Goal: Contribute content: Contribute content

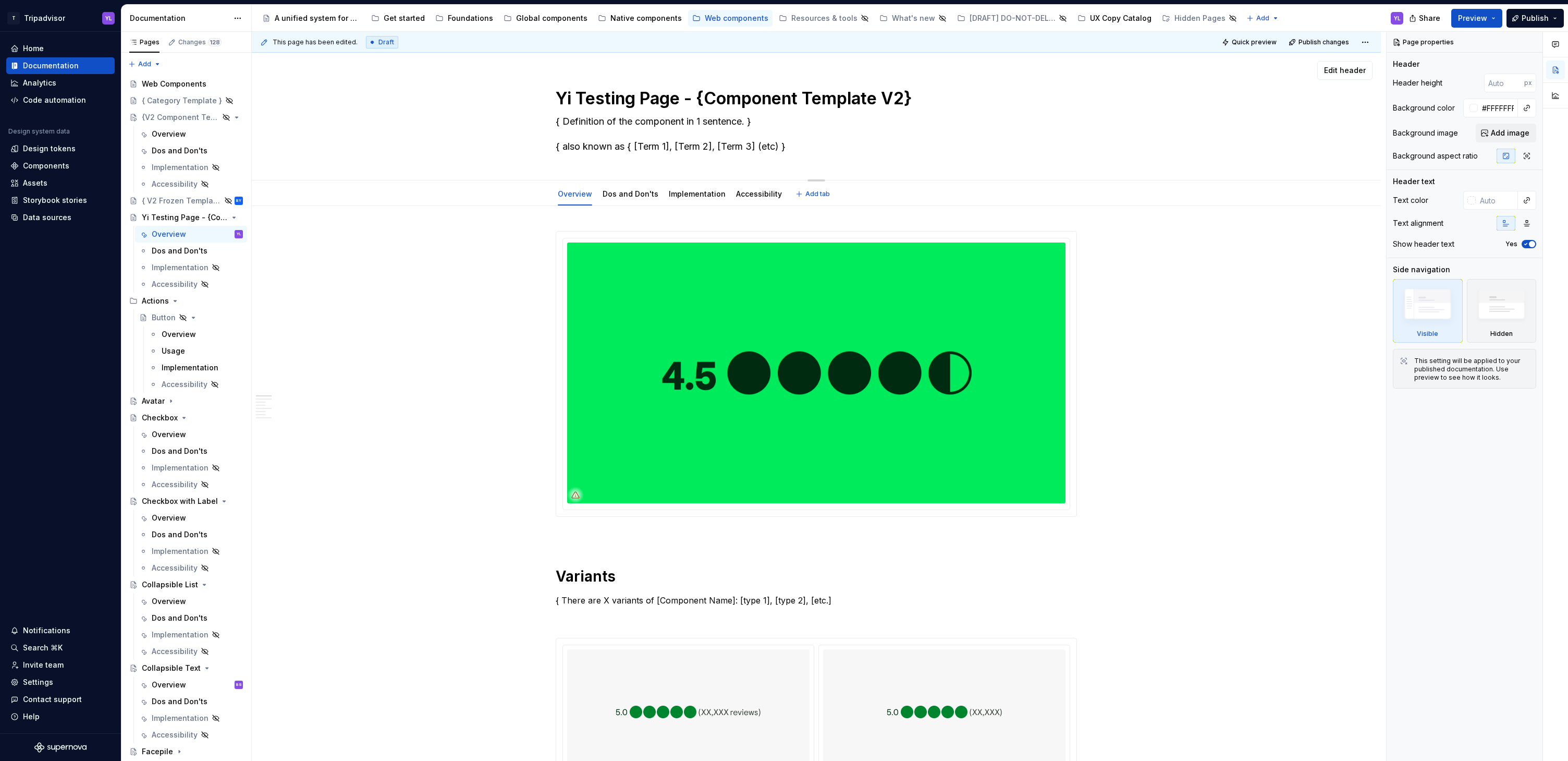
click at [358, 121] on div "Yi Testing Page - {Component Template V2} { Definition of the component in 1 se…" at bounding box center [816, 117] width 1046 height 128
click at [161, 218] on div "Yi Testing Page - {Component Template V2}" at bounding box center [171, 218] width 59 height 10
click at [214, 216] on button "Page tree" at bounding box center [221, 218] width 15 height 15
click at [290, 274] on div "Hide page" at bounding box center [278, 273] width 102 height 10
click at [214, 218] on button "Page tree" at bounding box center [221, 218] width 15 height 15
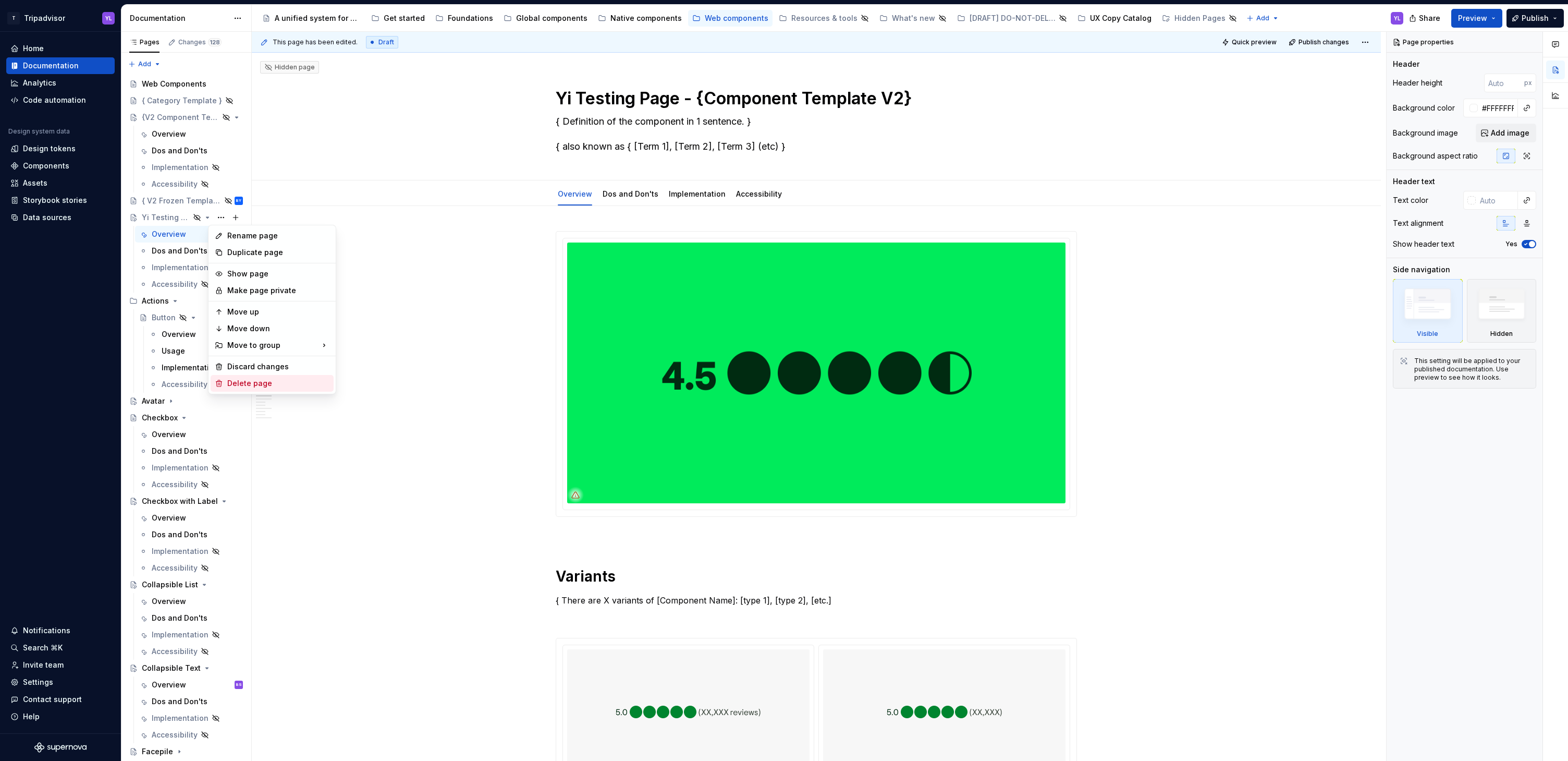
click at [306, 389] on div "Delete page" at bounding box center [272, 383] width 123 height 17
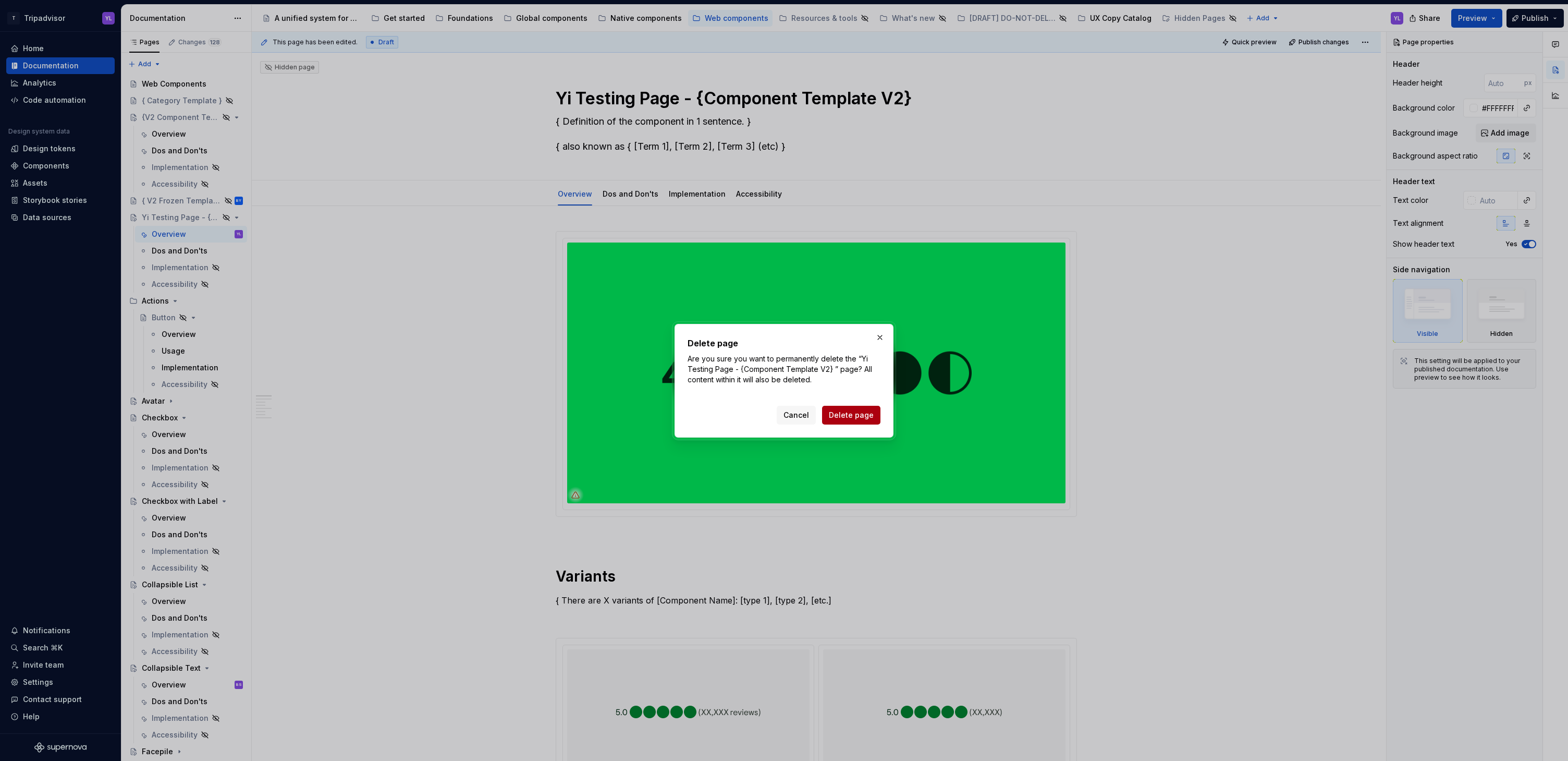
click at [865, 416] on span "Delete page" at bounding box center [851, 415] width 45 height 10
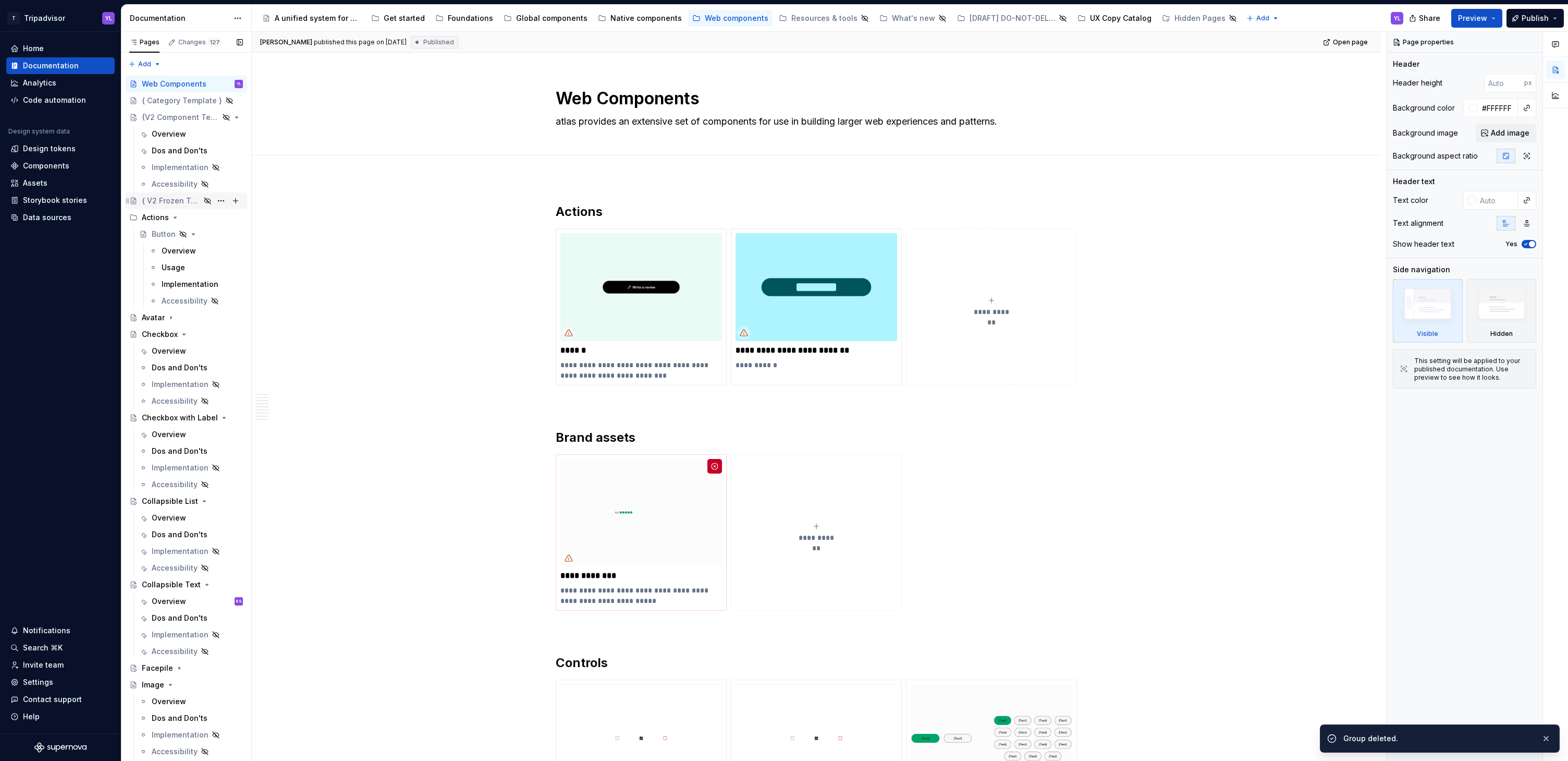
click at [163, 200] on div "{ V2 Frozen Template }" at bounding box center [171, 201] width 59 height 10
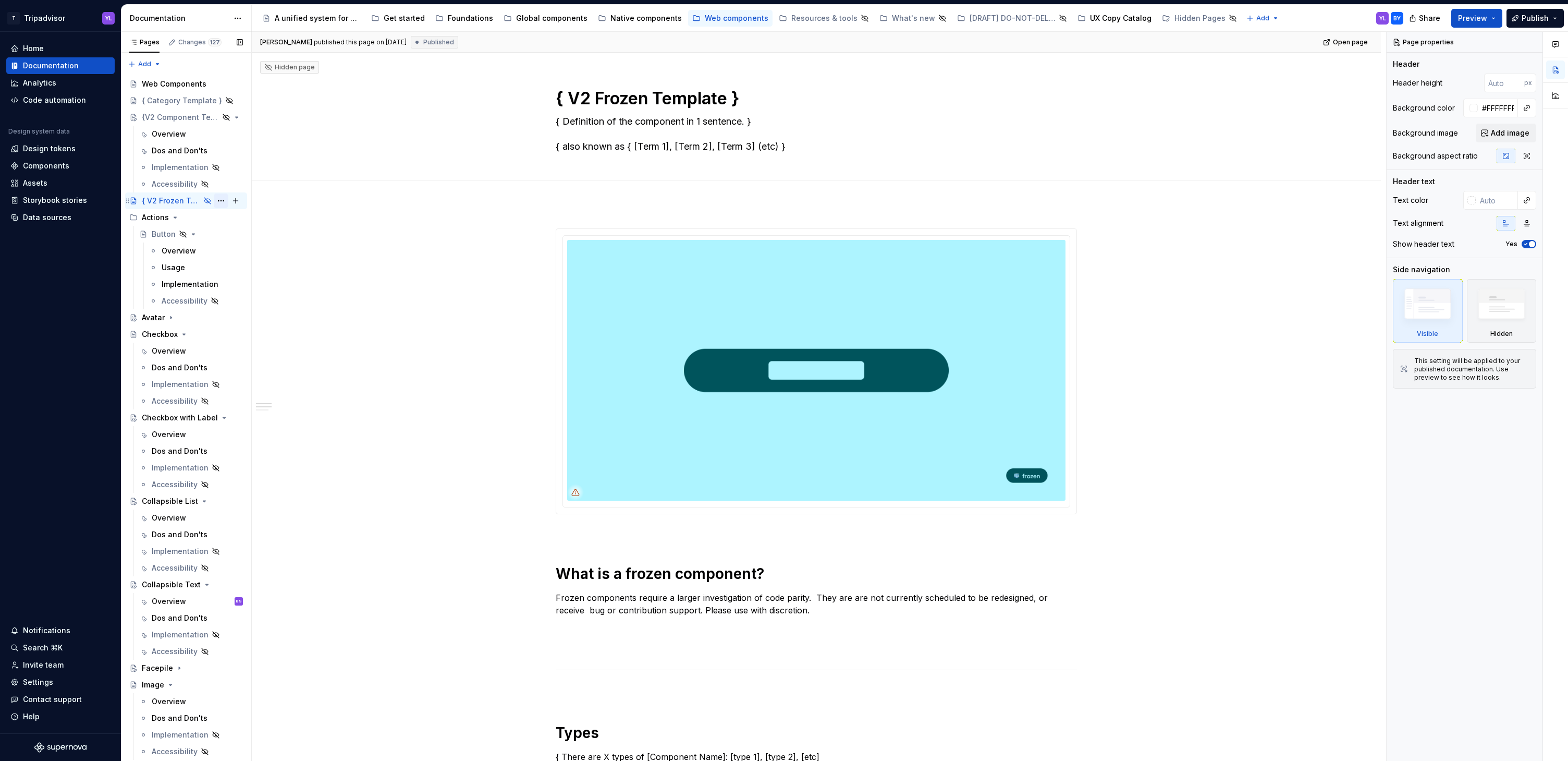
click at [214, 202] on button "Page tree" at bounding box center [221, 201] width 15 height 15
click at [251, 237] on div "Duplicate page" at bounding box center [278, 235] width 102 height 10
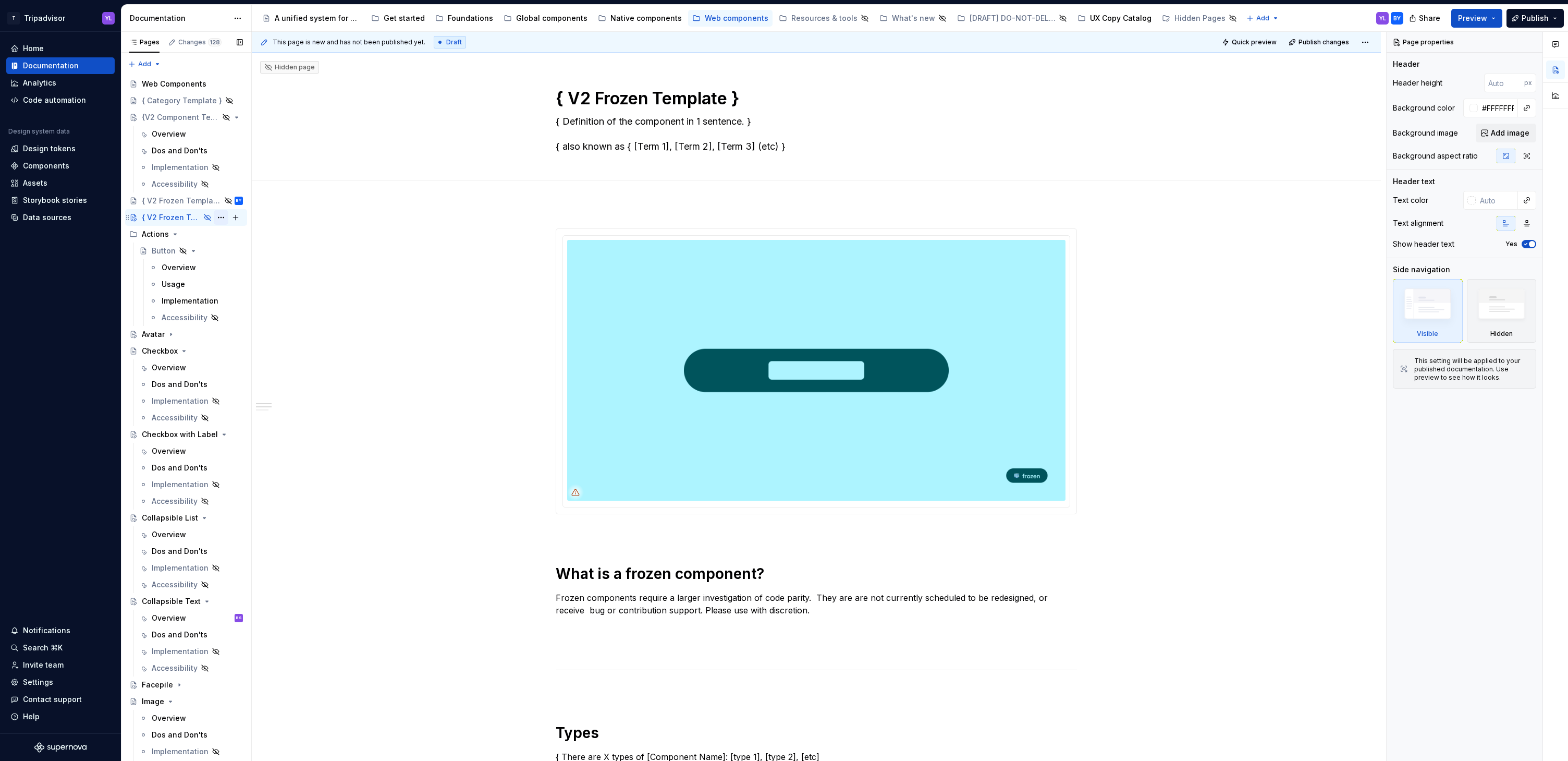
click at [216, 218] on button "Page tree" at bounding box center [221, 218] width 15 height 15
type textarea "*"
click at [252, 235] on div "Rename page" at bounding box center [278, 235] width 102 height 10
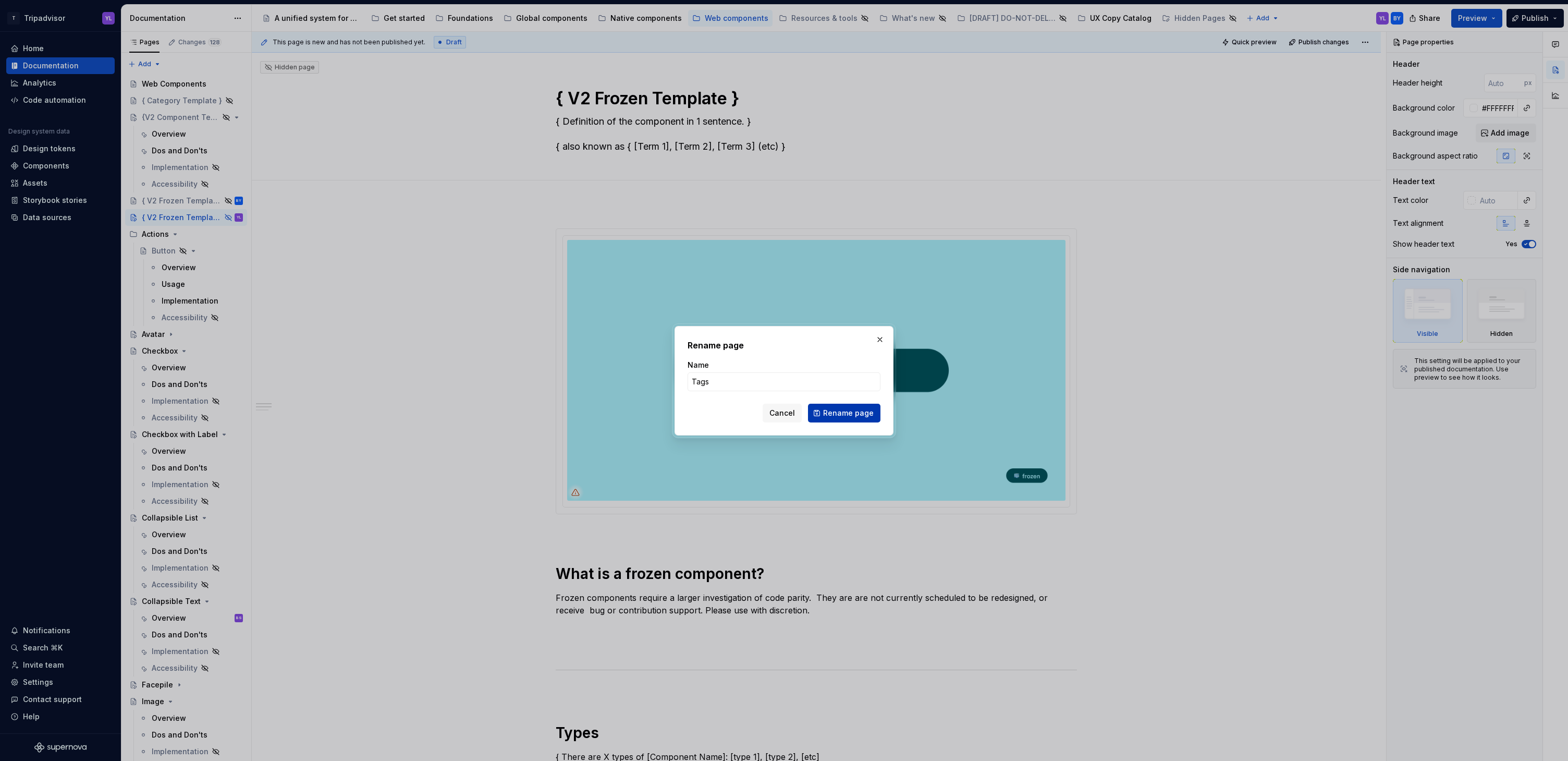
type input "Tags"
click at [866, 416] on span "Rename page" at bounding box center [848, 413] width 51 height 10
type textarea "*"
type textarea "Tags"
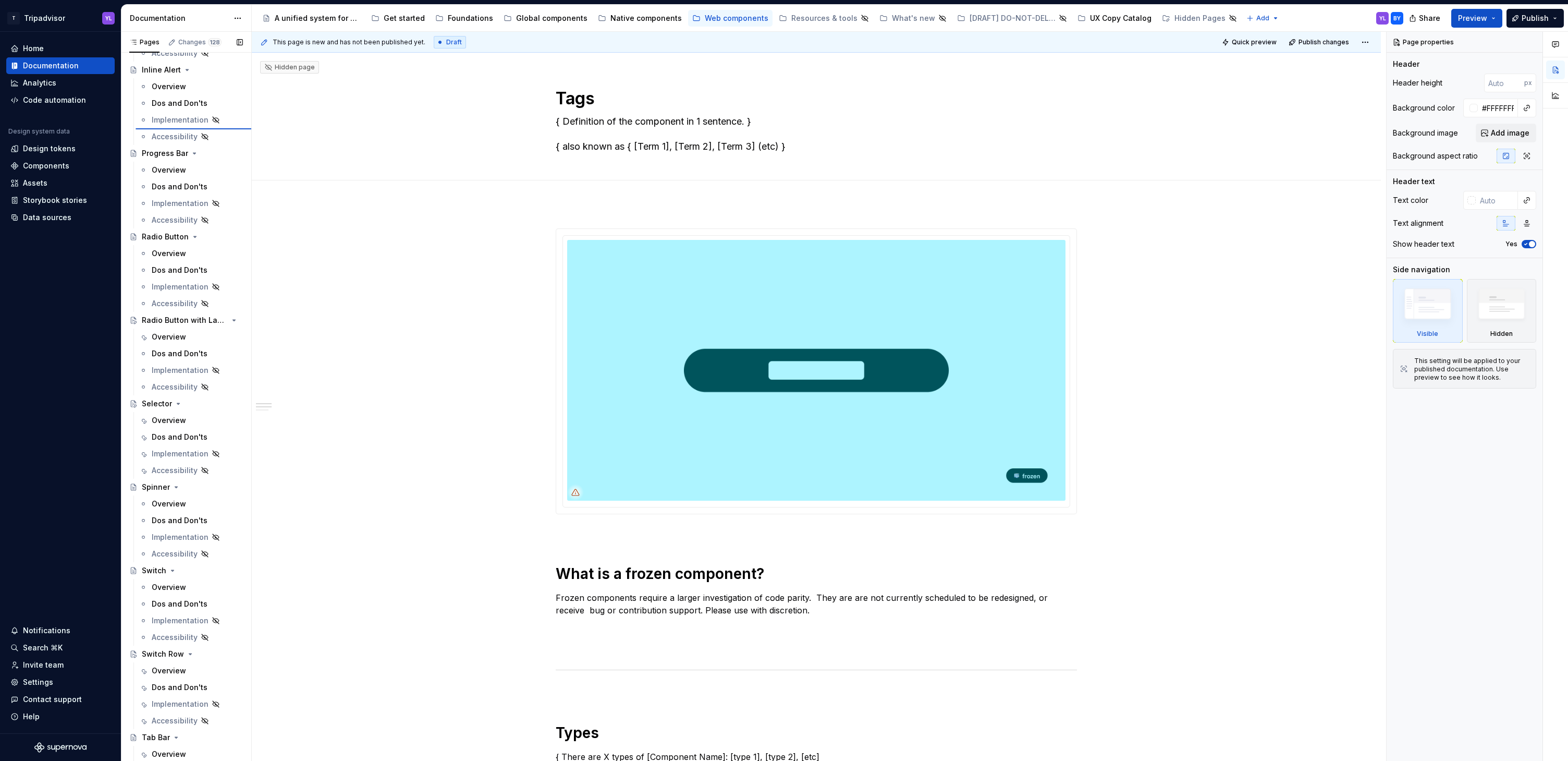
scroll to position [798, 0]
type textarea "*"
type textarea "Tab Bar"
type textarea "Tab Bars are a way of navigating between multiple panels, reducing clutter and …"
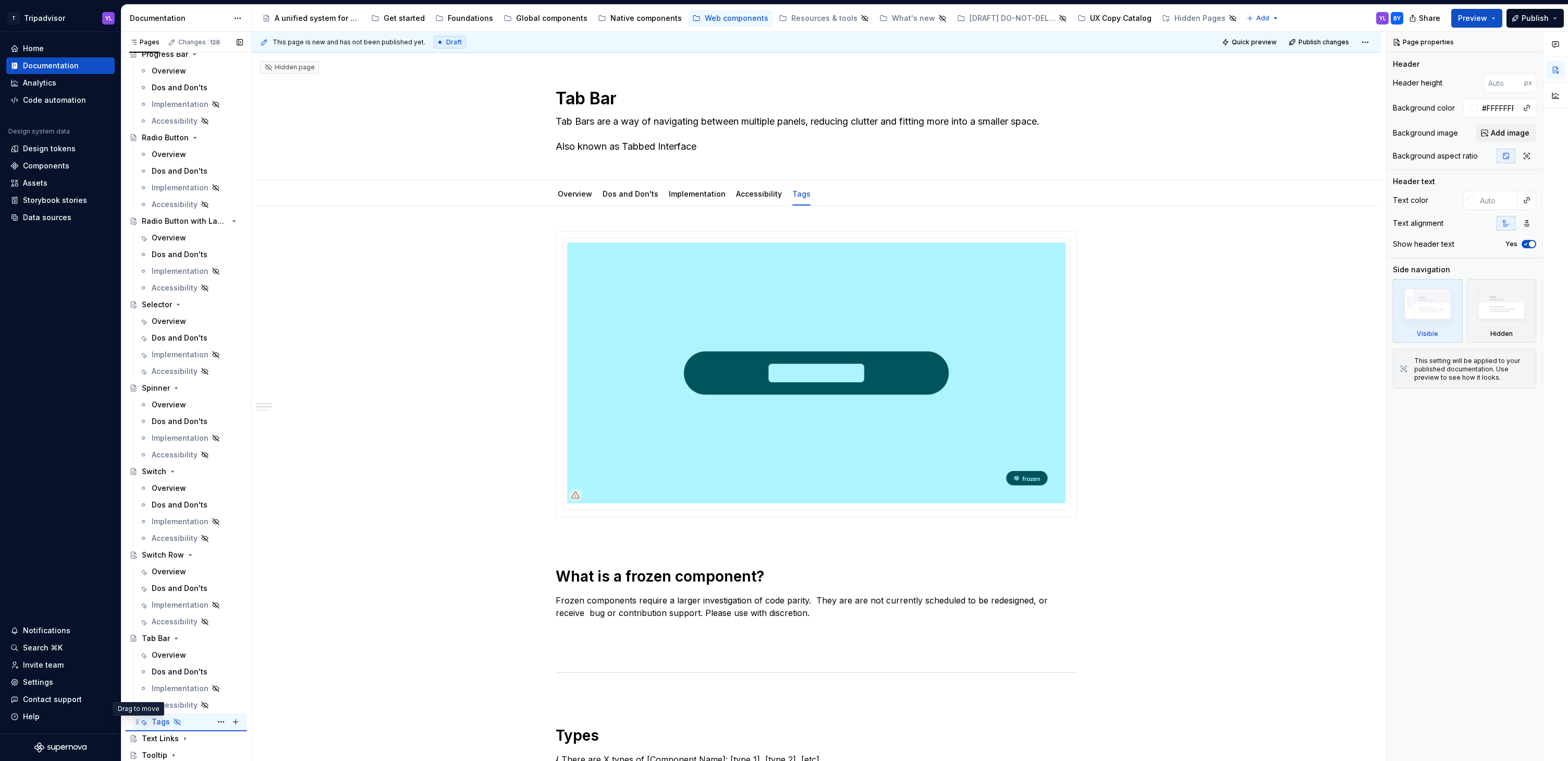
type textarea "*"
type textarea "Tags"
type textarea "{ Definition of the component in 1 sentence. } { also known as { [Term 1], [Ter…"
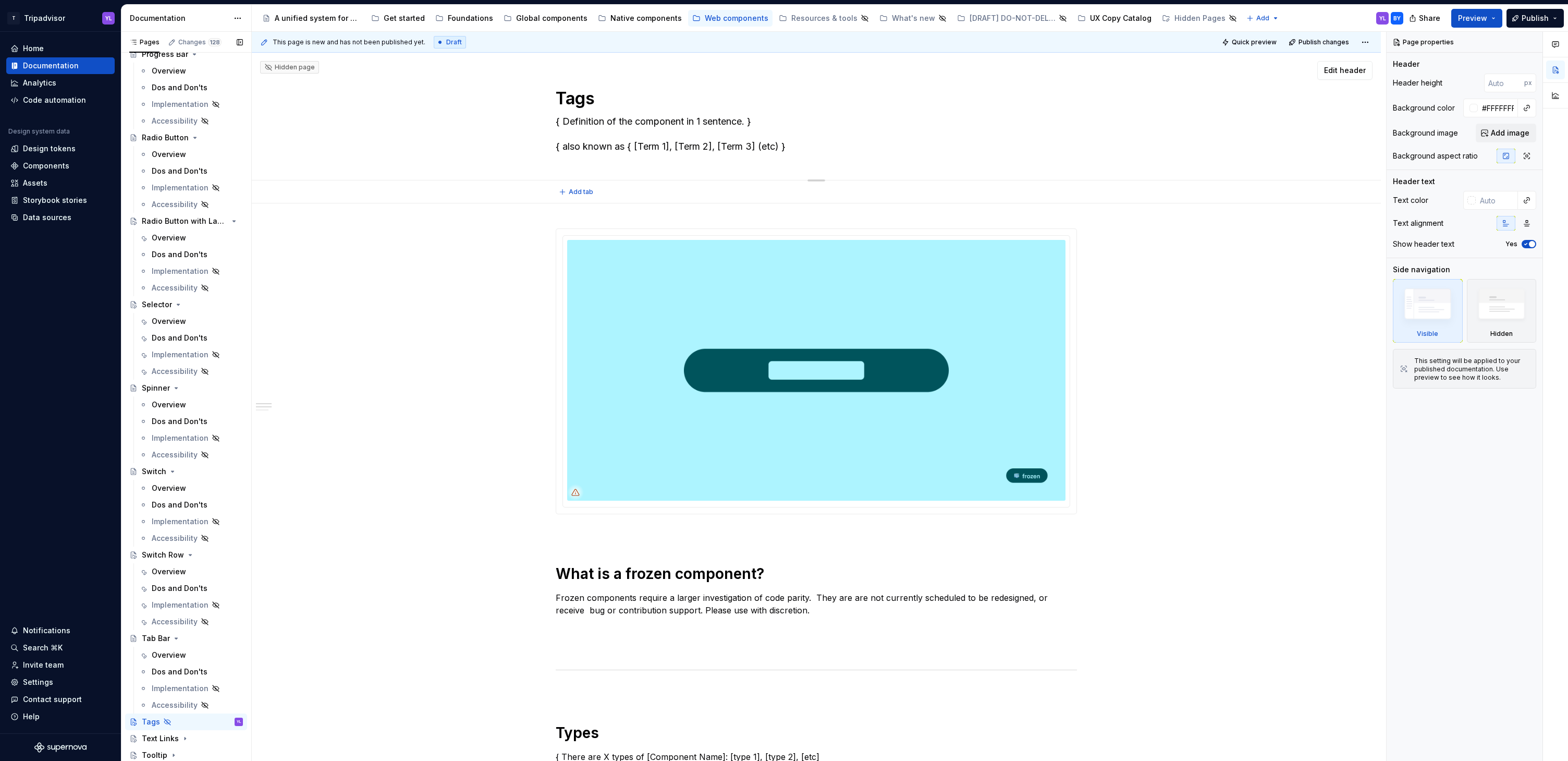
click at [624, 126] on textarea "{ Definition of the component in 1 sentence. } { also known as { [Term 1], [Ter…" at bounding box center [814, 133] width 521 height 42
click at [659, 118] on textarea "{ Definition of the component in 1 sentence. } { also known as { [Term 1], [Ter…" at bounding box center [814, 133] width 521 height 42
click at [658, 120] on textarea "{ Definition of the component in 1 sentence. } { also known as { [Term 1], [Ter…" at bounding box center [814, 133] width 521 height 42
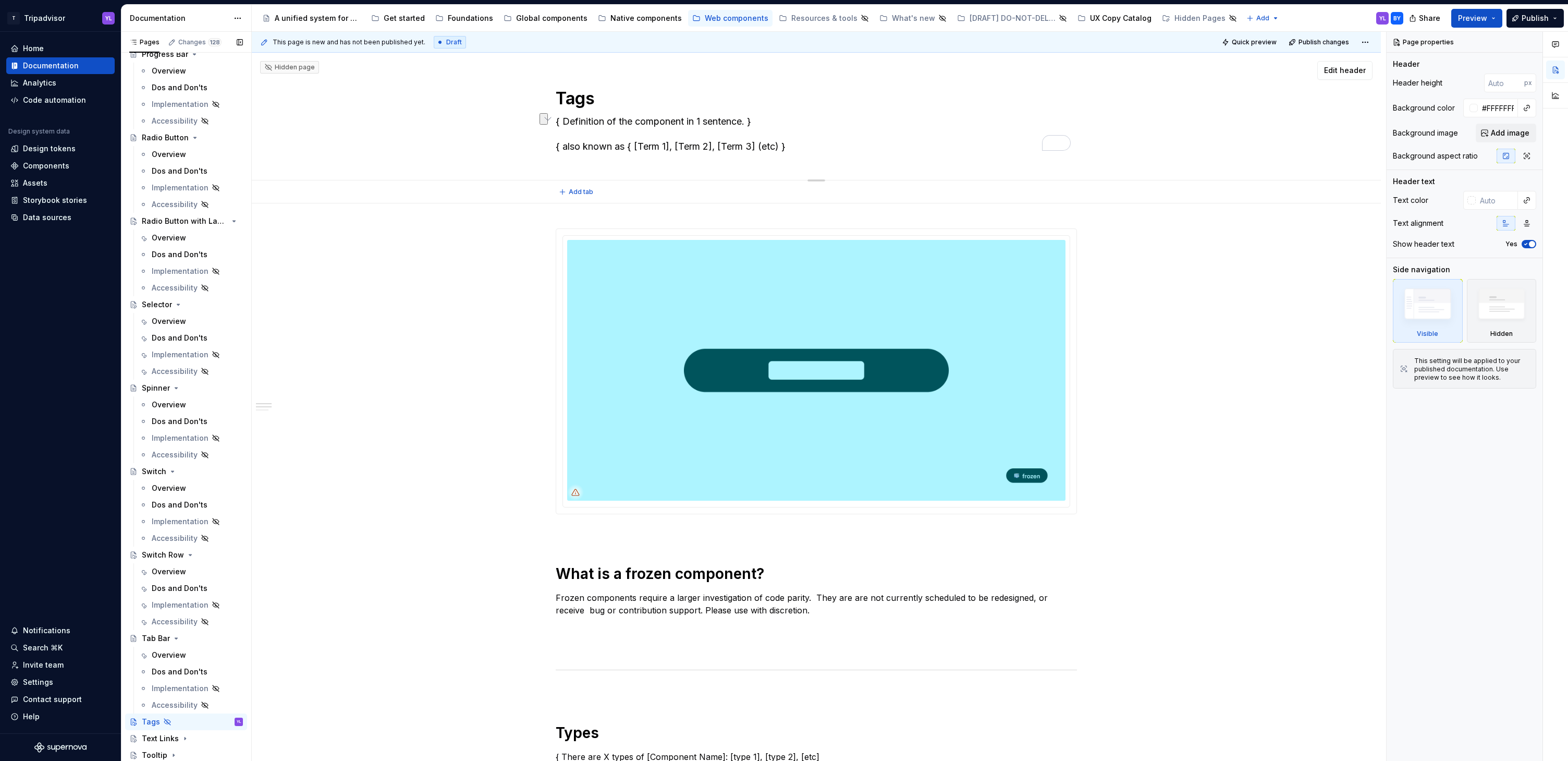
click at [654, 121] on textarea "{ Definition of the component in 1 sentence. } { also known as { [Term 1], [Ter…" at bounding box center [814, 133] width 521 height 42
paste textarea "Tags are keywords that categorize content with other, similar content. They are…"
type textarea "*"
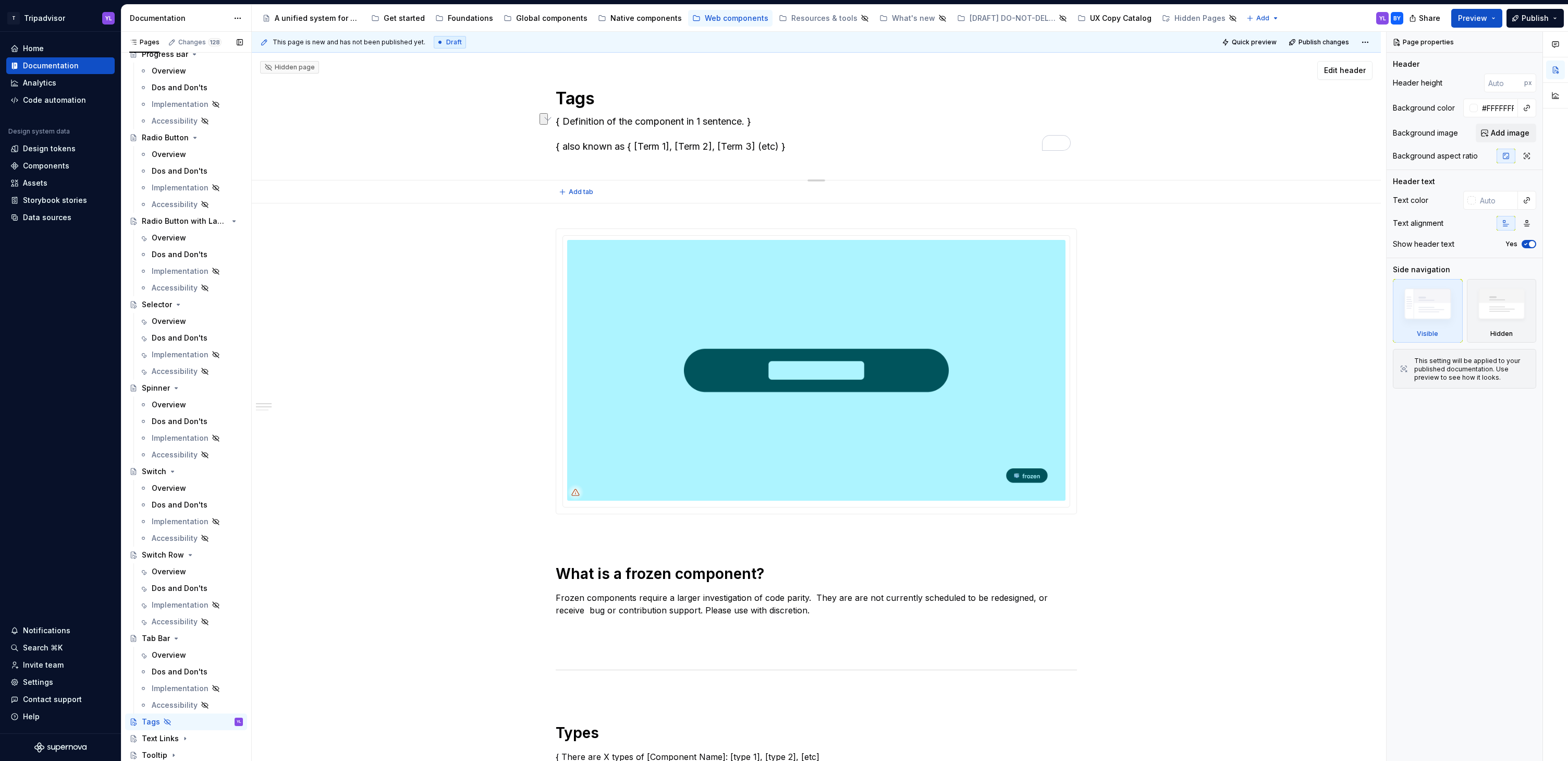
type textarea "Tags are keywords that categorize content with other, similar content. They are…"
type textarea "*"
type textarea "Tags are keywords that categorize content with other, similar content. They are…"
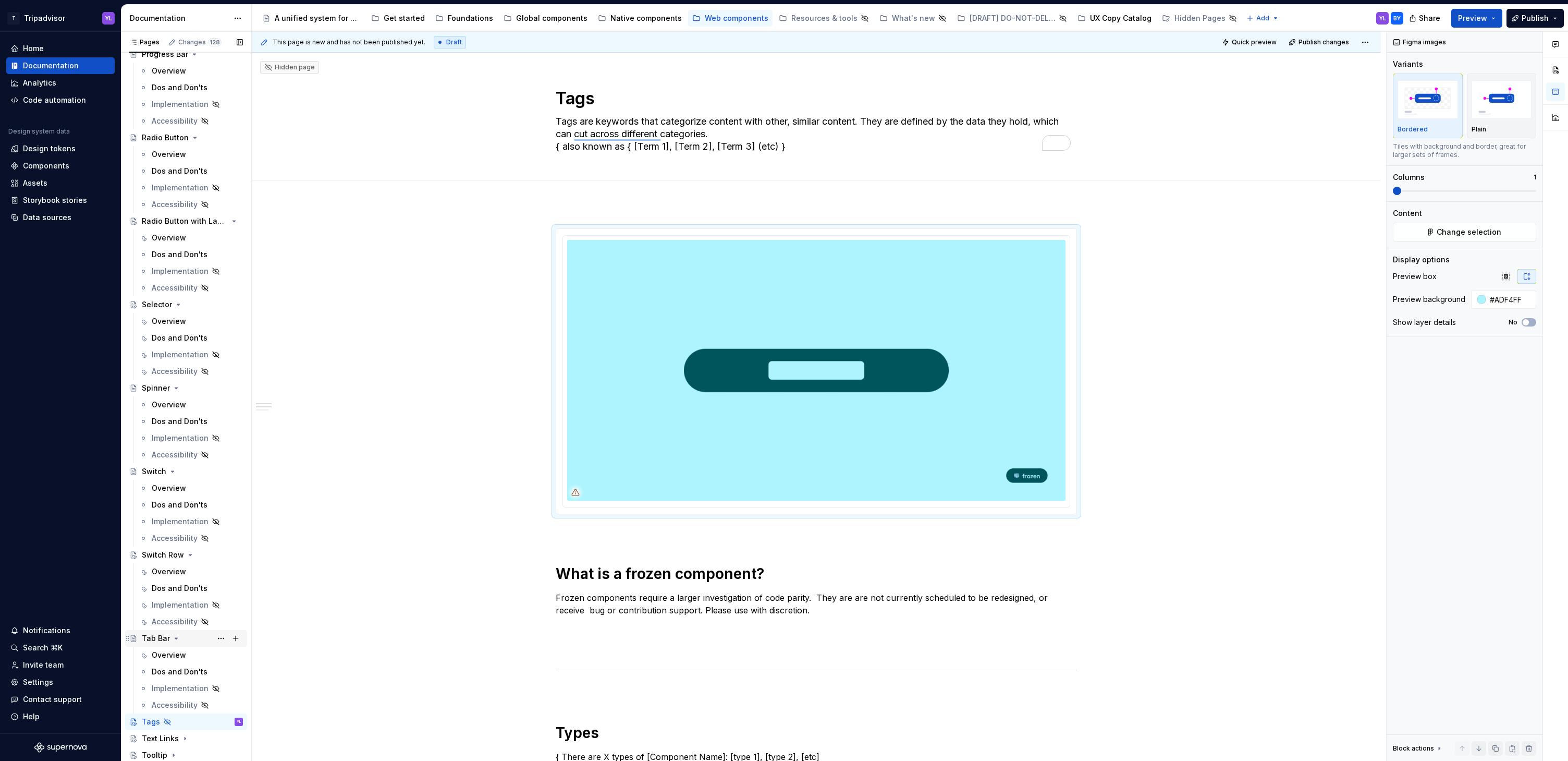
click at [149, 639] on div "Tab Bar" at bounding box center [156, 639] width 28 height 10
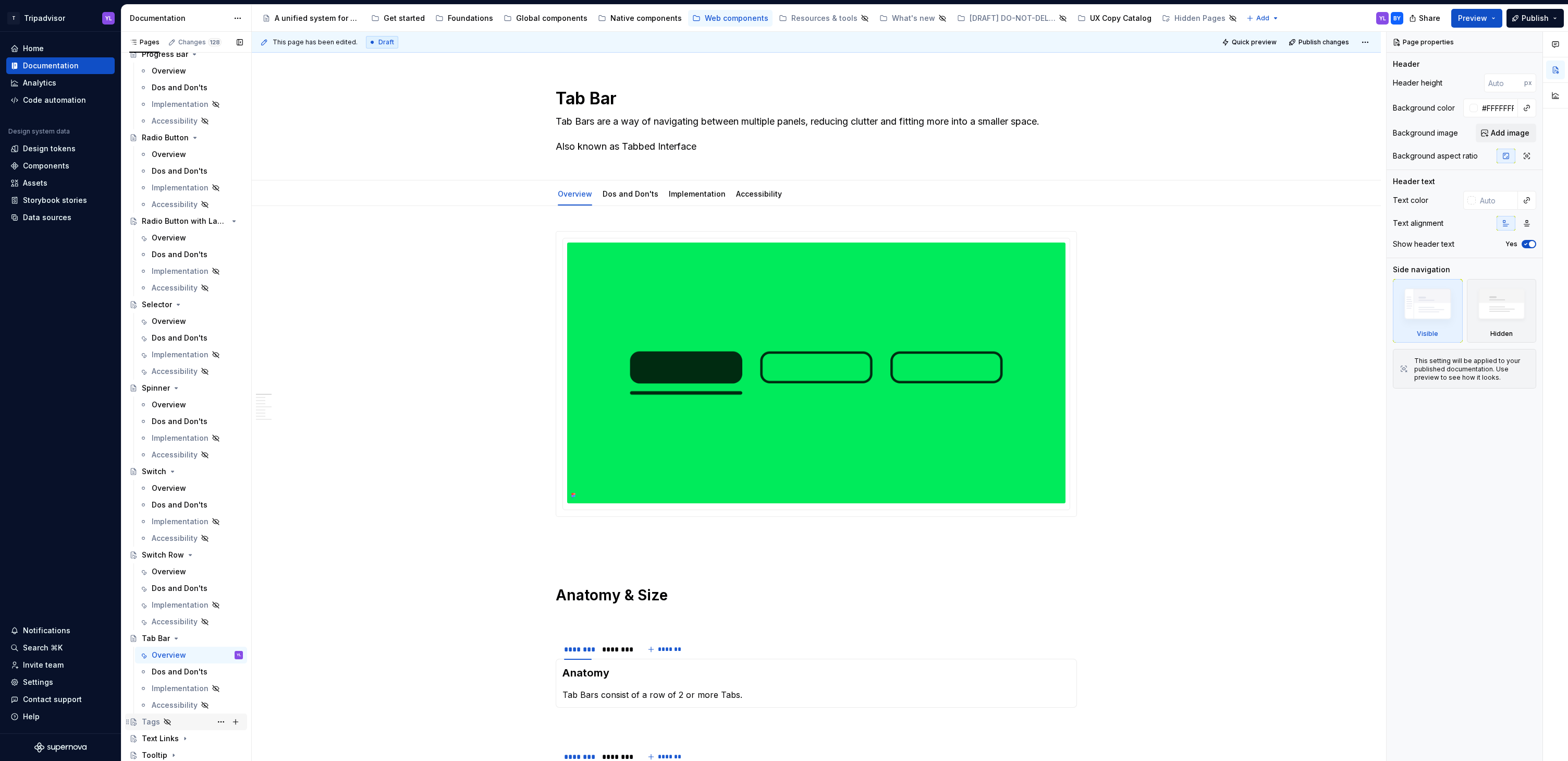
click at [152, 721] on div "Tags" at bounding box center [151, 722] width 18 height 10
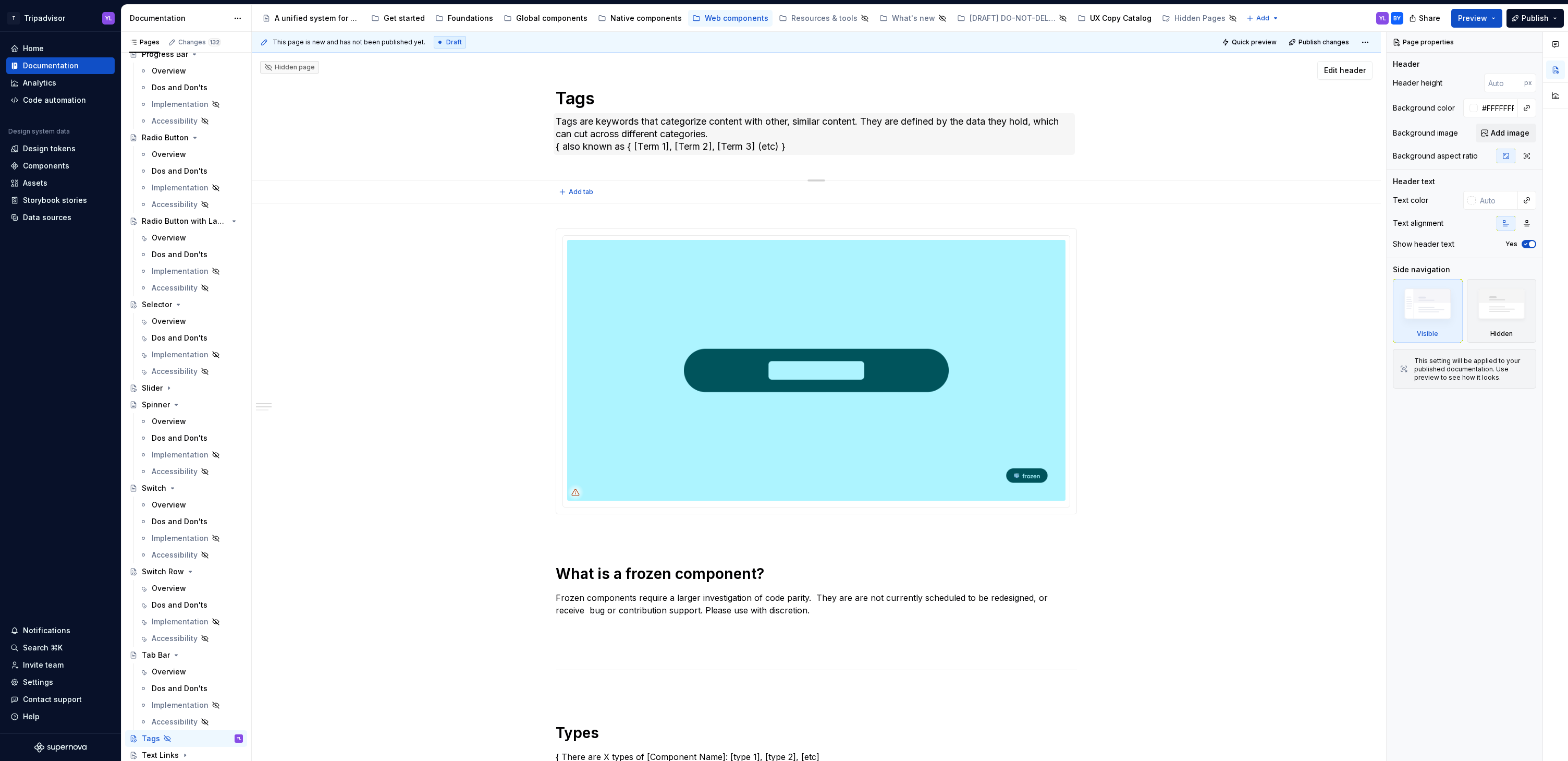
type textarea "*"
click at [641, 145] on textarea "Tags are keywords that categorize content with other, similar content. They are…" at bounding box center [814, 133] width 521 height 42
click at [821, 139] on textarea "Tags are keywords that categorize content with other, similar content. They are…" at bounding box center [814, 133] width 521 height 42
click at [525, 163] on div "Tags Tags are keywords that categorize content with other, similar content. The…" at bounding box center [816, 117] width 1046 height 128
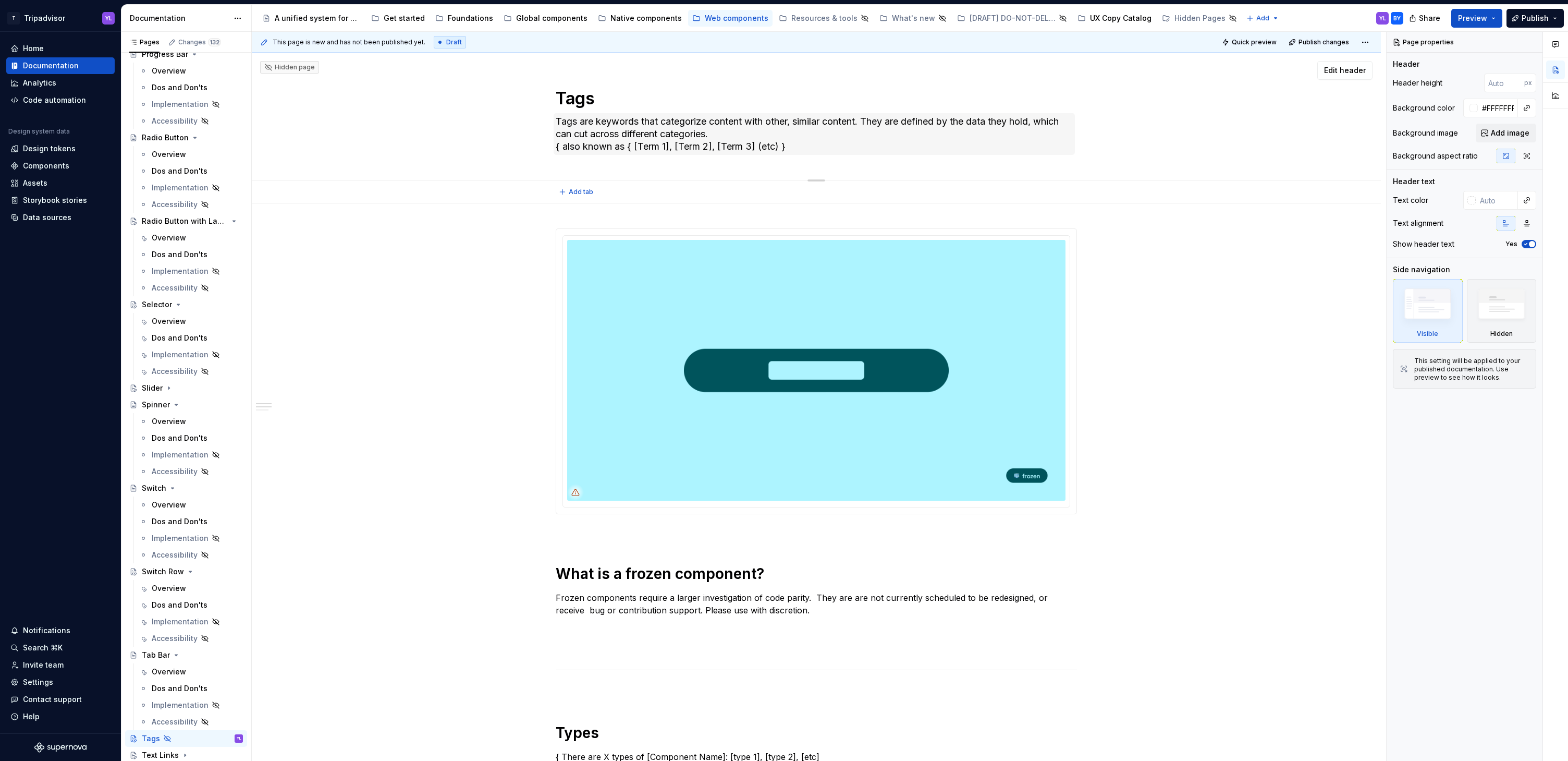
click at [489, 127] on div "Tags Tags are keywords that categorize content with other, similar content. The…" at bounding box center [816, 117] width 1046 height 128
click at [566, 138] on textarea "Tags are keywords that categorize content with other, similar content. They are…" at bounding box center [814, 133] width 521 height 42
click at [500, 132] on div "Tags Tags are keywords that categorize content with other, similar content. The…" at bounding box center [816, 117] width 1046 height 128
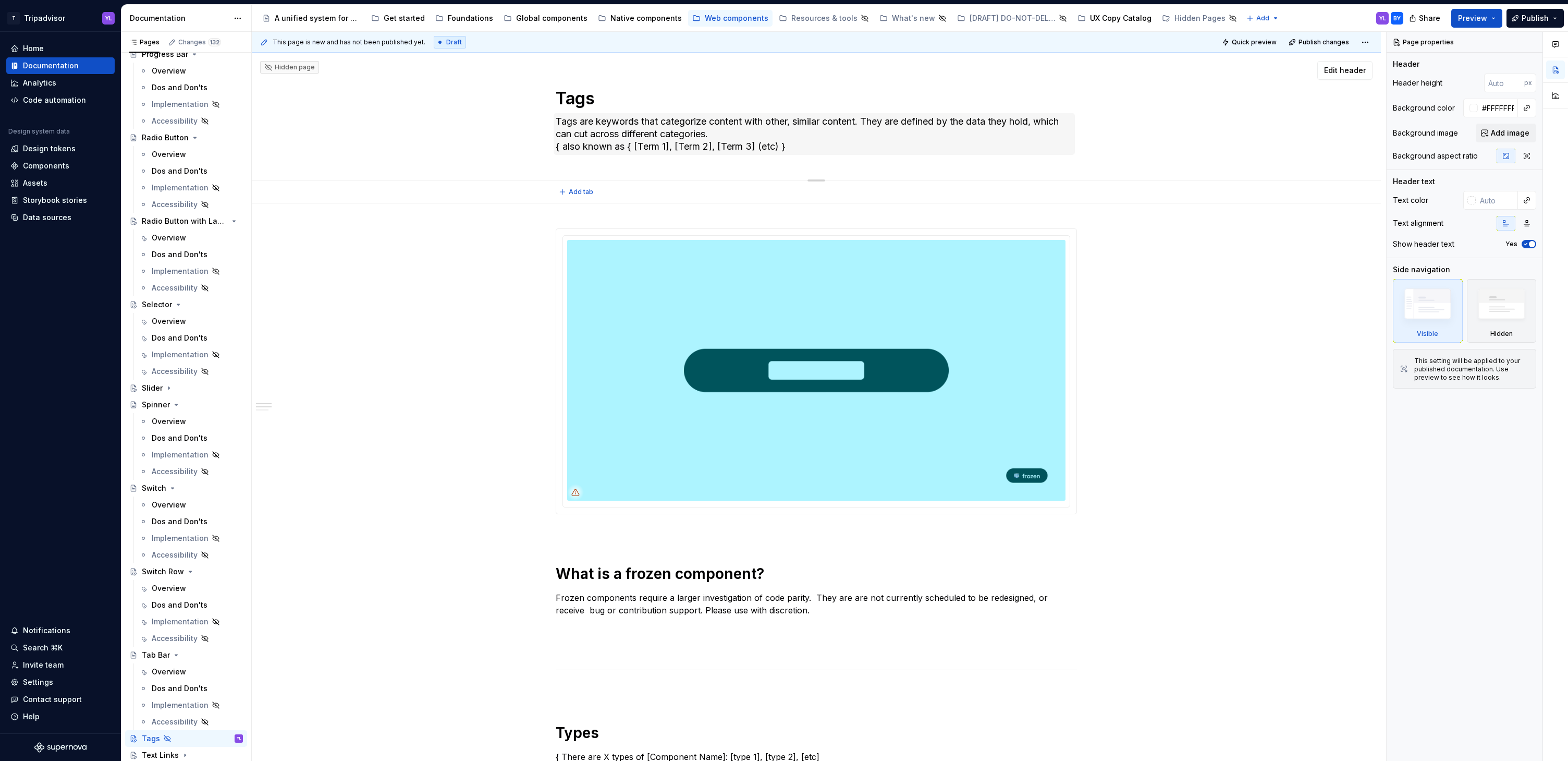
click at [1155, 139] on div "Tags Tags are keywords that categorize content with other, similar content. The…" at bounding box center [816, 117] width 1046 height 128
click at [1330, 75] on span "Edit header" at bounding box center [1345, 70] width 42 height 10
click at [1353, 70] on span "Edit header" at bounding box center [1345, 70] width 42 height 10
click at [579, 133] on textarea "Tags are keywords that categorize content with other, similar content. They are…" at bounding box center [814, 133] width 521 height 42
click at [773, 140] on textarea "Tags are keywords that categorize content with other, similar content. They are…" at bounding box center [814, 133] width 521 height 42
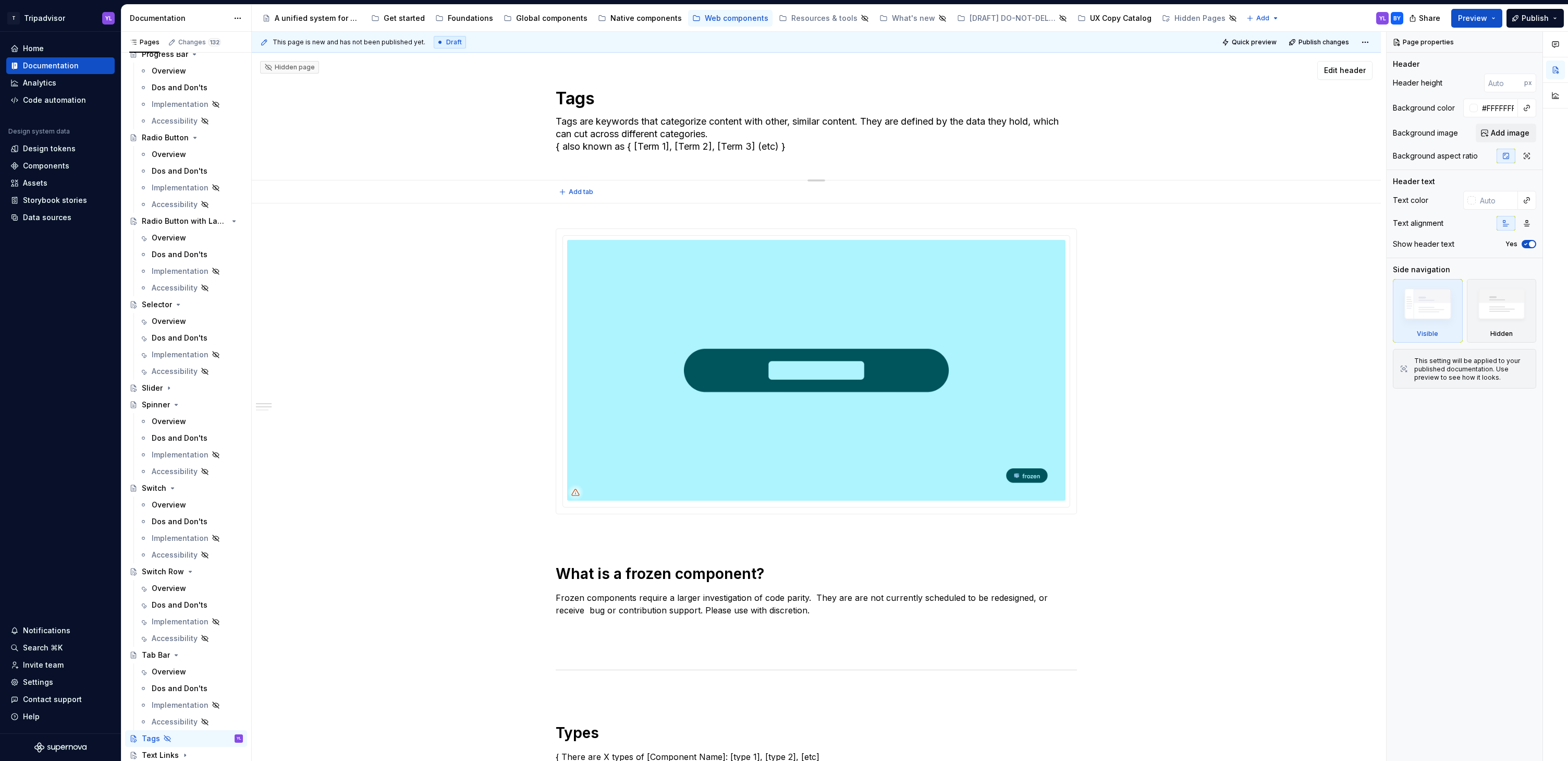
click at [826, 141] on textarea "Tags are keywords that categorize content with other, similar content. They are…" at bounding box center [814, 133] width 521 height 42
click at [555, 147] on textarea "Tags are keywords that categorize content with other, similar content. They are…" at bounding box center [814, 133] width 521 height 42
click at [807, 135] on textarea "Tags are keywords that categorize content with other, similar content. They are…" at bounding box center [814, 133] width 521 height 42
click at [797, 147] on textarea "Tags are keywords that categorize content with other, similar content. They are…" at bounding box center [814, 133] width 521 height 42
click at [840, 153] on textarea "Tags are keywords that categorize content with other, similar content. They are…" at bounding box center [814, 133] width 521 height 42
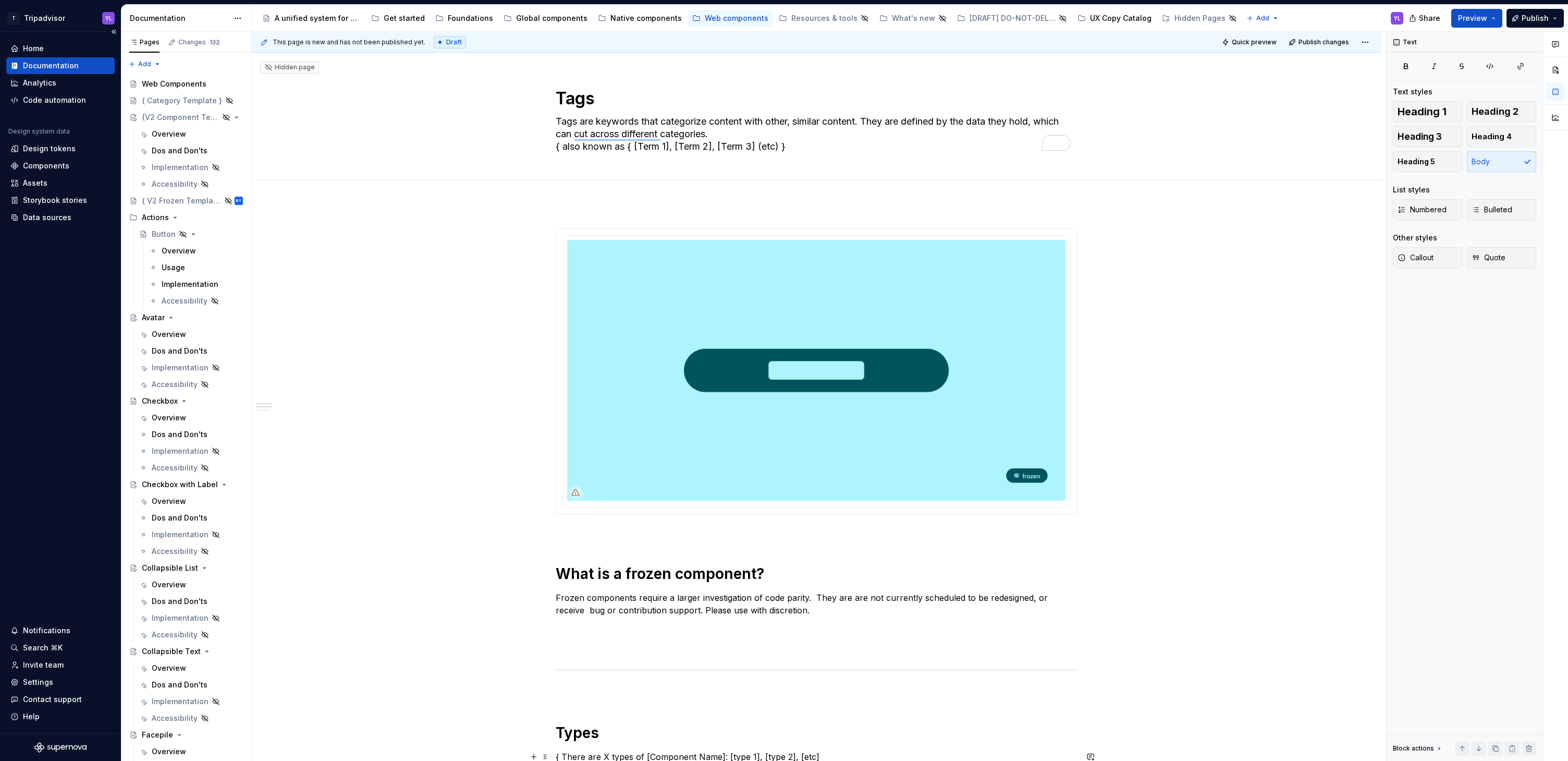
click at [1234, 352] on div "**********" at bounding box center [819, 396] width 1134 height 729
click at [665, 148] on textarea "Tags are keywords that categorize content with other, similar content. They are…" at bounding box center [814, 133] width 521 height 42
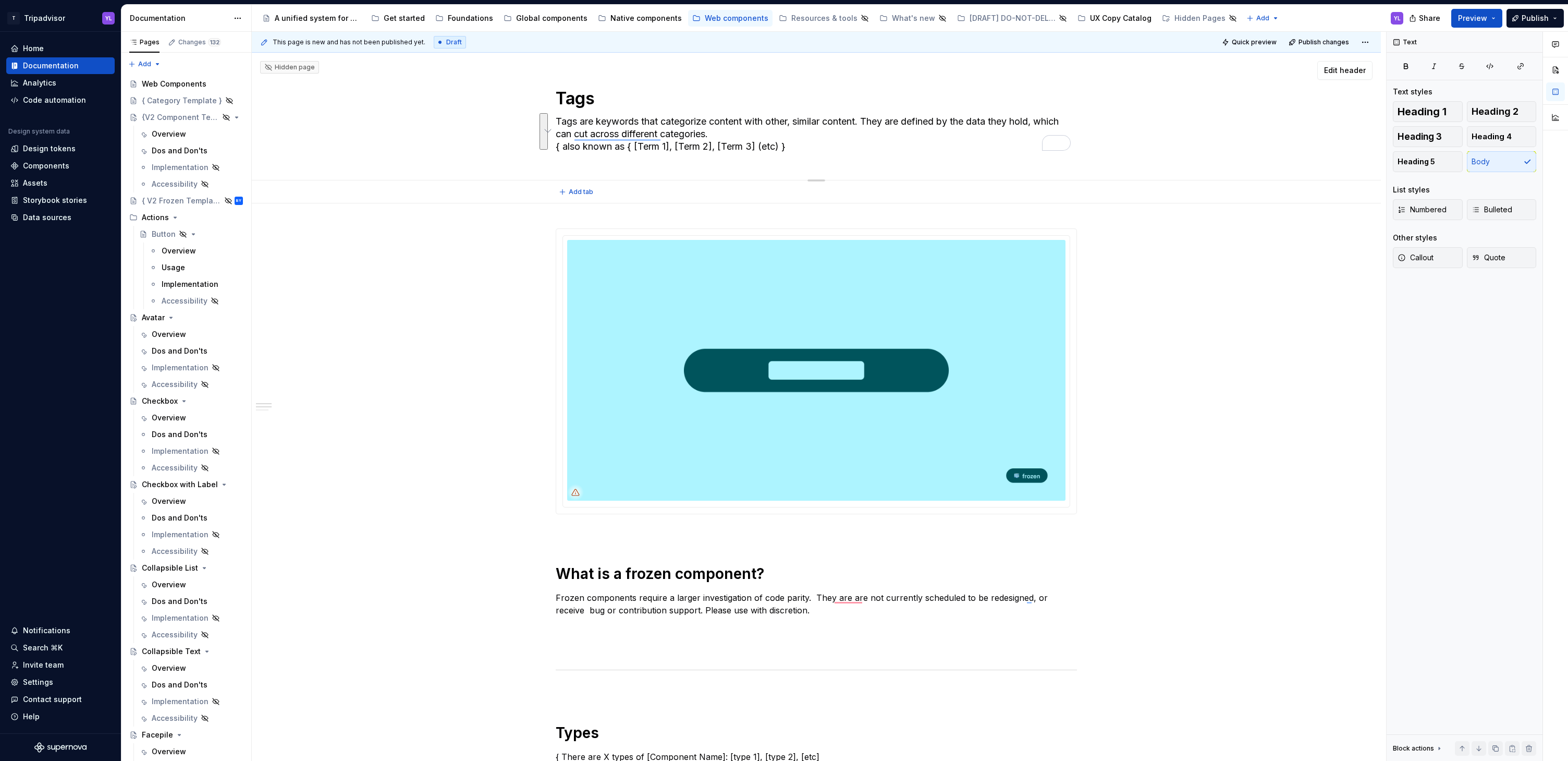
click at [812, 147] on textarea "Tags are keywords that categorize content with other, similar content. They are…" at bounding box center [814, 133] width 521 height 42
drag, startPoint x: 780, startPoint y: 142, endPoint x: 717, endPoint y: 136, distance: 63.3
click at [717, 136] on textarea "Tags are keywords that categorize content with other, similar content. They are…" at bounding box center [814, 133] width 521 height 42
type textarea "*"
type textarea "Tags are keywords that categorize content with other, similar content. They are…"
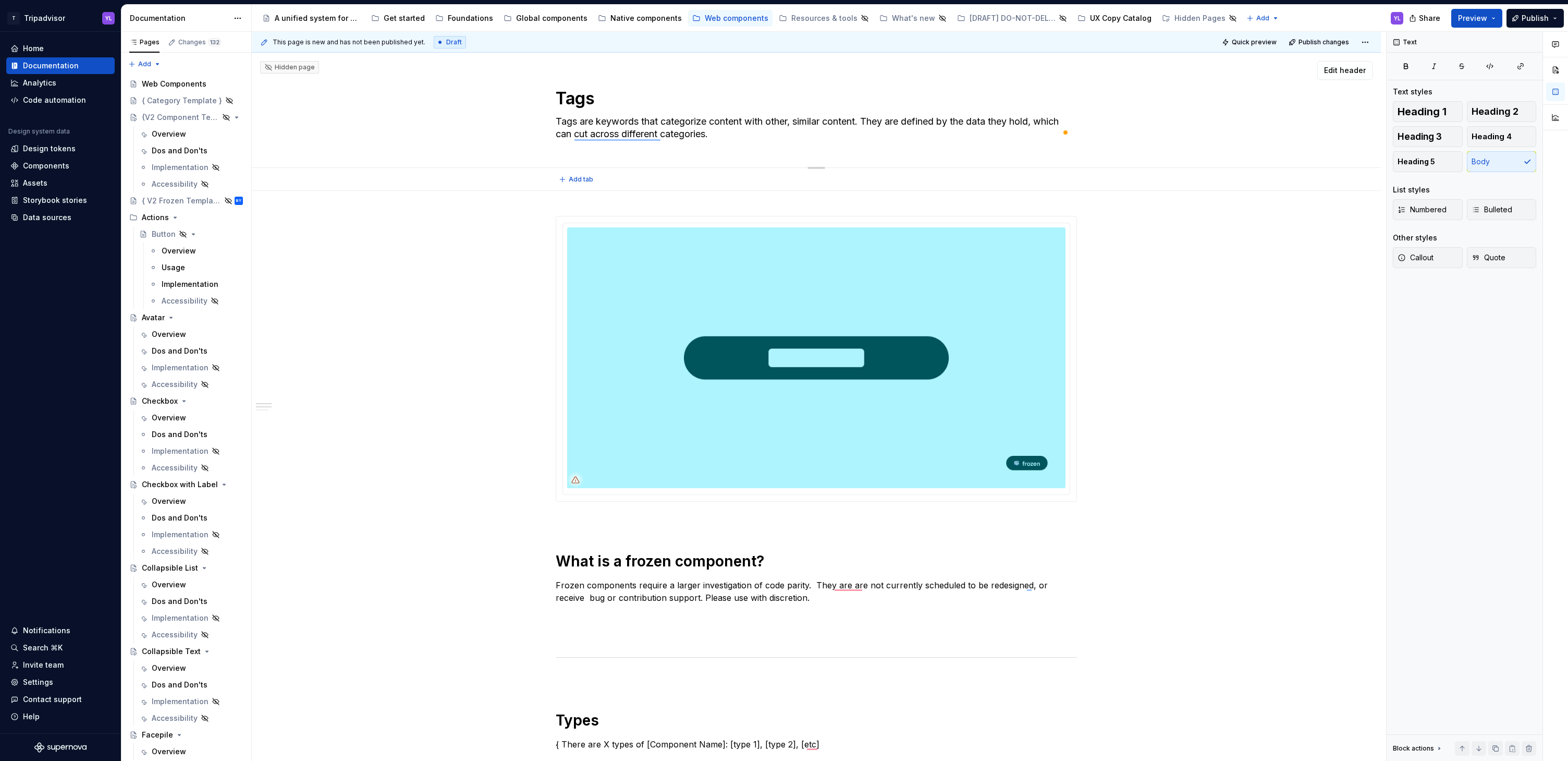
type textarea "*"
type textarea "Tags are keywords that categorize content with other, similar content. They are…"
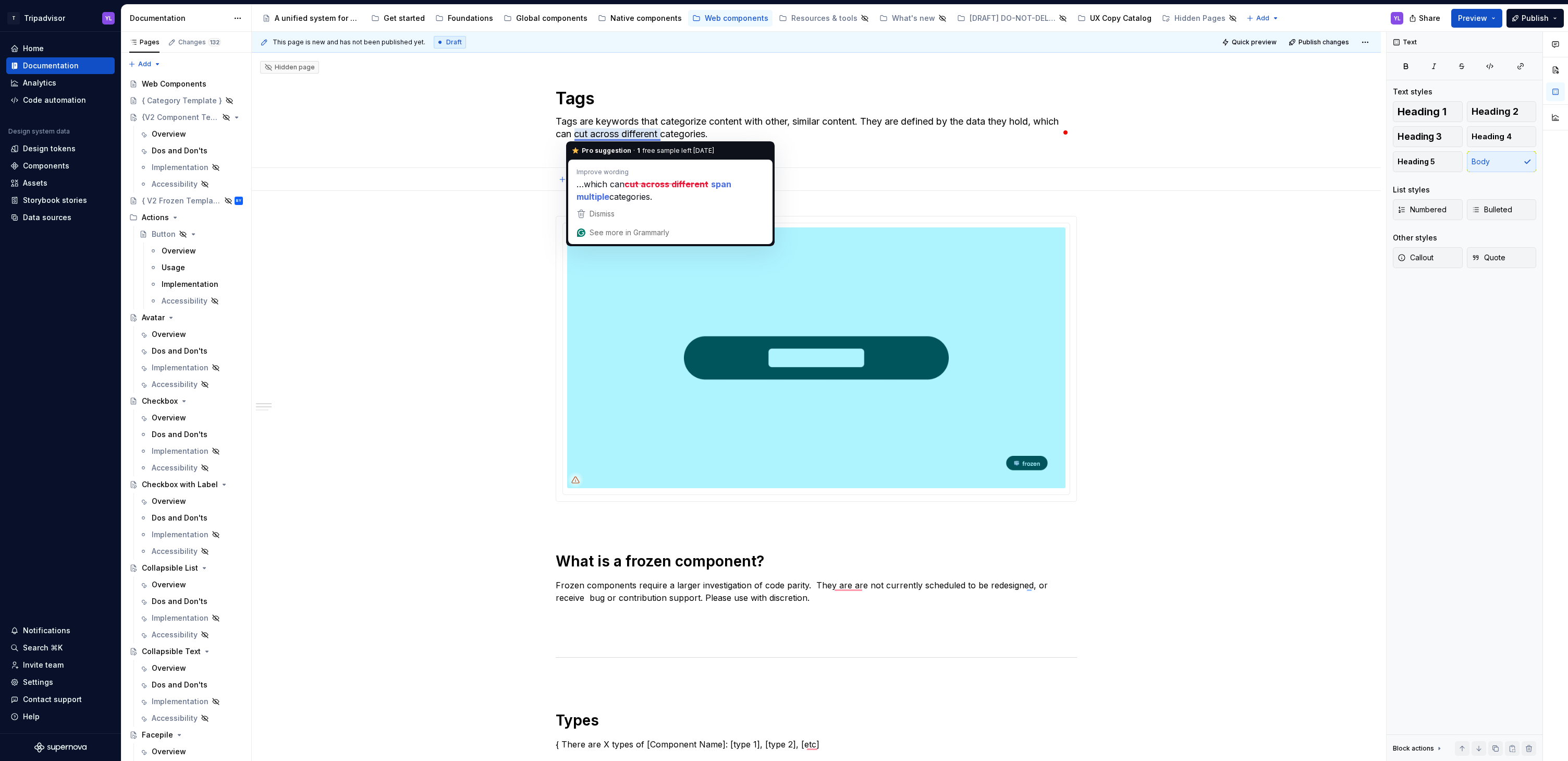
type textarea "*"
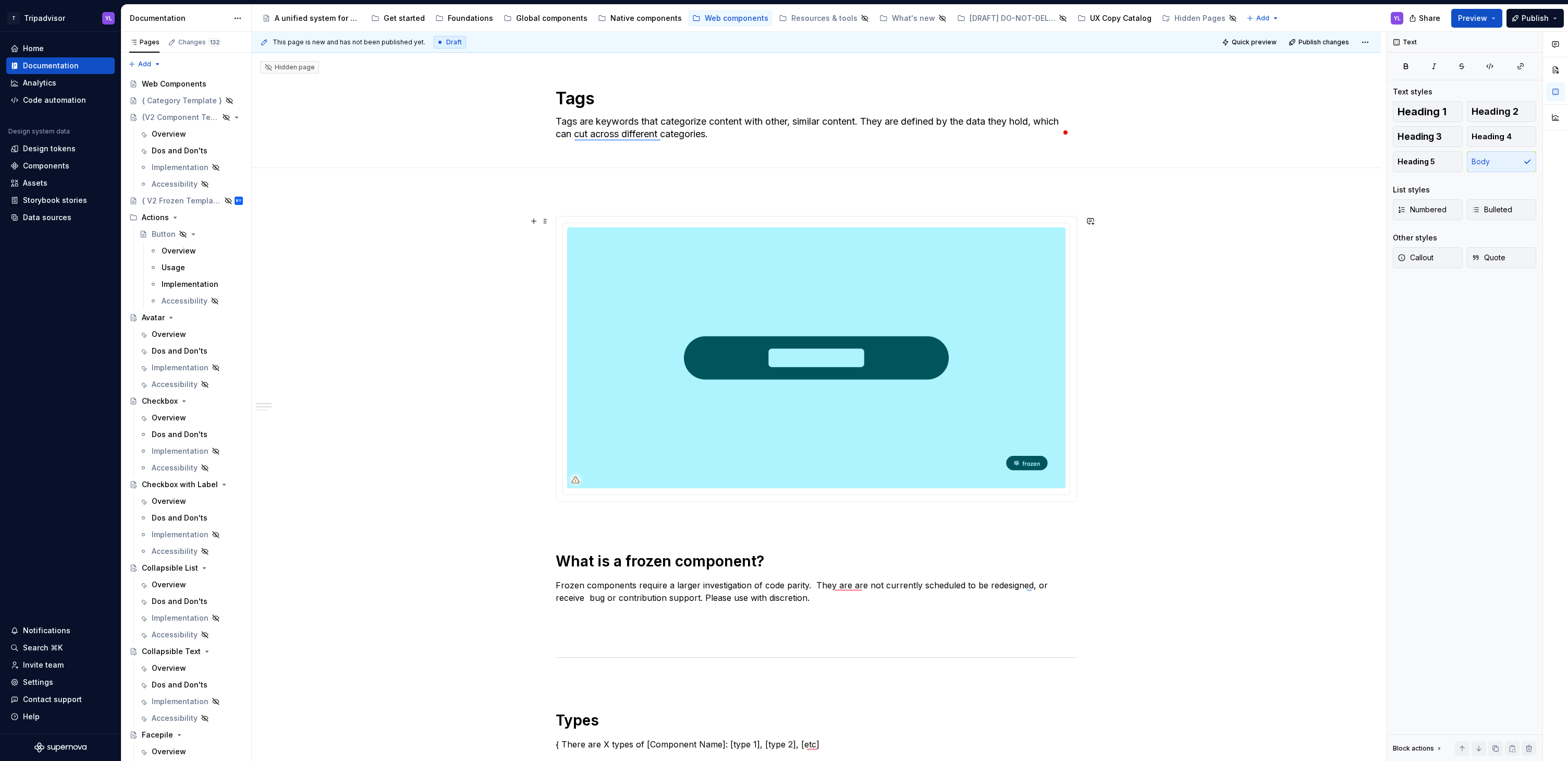
type textarea "Tags are keywords that categorize content with other, similar content. They are…"
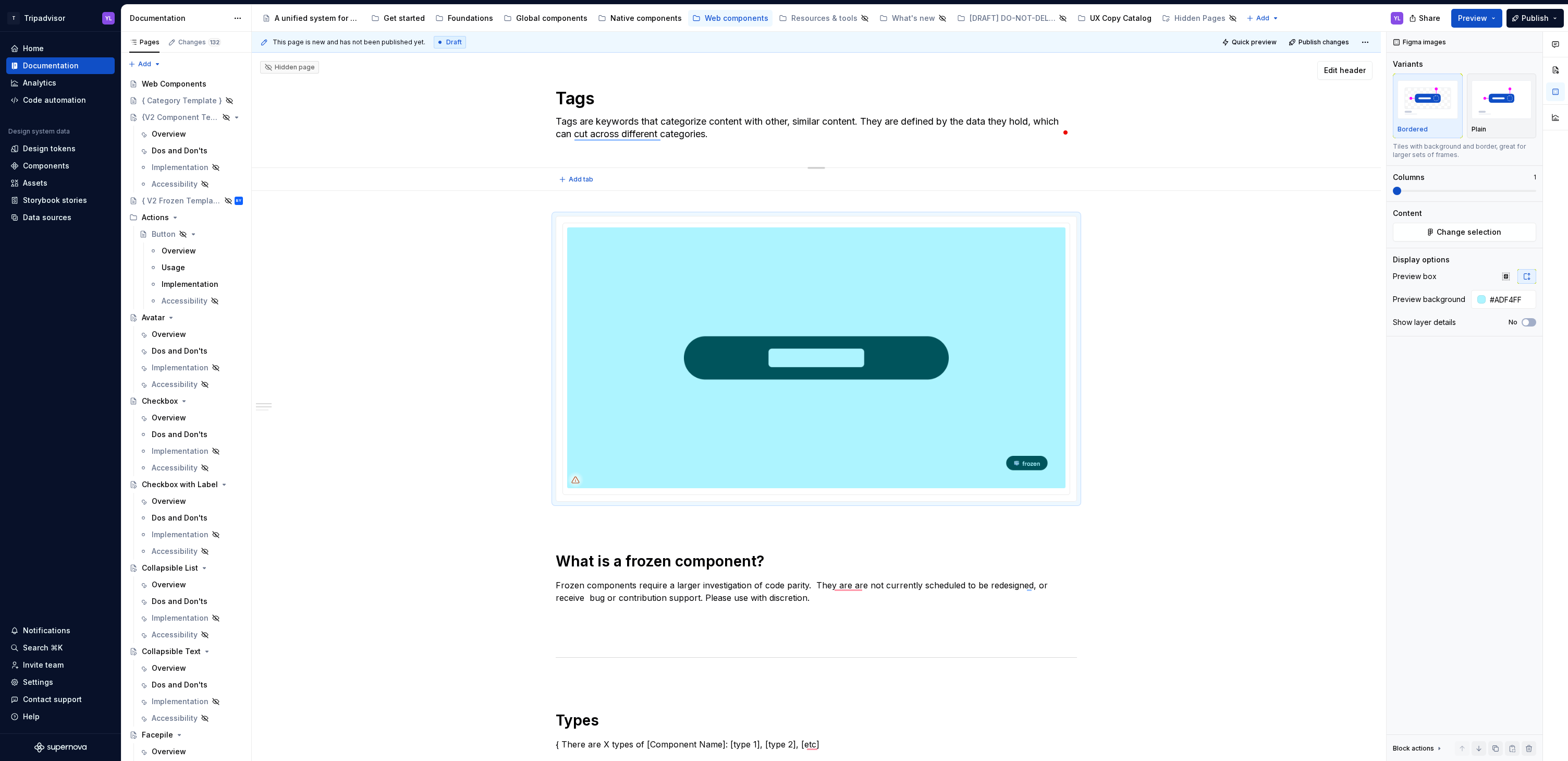
click at [706, 128] on textarea "Tags are keywords that categorize content with other, similar content. They are…" at bounding box center [814, 128] width 521 height 29
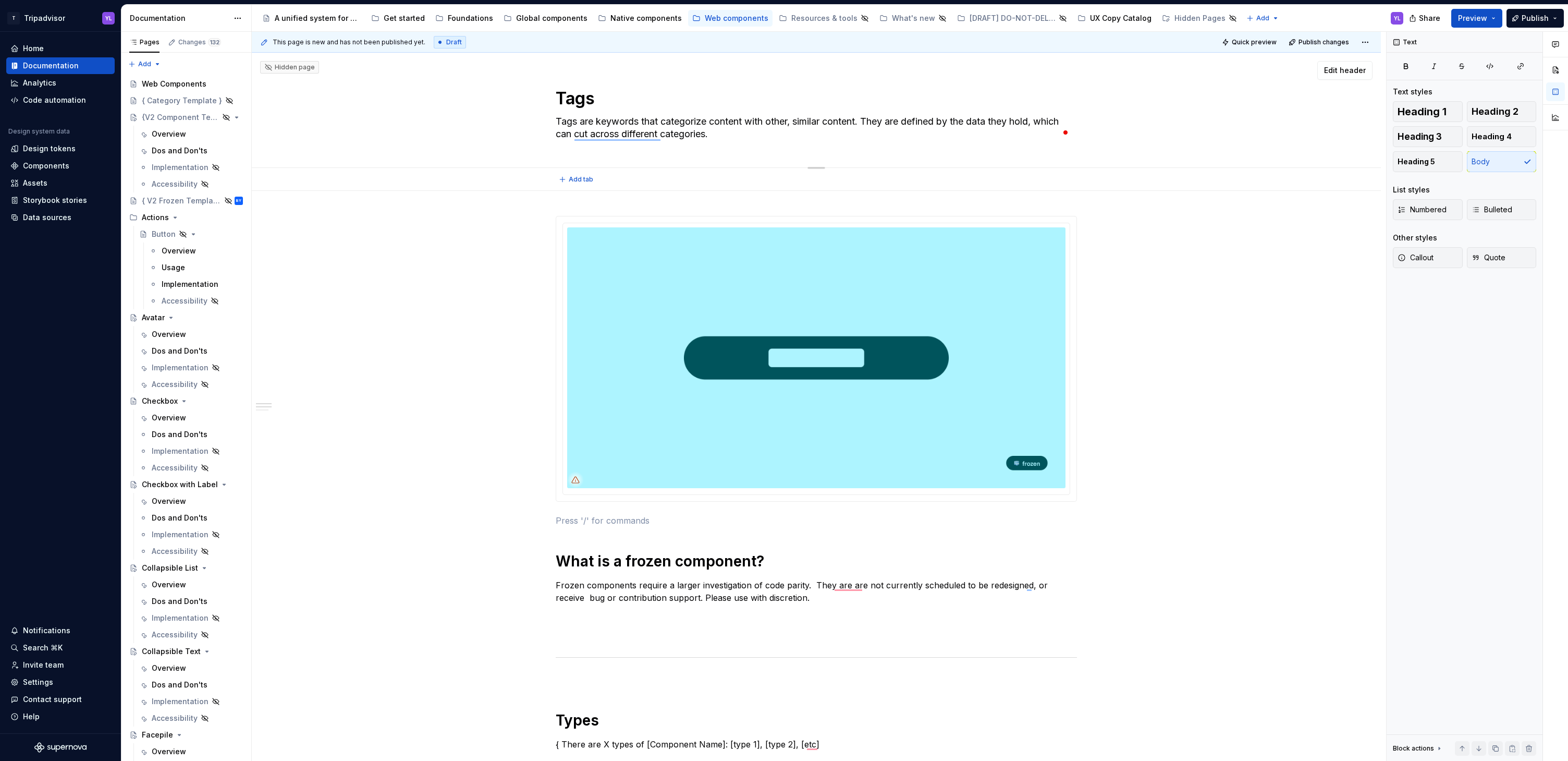
click at [722, 136] on textarea "Tags are keywords that categorize content with other, similar content. They are…" at bounding box center [814, 128] width 521 height 29
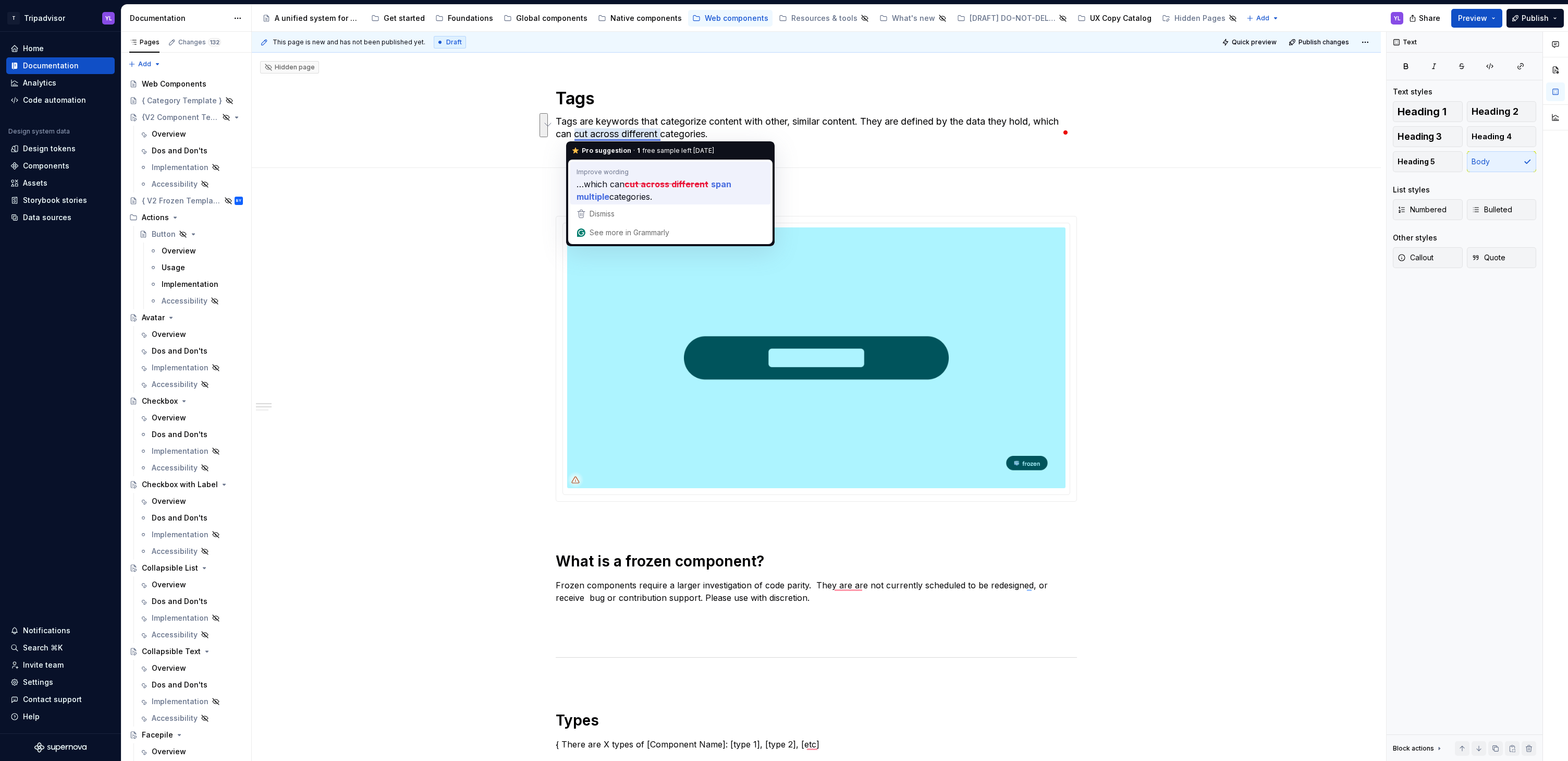
type textarea "*"
type textarea "Tags are keywords that categorize content with other, similar content. They are…"
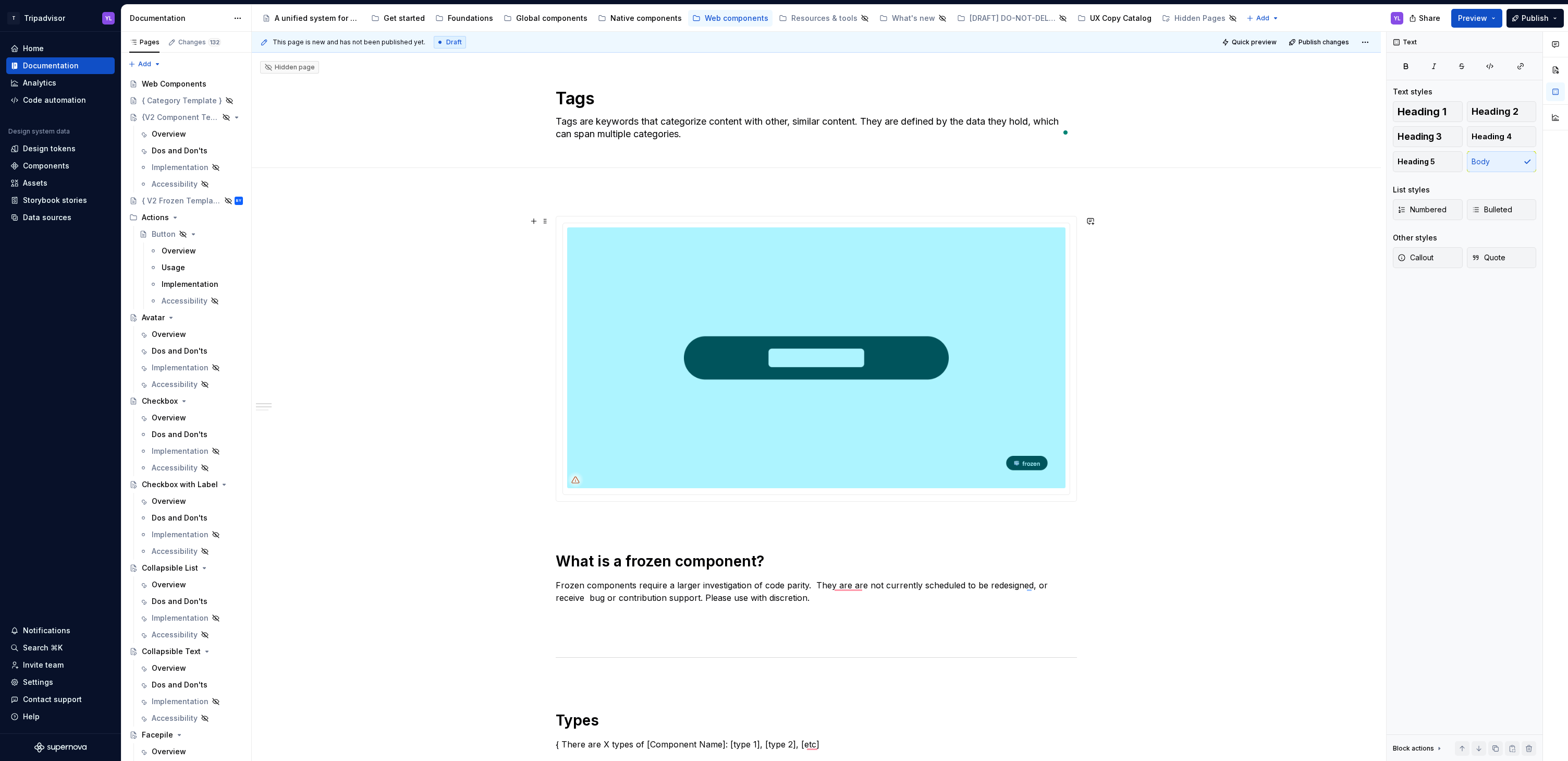
type textarea "*"
type textarea "Tags are keywords that categorize content with other, similar content. They are…"
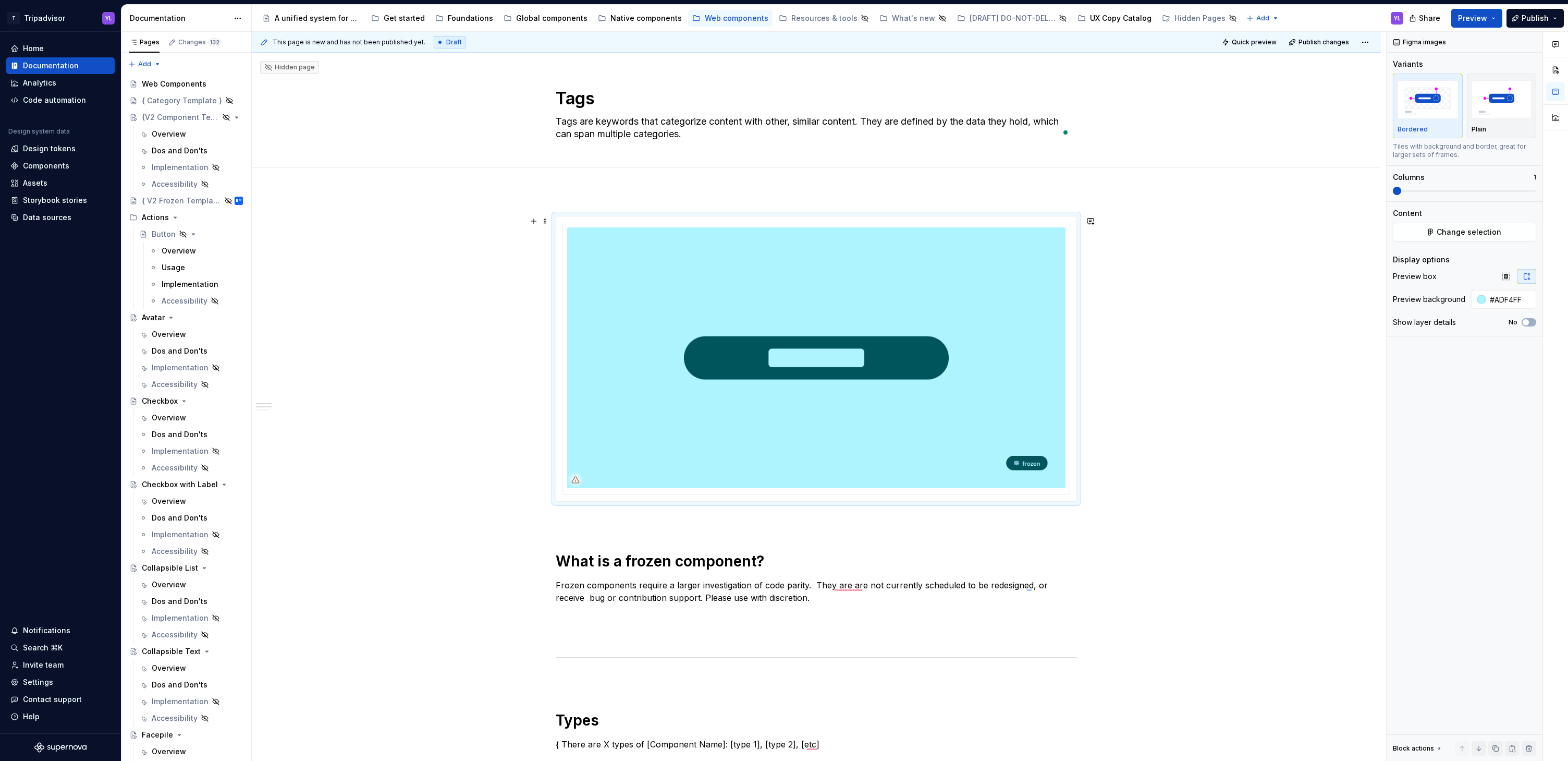
scroll to position [72, 0]
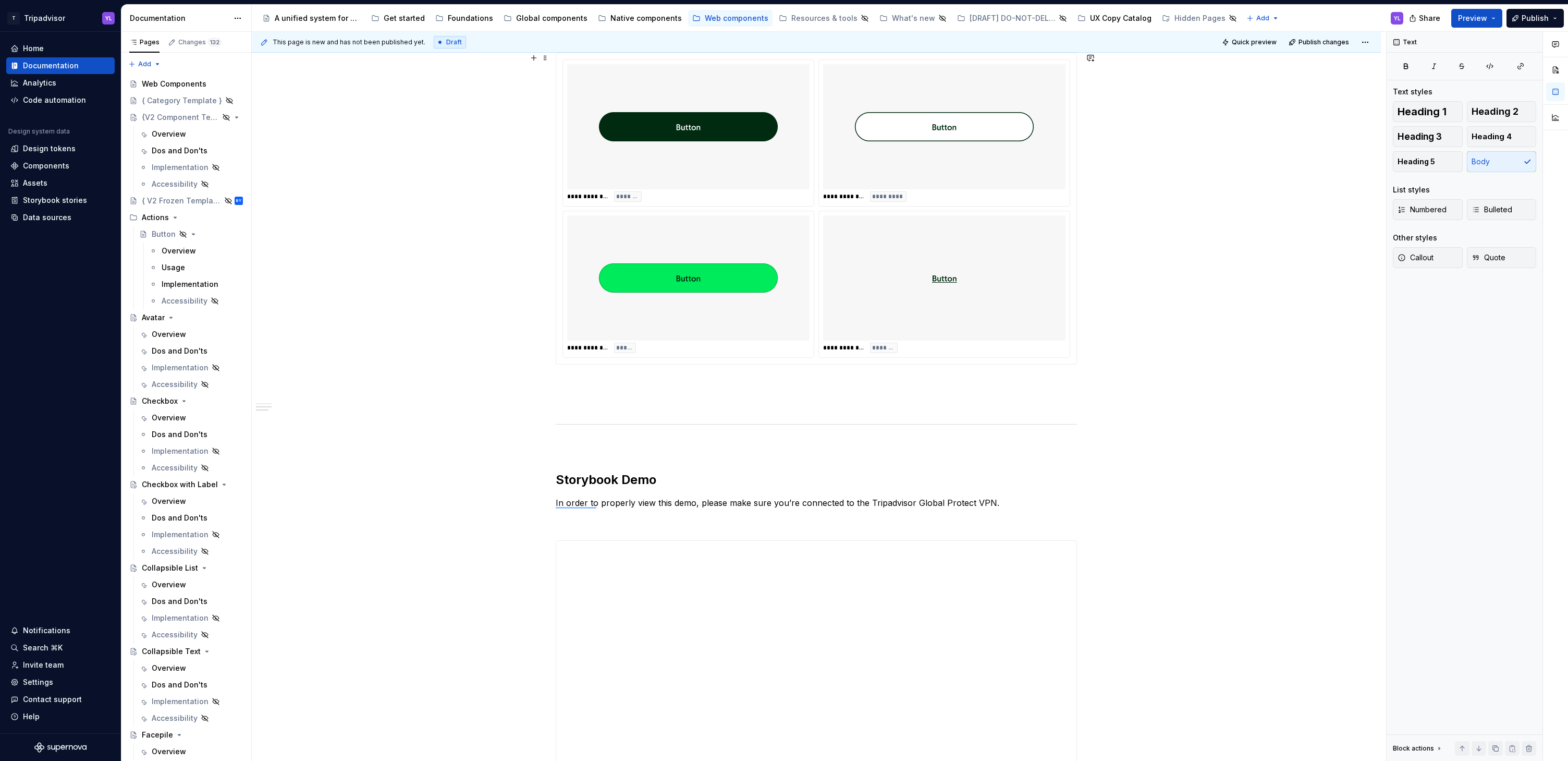
scroll to position [0, 0]
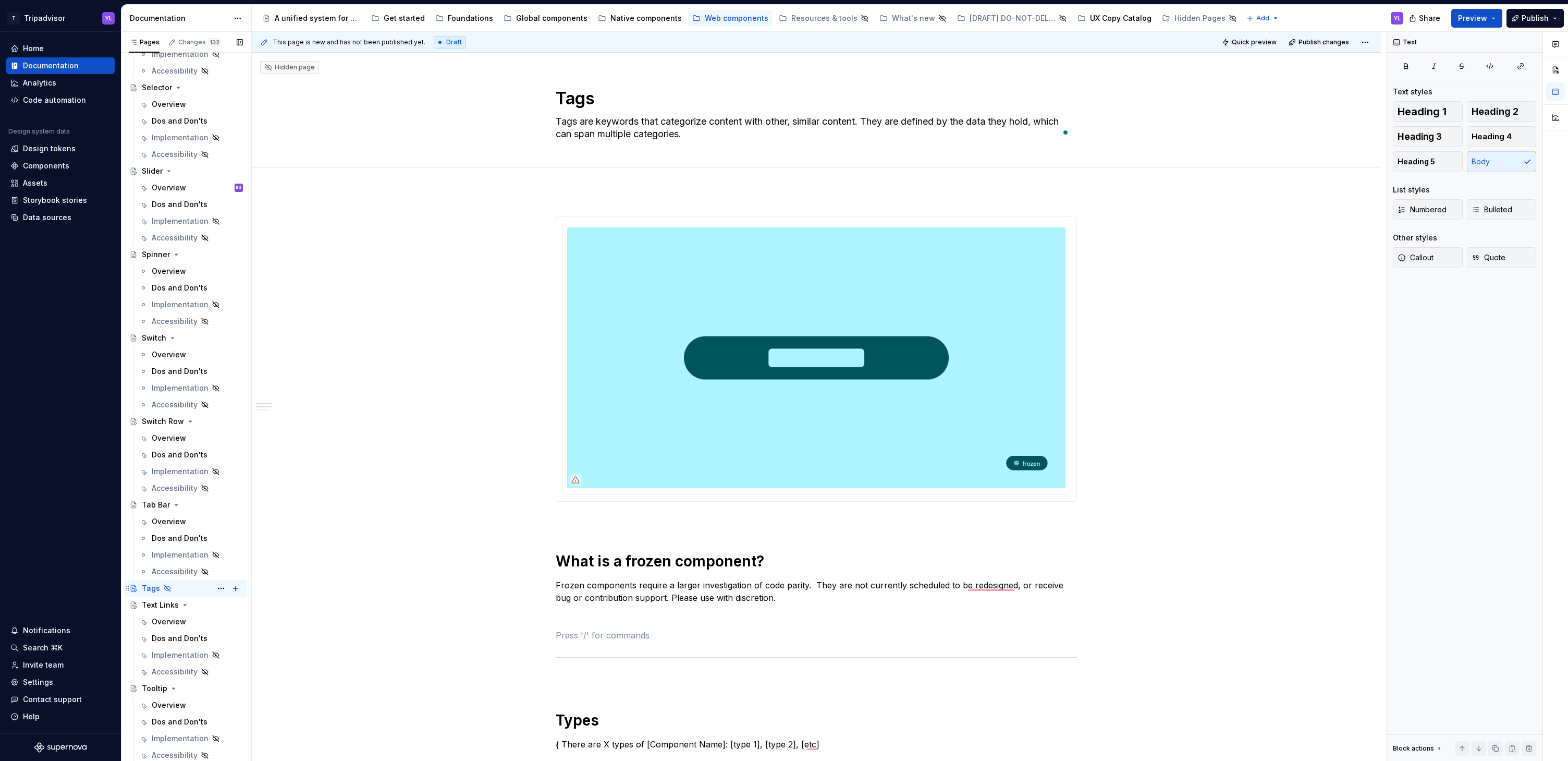
click at [174, 589] on div "Tags YL" at bounding box center [193, 589] width 101 height 15
click at [136, 587] on icon "Page tree" at bounding box center [133, 588] width 5 height 7
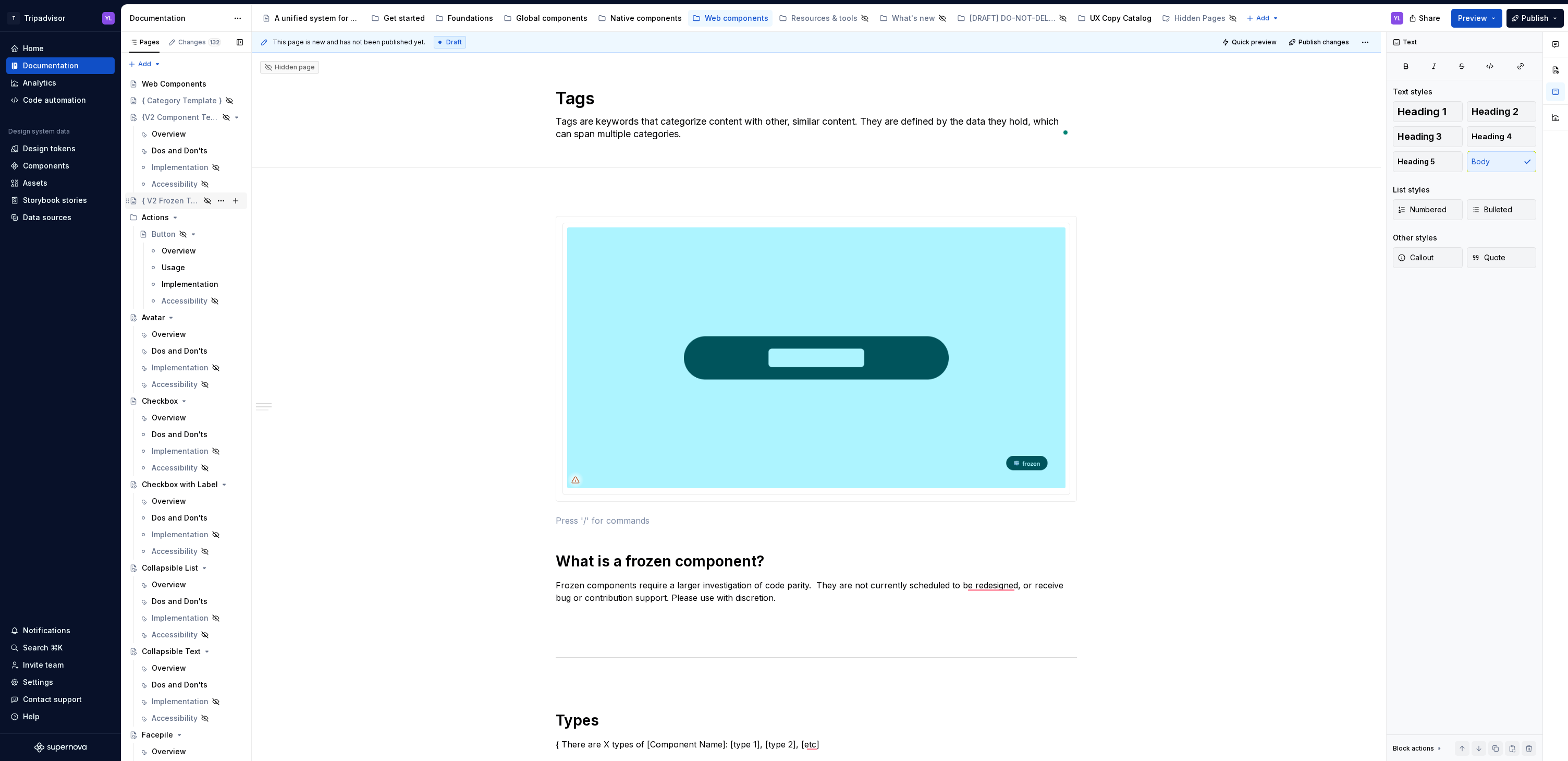
click at [169, 201] on div "{ V2 Frozen Template }" at bounding box center [171, 201] width 59 height 10
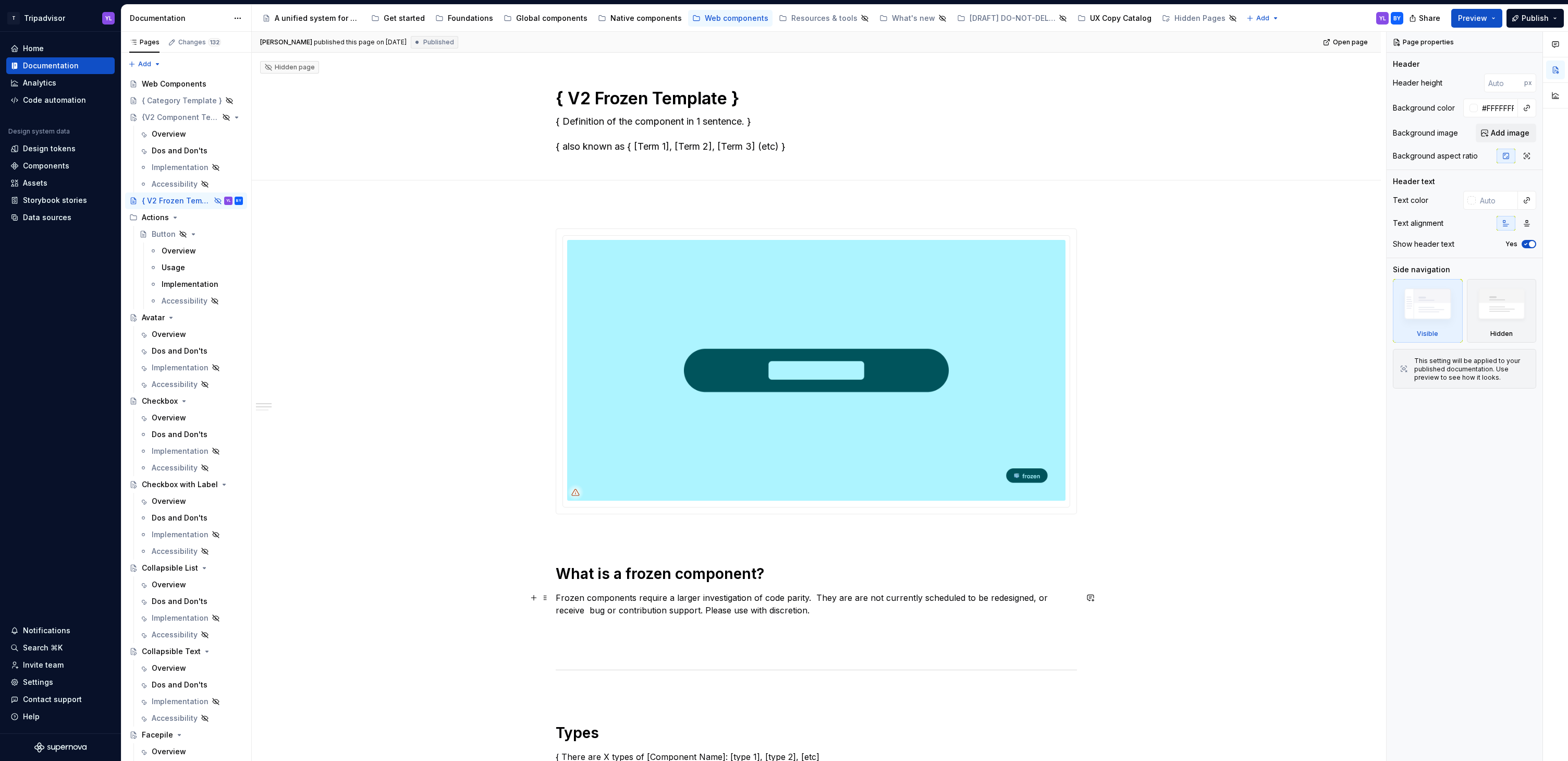
drag, startPoint x: 833, startPoint y: 599, endPoint x: 855, endPoint y: 600, distance: 22.0
click at [868, 600] on p "Frozen components require a larger investigation of code parity.  They are are …" at bounding box center [816, 604] width 521 height 25
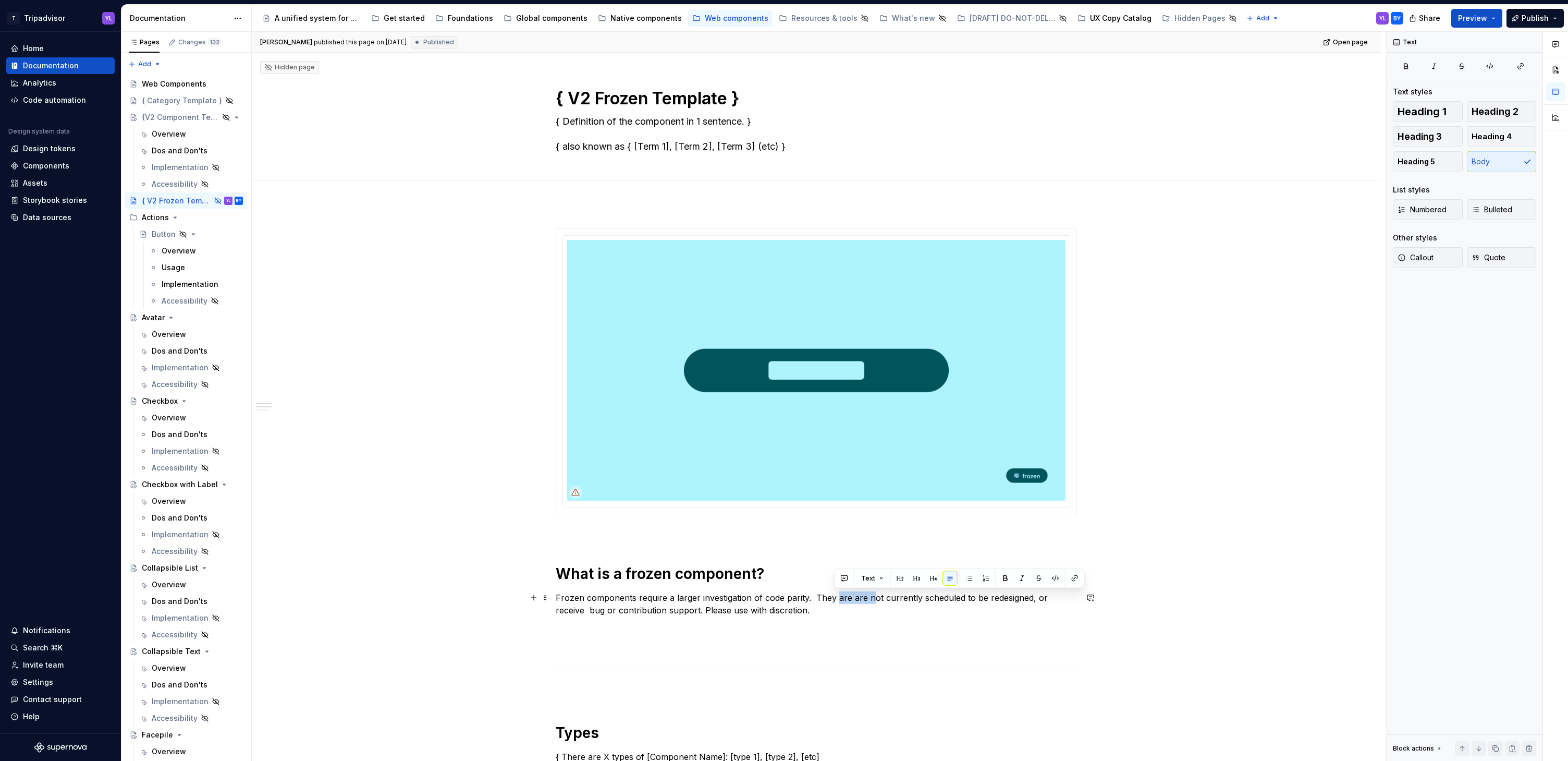
click at [851, 600] on p "Frozen components require a larger investigation of code parity.  They are are …" at bounding box center [816, 604] width 521 height 25
drag, startPoint x: 833, startPoint y: 598, endPoint x: 862, endPoint y: 598, distance: 29.0
click at [862, 598] on p "Frozen components require a larger investigation of code parity.  They are are …" at bounding box center [816, 604] width 521 height 25
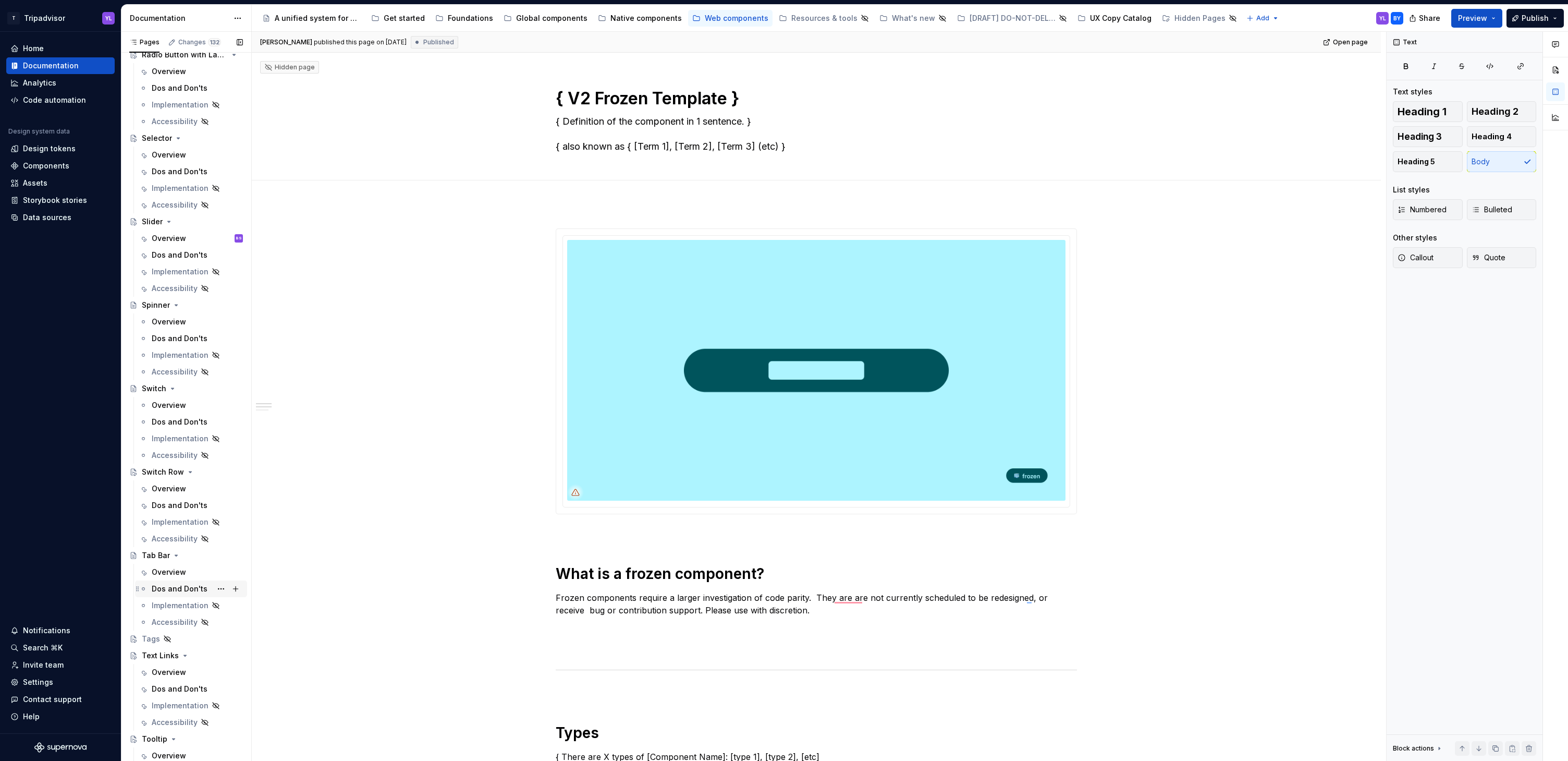
scroll to position [1148, 0]
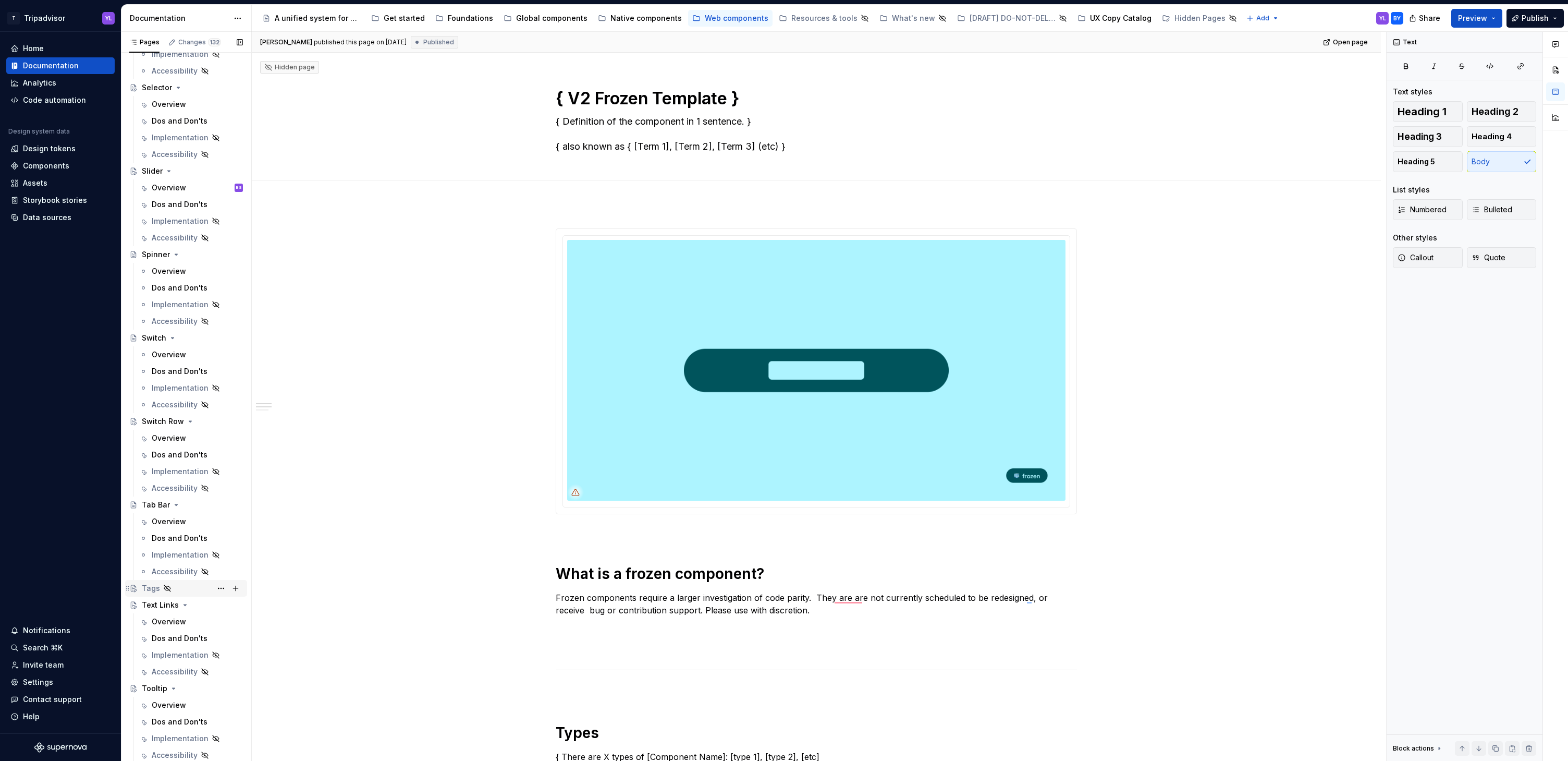
click at [152, 588] on div "Tags" at bounding box center [151, 588] width 18 height 10
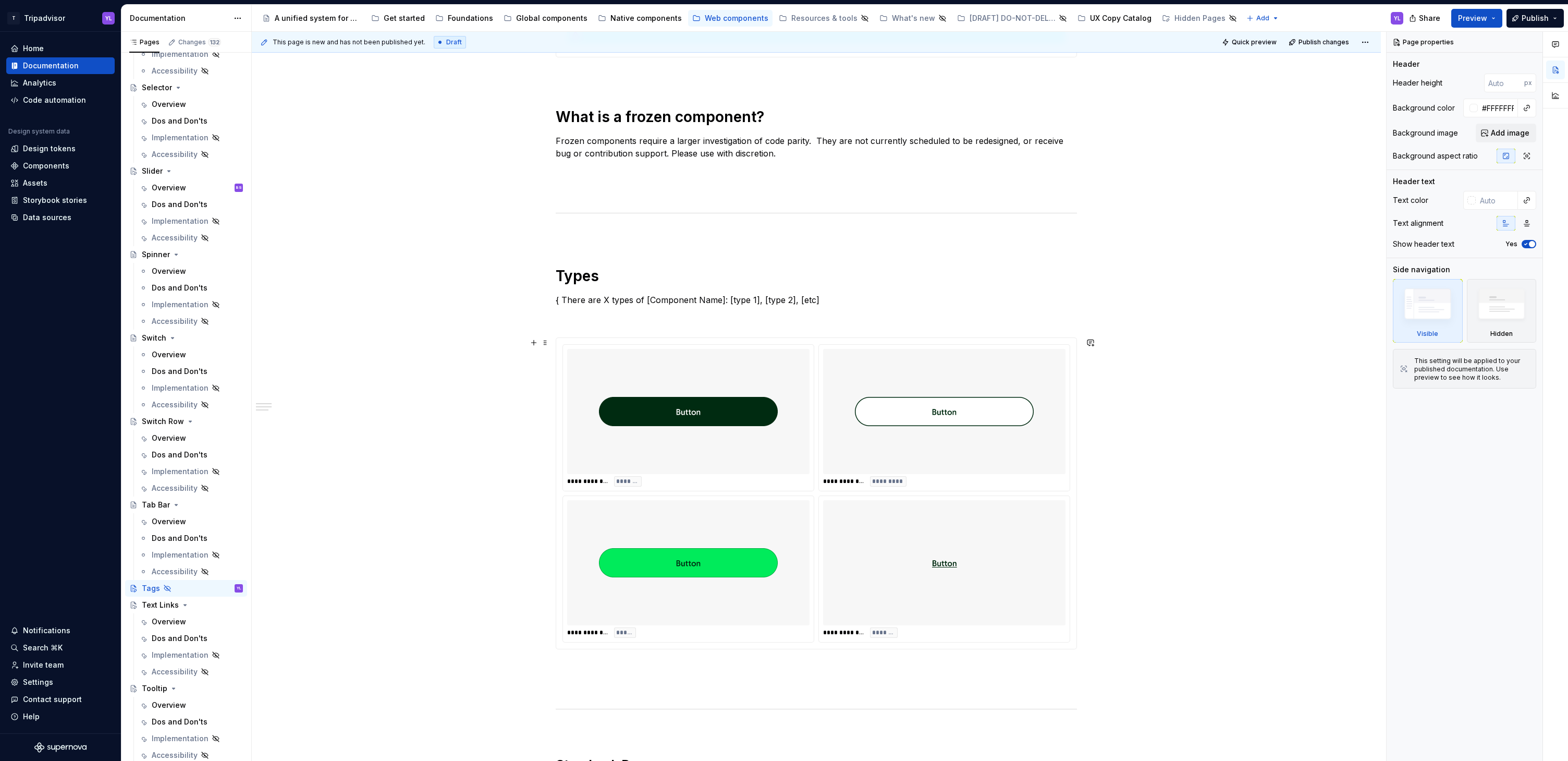
scroll to position [444, 0]
click at [855, 372] on img at bounding box center [944, 411] width 179 height 117
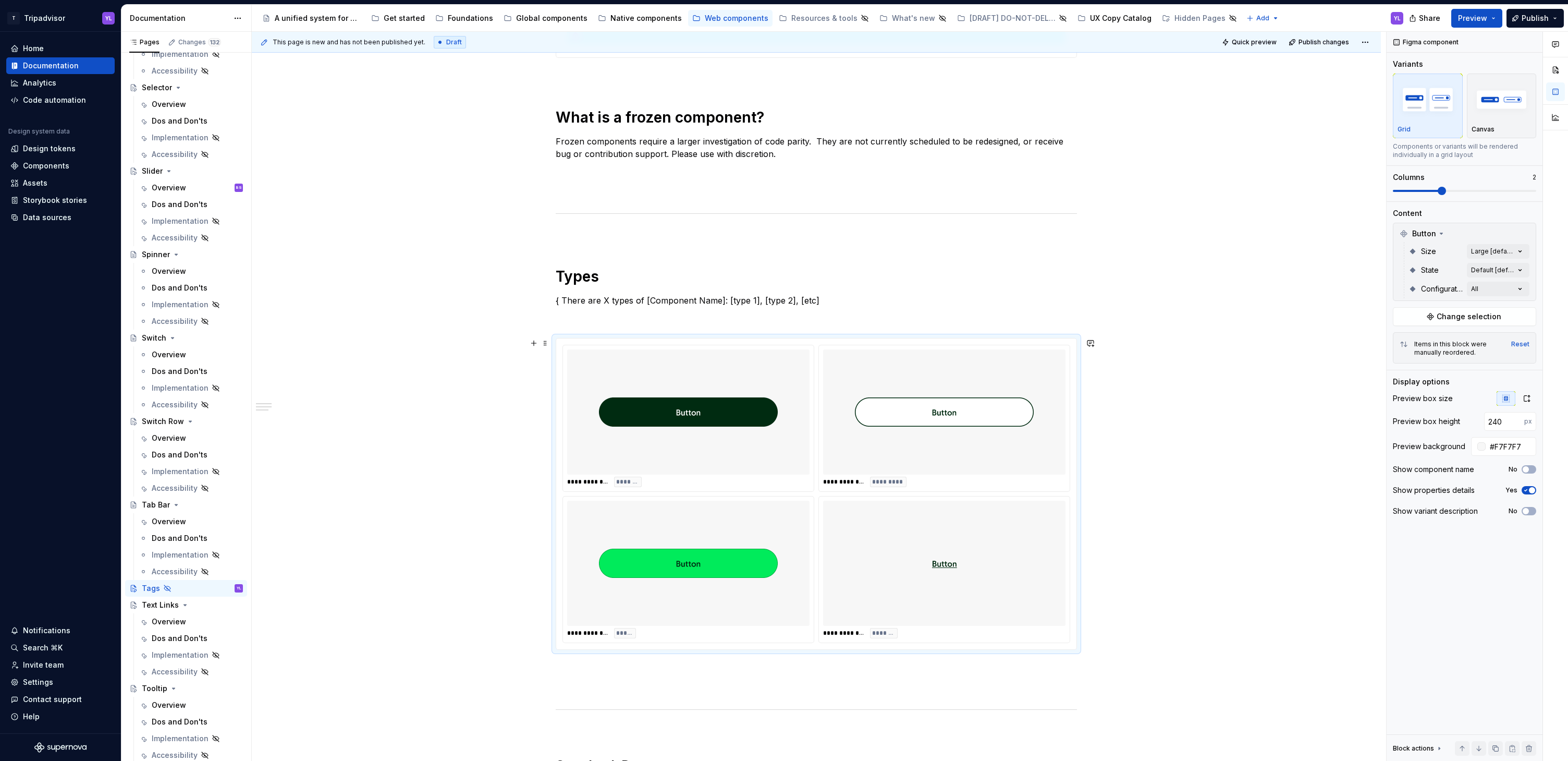
type textarea "*"
click at [1471, 318] on span "Change selection" at bounding box center [1469, 317] width 64 height 10
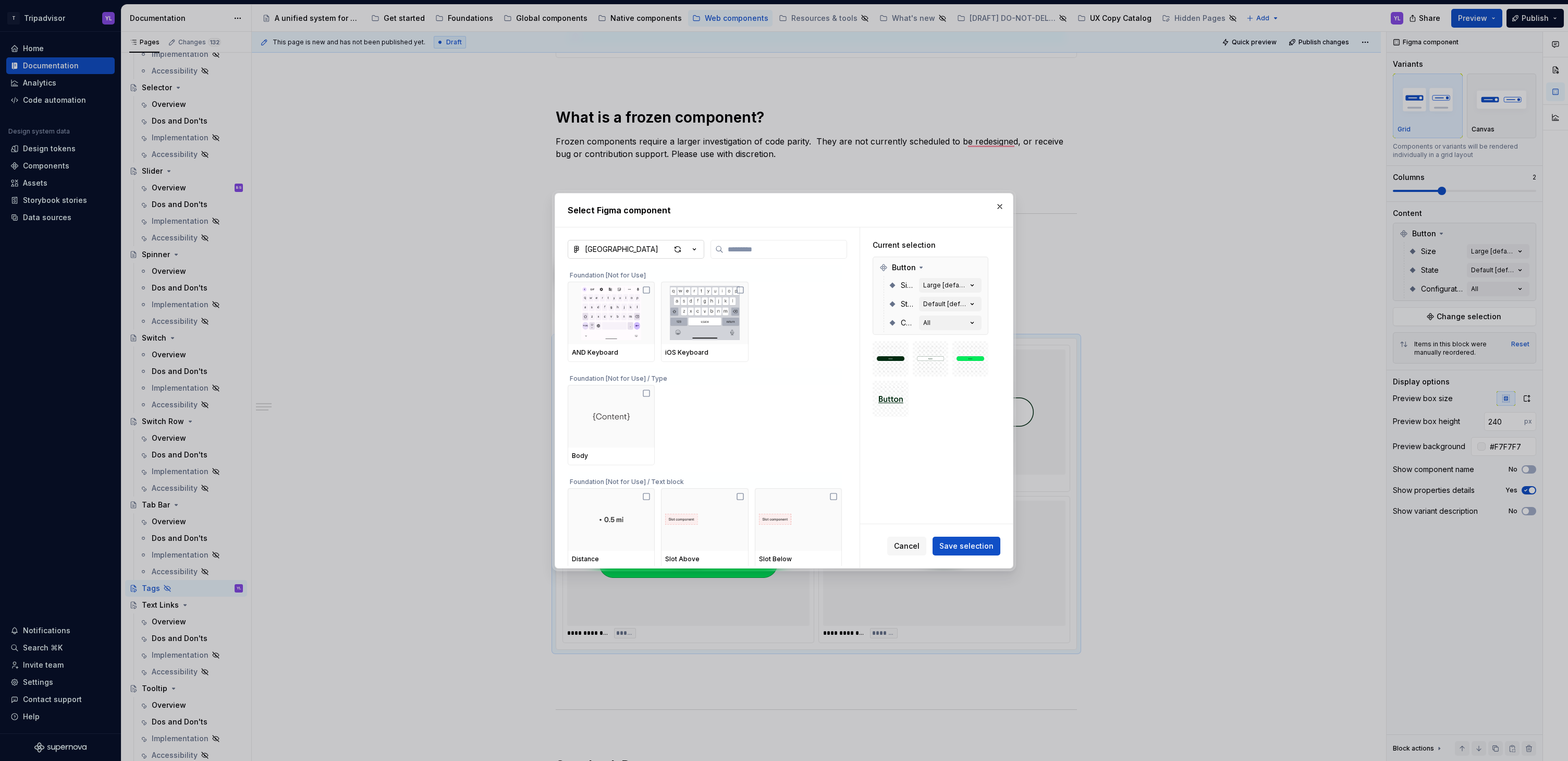
click at [695, 250] on icon "button" at bounding box center [695, 249] width 10 height 10
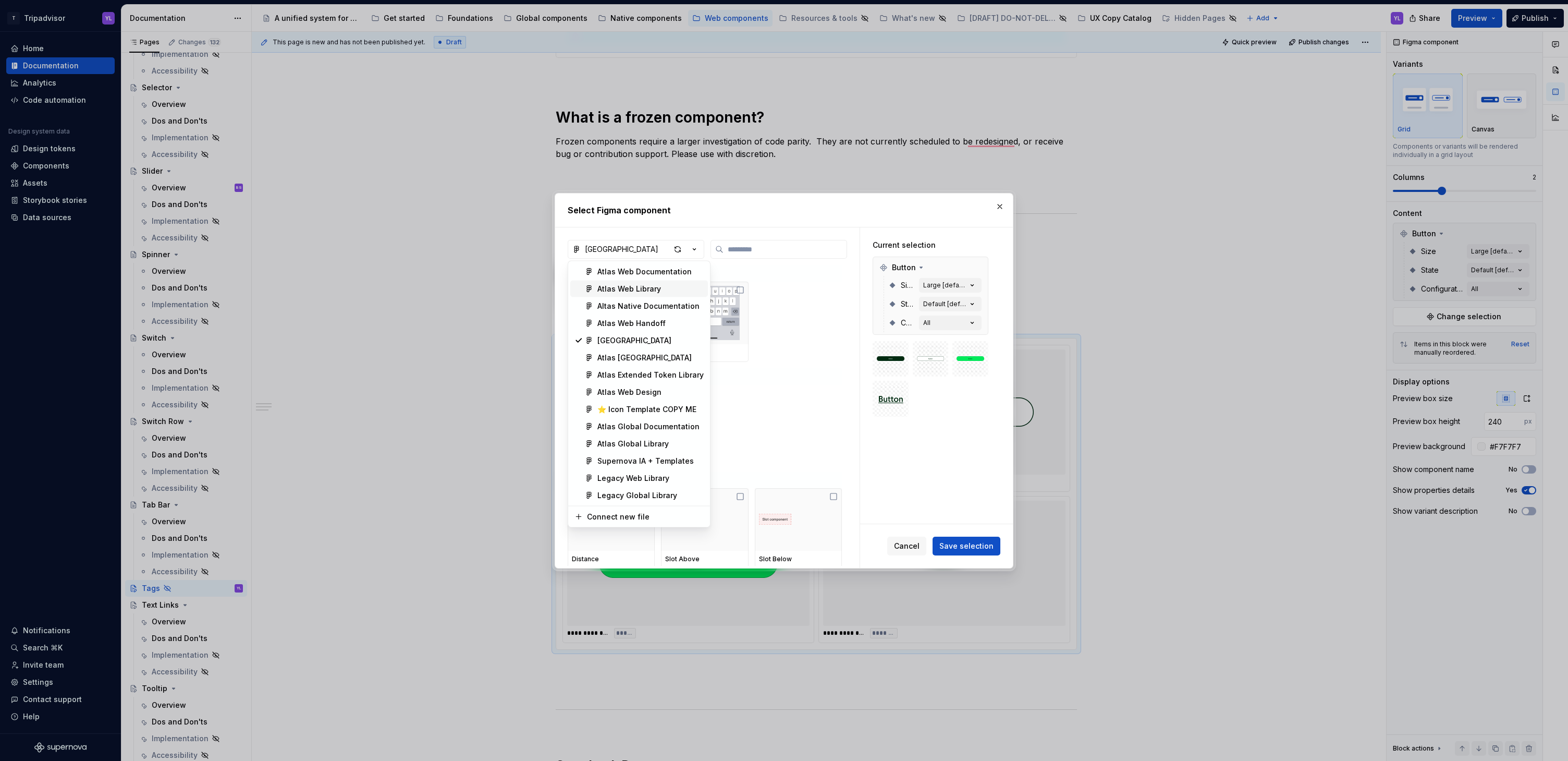
click at [646, 288] on div "Atlas Web Library" at bounding box center [629, 289] width 64 height 10
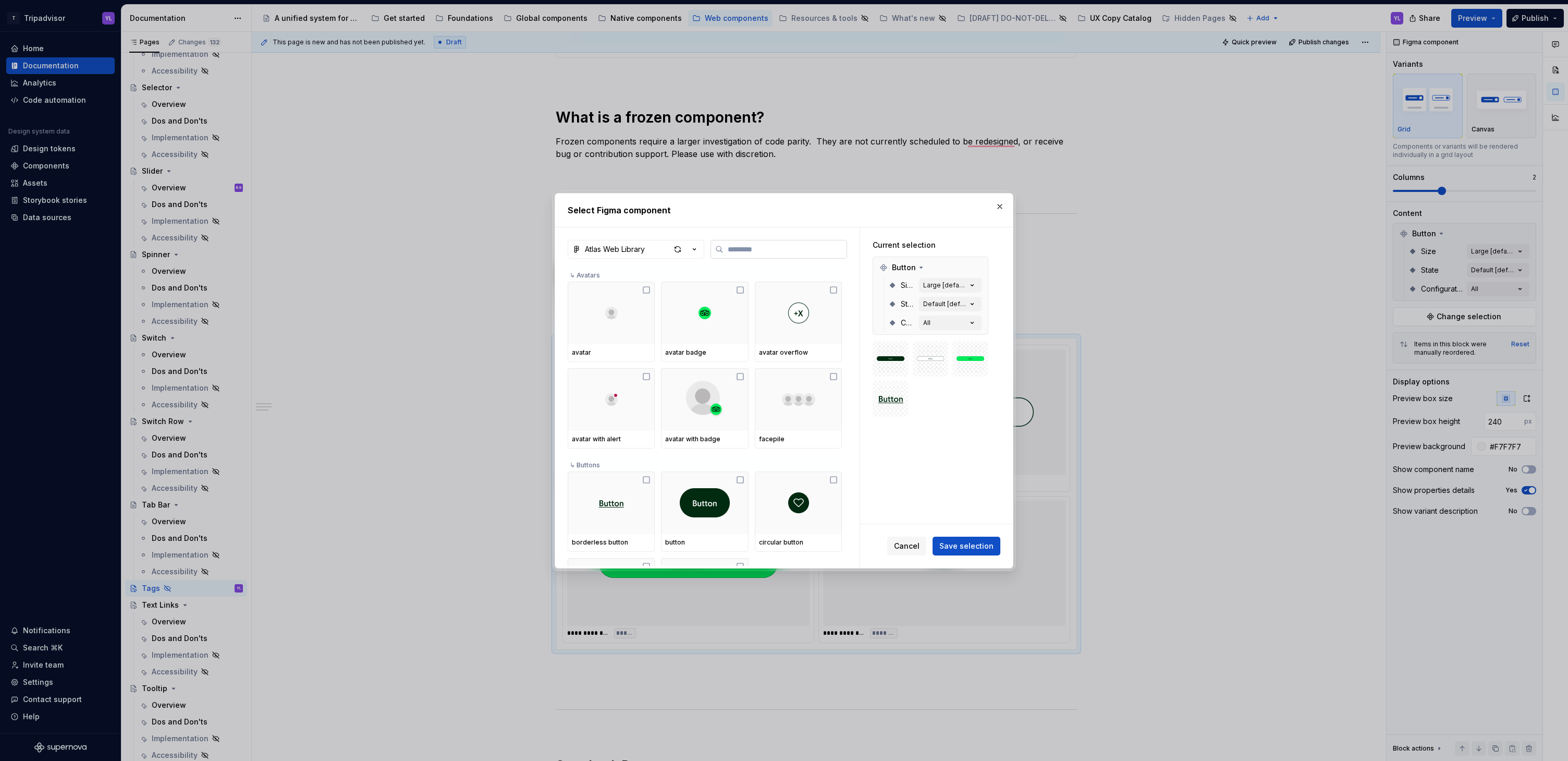
click at [772, 244] on input "search" at bounding box center [785, 249] width 123 height 10
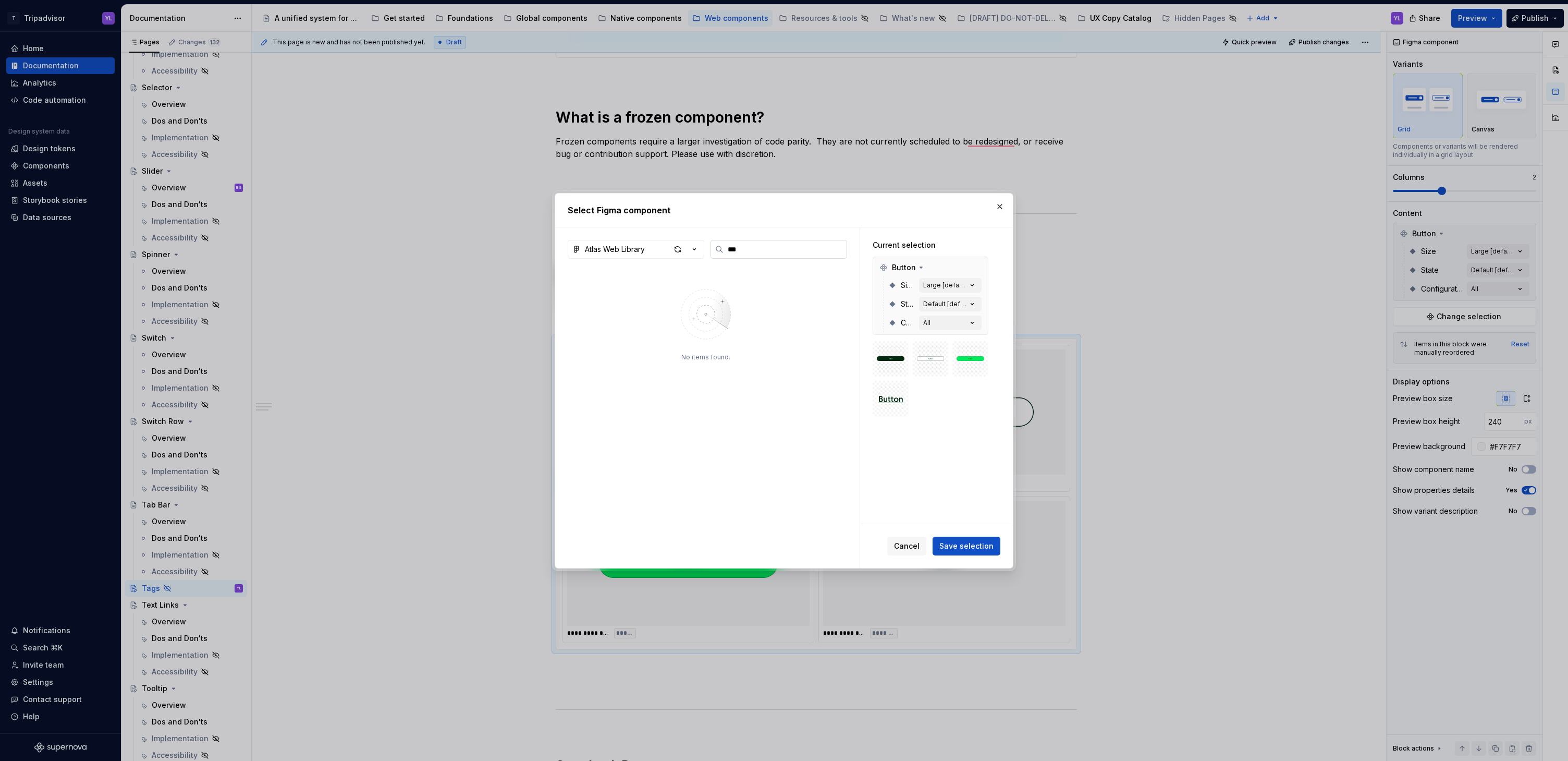
type input "***"
click at [644, 391] on icon at bounding box center [646, 393] width 8 height 8
click at [960, 284] on div "None [default]" at bounding box center [945, 284] width 44 height 8
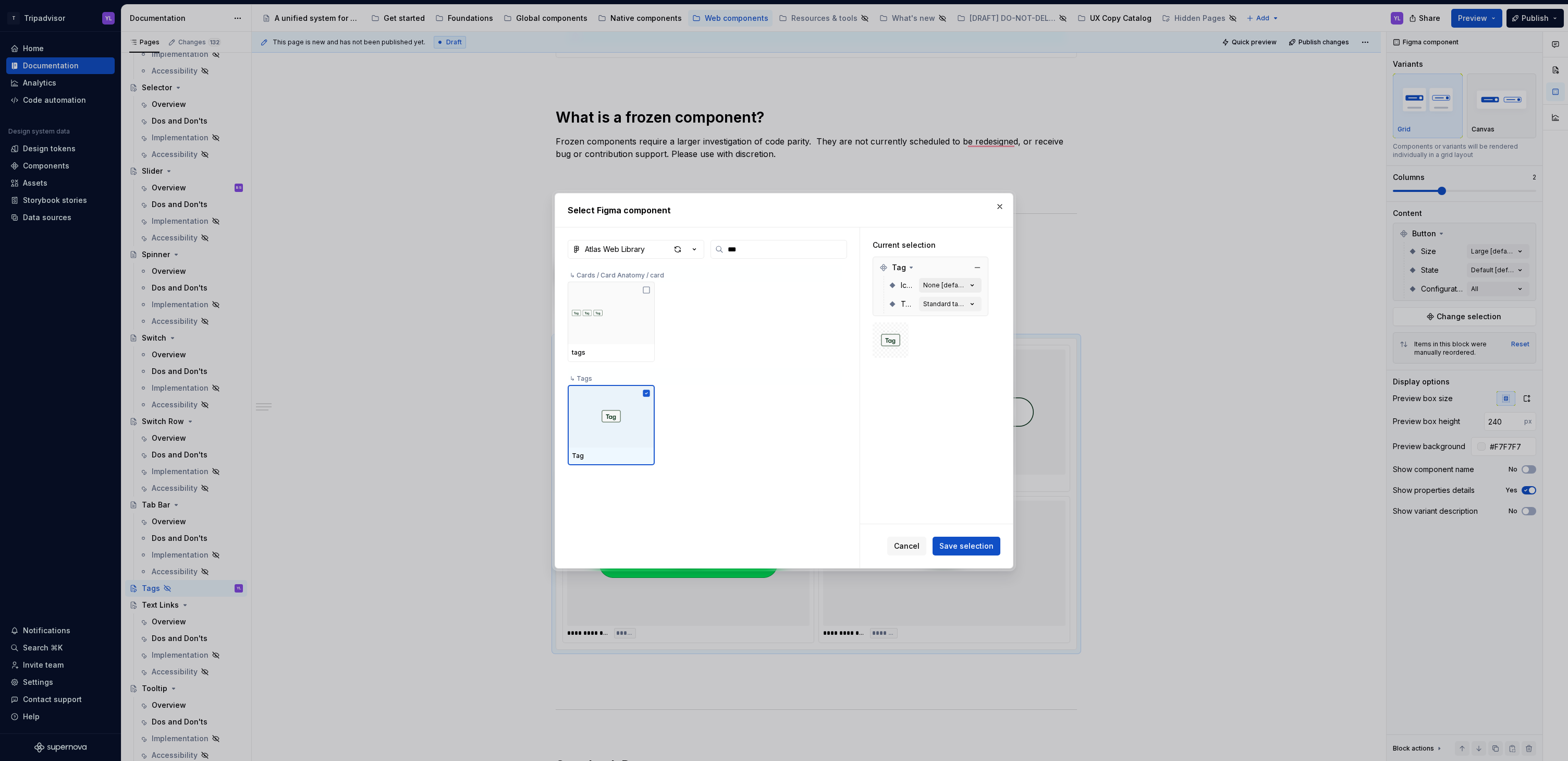
click at [960, 284] on div "None [default]" at bounding box center [945, 284] width 44 height 8
click at [973, 286] on icon "button" at bounding box center [972, 285] width 10 height 10
click at [978, 551] on span "Save selection" at bounding box center [966, 546] width 54 height 10
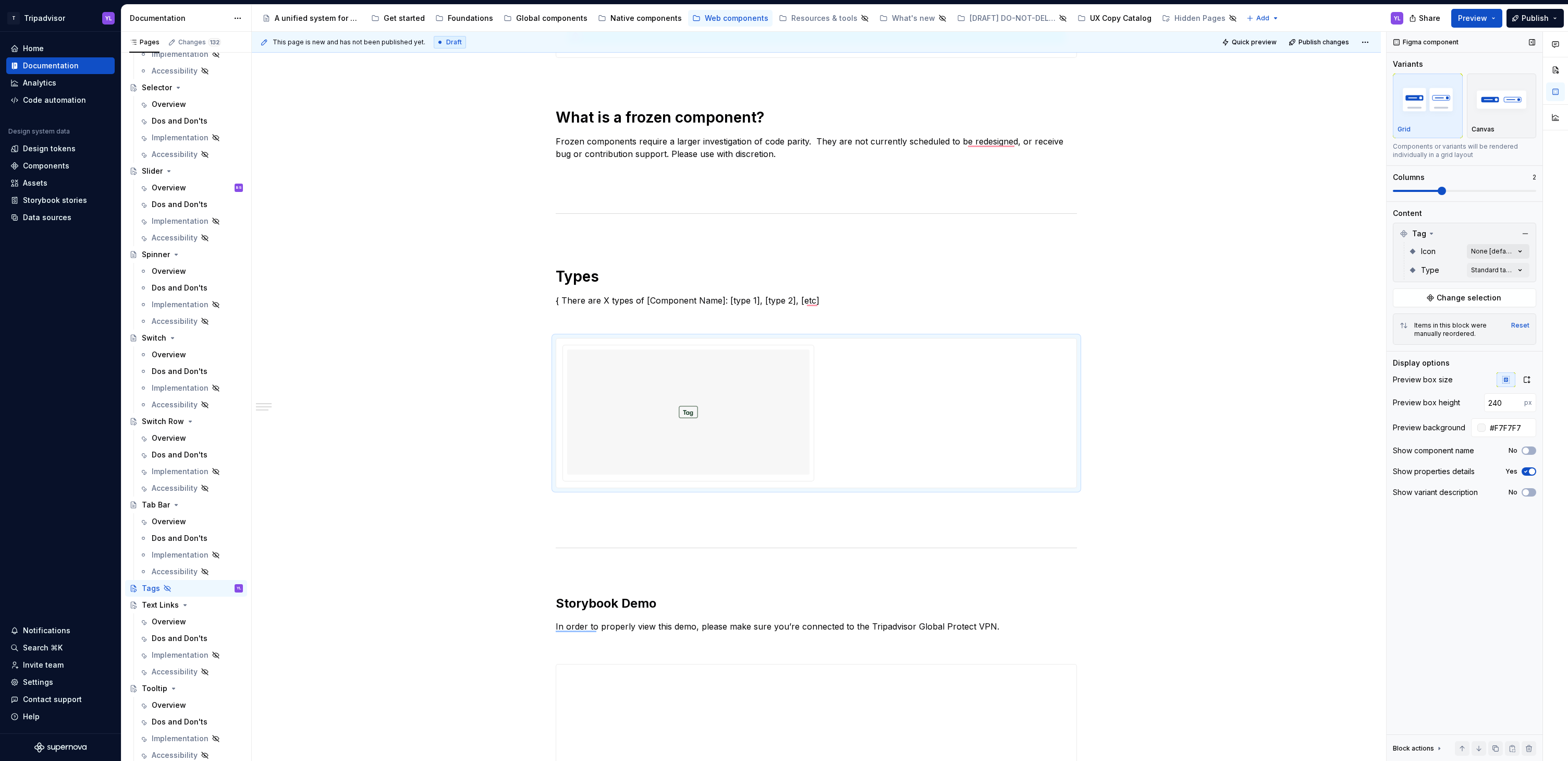
click at [1523, 249] on div "Comments Open comments No comments yet Select ‘Comment’ from the block context …" at bounding box center [1477, 396] width 182 height 729
type textarea "*"
click at [1401, 302] on div at bounding box center [1399, 301] width 8 height 8
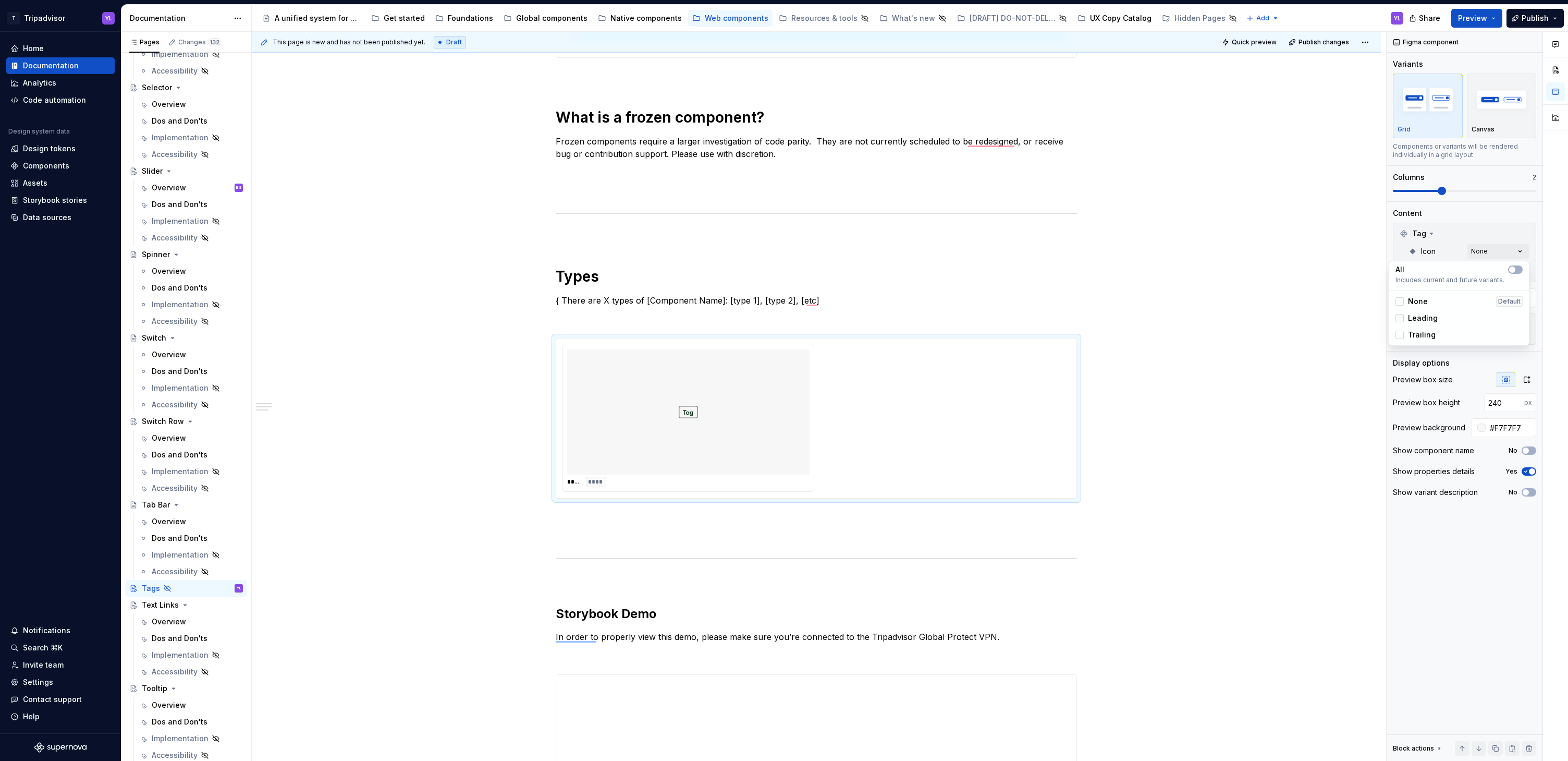
click at [1401, 318] on div at bounding box center [1399, 317] width 8 height 8
click at [1400, 335] on div at bounding box center [1399, 334] width 8 height 8
click at [1507, 251] on div "Comments Open comments No comments yet Select ‘Comment’ from the block context …" at bounding box center [1477, 396] width 182 height 729
click at [1515, 269] on div "Comments Open comments No comments yet Select ‘Comment’ from the block context …" at bounding box center [1477, 396] width 182 height 729
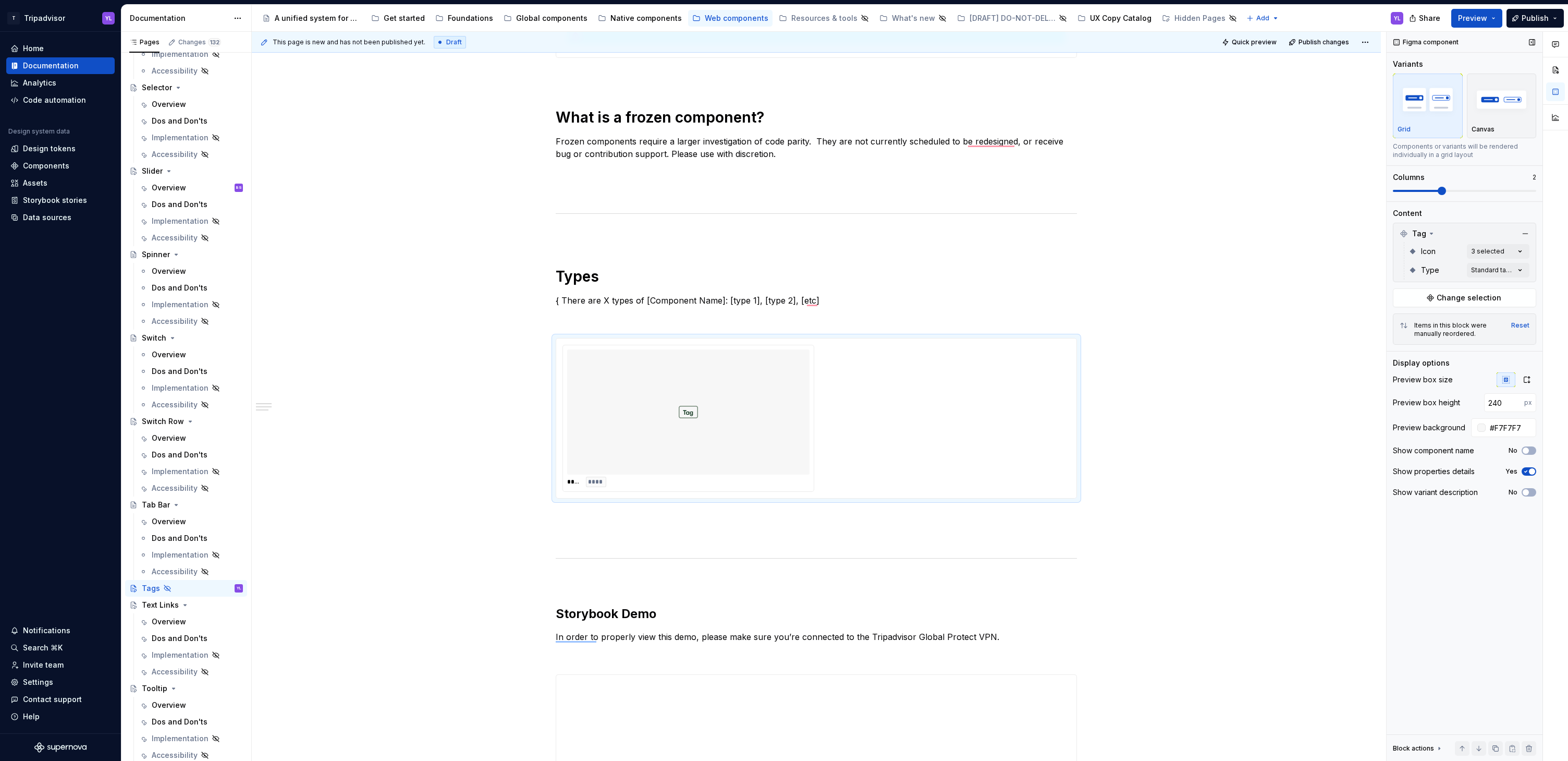
click at [1446, 191] on span at bounding box center [1441, 191] width 8 height 8
click at [1468, 189] on span at bounding box center [1465, 191] width 144 height 8
click at [1510, 271] on div "Comments Open comments No comments yet Select ‘Comment’ from the block context …" at bounding box center [1477, 396] width 182 height 729
click at [1399, 321] on div at bounding box center [1399, 320] width 8 height 8
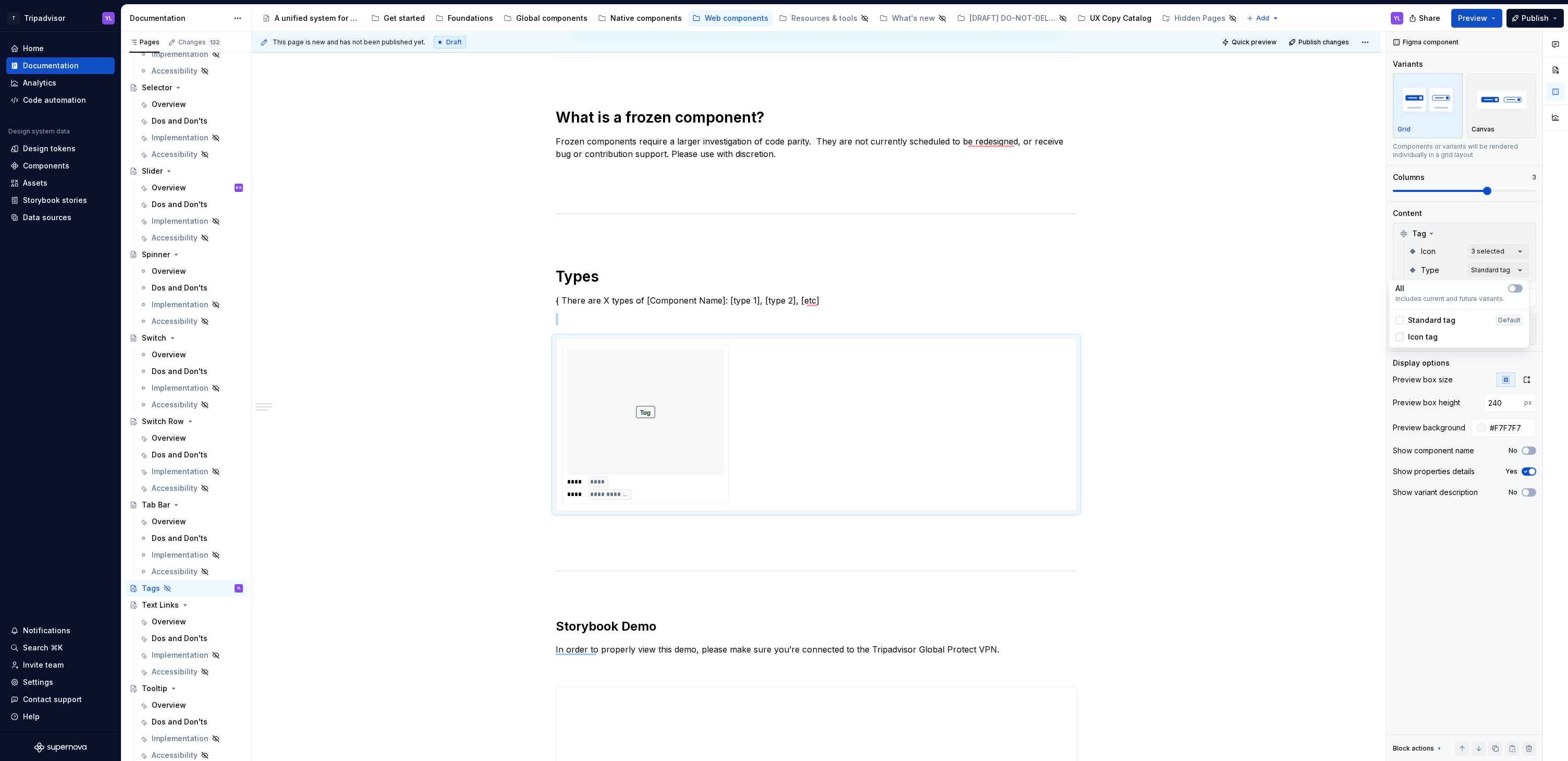
click at [1399, 338] on div at bounding box center [1399, 337] width 8 height 8
click at [1509, 211] on div "Comments Open comments No comments yet Select ‘Comment’ from the block context …" at bounding box center [1477, 396] width 182 height 729
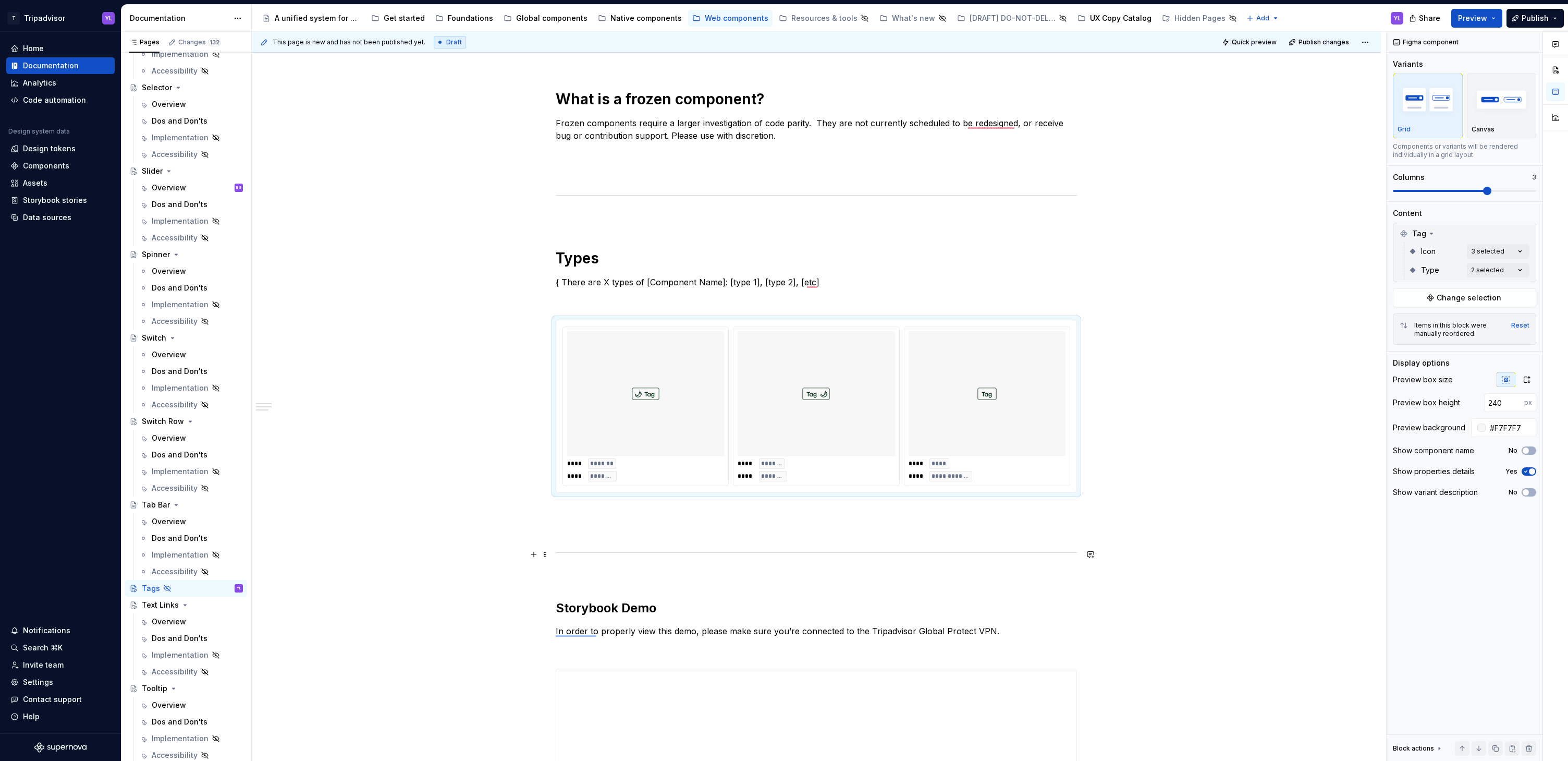
scroll to position [462, 0]
click at [1221, 512] on div "**********" at bounding box center [816, 535] width 1129 height 1611
click at [1191, 489] on div "**********" at bounding box center [816, 535] width 1129 height 1611
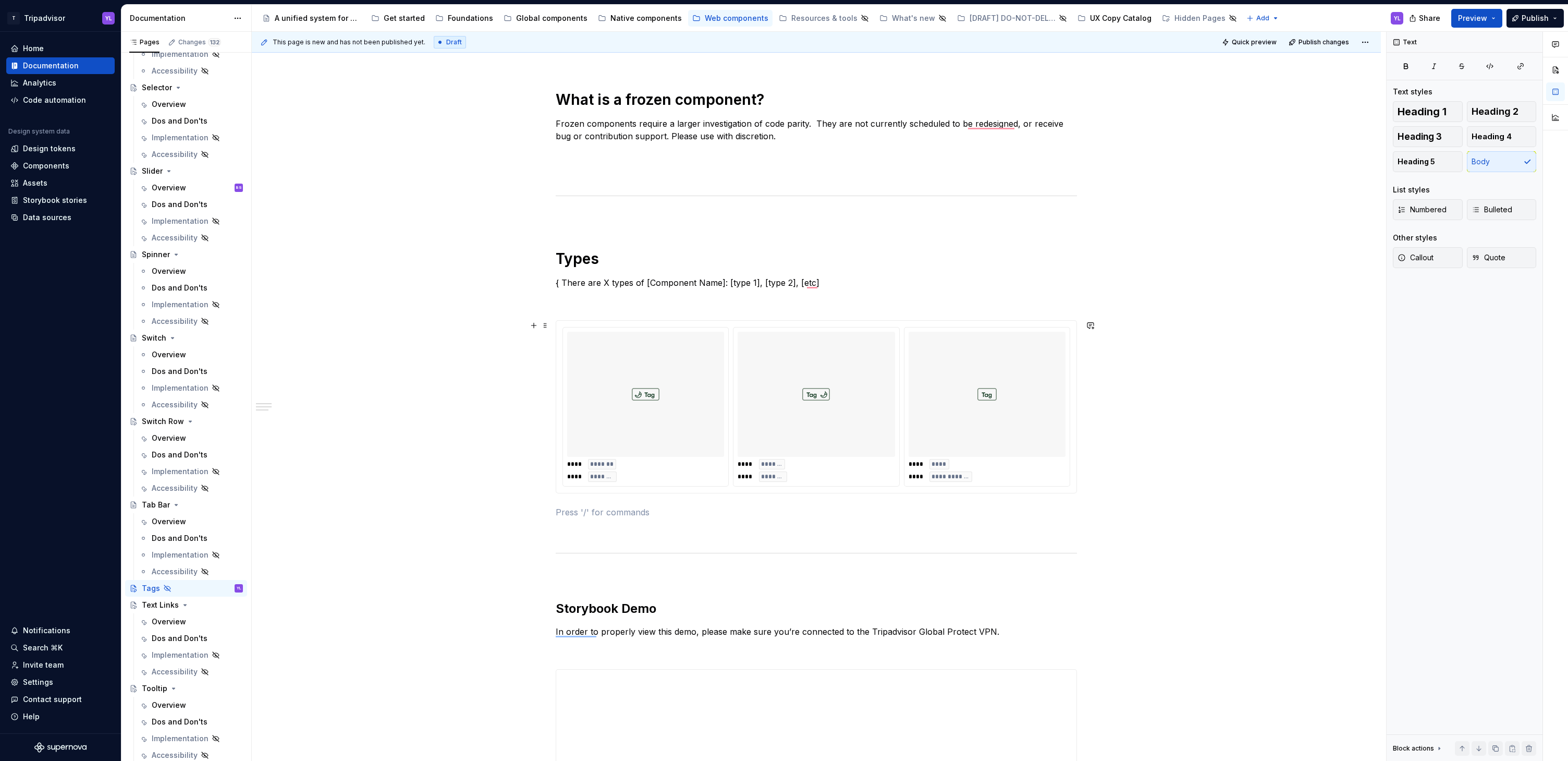
click at [1195, 434] on div "**********" at bounding box center [816, 535] width 1129 height 1611
click at [606, 282] on p "{ There are X types of [Component Name]: [type 1], [type 2], [etc]" at bounding box center [816, 282] width 521 height 12
drag, startPoint x: 673, startPoint y: 284, endPoint x: 722, endPoint y: 281, distance: 49.1
click at [722, 281] on p "{ There are 3 types of [Component Name]: [type 1], [type 2], [etc]" at bounding box center [816, 282] width 521 height 12
click at [667, 283] on p "{ There are 3 types of Tags: [type 1], [type 2], [etc]" at bounding box center [816, 282] width 521 height 12
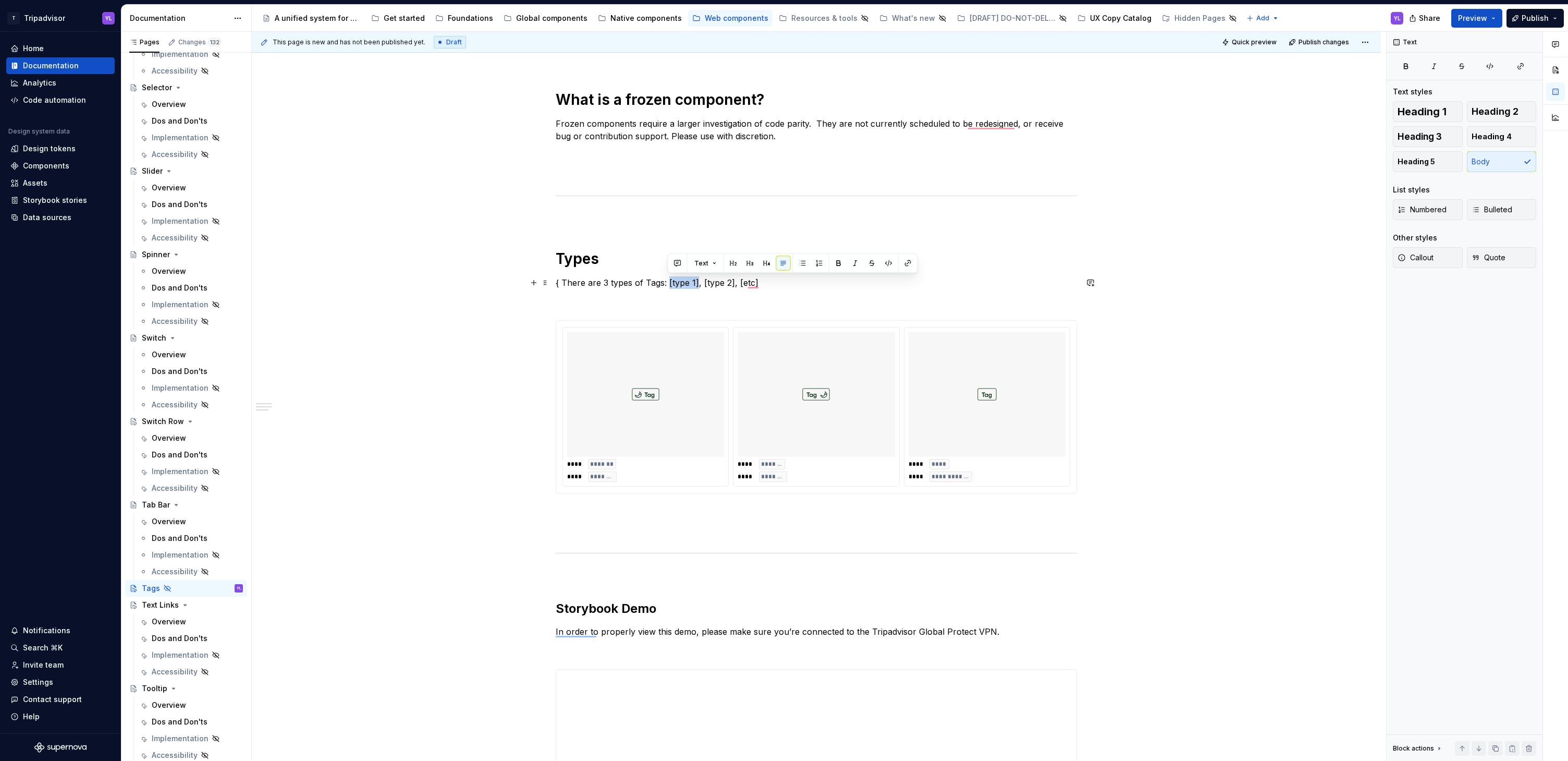
drag, startPoint x: 667, startPoint y: 283, endPoint x: 698, endPoint y: 284, distance: 31.0
click at [698, 284] on p "{ There are 3 types of Tags: [type 1], [type 2], [etc]" at bounding box center [816, 282] width 521 height 12
drag, startPoint x: 722, startPoint y: 284, endPoint x: 754, endPoint y: 283, distance: 32.0
click at [754, 283] on p "{ There are 3 types of Tags: Standard tag, [type 2], [etc]" at bounding box center [816, 282] width 521 height 12
drag, startPoint x: 809, startPoint y: 284, endPoint x: 826, endPoint y: 283, distance: 17.0
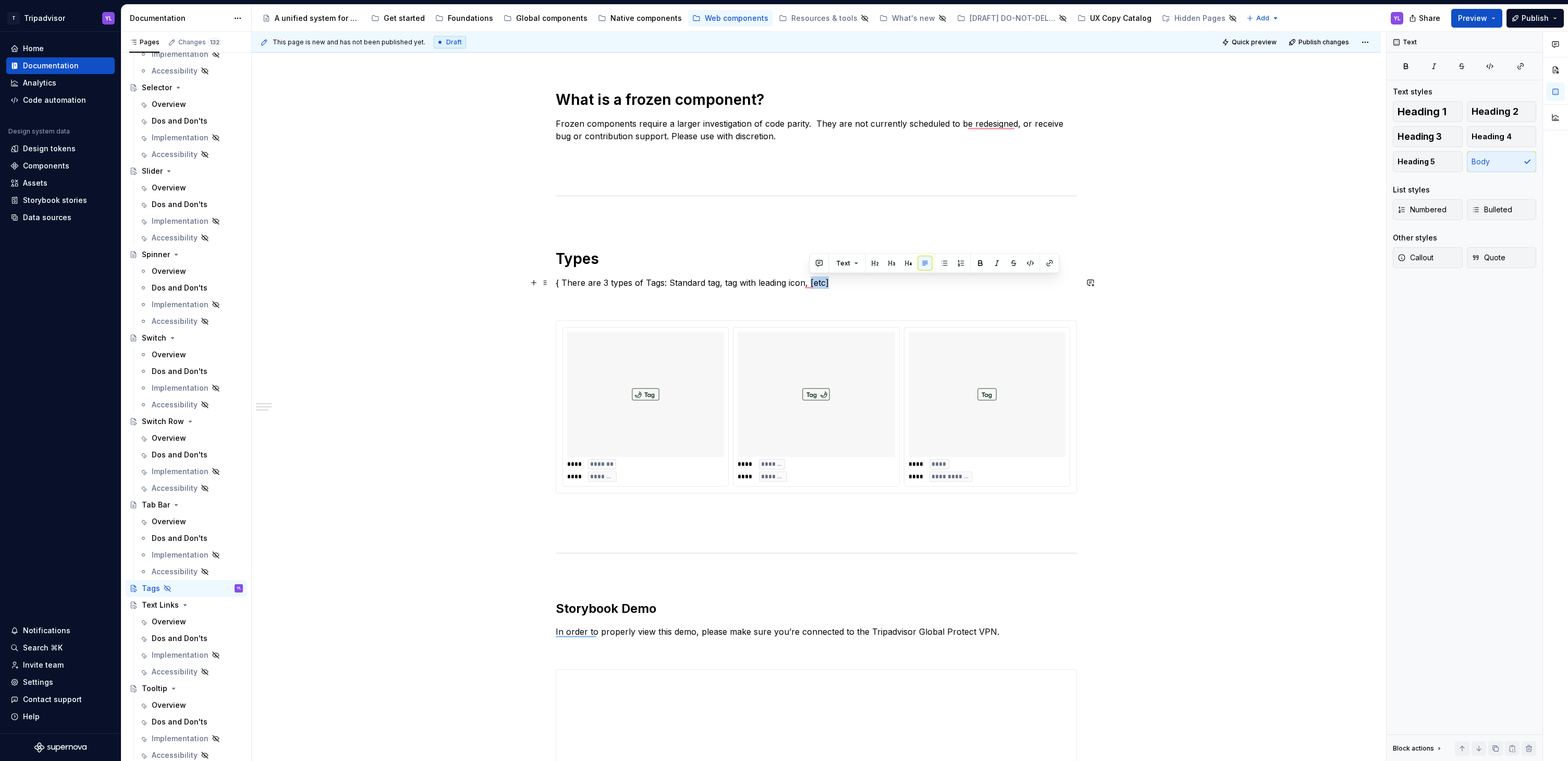
click at [826, 282] on p "{ There are 3 types of Tags: Standard tag, tag with leading icon, [etc]" at bounding box center [816, 282] width 521 height 12
drag, startPoint x: 558, startPoint y: 283, endPoint x: 552, endPoint y: 283, distance: 6.0
click at [552, 283] on div "**********" at bounding box center [816, 535] width 1129 height 1611
click at [1335, 353] on div "**********" at bounding box center [816, 535] width 1129 height 1611
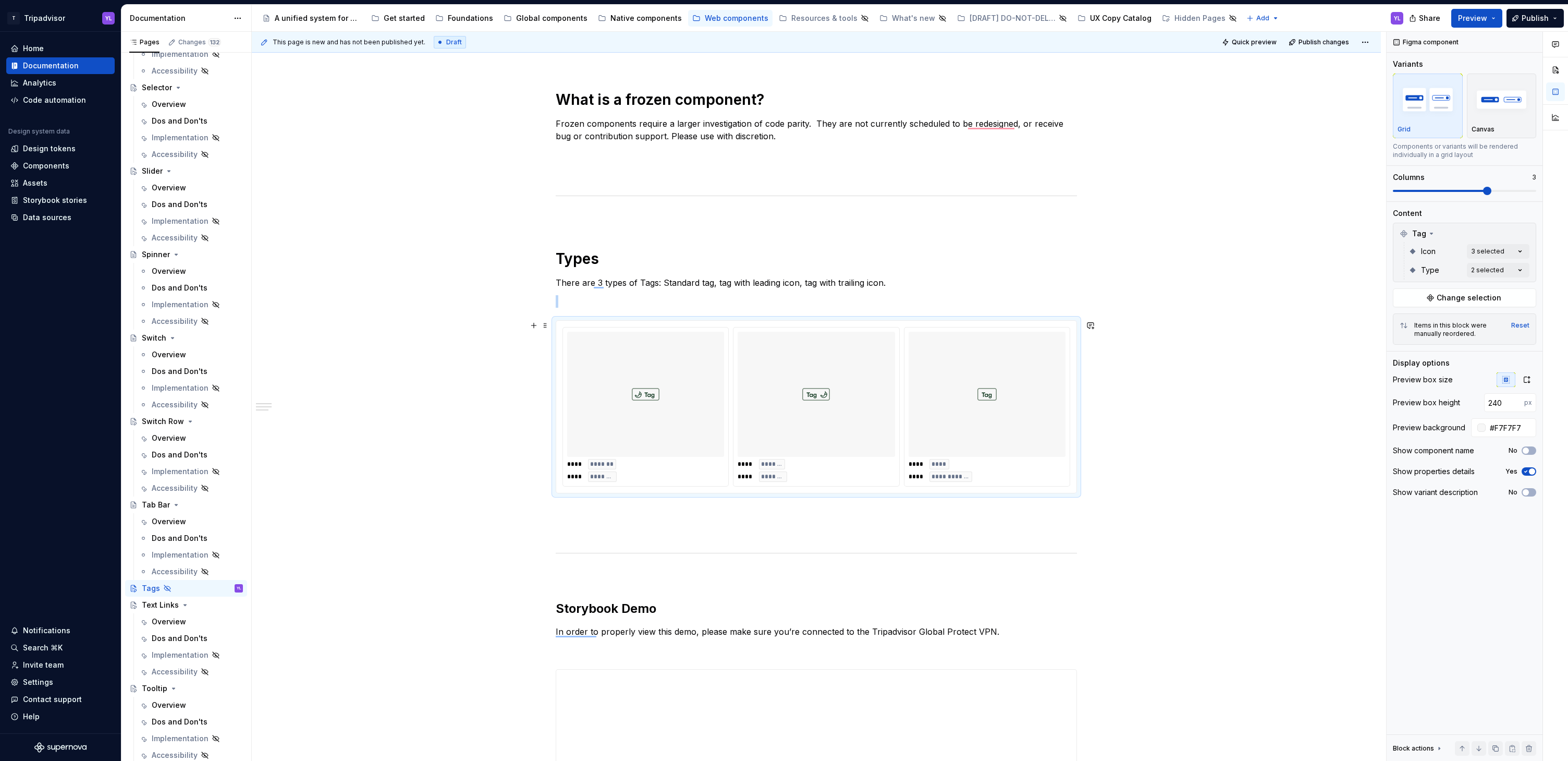
type textarea "*"
click at [750, 280] on p "There are 3 types of Tags: Standard tag, tag with leading icon, tag with traili…" at bounding box center [816, 282] width 521 height 12
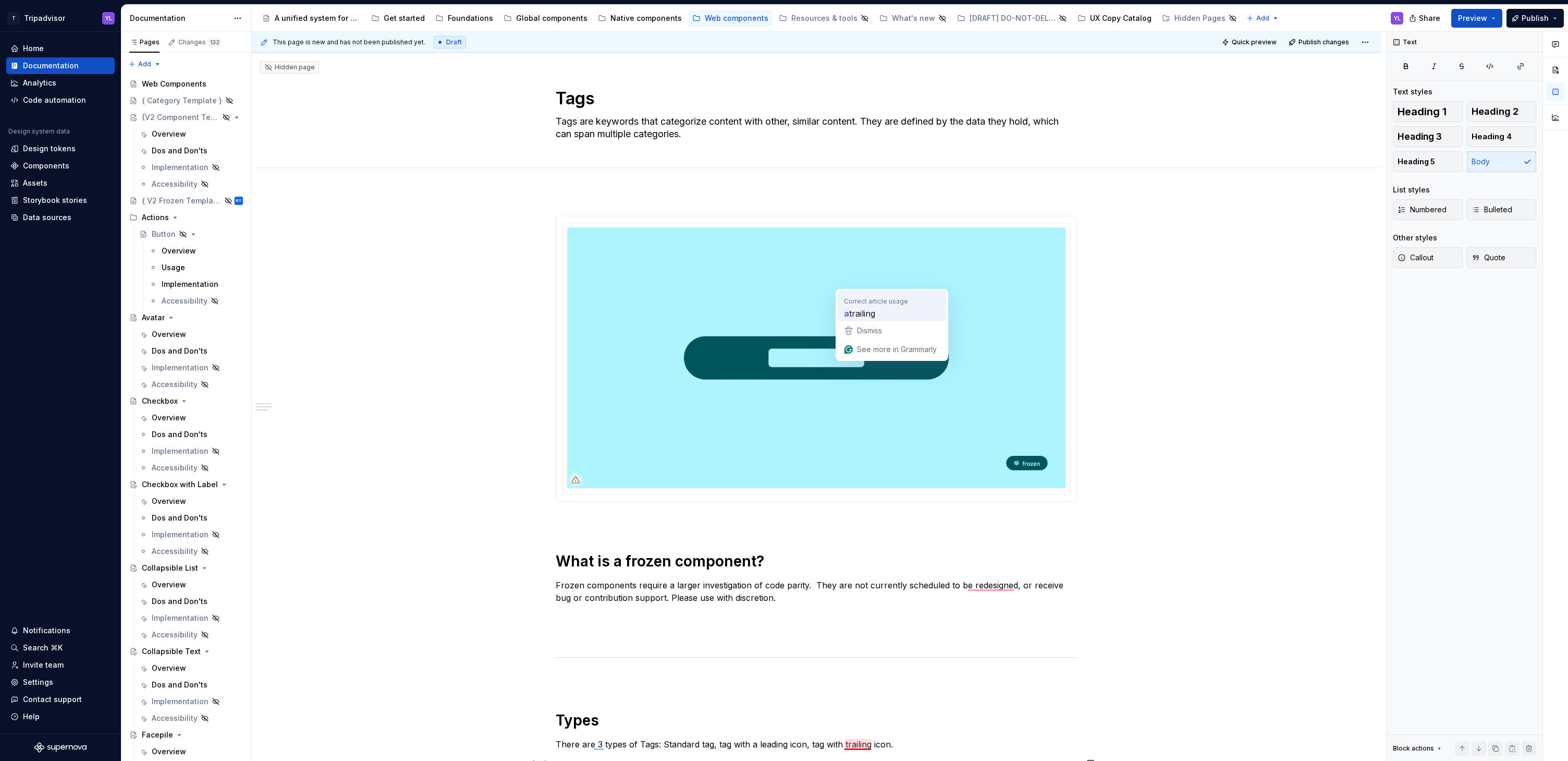
scroll to position [462, 0]
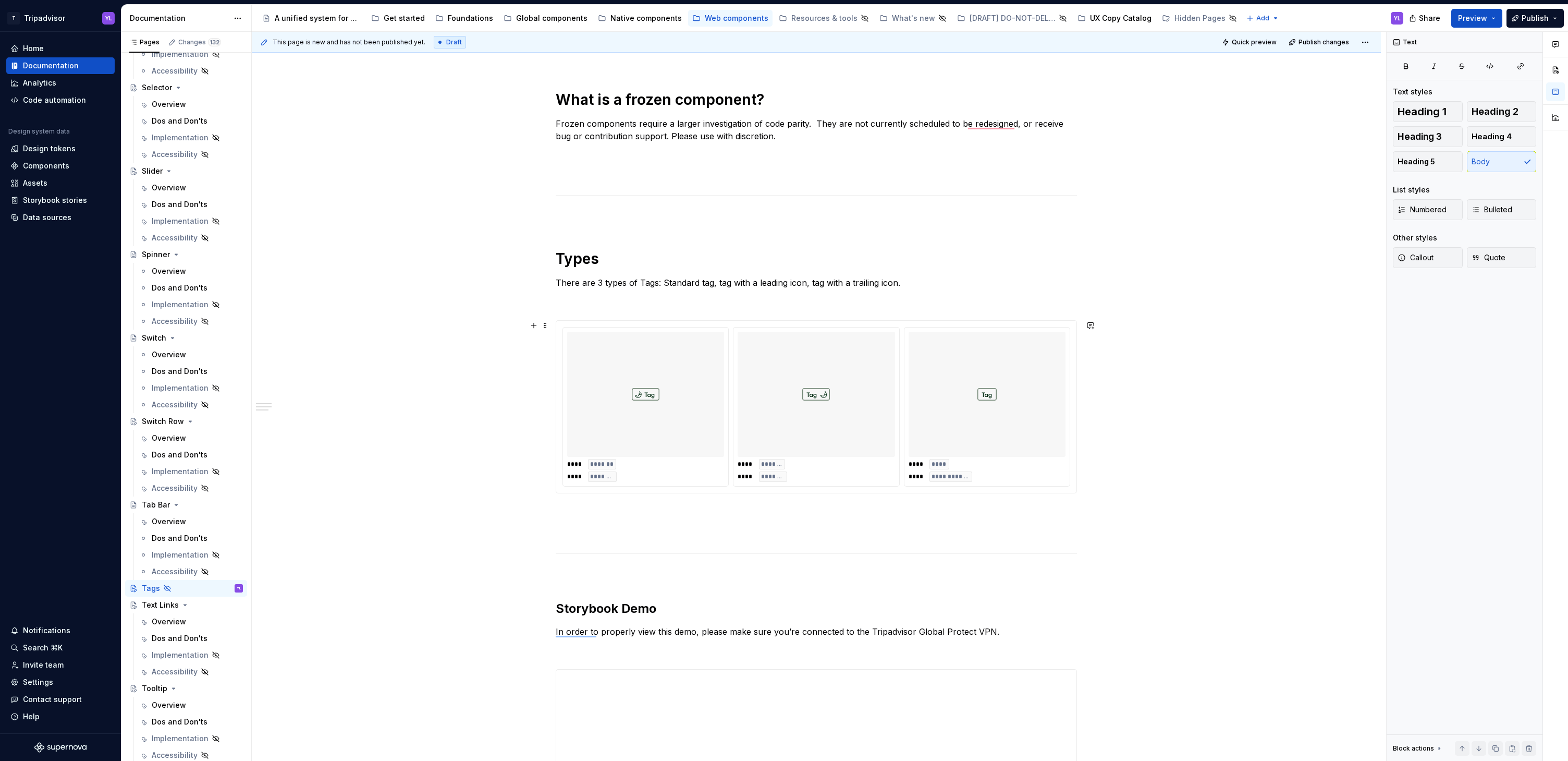
click at [1181, 326] on div "**********" at bounding box center [816, 535] width 1129 height 1611
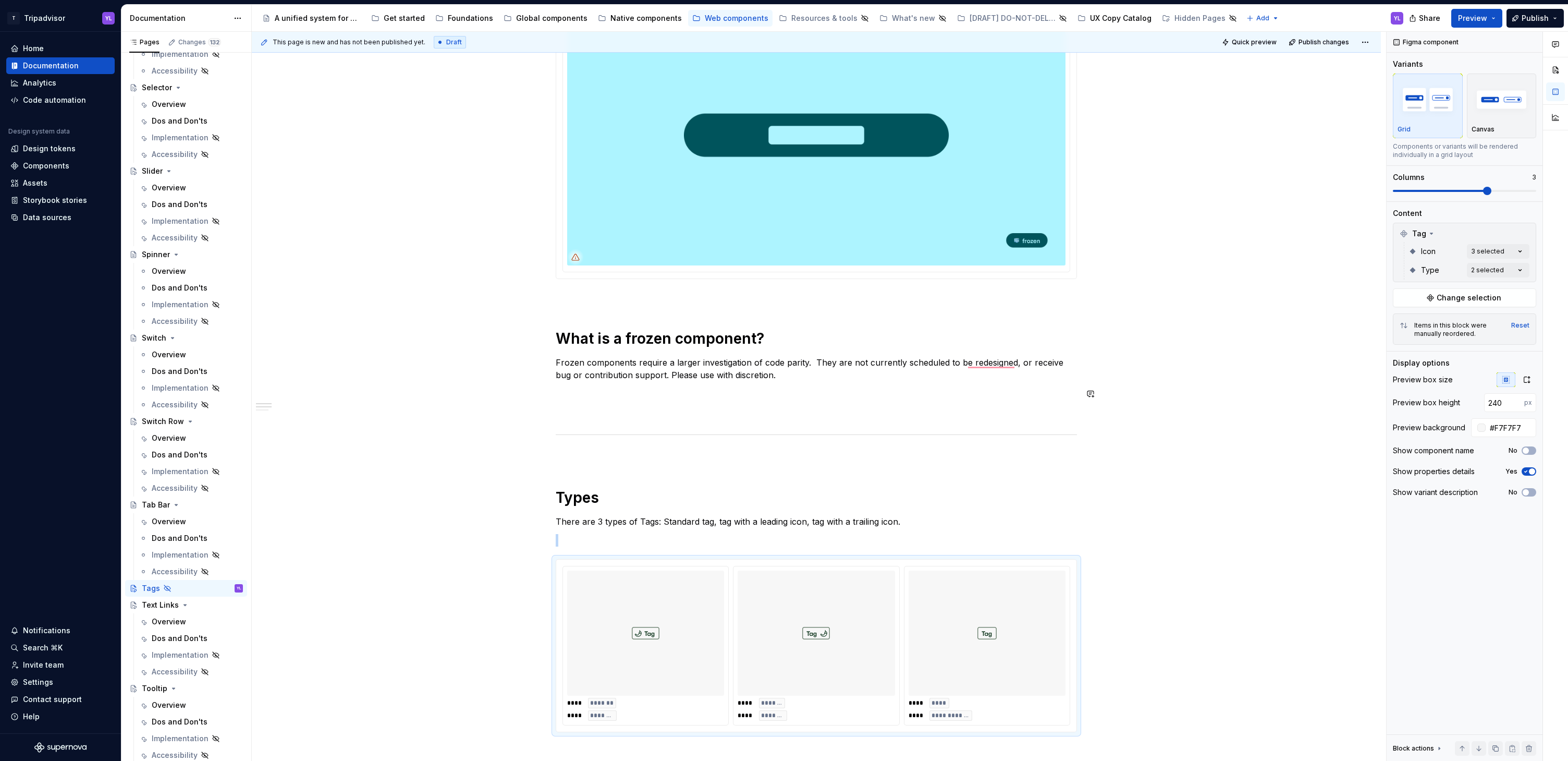
scroll to position [0, 0]
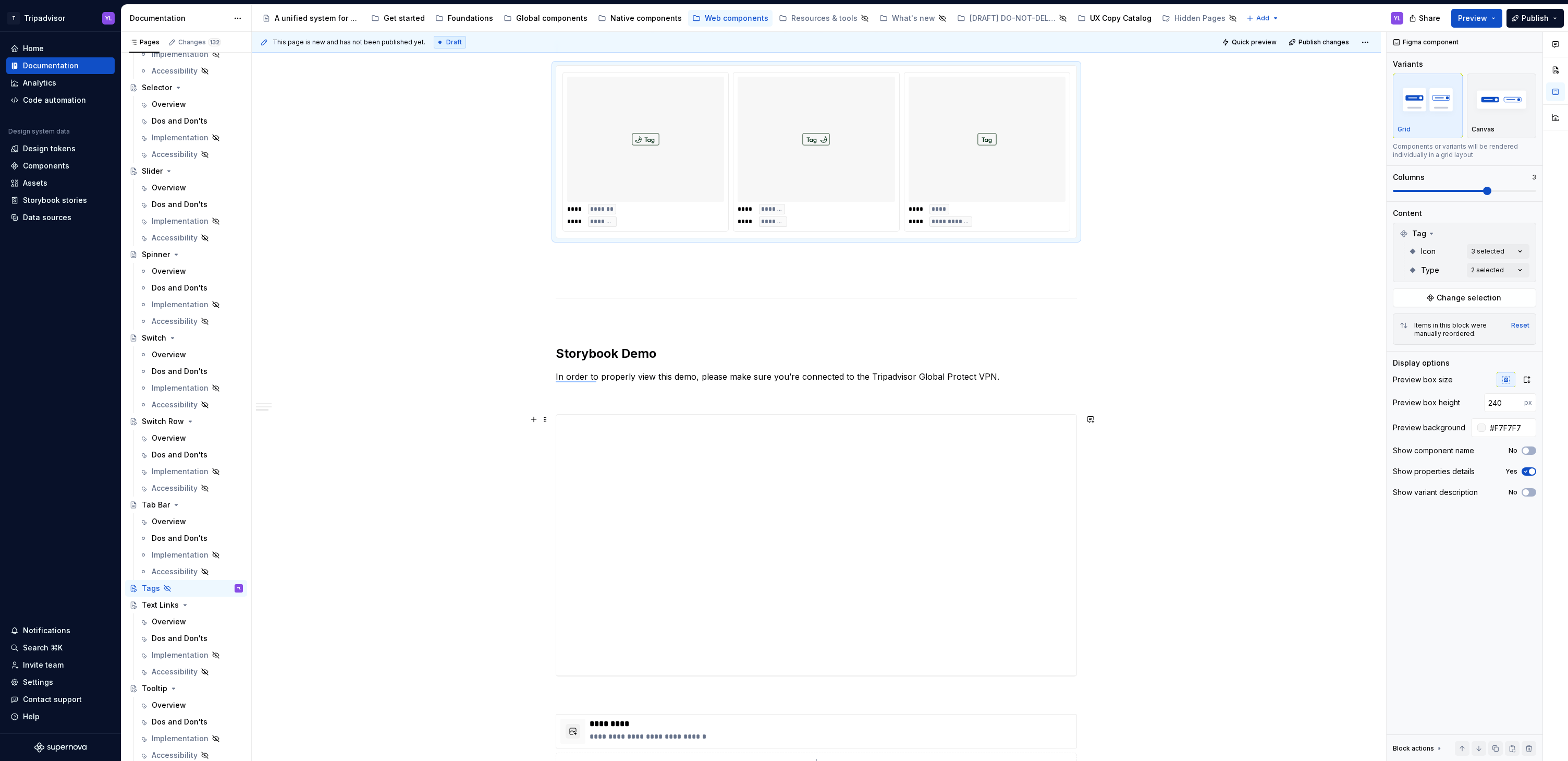
click at [1188, 458] on div "**********" at bounding box center [816, 280] width 1129 height 1611
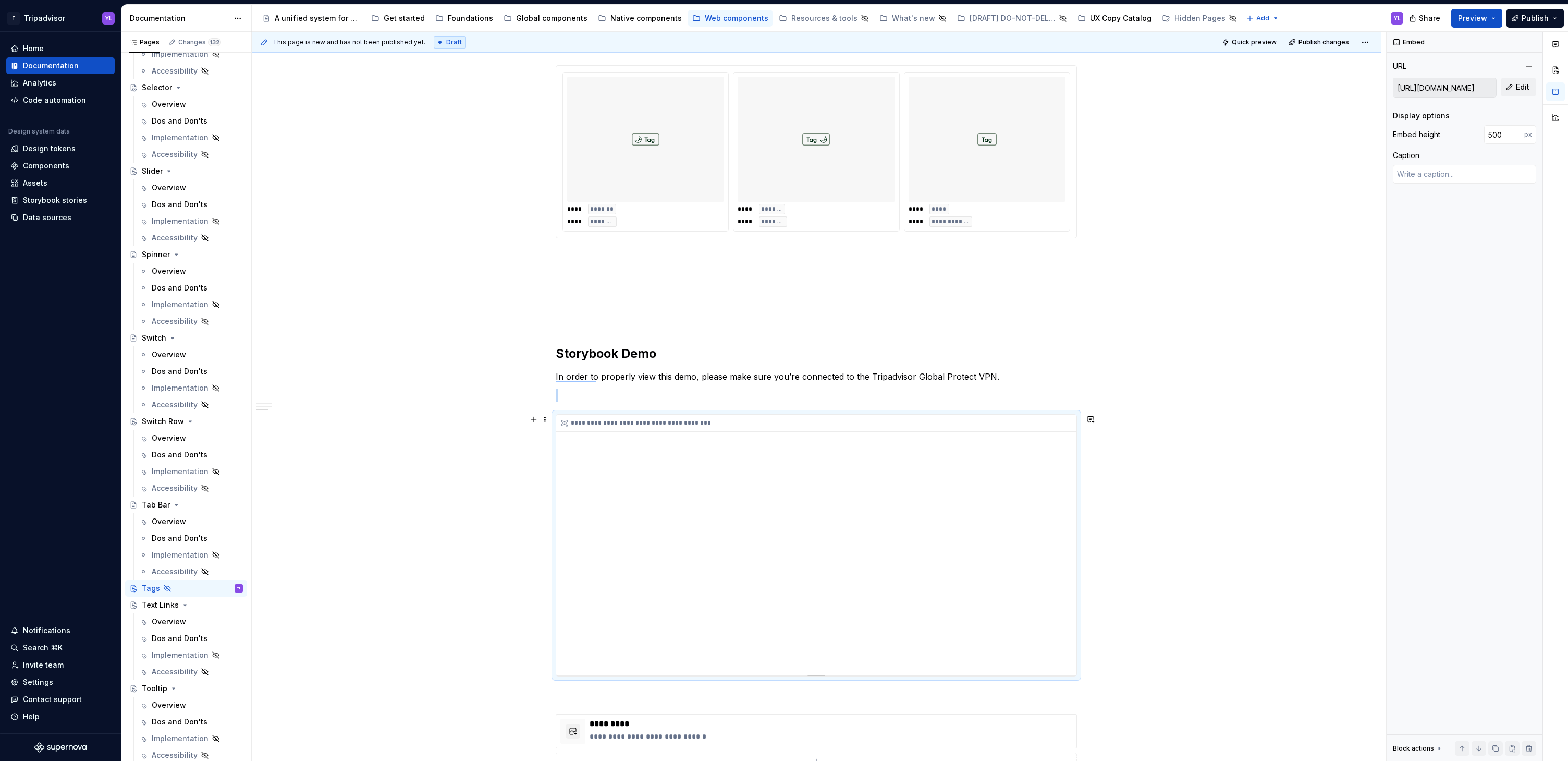
click at [974, 509] on div "**********" at bounding box center [816, 545] width 520 height 261
click at [1004, 490] on div "**********" at bounding box center [816, 545] width 520 height 261
click at [1526, 85] on span "Edit" at bounding box center [1523, 87] width 13 height 10
type textarea "*"
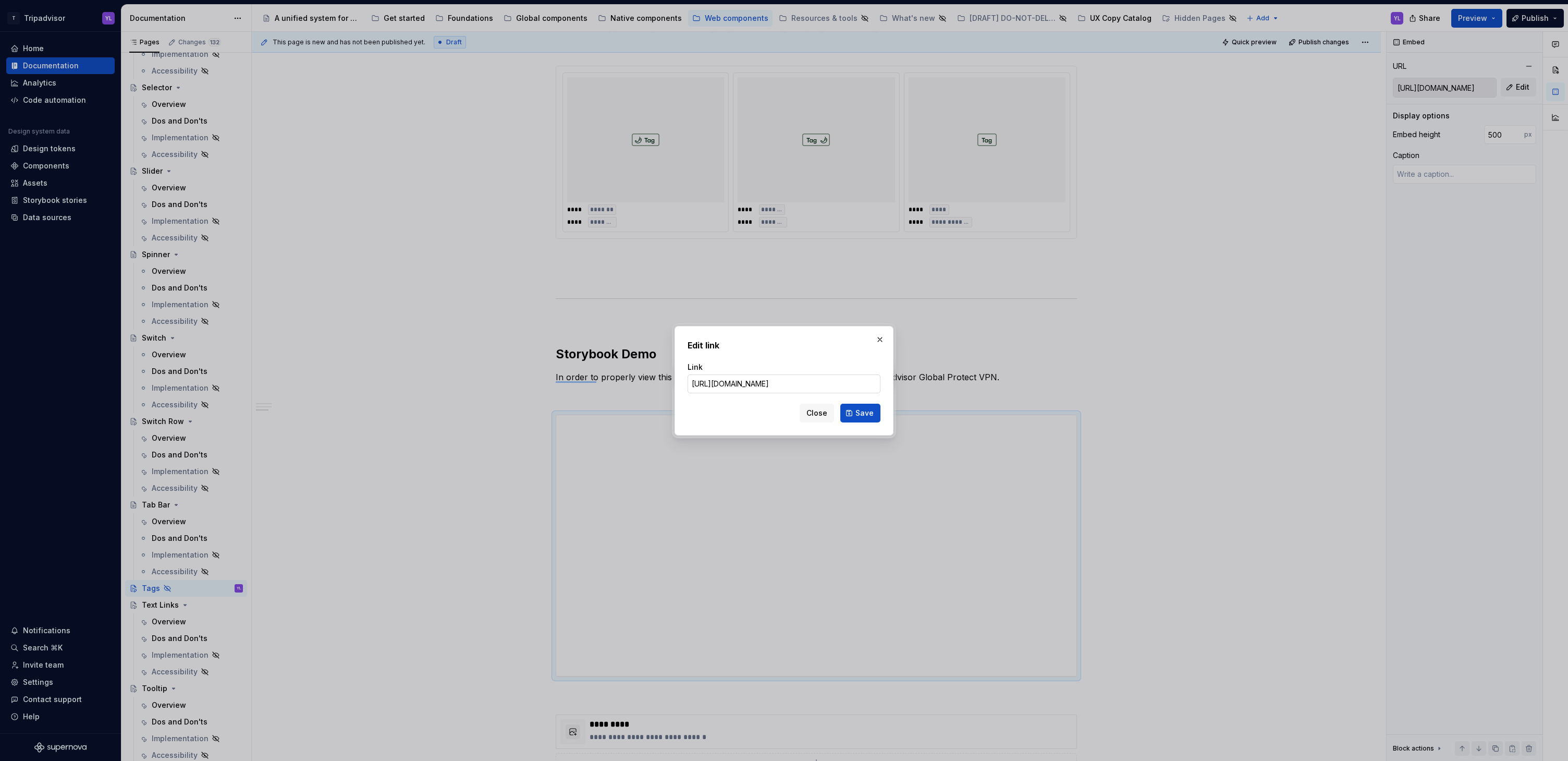
click at [774, 379] on input "https://webml.dev.tripadvisor.com//Story#@ta-atlas-design-system.bubble-rating_…" at bounding box center [783, 384] width 193 height 19
drag, startPoint x: 790, startPoint y: 383, endPoint x: 897, endPoint y: 383, distance: 107.0
click at [897, 383] on div "Edit link Link https://webml.dev.tripadvisor.com//Story#@ta-atlas-design-system…" at bounding box center [784, 380] width 1568 height 761
click at [853, 384] on input "https://webml.dev.tripadvisor.com//Story#@ta-atlas-design-system.bubble-rating_…" at bounding box center [783, 384] width 193 height 19
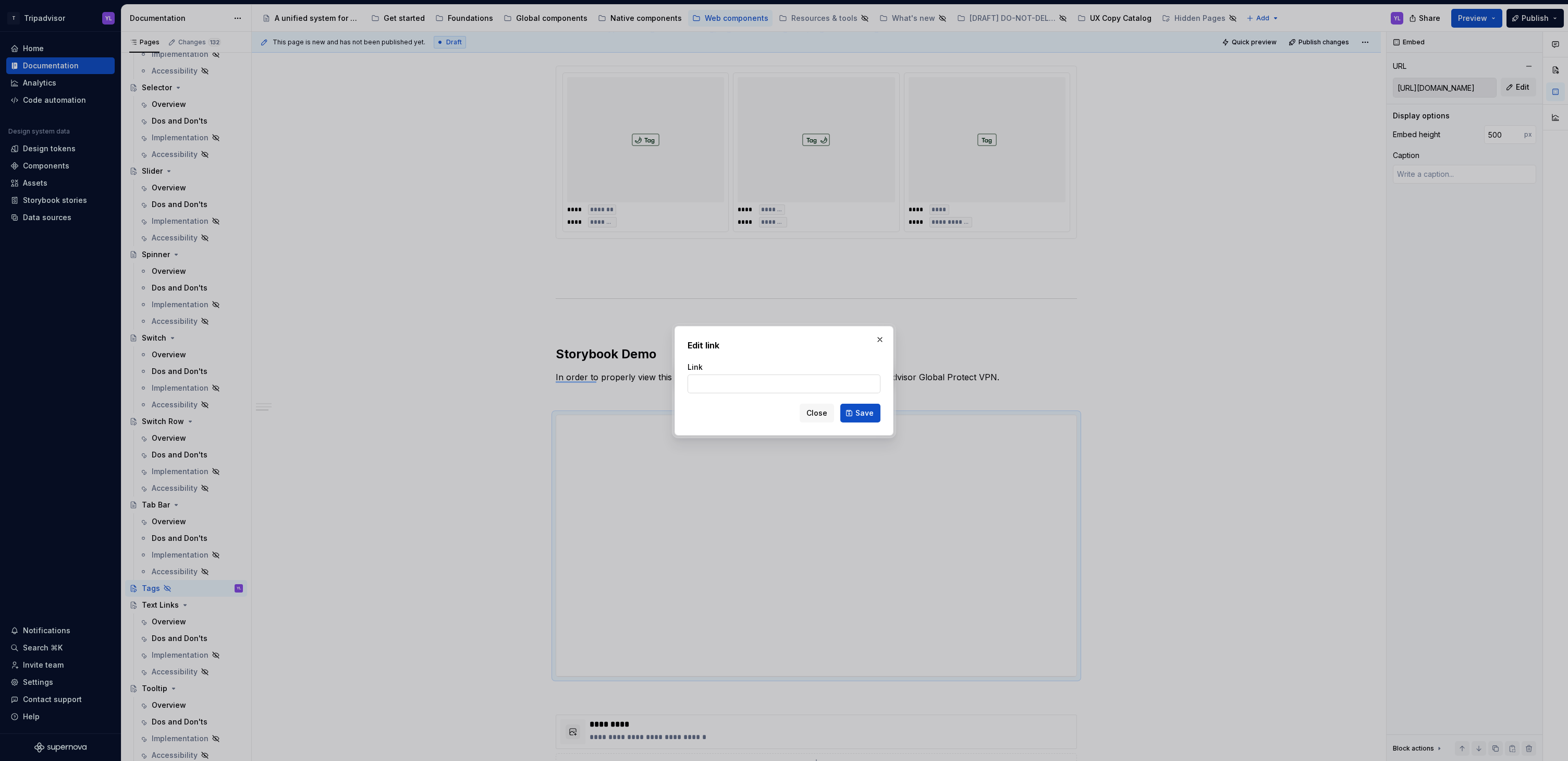
scroll to position [0, 0]
click at [844, 384] on input "https://webml.dev.tripadvisor.com//Story#@ta-atlas-design-system.bubble-rating_…" at bounding box center [783, 384] width 193 height 19
drag, startPoint x: 745, startPoint y: 382, endPoint x: 591, endPoint y: 387, distance: 154.1
click at [591, 387] on div "Edit link Link https://webml.dev.tripadvisor.com//Story#@ta-atlas-design-system…" at bounding box center [784, 380] width 1568 height 761
click at [745, 384] on input "https://webml.dev.tripadvisor.com//Story#@ta-atlas-design-system.bubble-rating_…" at bounding box center [783, 384] width 193 height 19
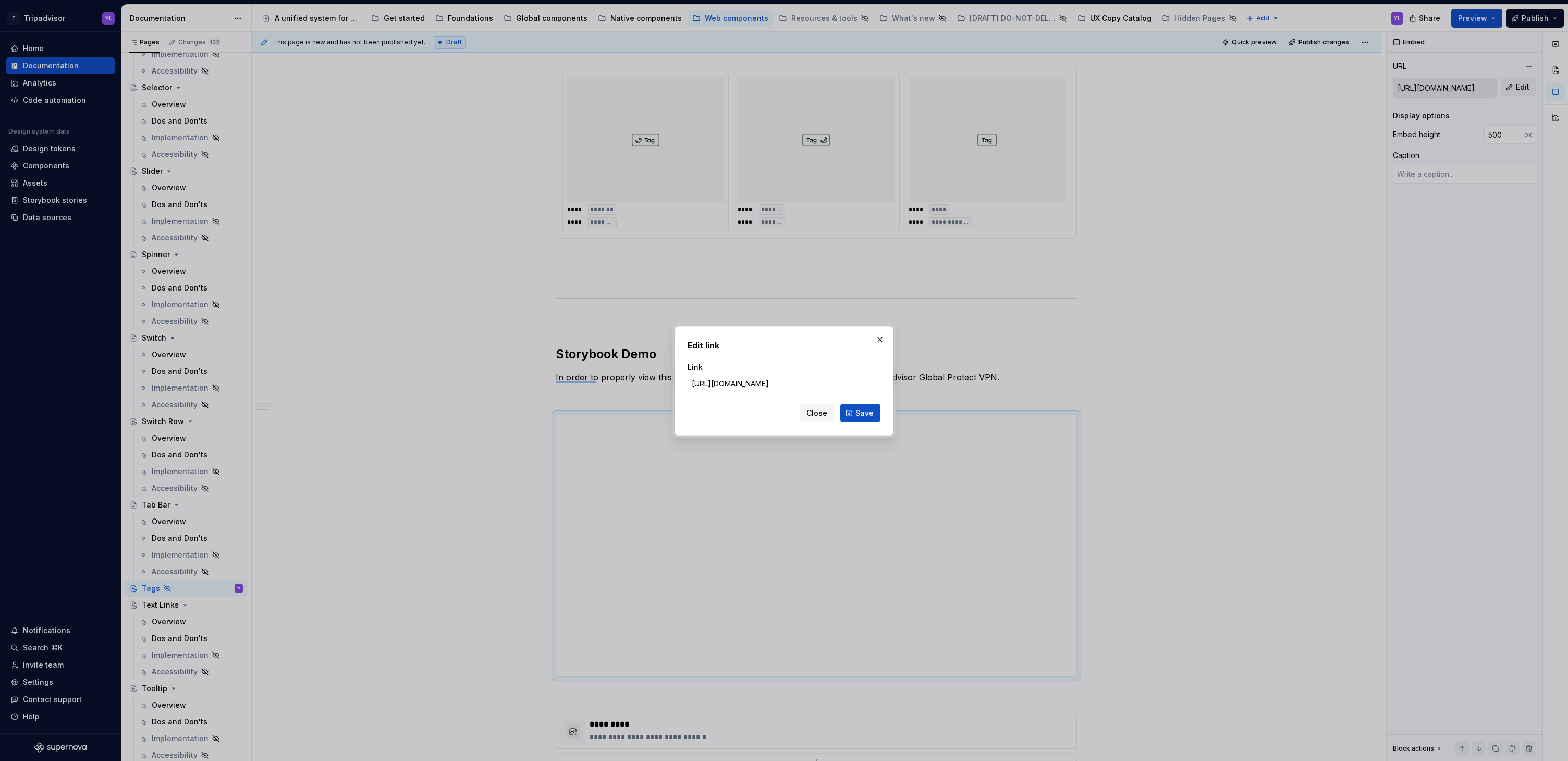
scroll to position [0, 198]
click at [797, 386] on input "https://webml.dev.tripadvisor.com/Storybook#@ta-design-system.tag_packages_desi…" at bounding box center [783, 384] width 193 height 19
drag, startPoint x: 797, startPoint y: 381, endPoint x: 615, endPoint y: 390, distance: 182.2
click at [615, 390] on div "Edit link Link https://webml.dev.tripadvisor.com/Storybook#@ta-design-system.ta…" at bounding box center [784, 380] width 1568 height 761
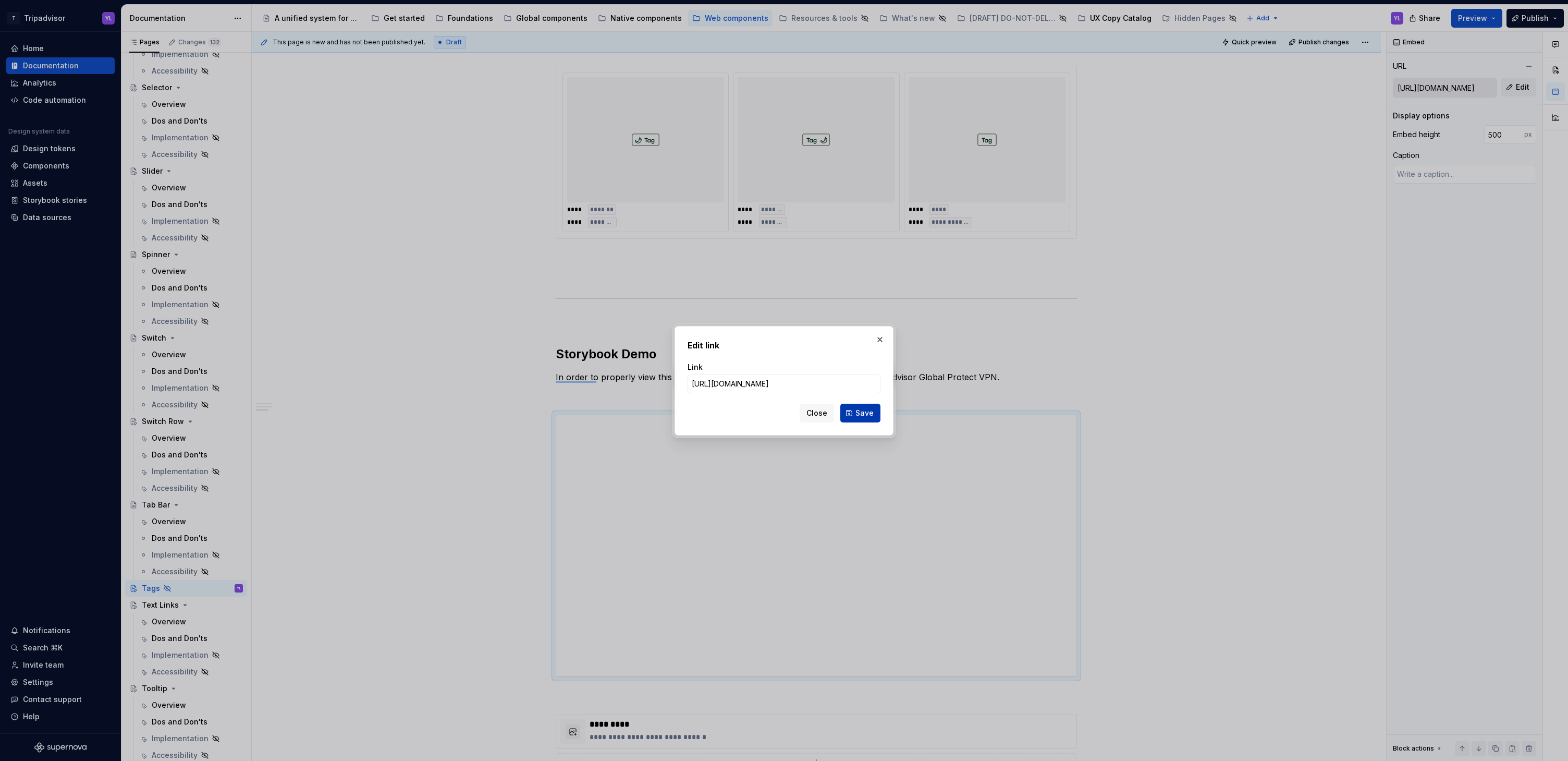
type input "https://webml.dev.tripadvisor.com/Storybook#@ta-design-system.tag_packages_desi…"
click at [857, 411] on span "Save" at bounding box center [864, 413] width 18 height 10
type textarea "*"
type input "https://webml.dev.tripadvisor.com/Storybook#@ta-design-system.tag_packages_desi…"
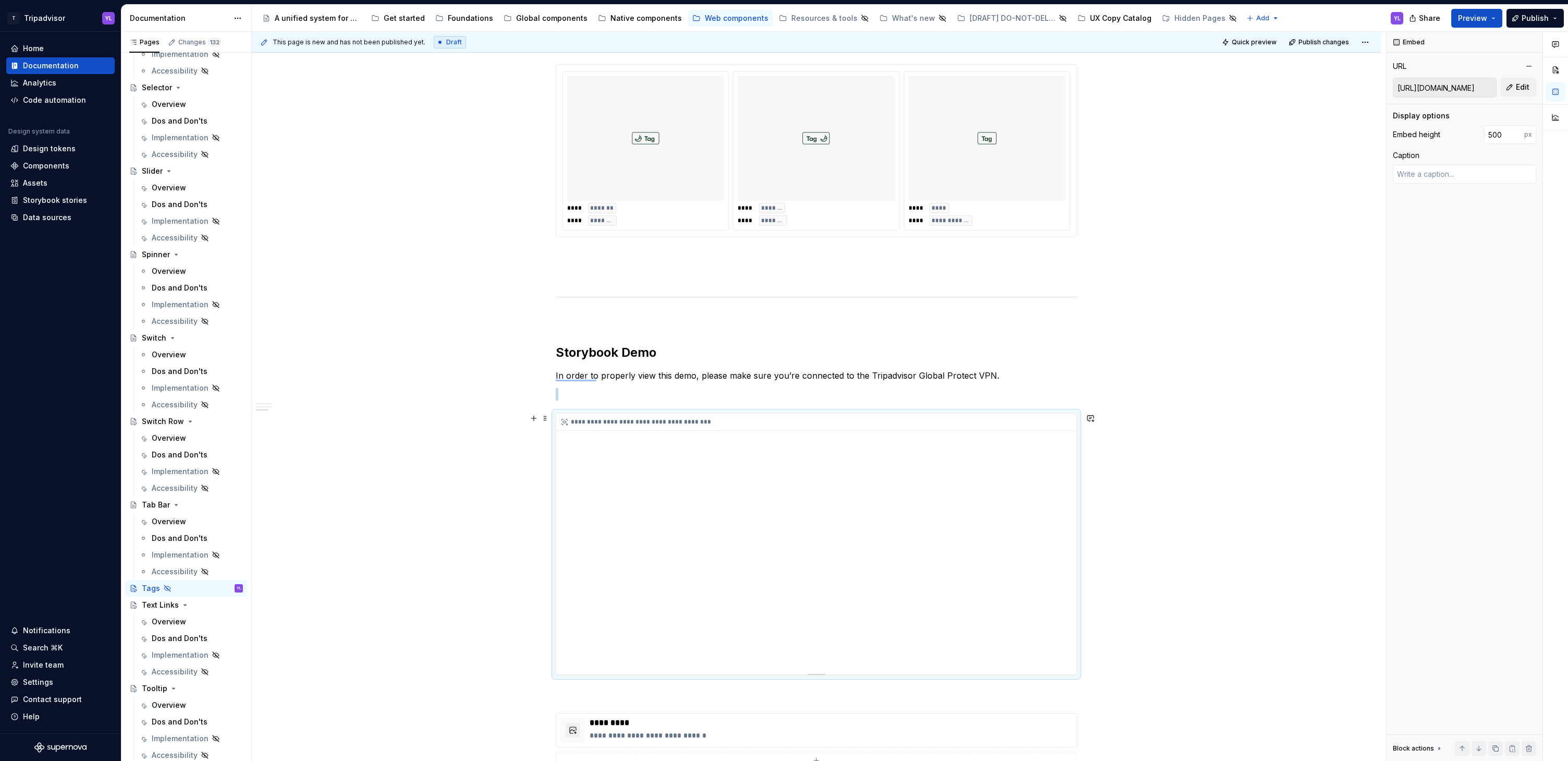
scroll to position [706, 0]
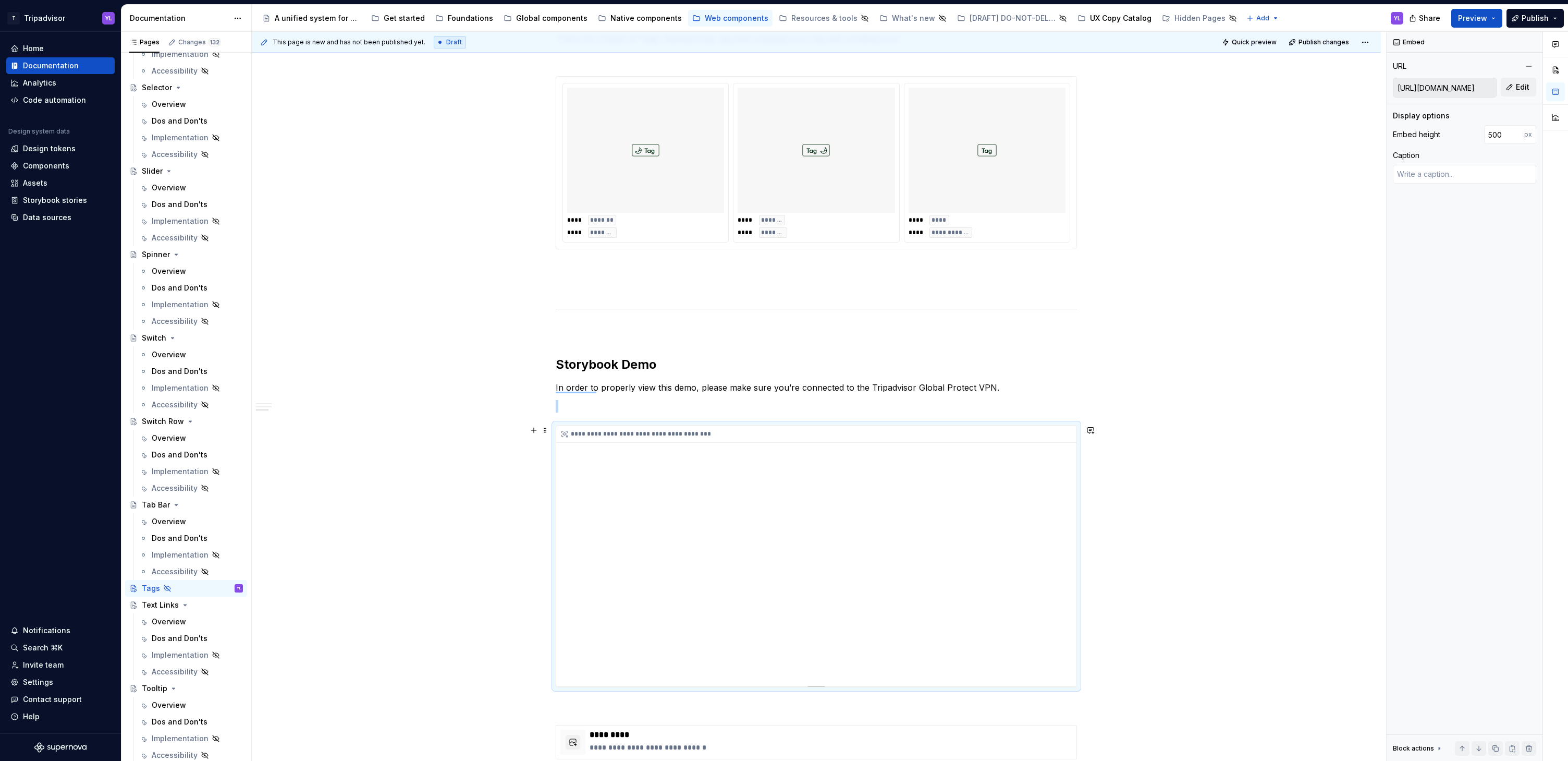
click at [808, 594] on div "**********" at bounding box center [816, 556] width 520 height 261
click at [839, 590] on div "**********" at bounding box center [816, 556] width 520 height 261
click at [1524, 89] on span "Edit" at bounding box center [1523, 87] width 13 height 10
type textarea "*"
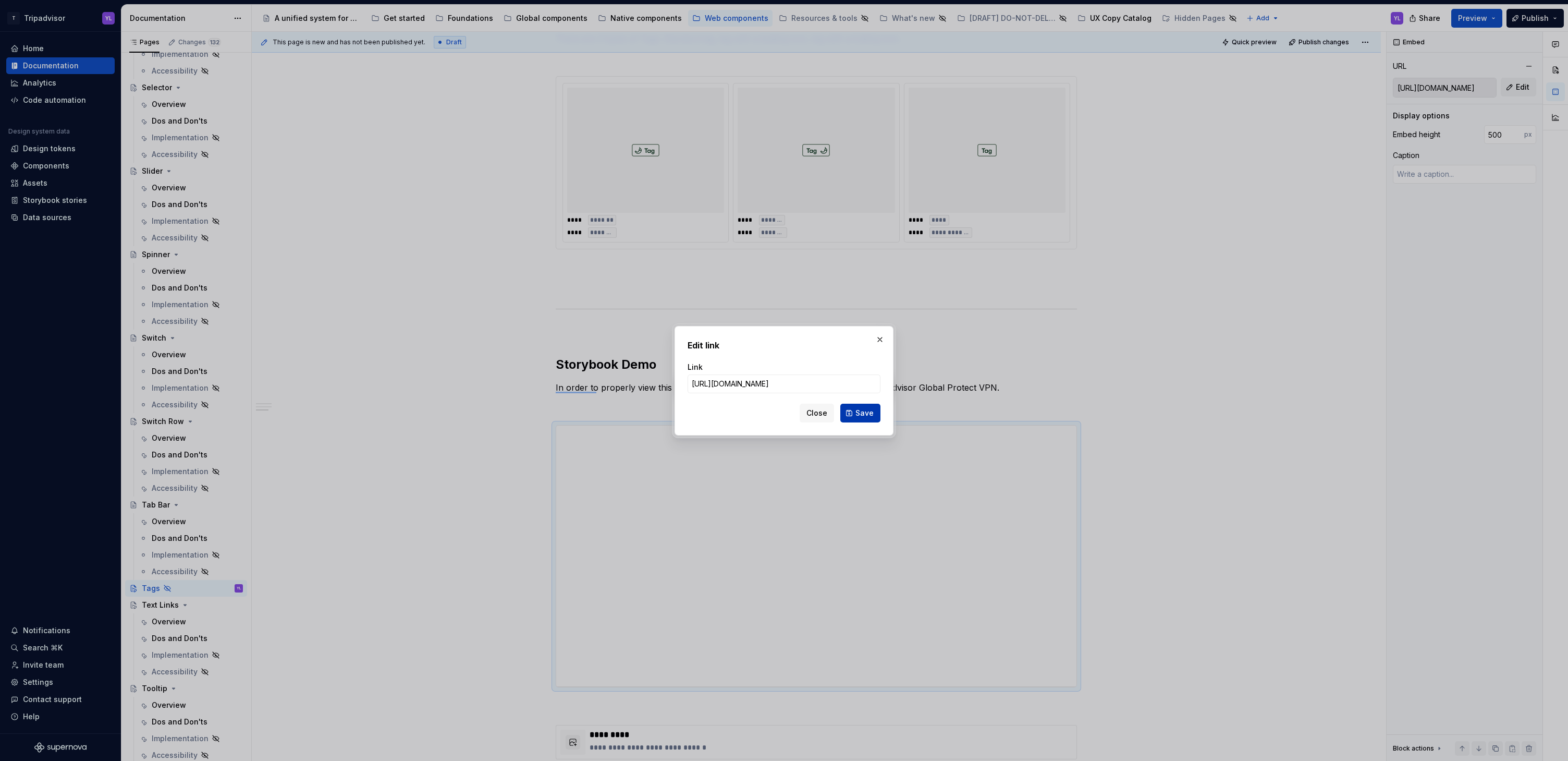
scroll to position [0, 181]
type input "https://webml.dev.tripadvisor.com/Story#@ta-design-system.tag_packages_design-s…"
click at [871, 416] on span "Save" at bounding box center [864, 413] width 18 height 10
type textarea "*"
type input "https://webml.dev.tripadvisor.com/Story#@ta-design-system.tag_packages_design-s…"
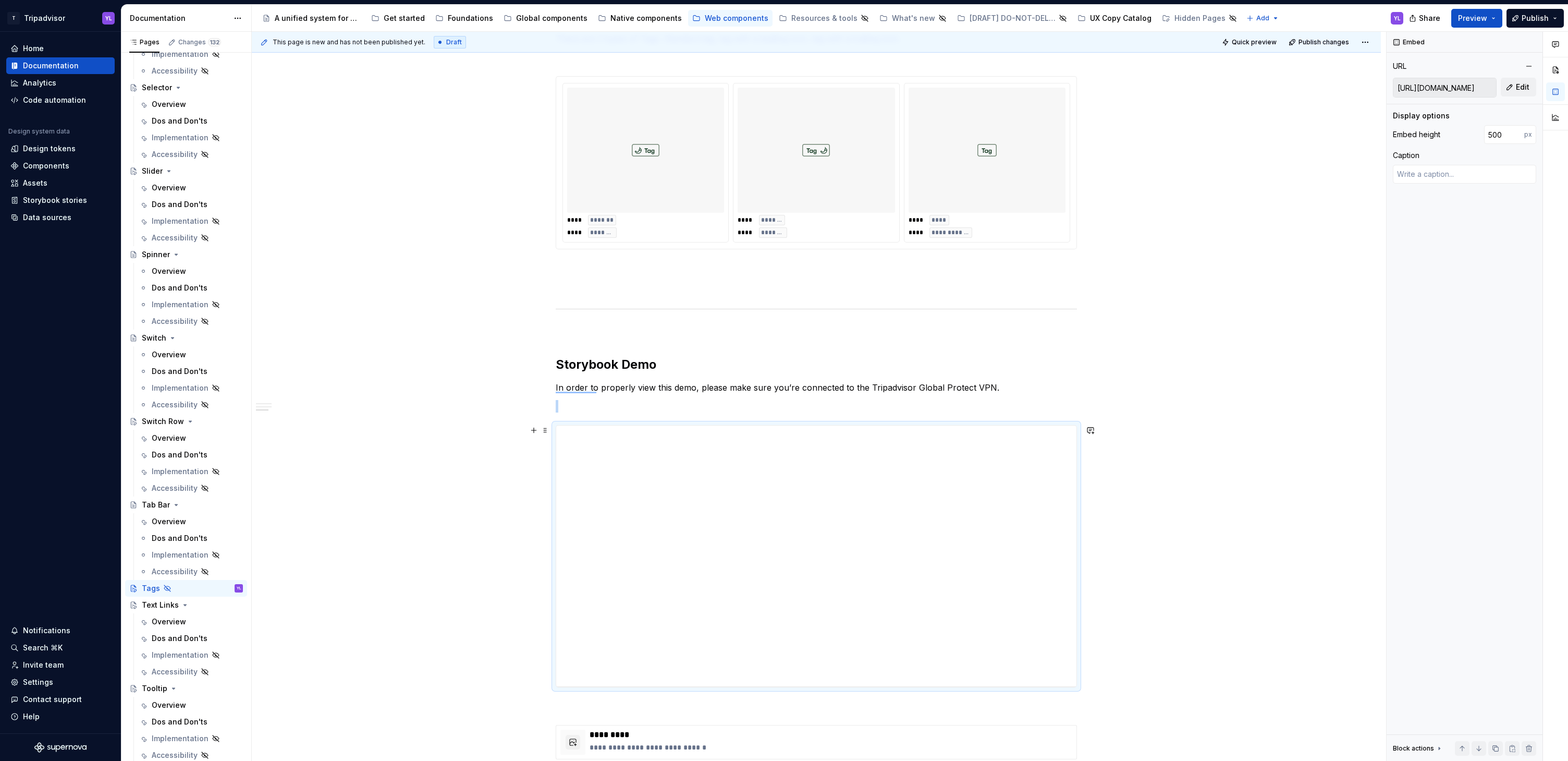
click at [1277, 545] on div "**********" at bounding box center [816, 291] width 1129 height 1611
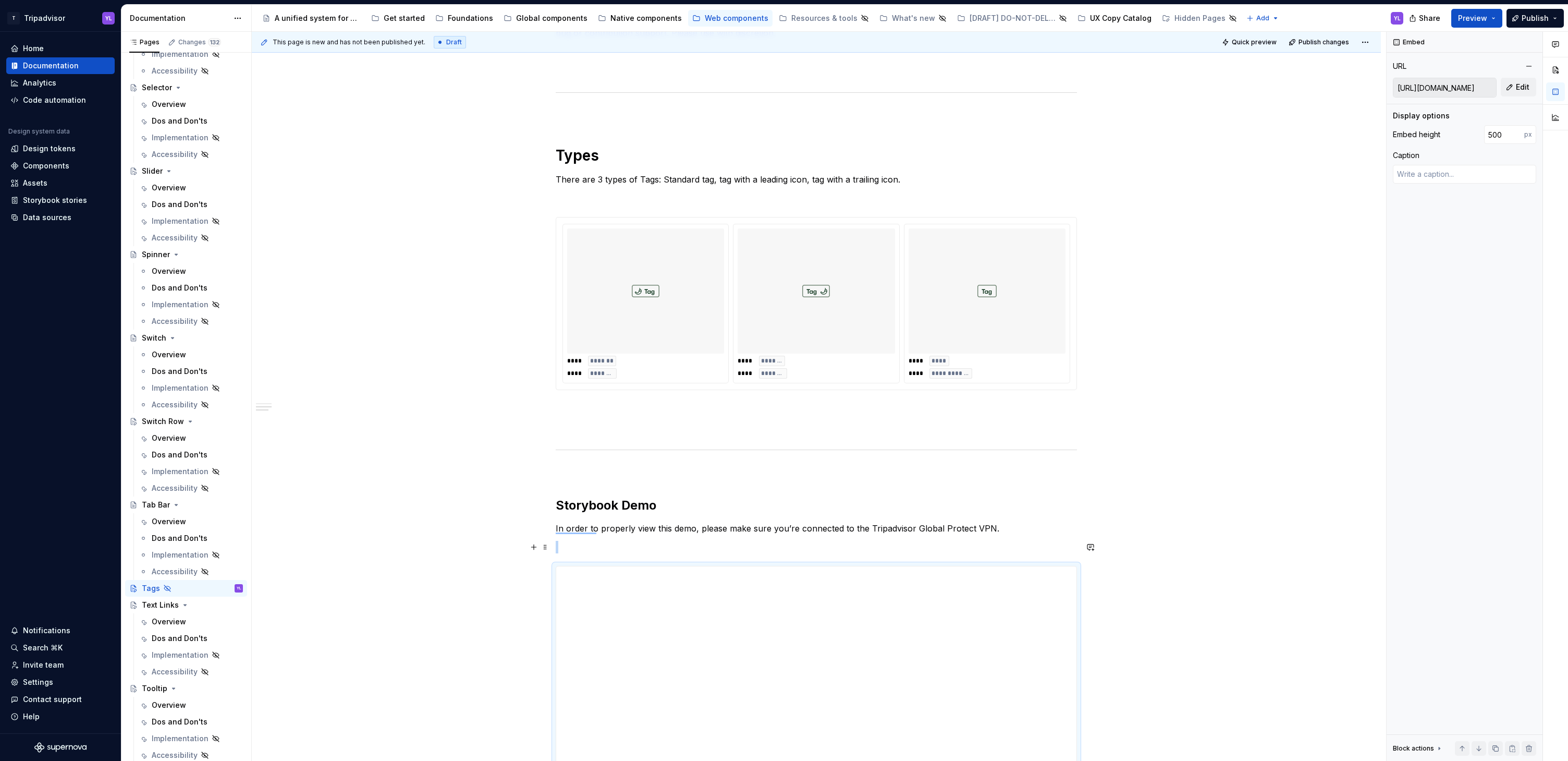
scroll to position [544, 0]
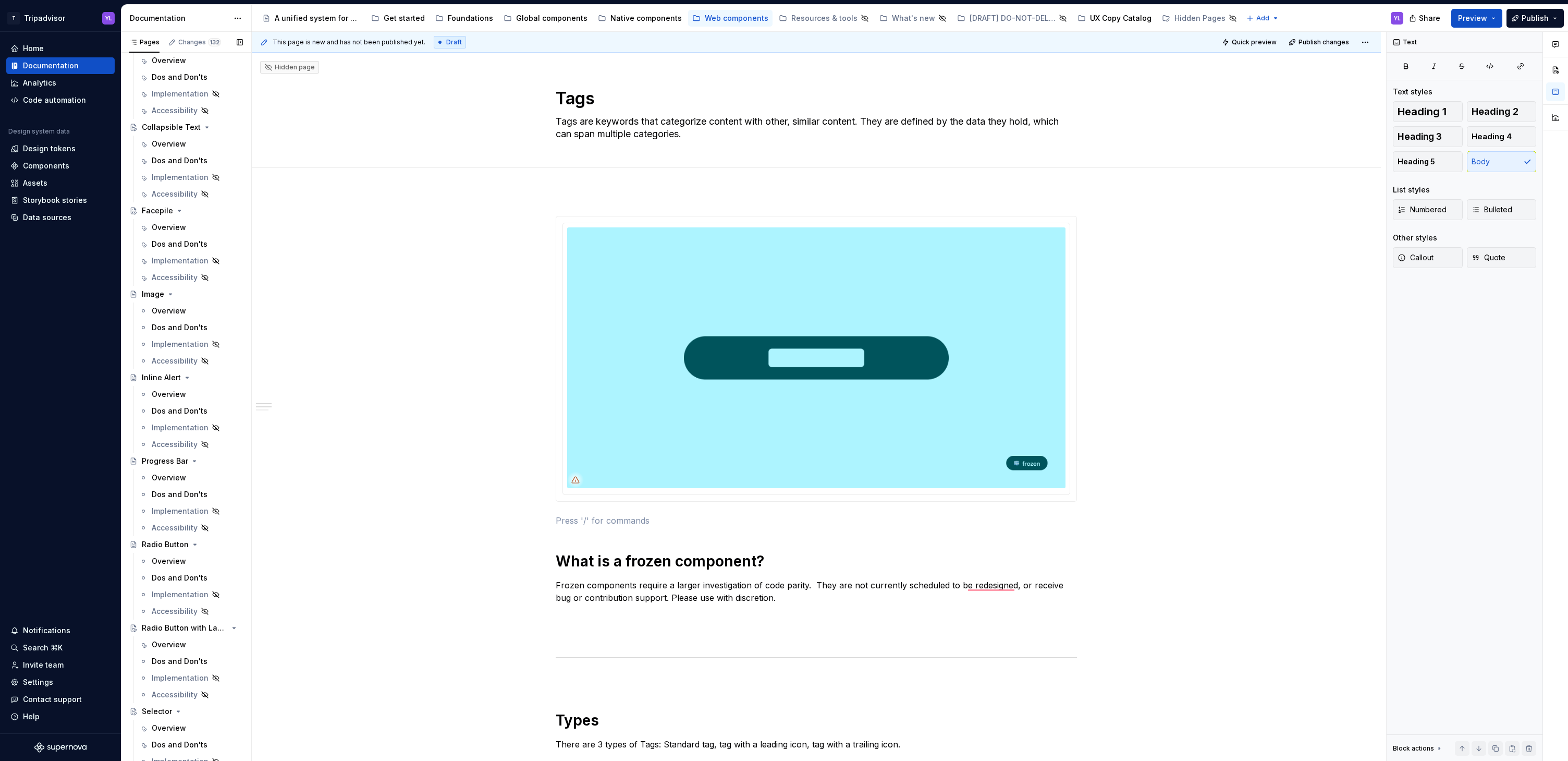
scroll to position [0, 0]
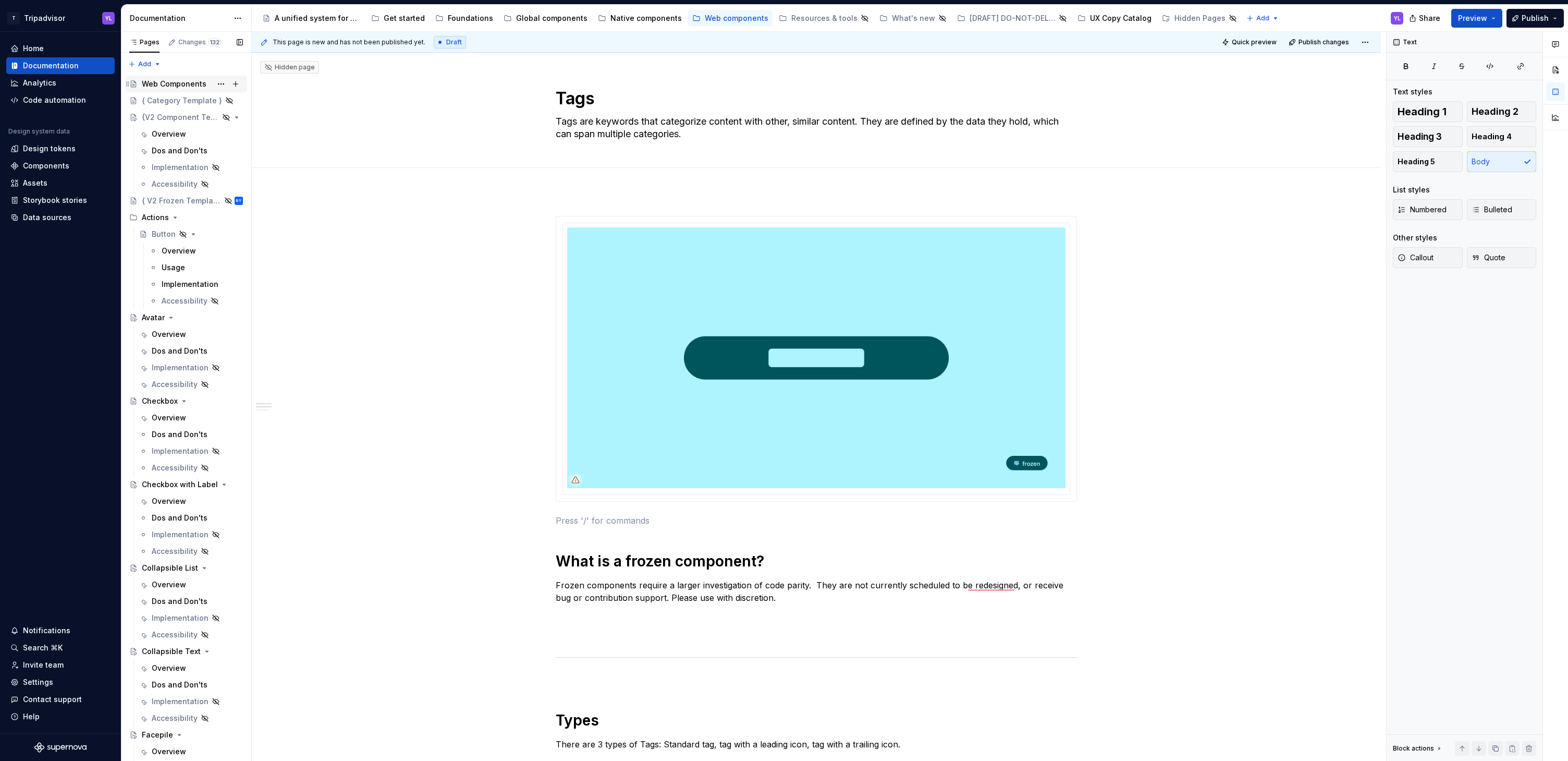
click at [172, 78] on div "Web Components" at bounding box center [174, 84] width 64 height 10
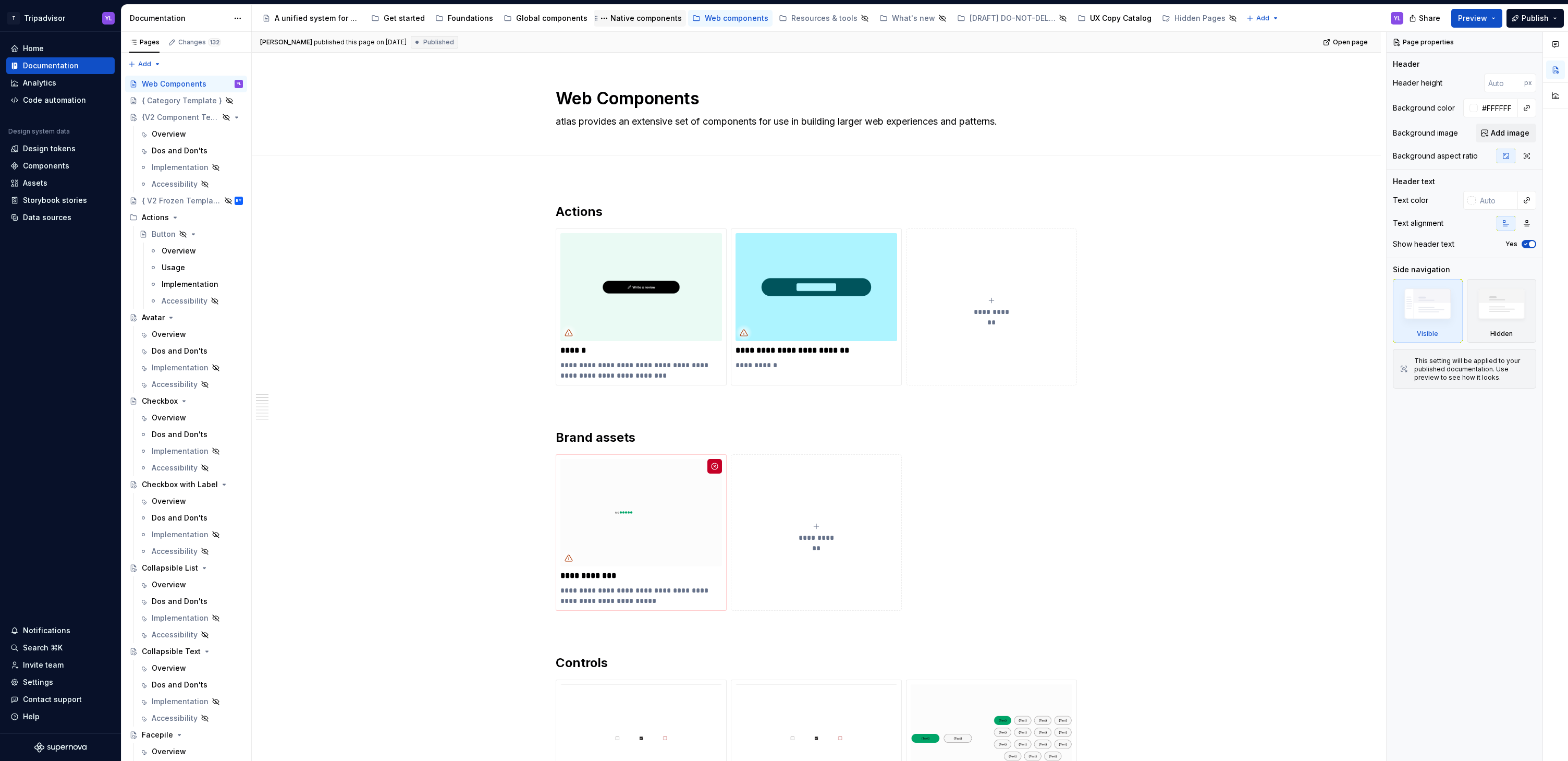
click at [633, 12] on div "Native components" at bounding box center [640, 18] width 84 height 12
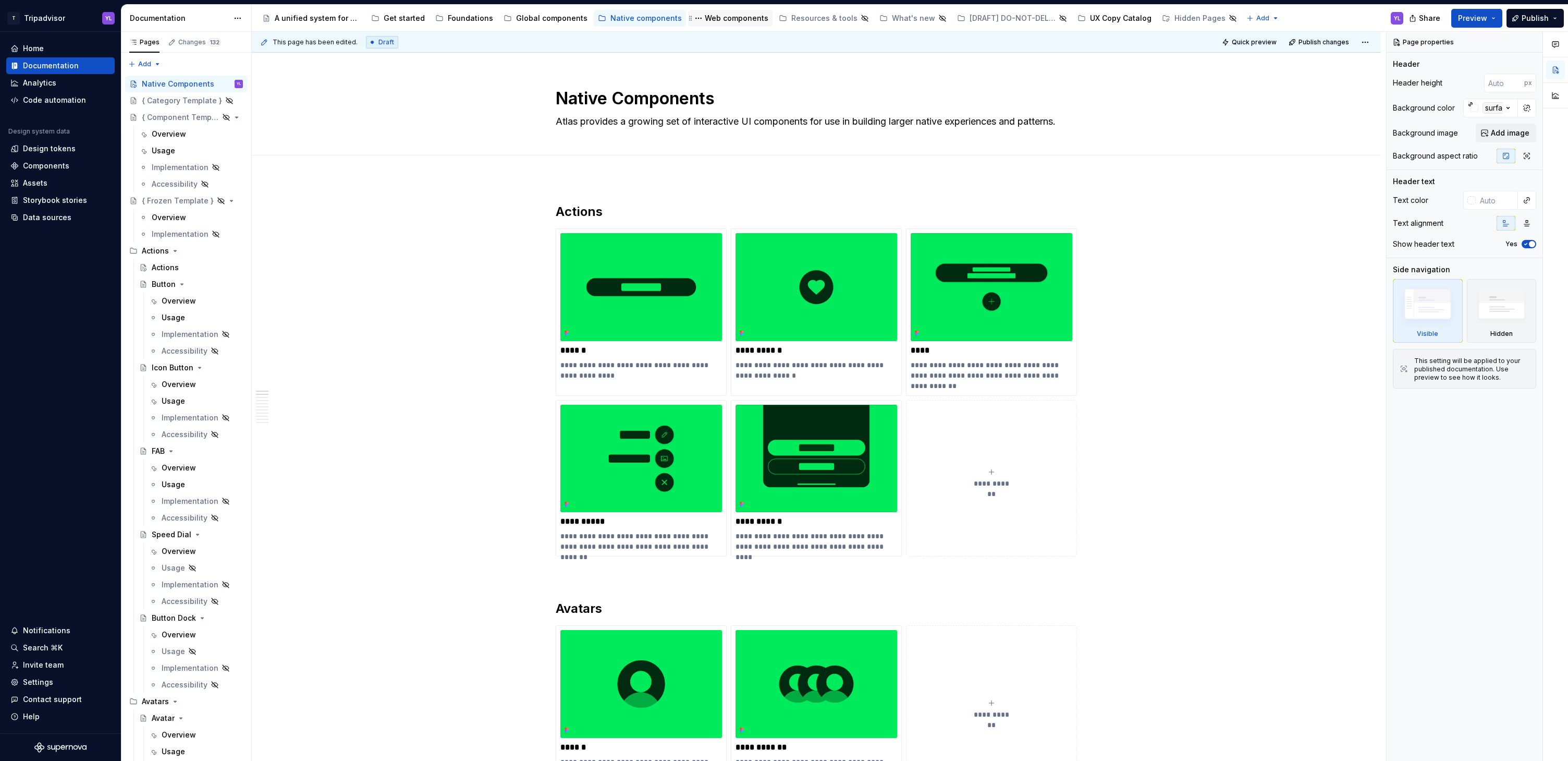
click at [731, 20] on div "Web components" at bounding box center [736, 18] width 64 height 10
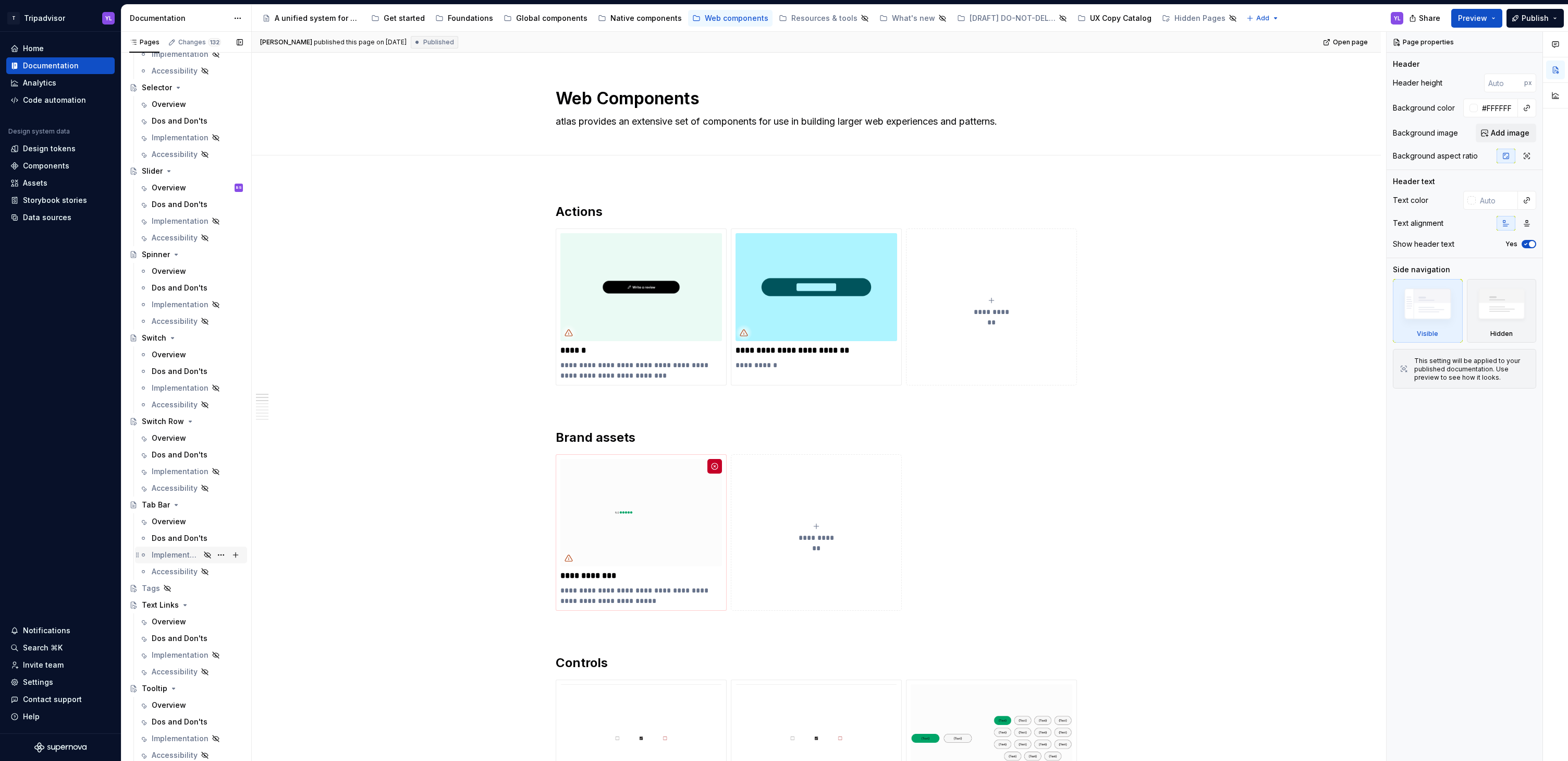
scroll to position [1107, 0]
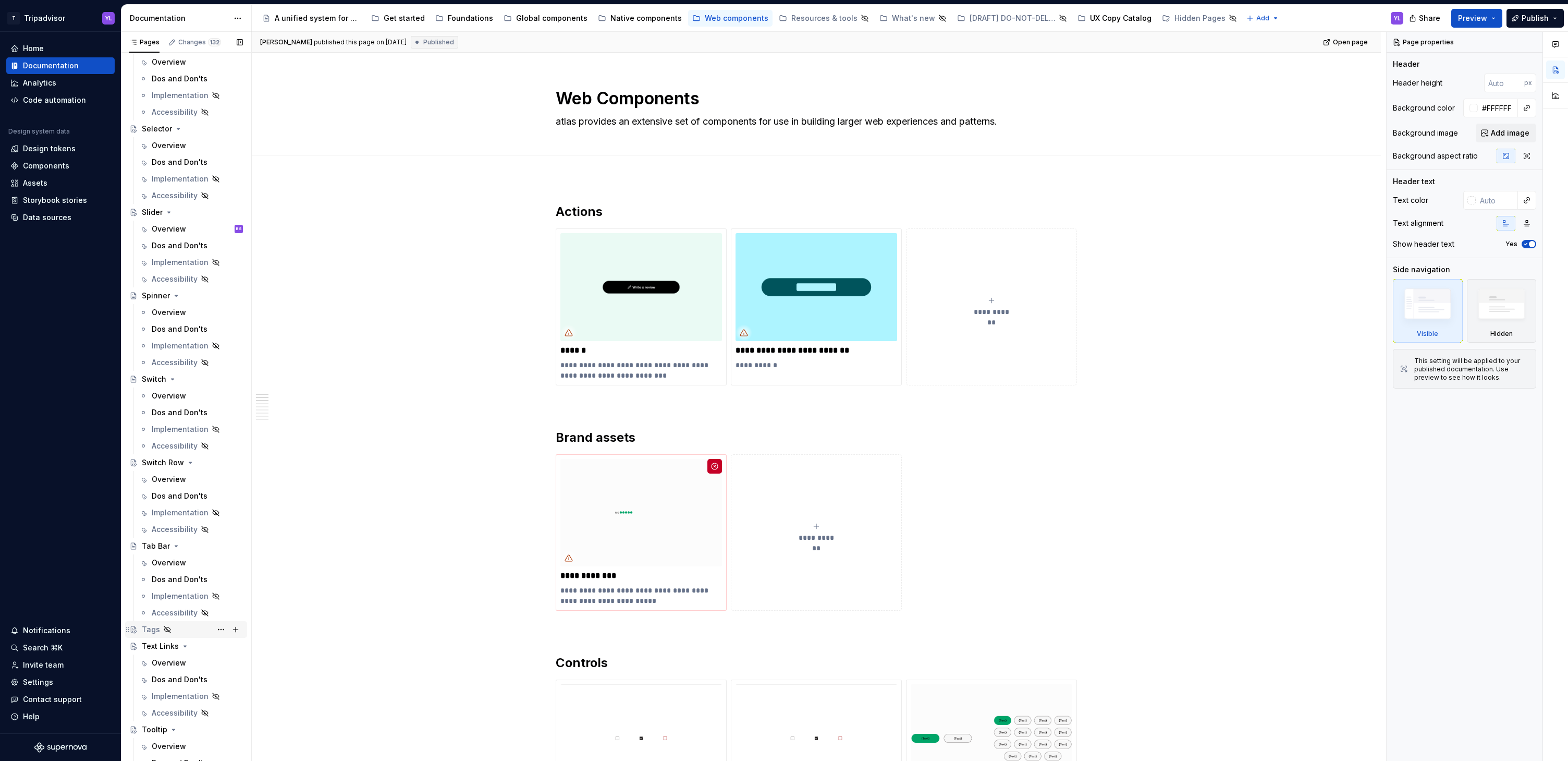
click at [146, 631] on div "Tags" at bounding box center [151, 630] width 18 height 10
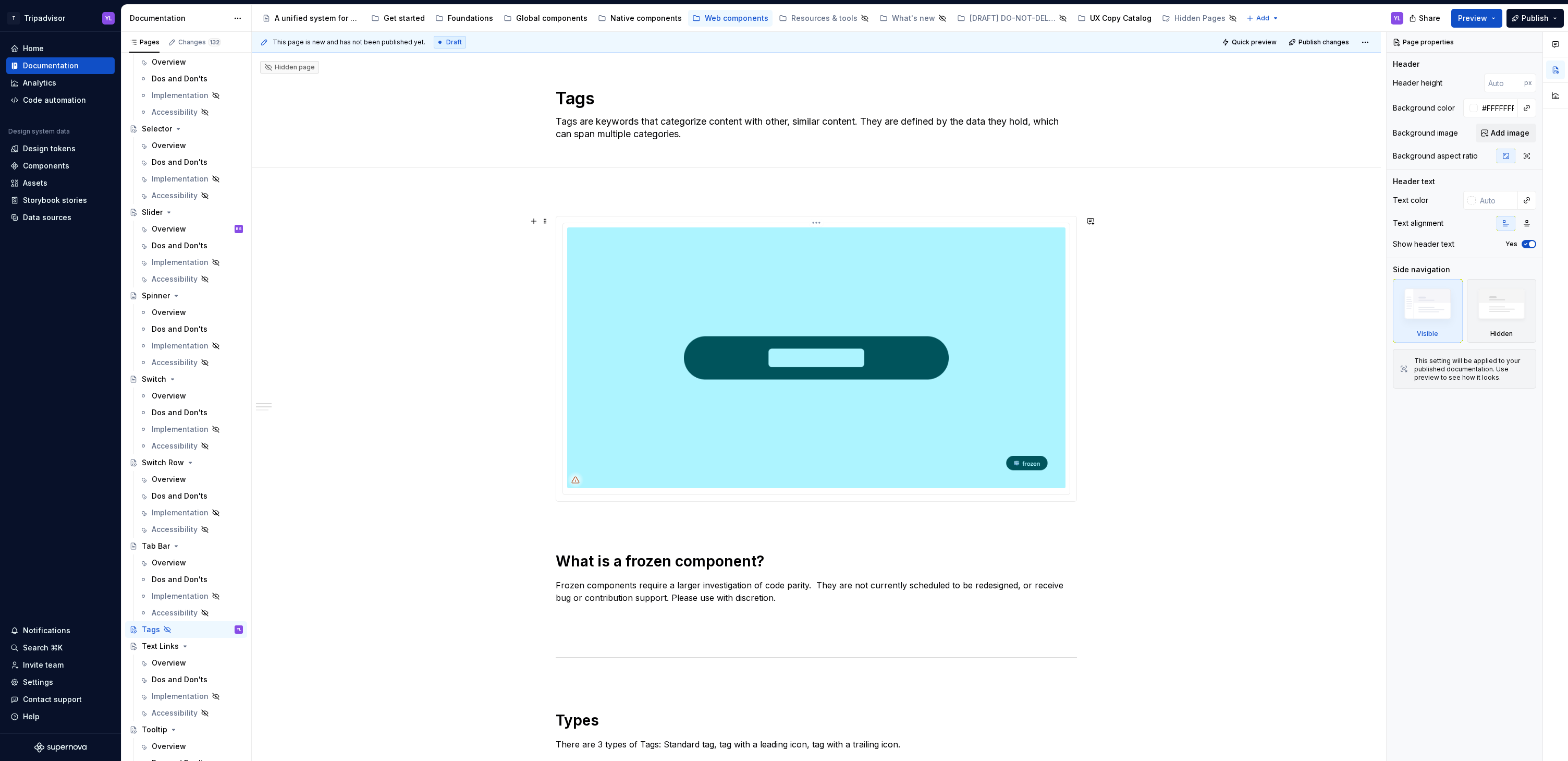
click at [794, 391] on img at bounding box center [816, 358] width 498 height 261
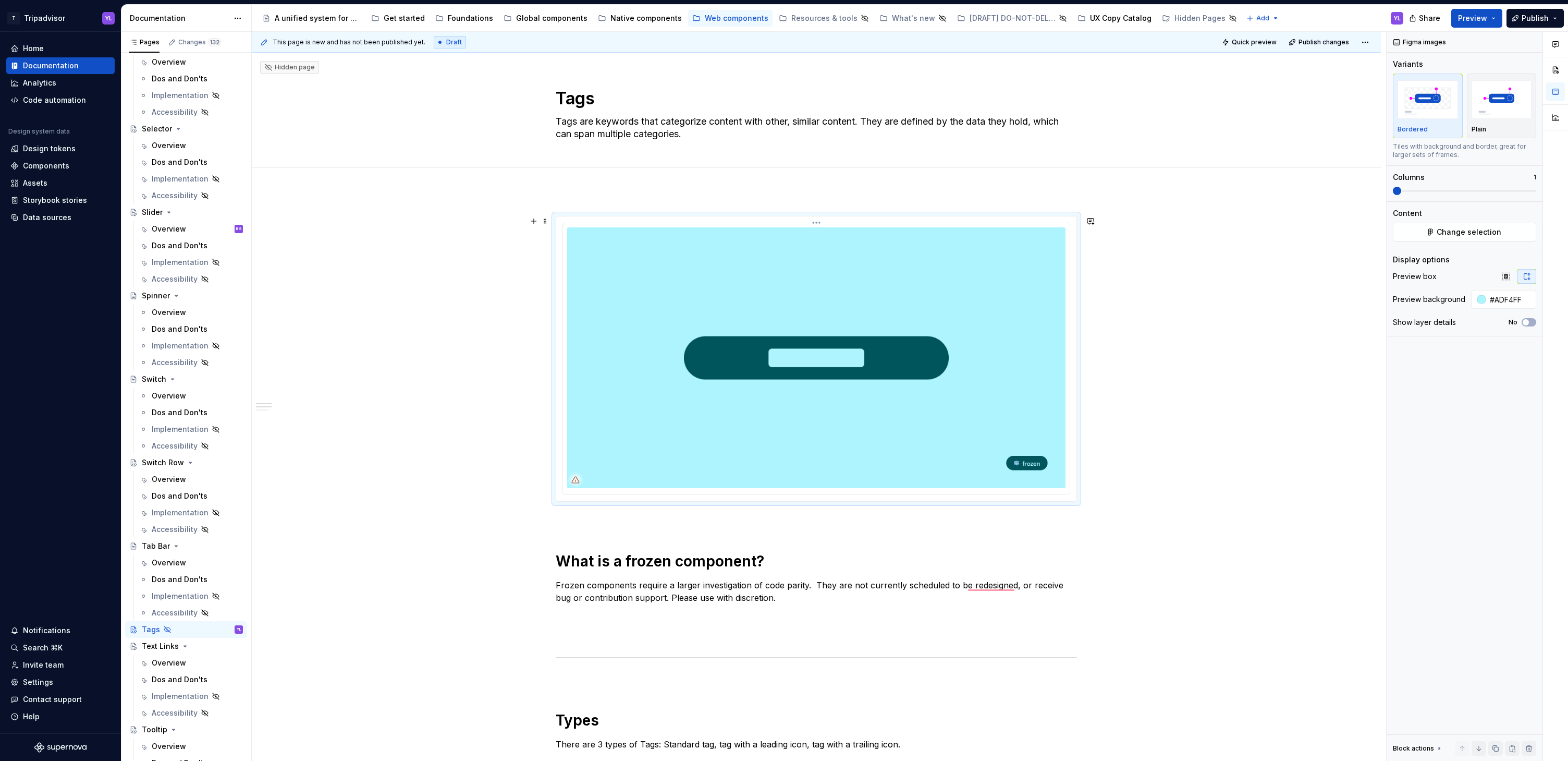
click at [983, 299] on img "To enrich screen reader interactions, please activate Accessibility in Grammarl…" at bounding box center [816, 358] width 498 height 261
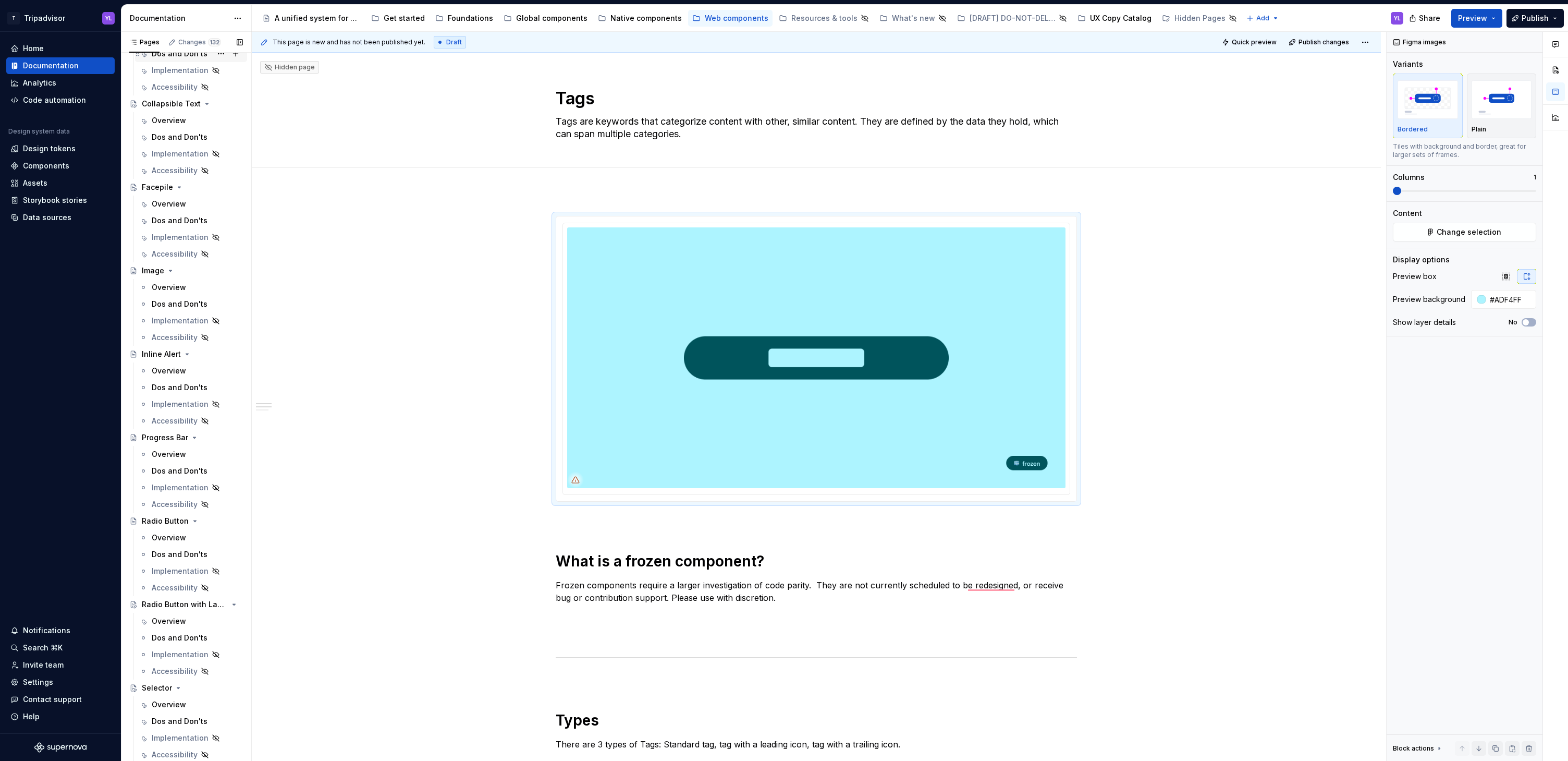
scroll to position [372, 0]
click at [162, 108] on div "Checkbox with Label" at bounding box center [171, 112] width 59 height 10
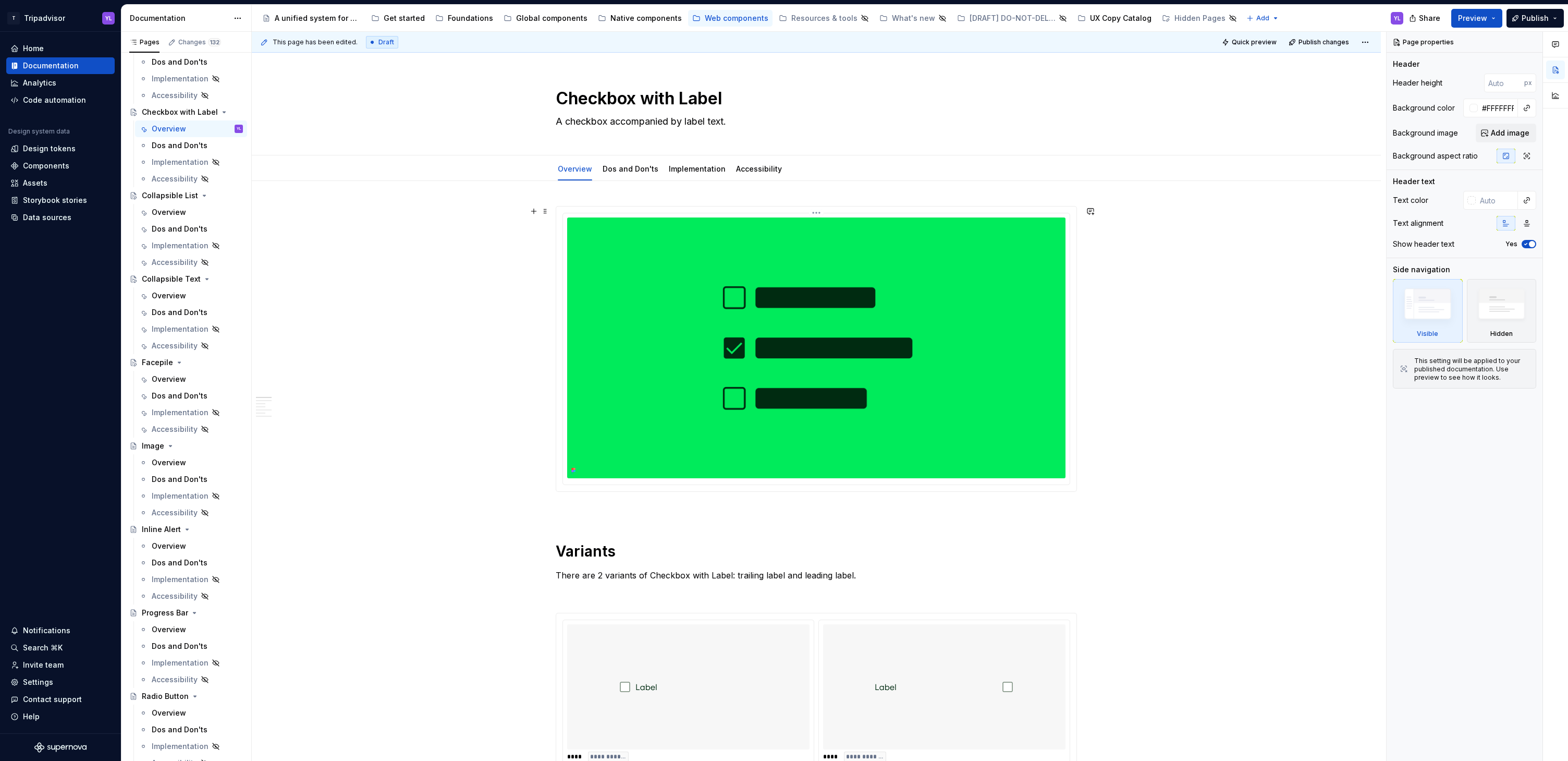
click at [703, 306] on img at bounding box center [816, 348] width 498 height 261
click at [658, 323] on img at bounding box center [816, 348] width 498 height 261
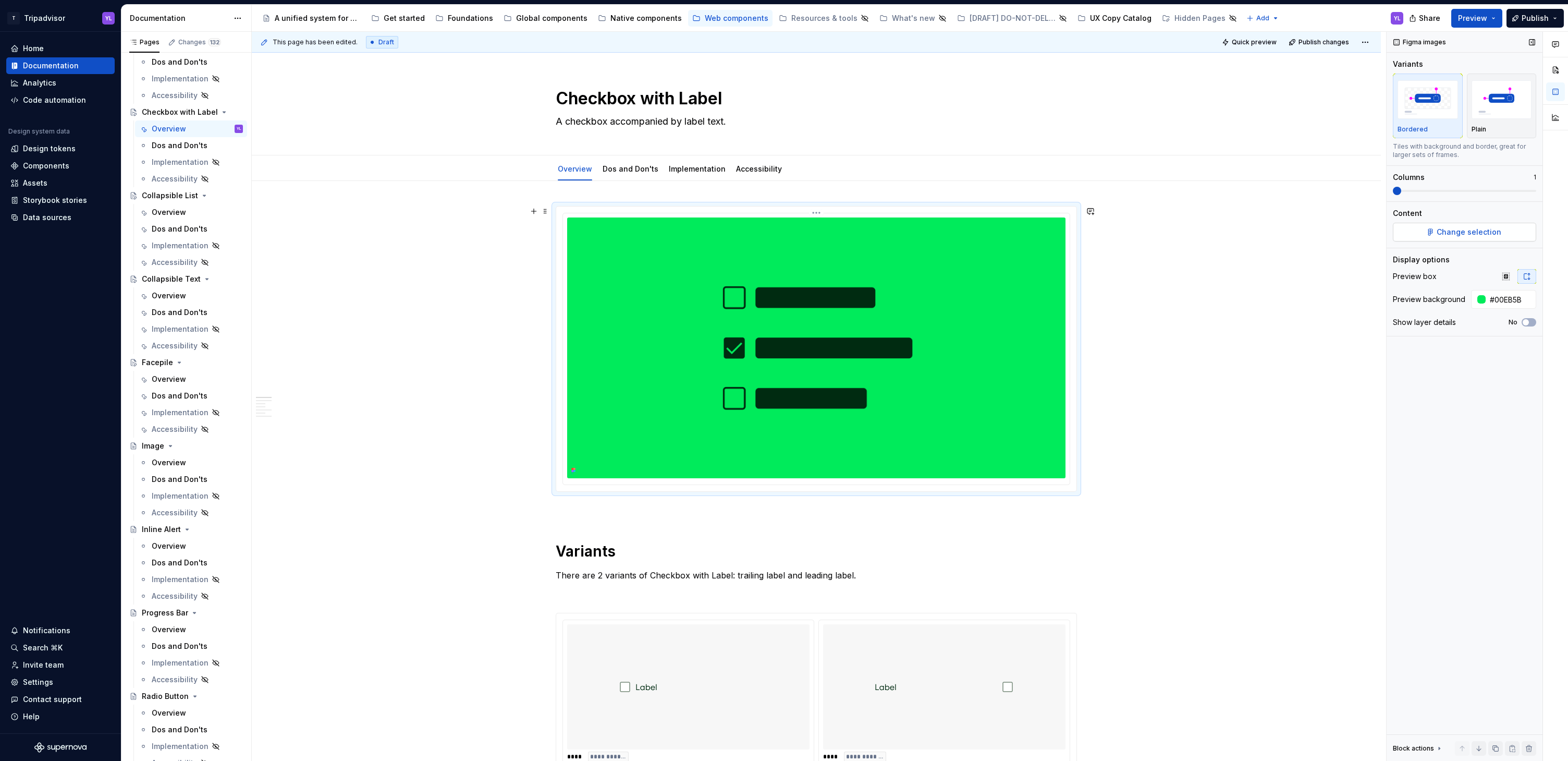
click at [1493, 234] on span "Change selection" at bounding box center [1469, 232] width 64 height 10
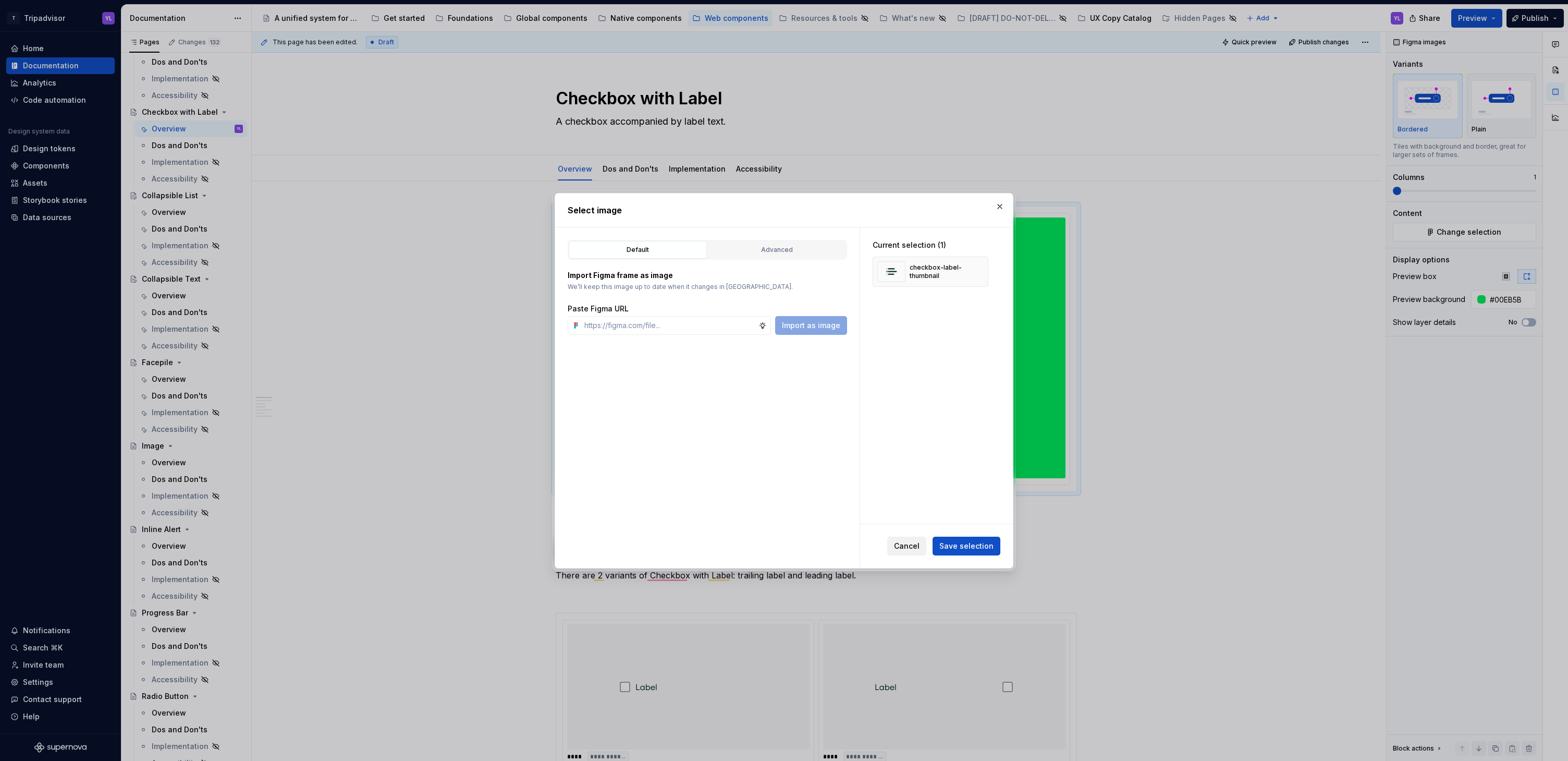
click at [906, 547] on span "Cancel" at bounding box center [906, 546] width 26 height 10
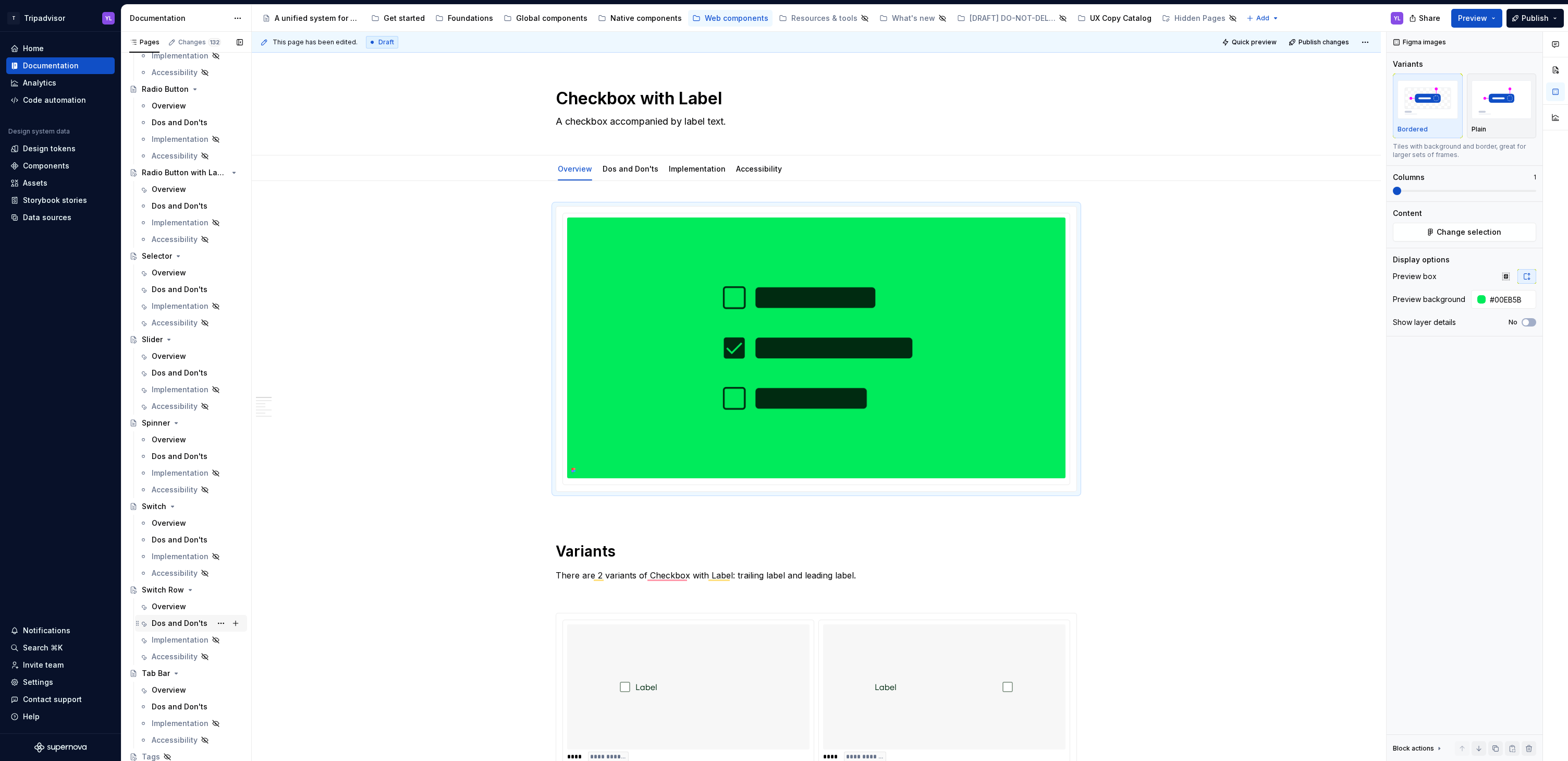
scroll to position [1148, 0]
click at [149, 589] on div "Tags" at bounding box center [151, 588] width 18 height 10
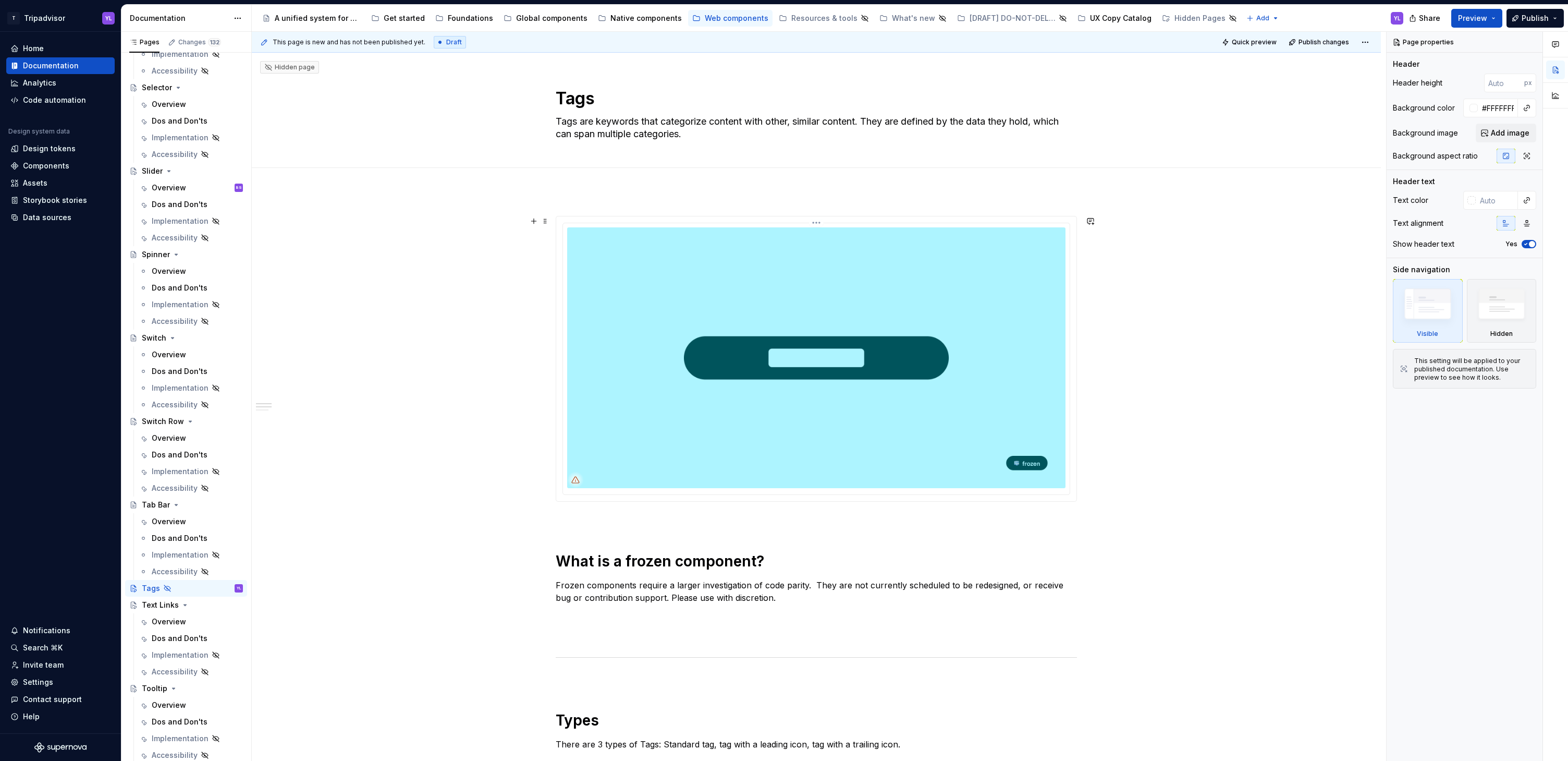
click at [876, 411] on img at bounding box center [816, 358] width 498 height 261
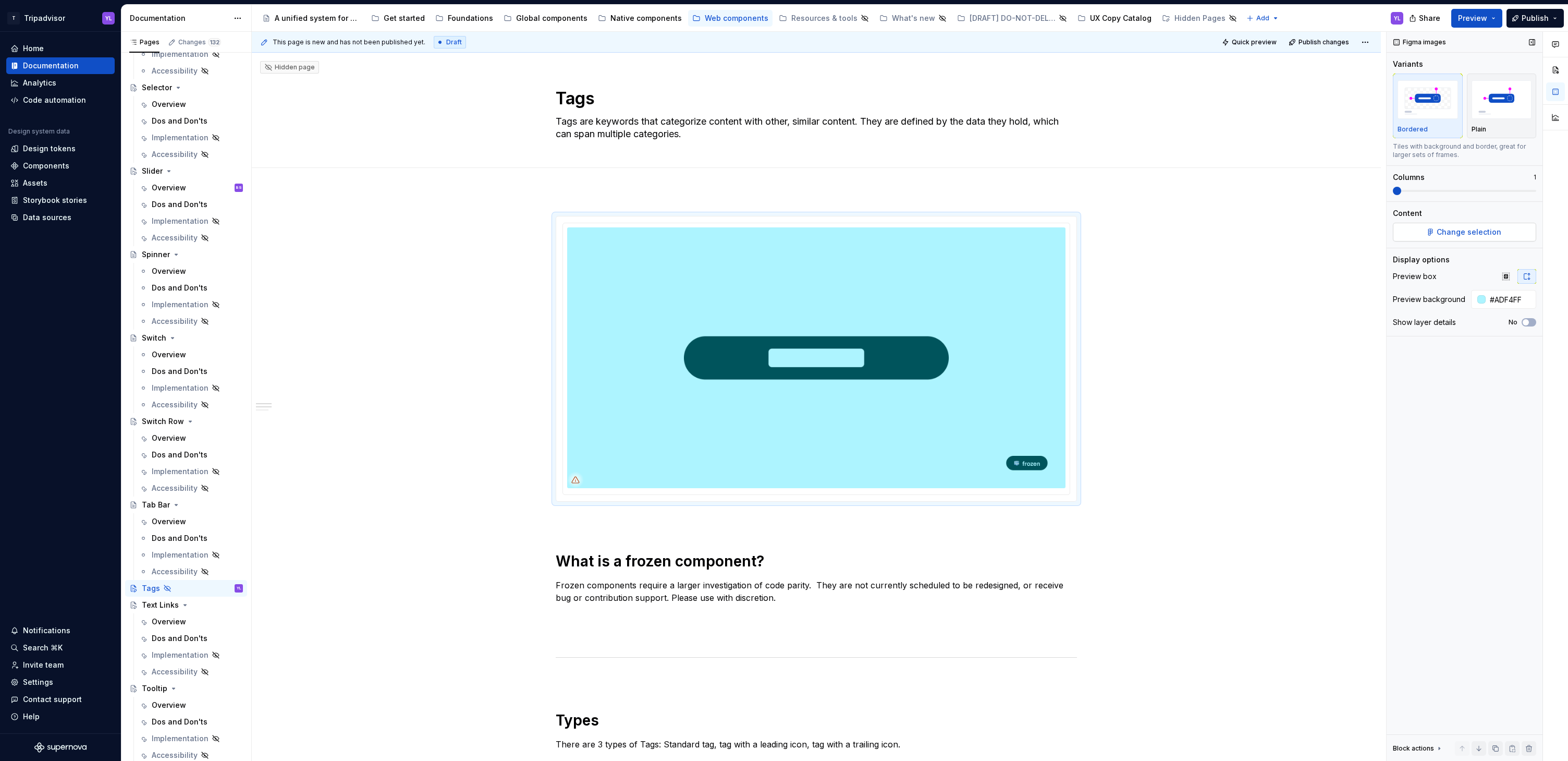
click at [1478, 227] on span "Change selection" at bounding box center [1469, 232] width 64 height 10
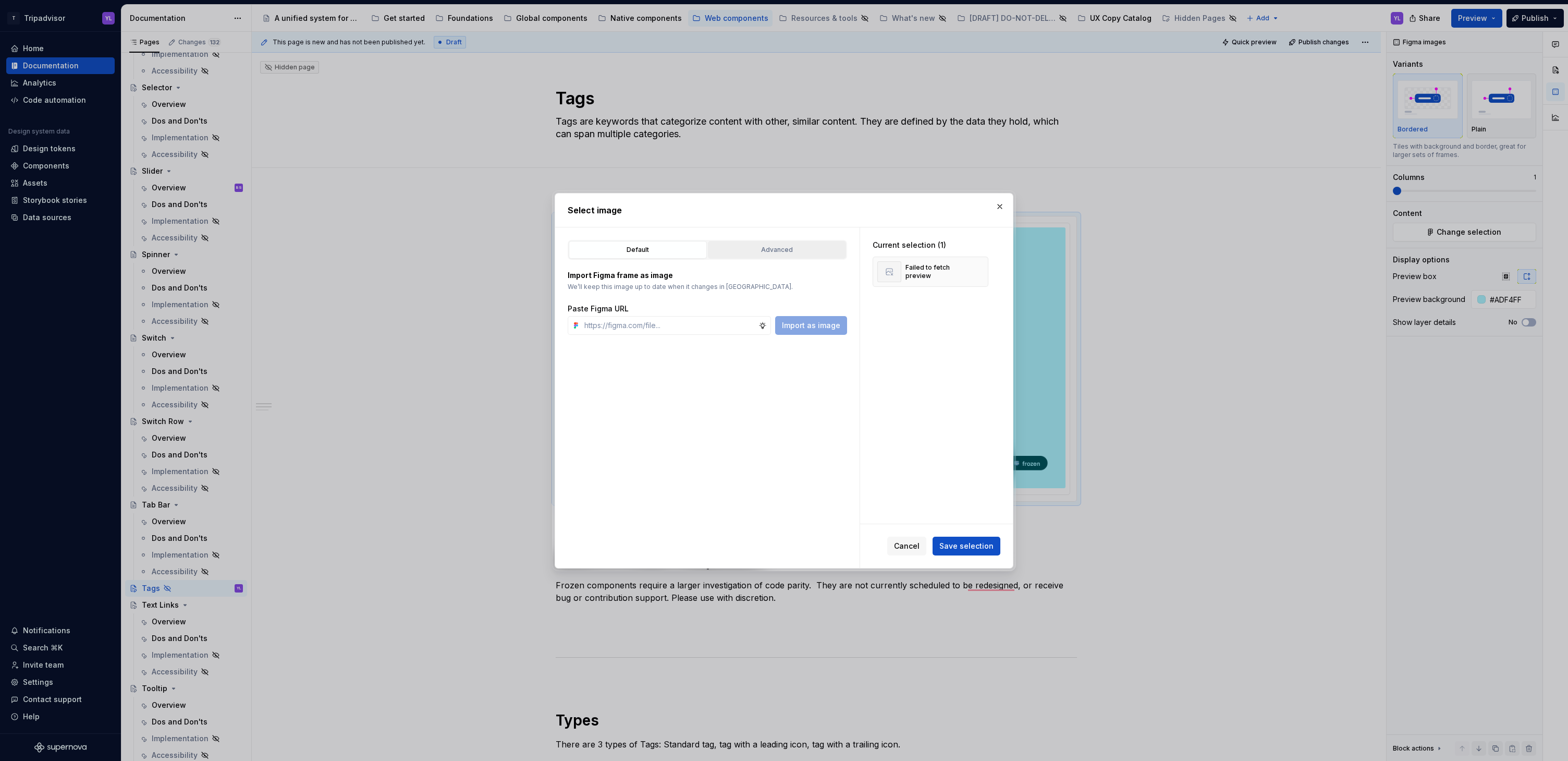
click at [801, 251] on div "Advanced" at bounding box center [777, 250] width 131 height 10
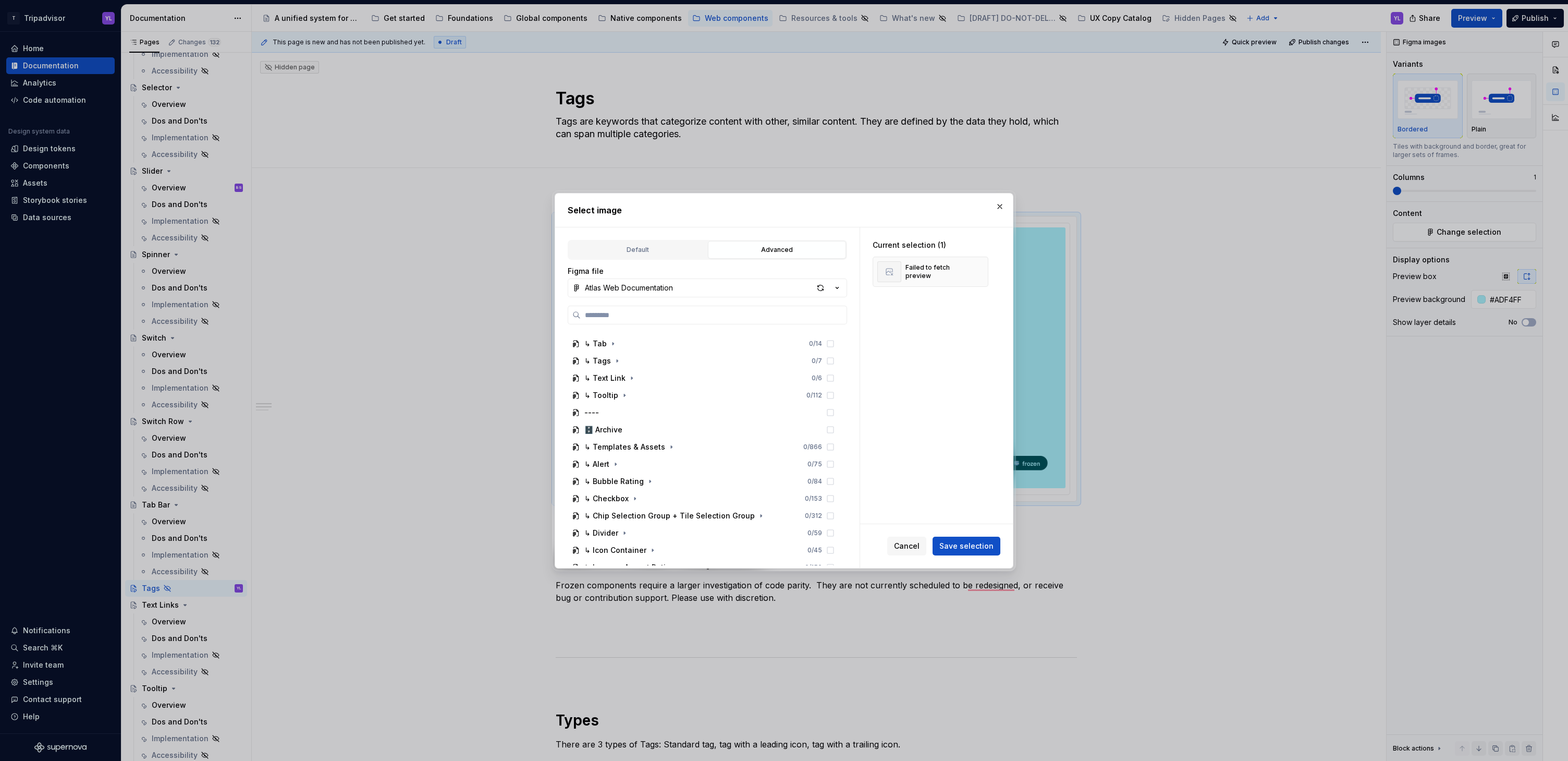
scroll to position [256, 0]
click at [617, 427] on icon "button" at bounding box center [617, 427] width 1 height 3
click at [830, 444] on icon at bounding box center [830, 444] width 8 height 8
click at [978, 547] on span "Save selection" at bounding box center [966, 546] width 54 height 10
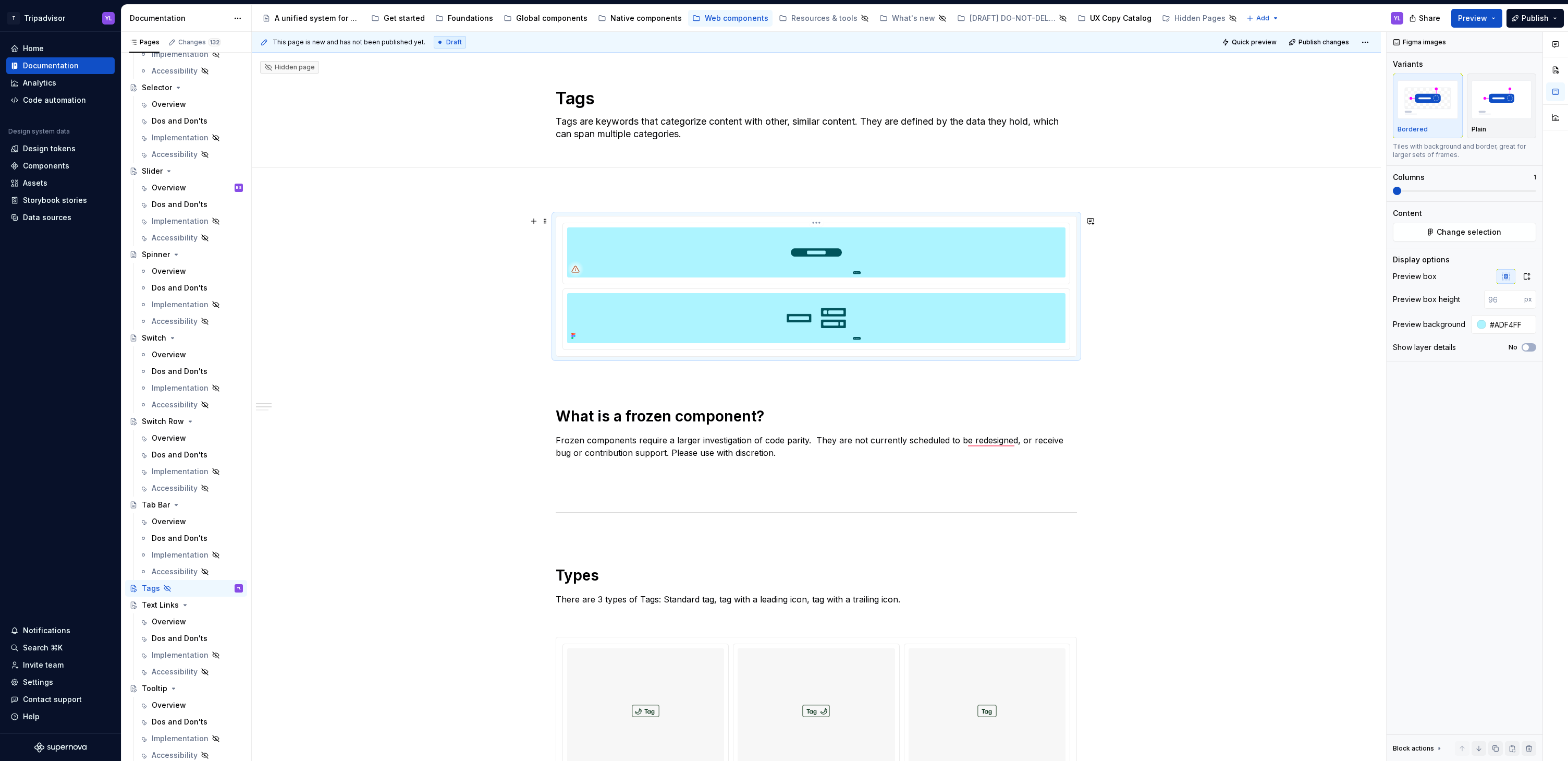
click at [933, 263] on img "To enrich screen reader interactions, please activate Accessibility in Grammarl…" at bounding box center [816, 252] width 498 height 50
click at [815, 222] on html "T Tripadvisor YL Home Documentation Analytics Code automation Design system dat…" at bounding box center [784, 380] width 1568 height 761
click at [888, 315] on div "Delete item" at bounding box center [871, 316] width 87 height 10
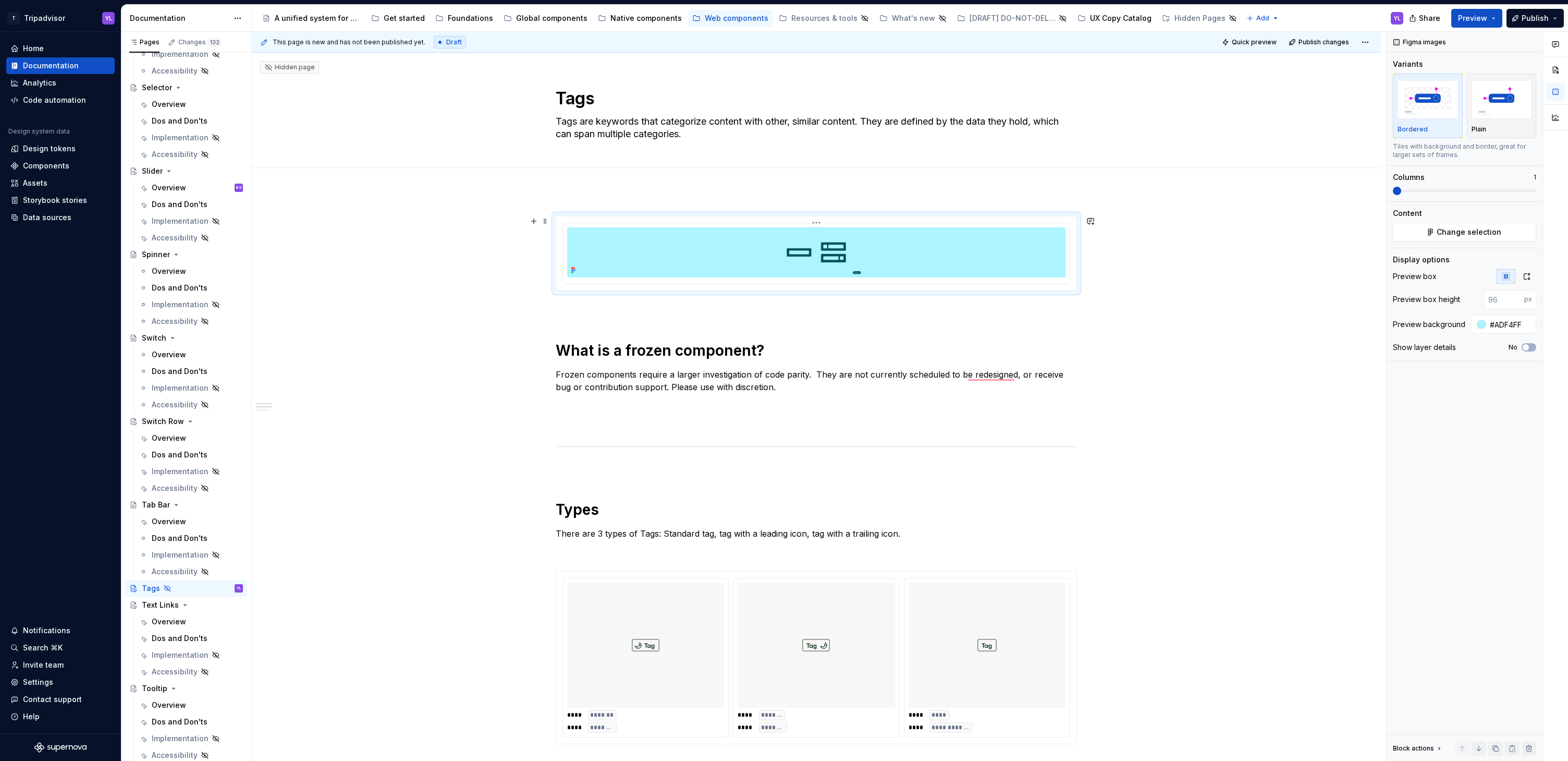
click at [816, 222] on html "T Tripadvisor YL Home Documentation Analytics Code automation Design system dat…" at bounding box center [784, 380] width 1568 height 761
drag, startPoint x: 1199, startPoint y: 326, endPoint x: 1183, endPoint y: 326, distance: 16.0
click at [1199, 326] on html "T Tripadvisor YL Home Documentation Analytics Code automation Design system dat…" at bounding box center [784, 380] width 1568 height 761
click at [1021, 287] on div "To enrich screen reader interactions, please activate Accessibility in Grammarl…" at bounding box center [816, 253] width 520 height 74
drag, startPoint x: 839, startPoint y: 292, endPoint x: 843, endPoint y: 325, distance: 33.2
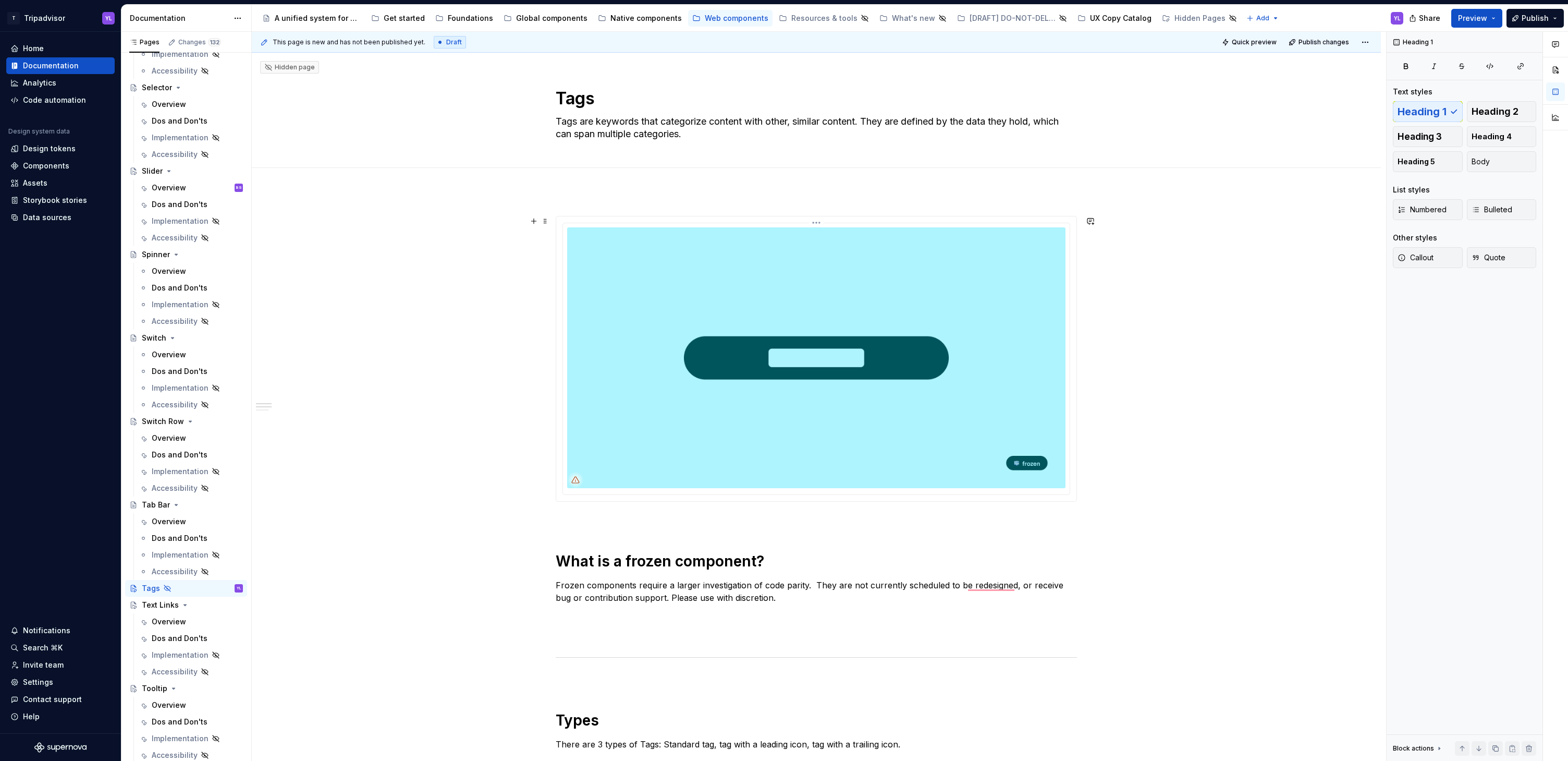
click at [812, 221] on html "T Tripadvisor YL Home Documentation Analytics Code automation Design system dat…" at bounding box center [784, 380] width 1568 height 761
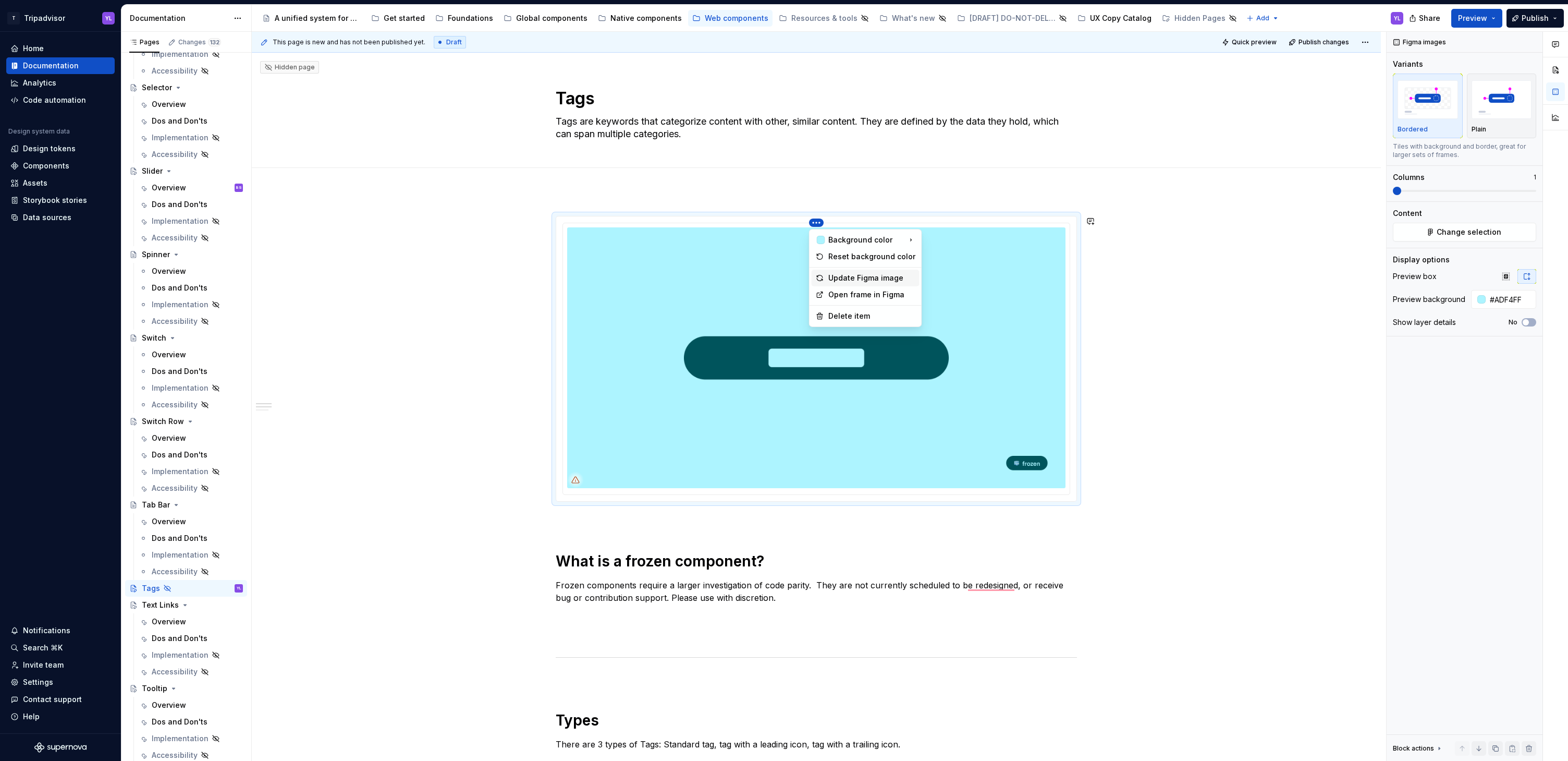
click at [884, 279] on div "Update Figma image" at bounding box center [871, 278] width 87 height 10
click at [817, 221] on html "T Tripadvisor YL Home Documentation Analytics Code automation Design system dat…" at bounding box center [784, 380] width 1568 height 761
click at [1249, 324] on html "T Tripadvisor YL Home Documentation Analytics Code automation Design system dat…" at bounding box center [784, 380] width 1568 height 761
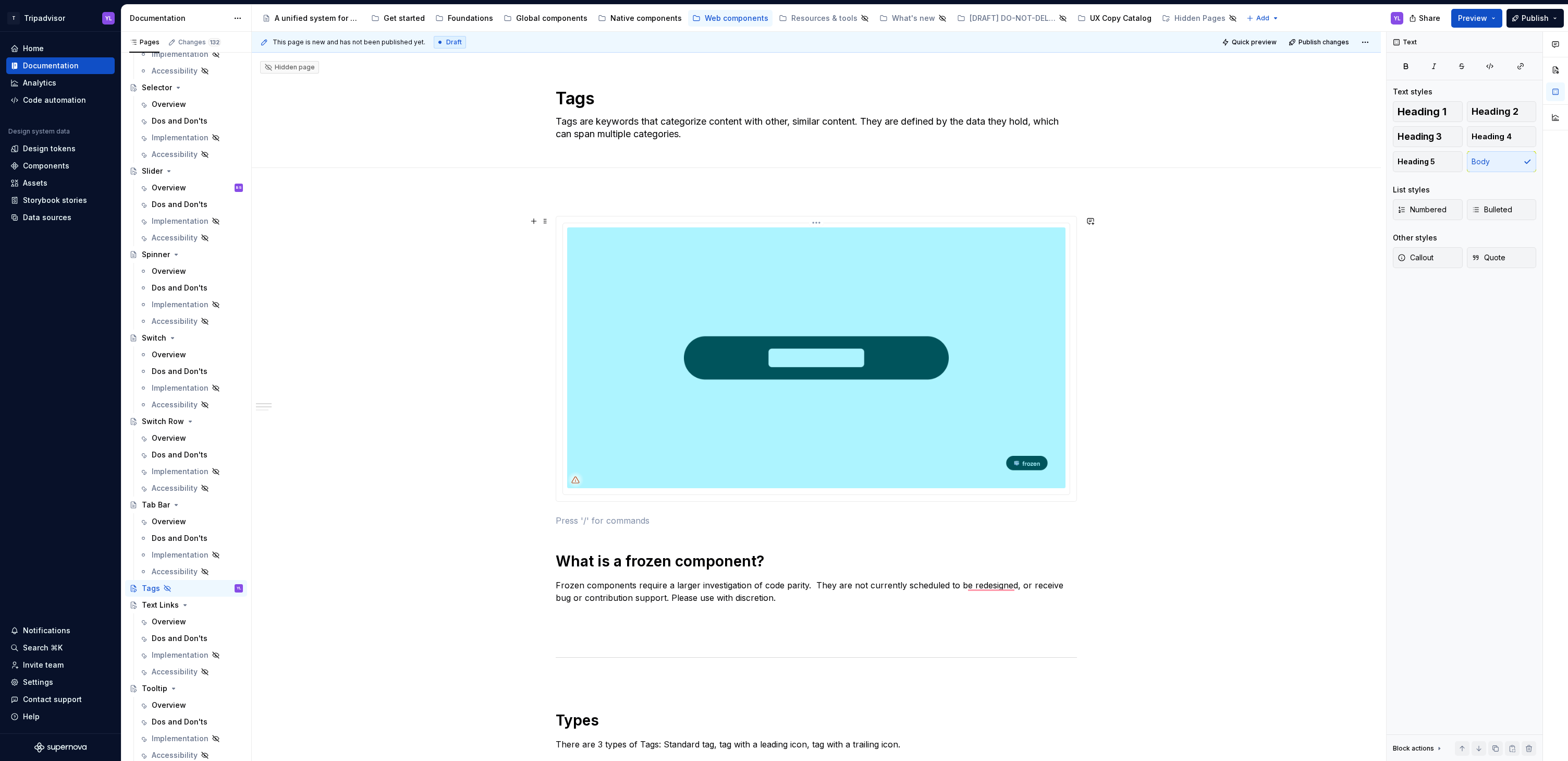
click at [945, 281] on img "To enrich screen reader interactions, please activate Accessibility in Grammarl…" at bounding box center [816, 358] width 498 height 261
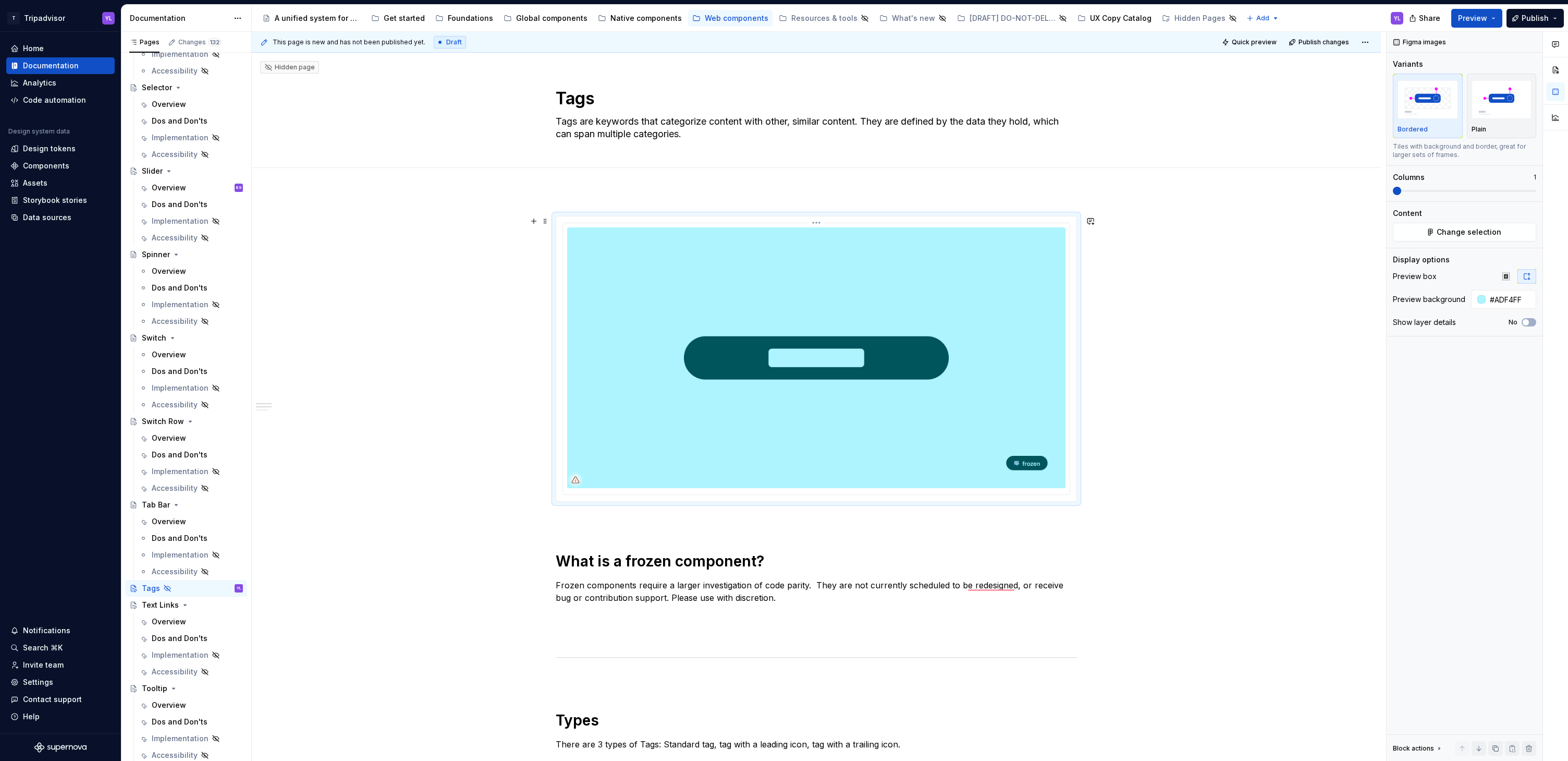
click at [863, 260] on img "To enrich screen reader interactions, please activate Accessibility in Grammarl…" at bounding box center [816, 358] width 498 height 261
click at [1478, 231] on span "Change selection" at bounding box center [1469, 232] width 64 height 10
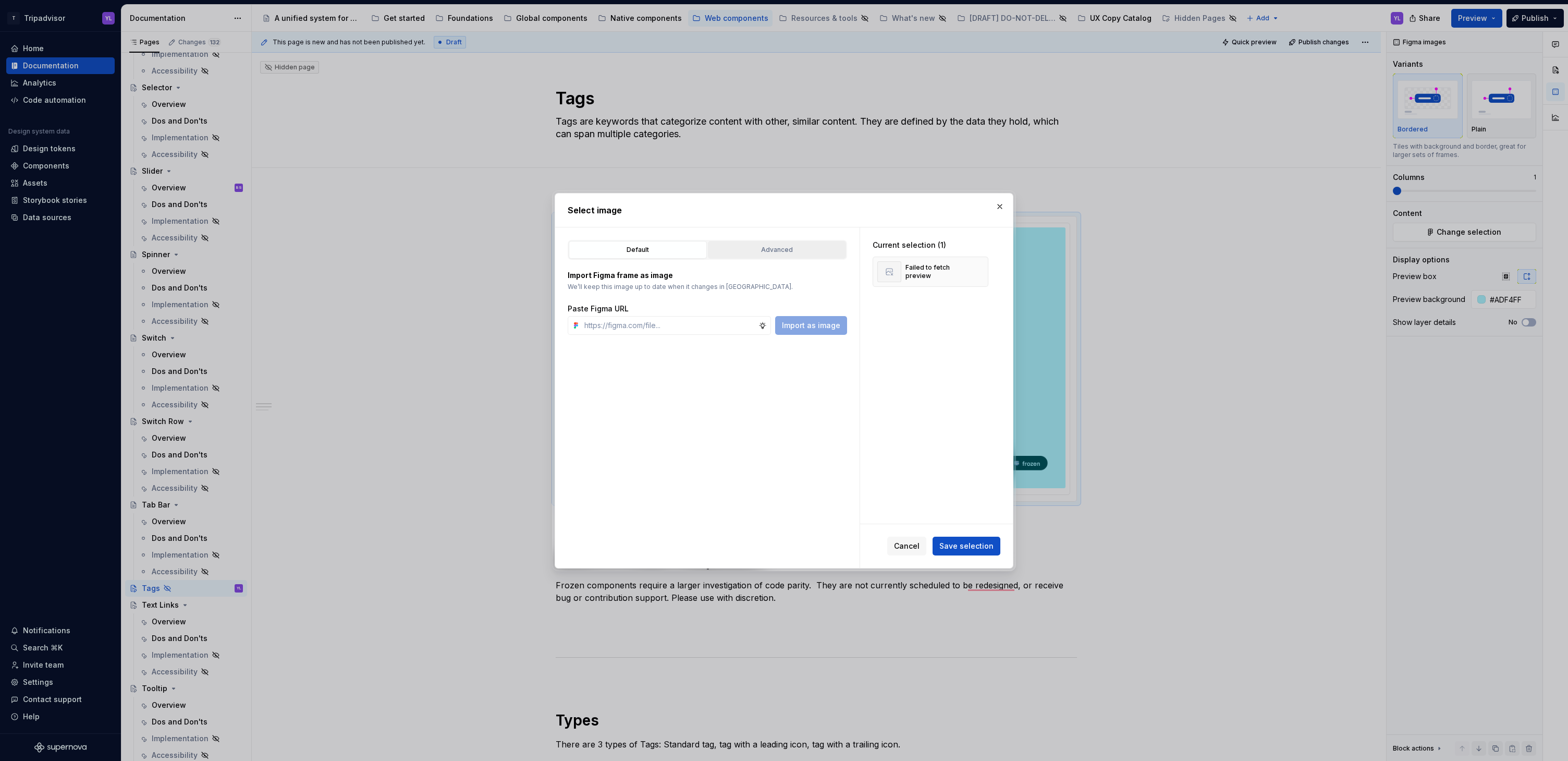
click at [769, 247] on div "Advanced" at bounding box center [777, 250] width 131 height 10
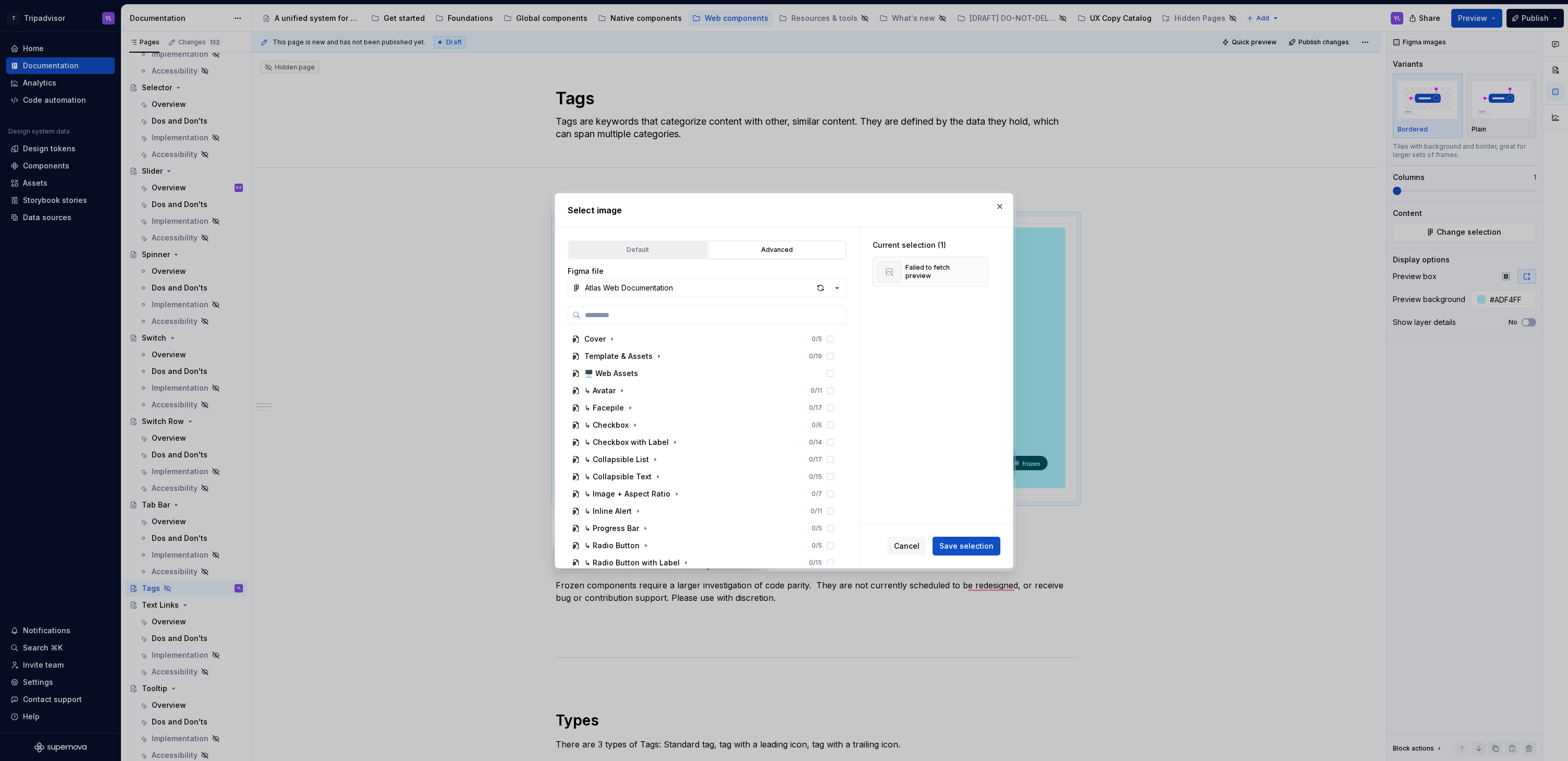
click at [635, 249] on div "Default" at bounding box center [637, 250] width 131 height 10
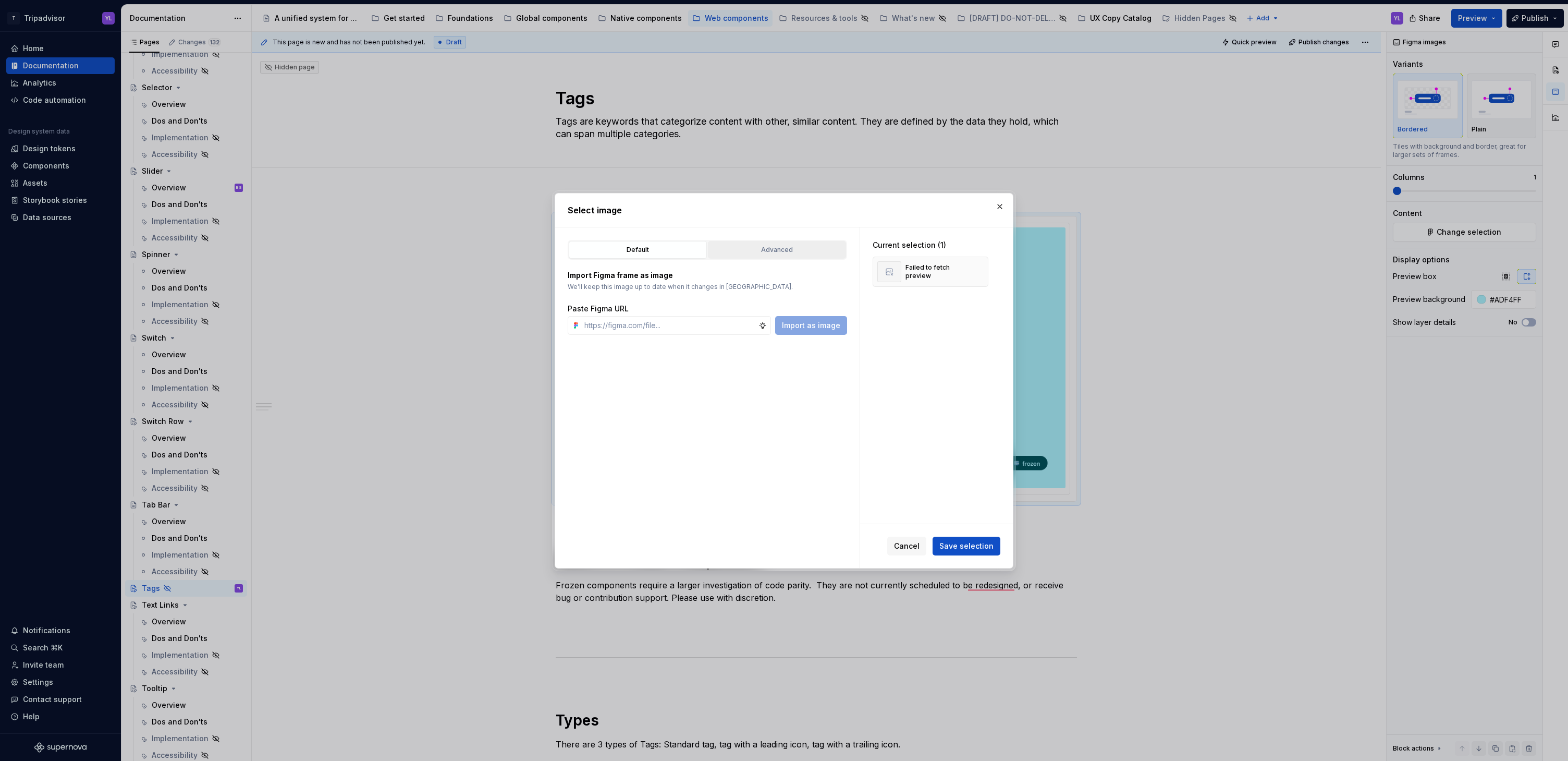
click at [780, 250] on div "Advanced" at bounding box center [777, 250] width 131 height 10
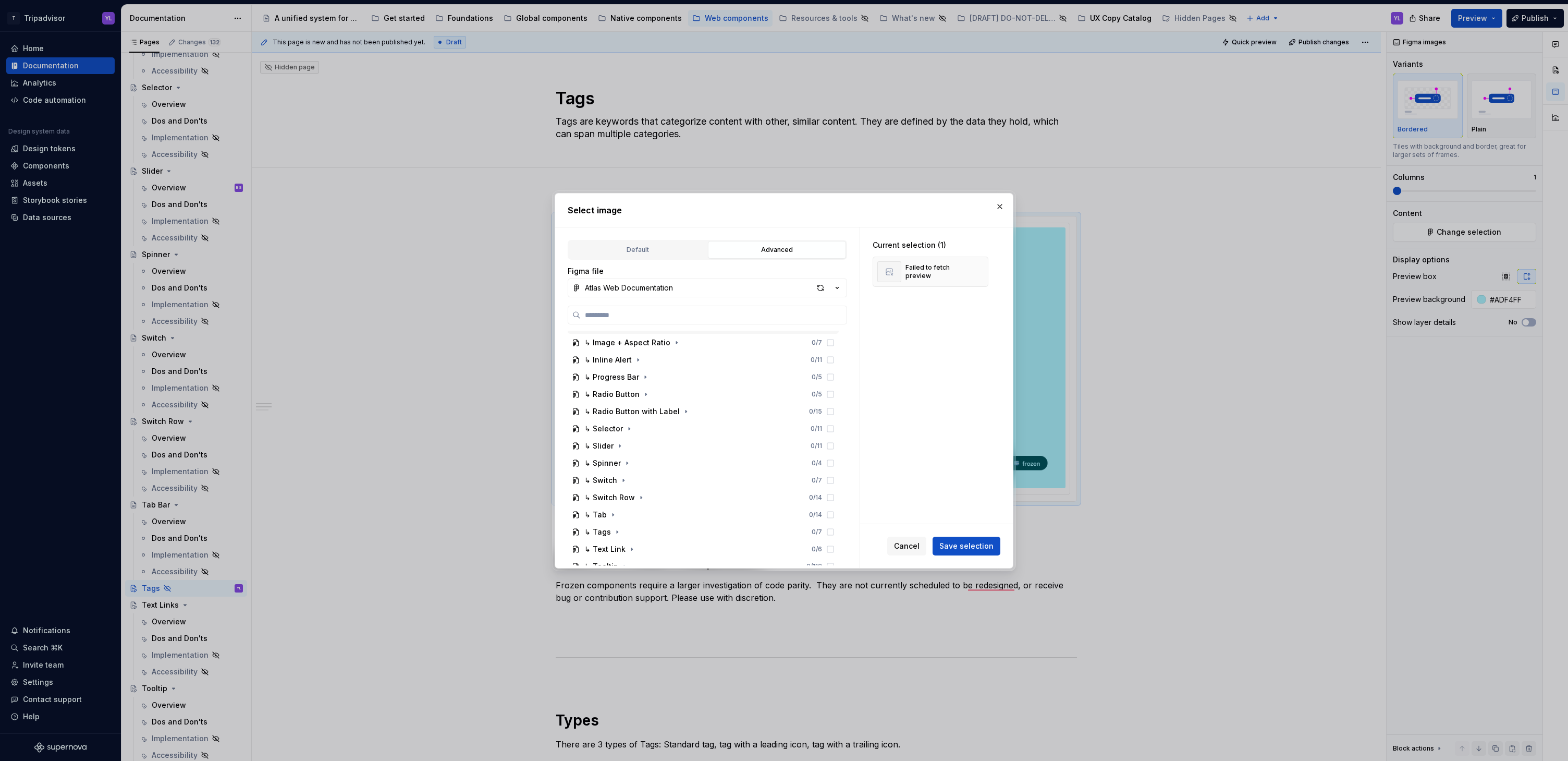
scroll to position [172, 0]
click at [618, 510] on icon "button" at bounding box center [617, 510] width 8 height 8
click at [660, 452] on icon "button" at bounding box center [664, 453] width 8 height 8
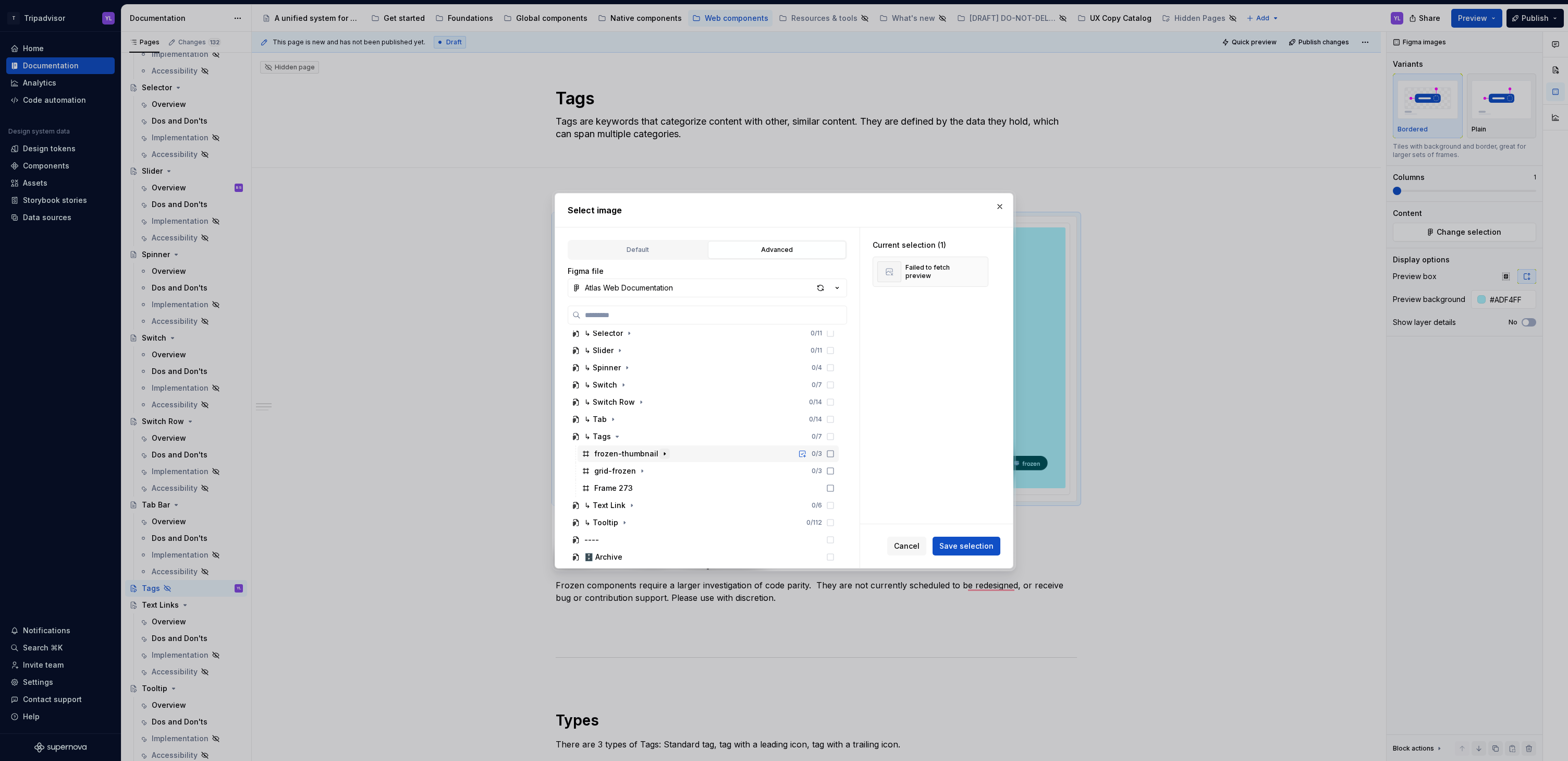
click at [660, 452] on icon "button" at bounding box center [664, 453] width 8 height 8
click at [664, 454] on icon "button" at bounding box center [665, 453] width 3 height 1
click at [828, 435] on icon at bounding box center [830, 436] width 8 height 8
click at [831, 437] on icon at bounding box center [830, 436] width 8 height 8
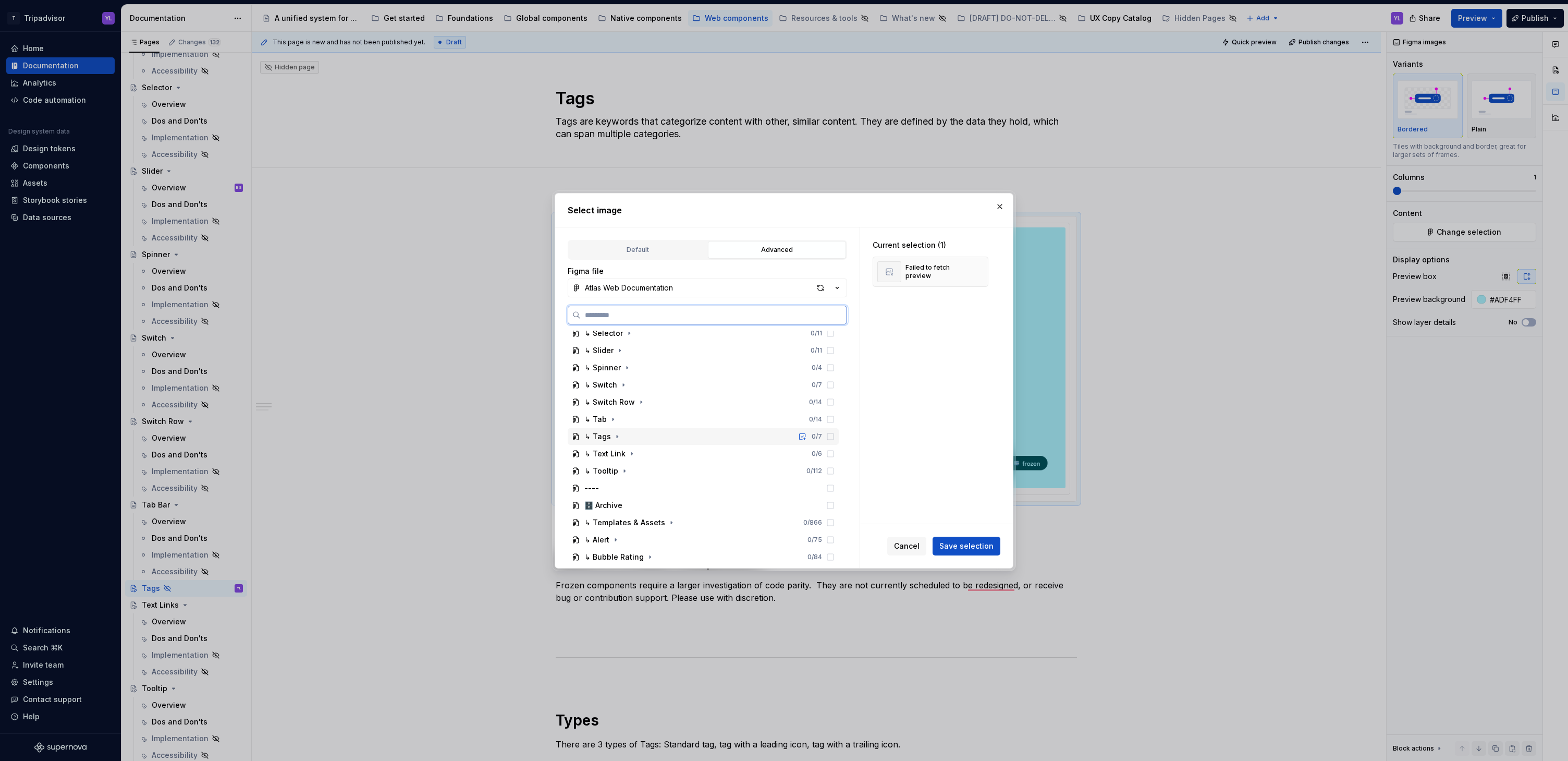
click at [831, 437] on icon at bounding box center [830, 436] width 8 height 8
click at [678, 435] on div "↳ Tags 0 / 7" at bounding box center [703, 436] width 271 height 17
click at [830, 452] on icon at bounding box center [830, 453] width 8 height 8
click at [975, 271] on button "button" at bounding box center [977, 272] width 15 height 15
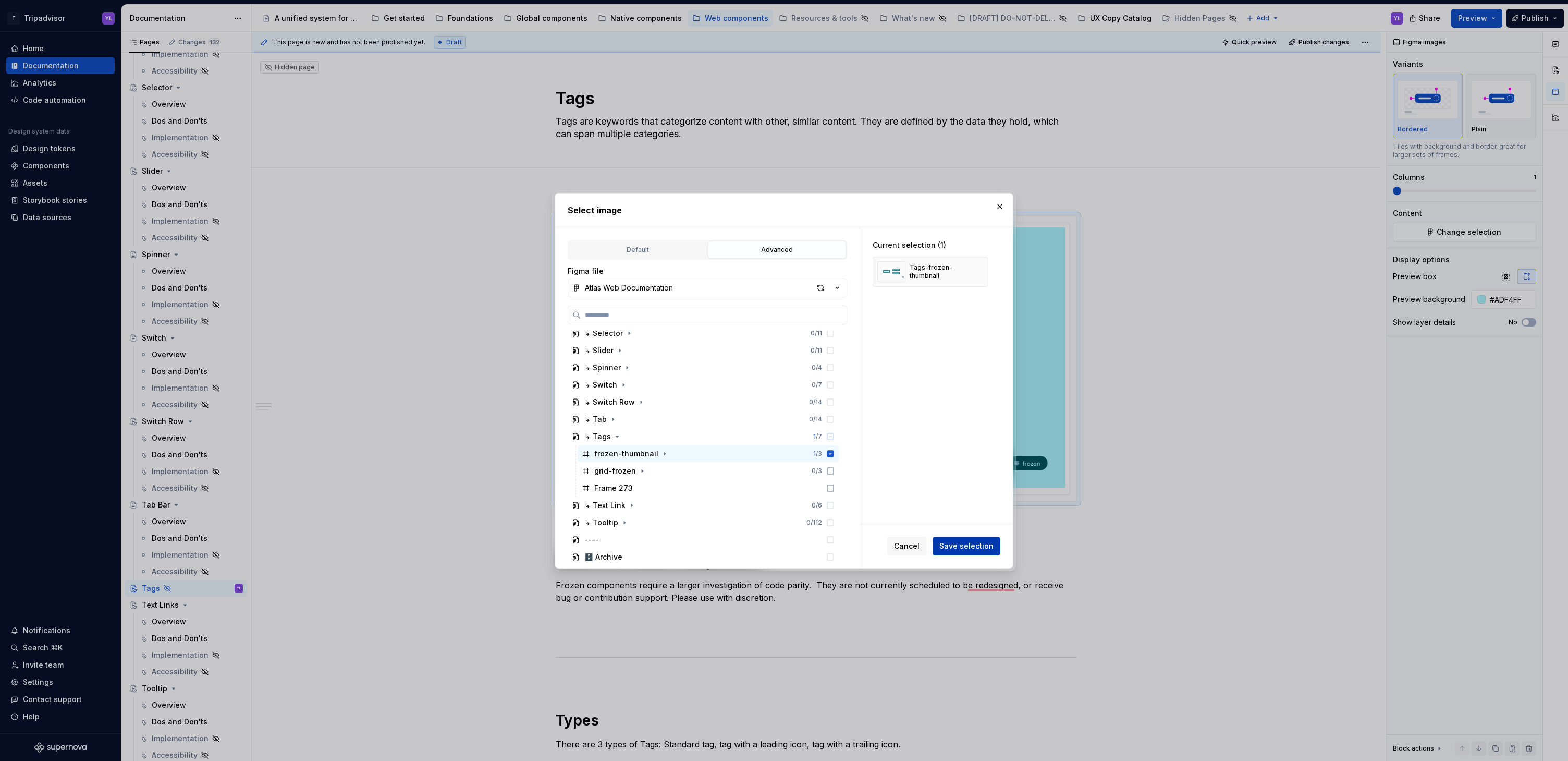
click at [975, 548] on span "Save selection" at bounding box center [966, 546] width 54 height 10
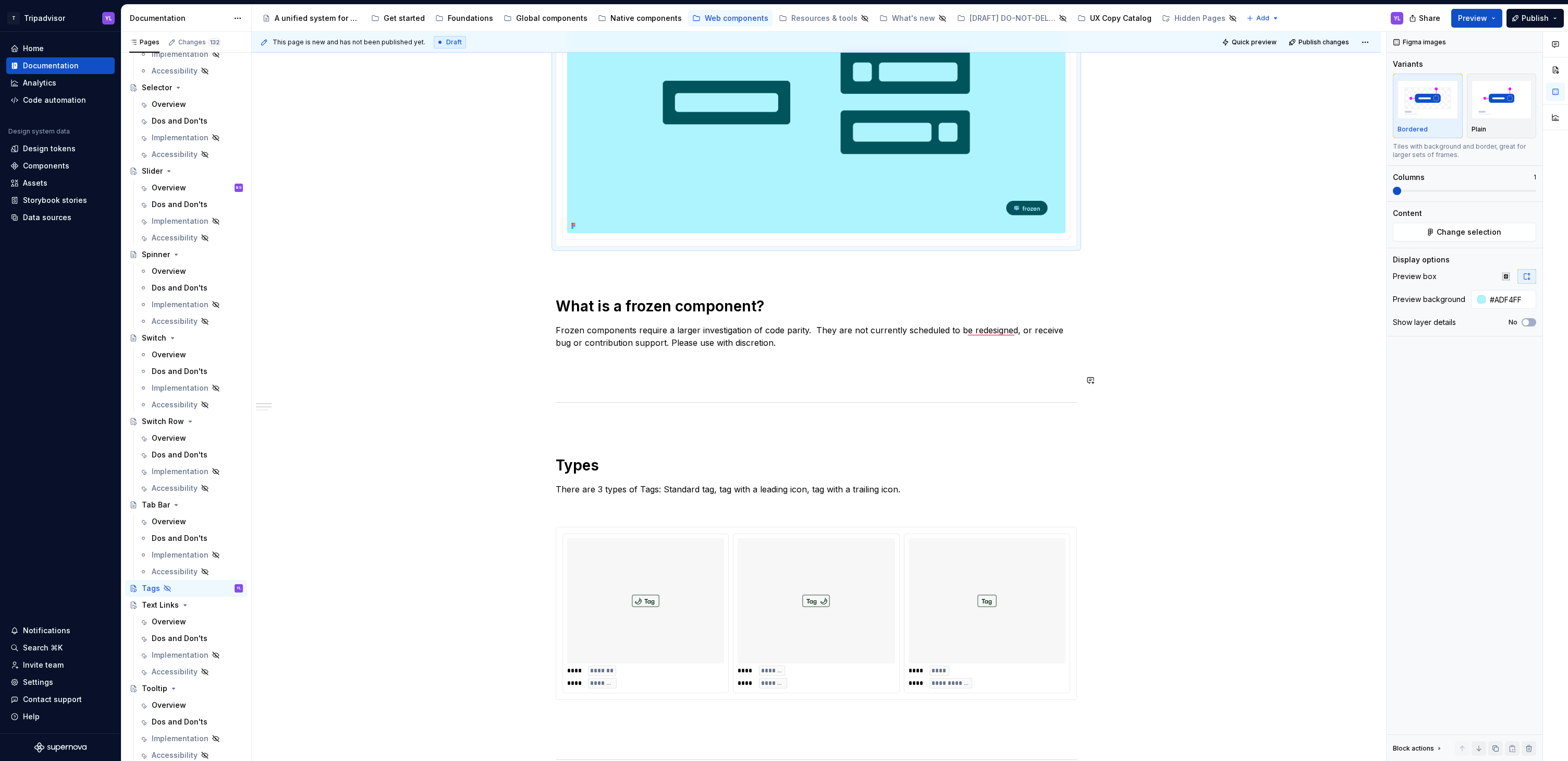
scroll to position [306, 0]
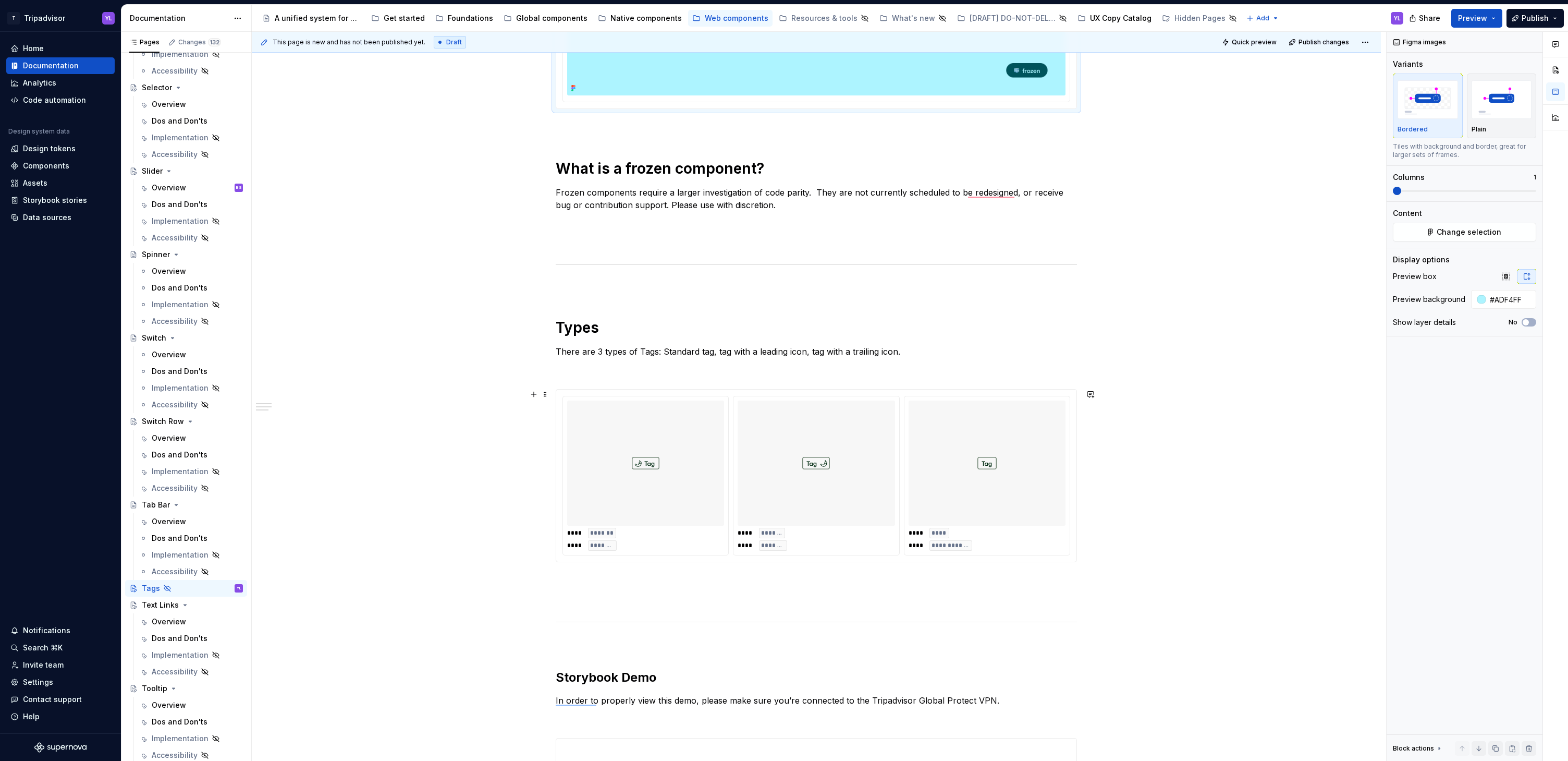
click at [1208, 489] on div "**********" at bounding box center [816, 604] width 1129 height 1611
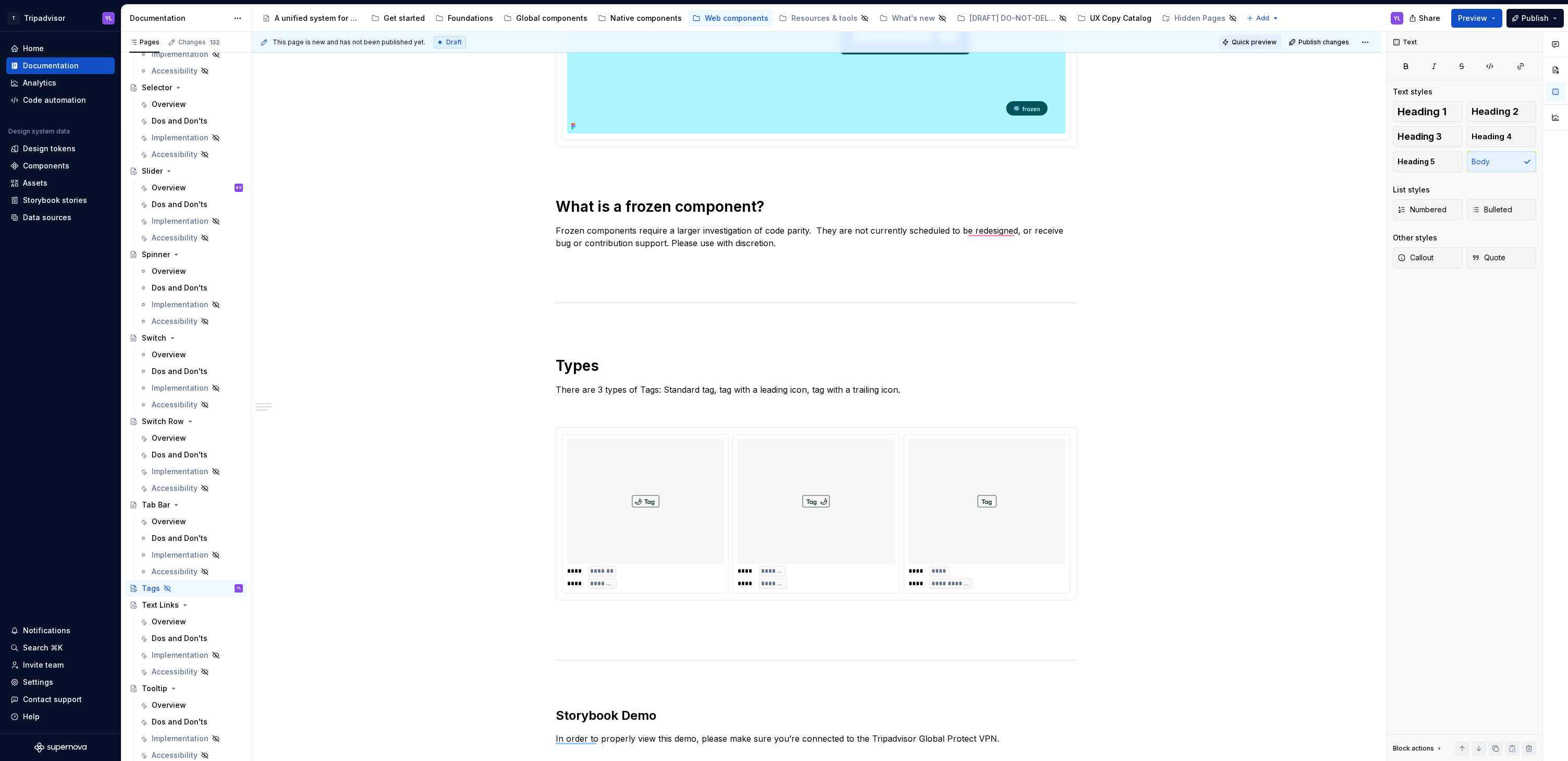
click at [1257, 42] on span "Quick preview" at bounding box center [1254, 42] width 45 height 8
click at [1509, 738] on span "Open page" at bounding box center [1513, 735] width 35 height 8
click at [442, 457] on div "**********" at bounding box center [816, 642] width 1129 height 1611
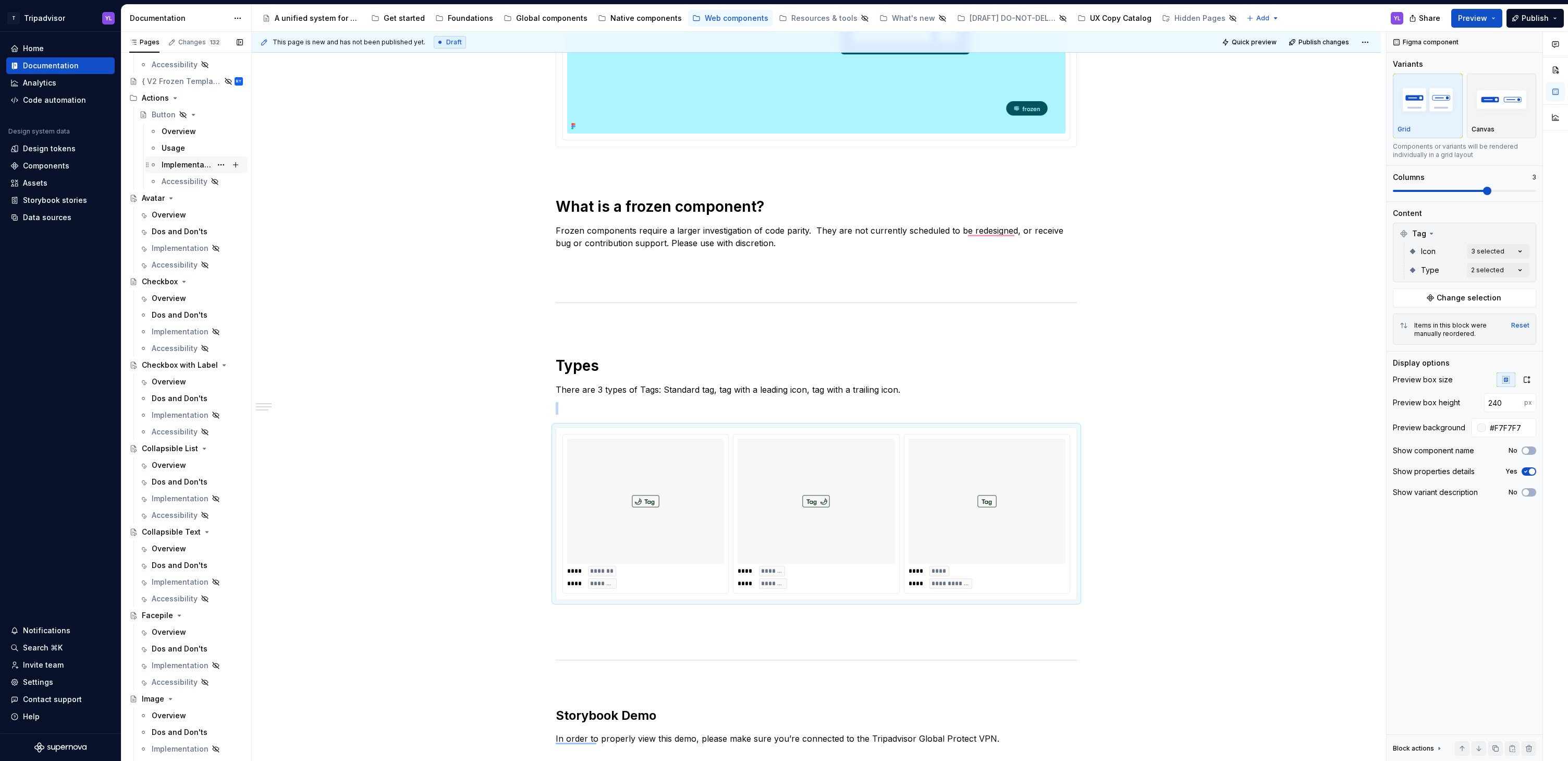
scroll to position [0, 0]
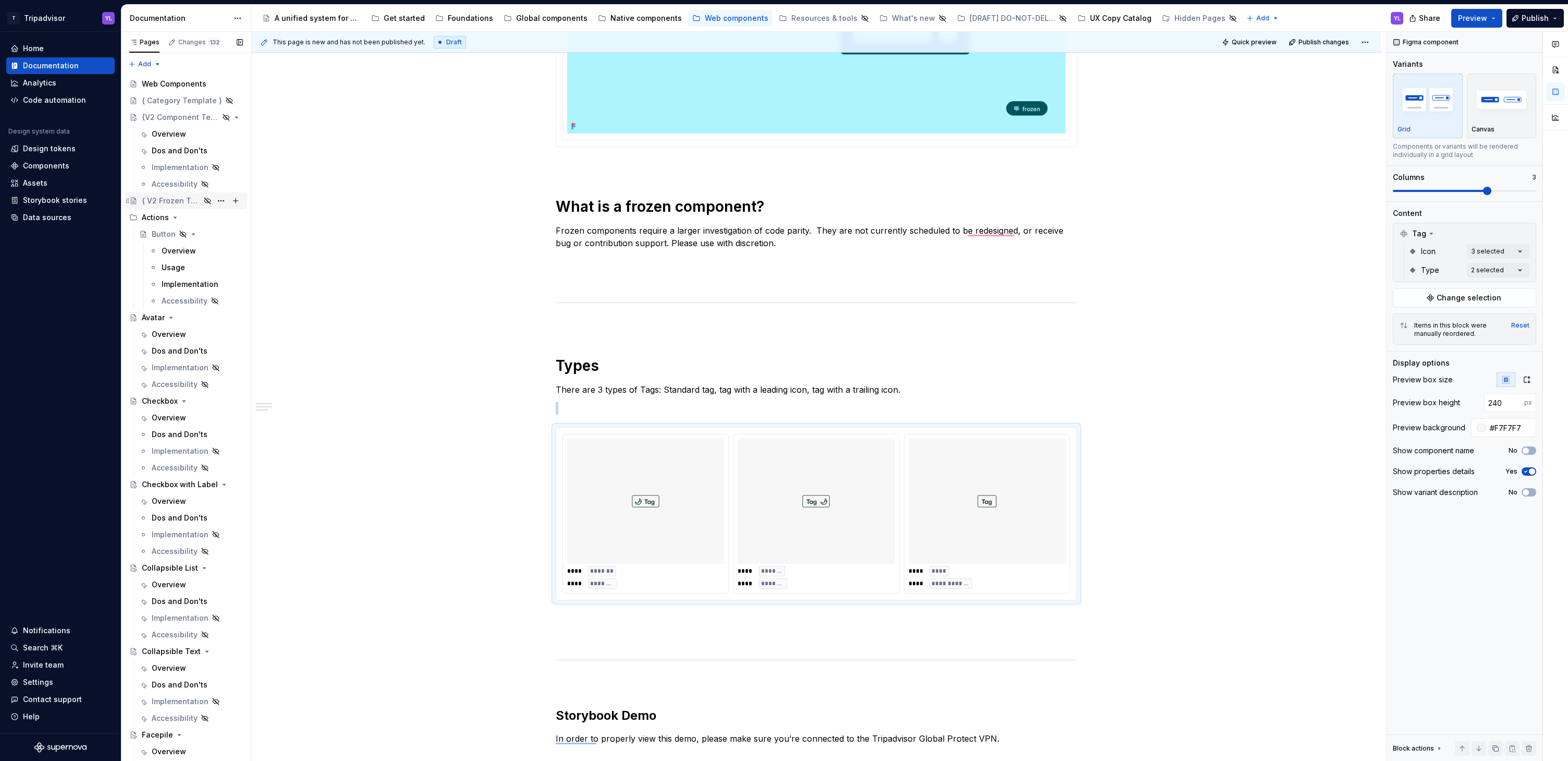
click at [178, 201] on div "{ V2 Frozen Template }" at bounding box center [171, 201] width 59 height 10
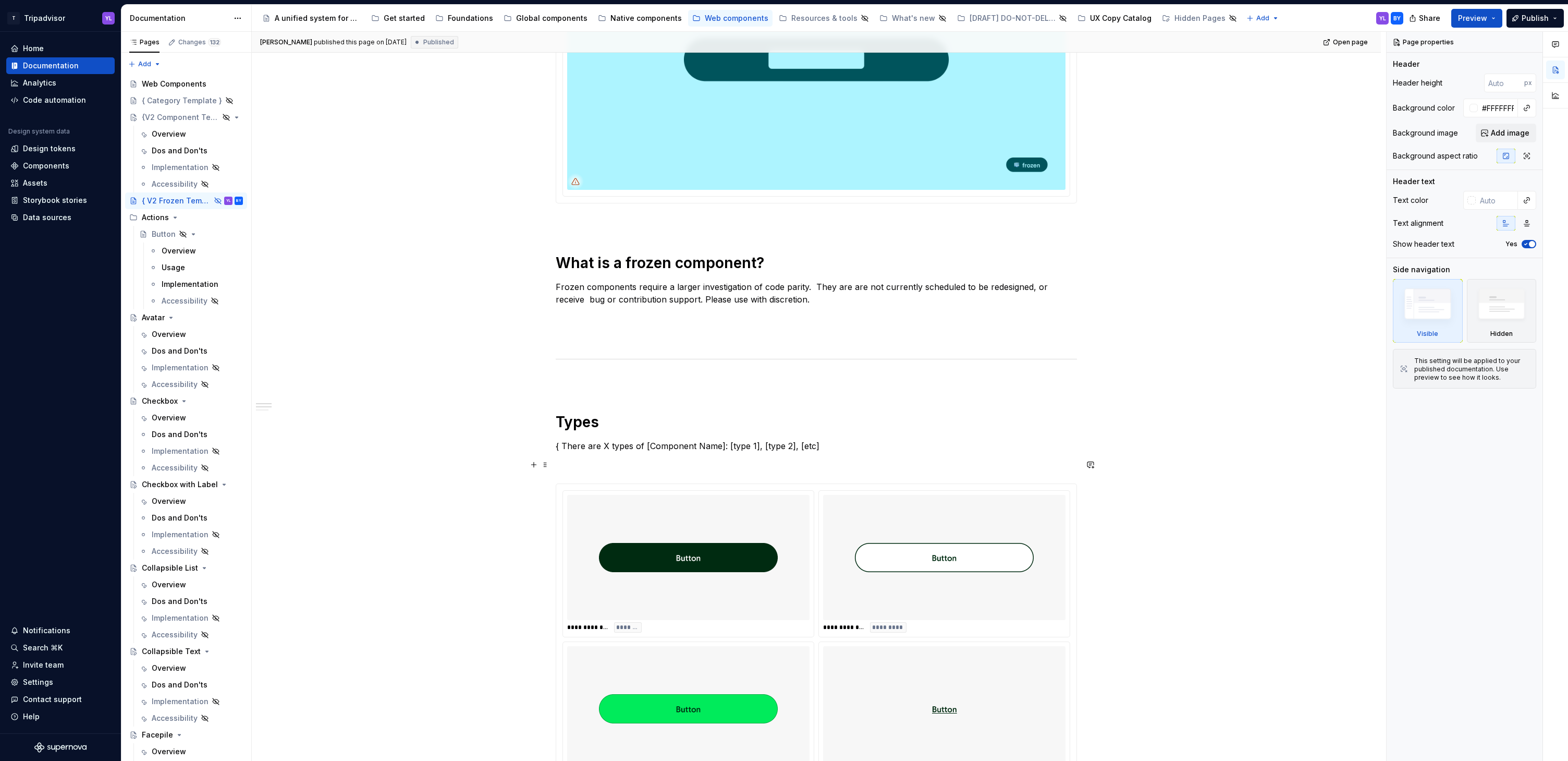
scroll to position [315, 0]
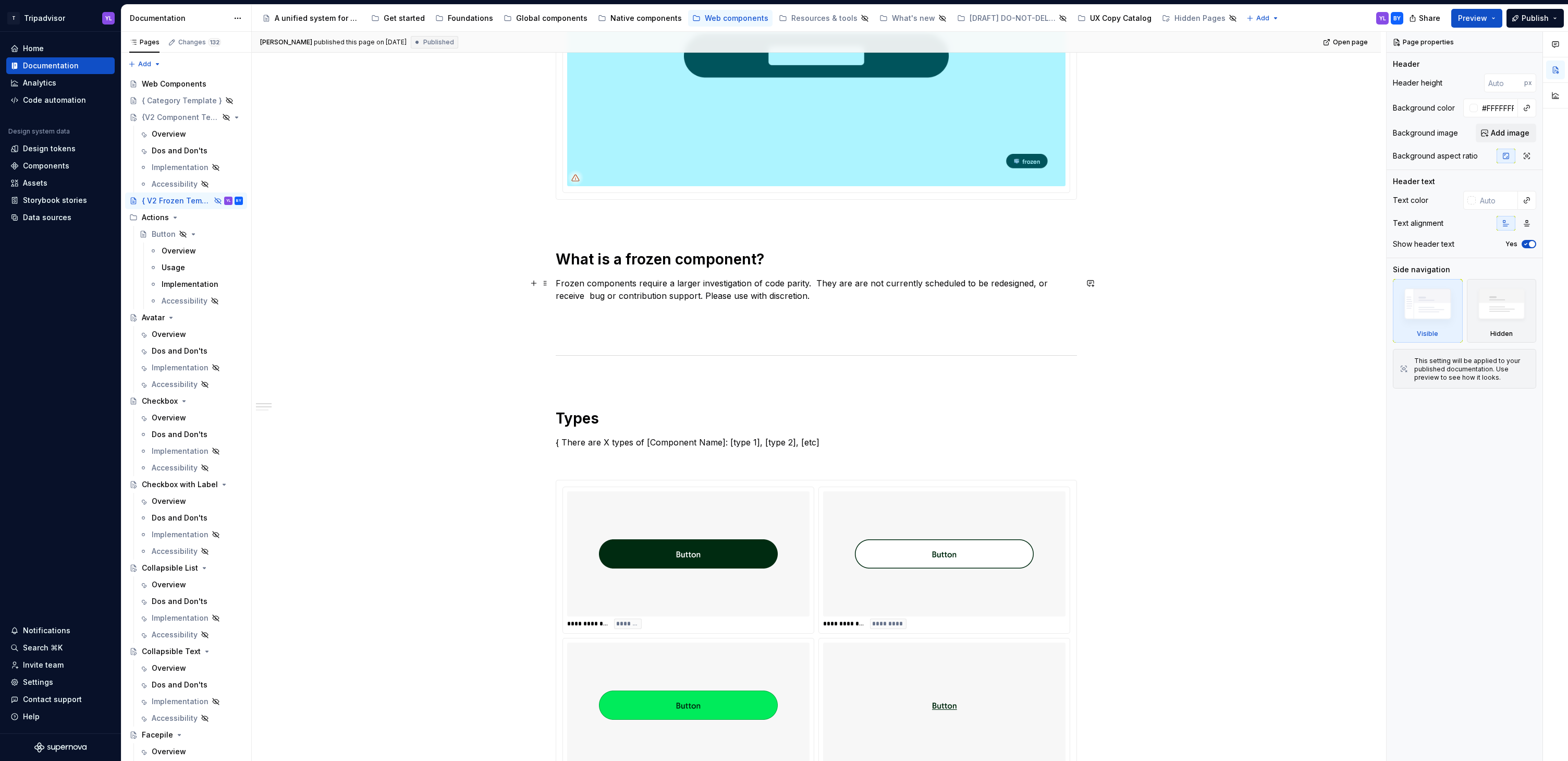
click at [873, 288] on p "Frozen components require a larger investigation of code parity.  They are are …" at bounding box center [816, 290] width 521 height 25
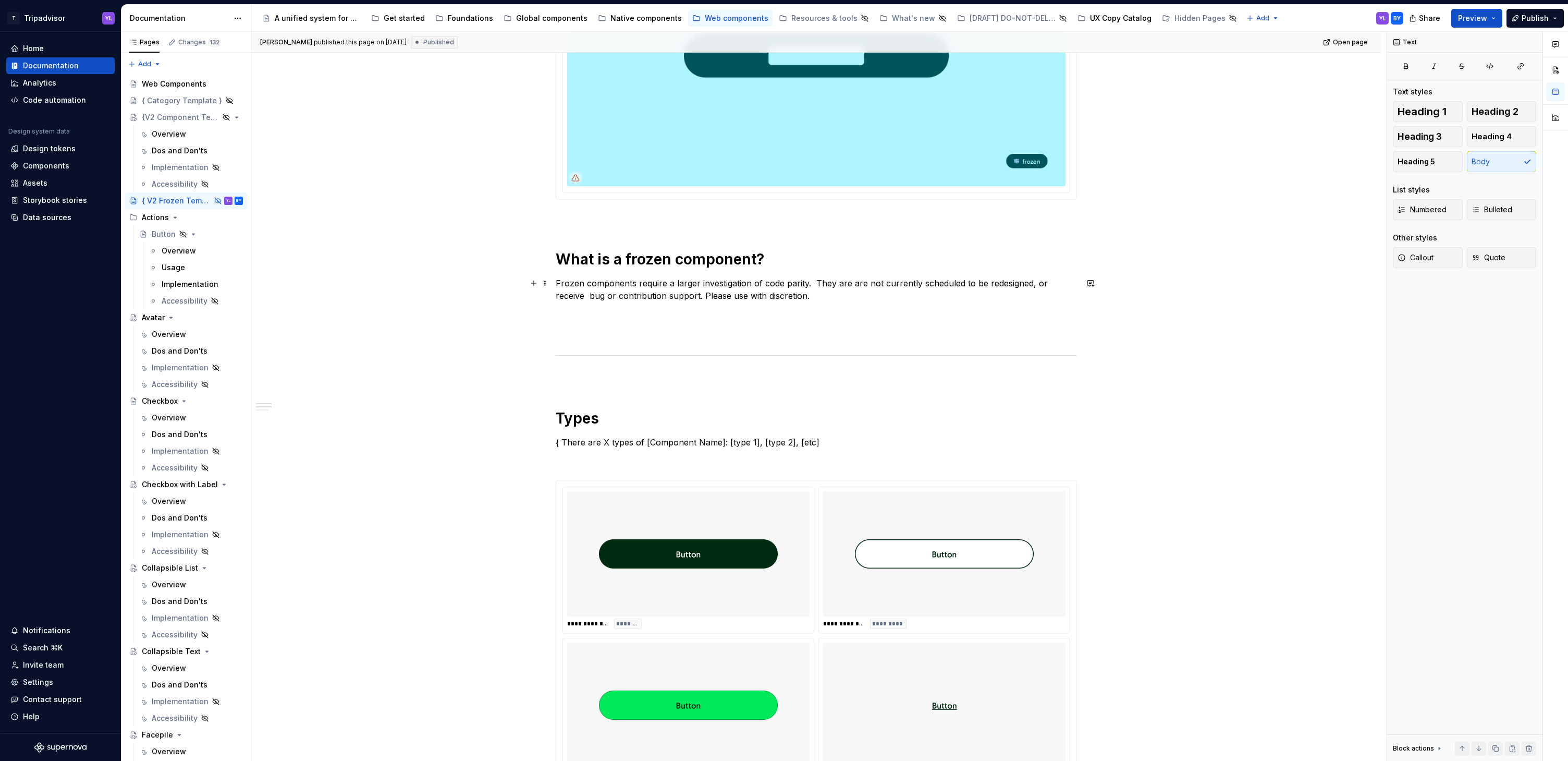
type textarea "*"
click at [853, 282] on p "Frozen components require a larger investigation of code parity.  They are are …" at bounding box center [816, 290] width 521 height 25
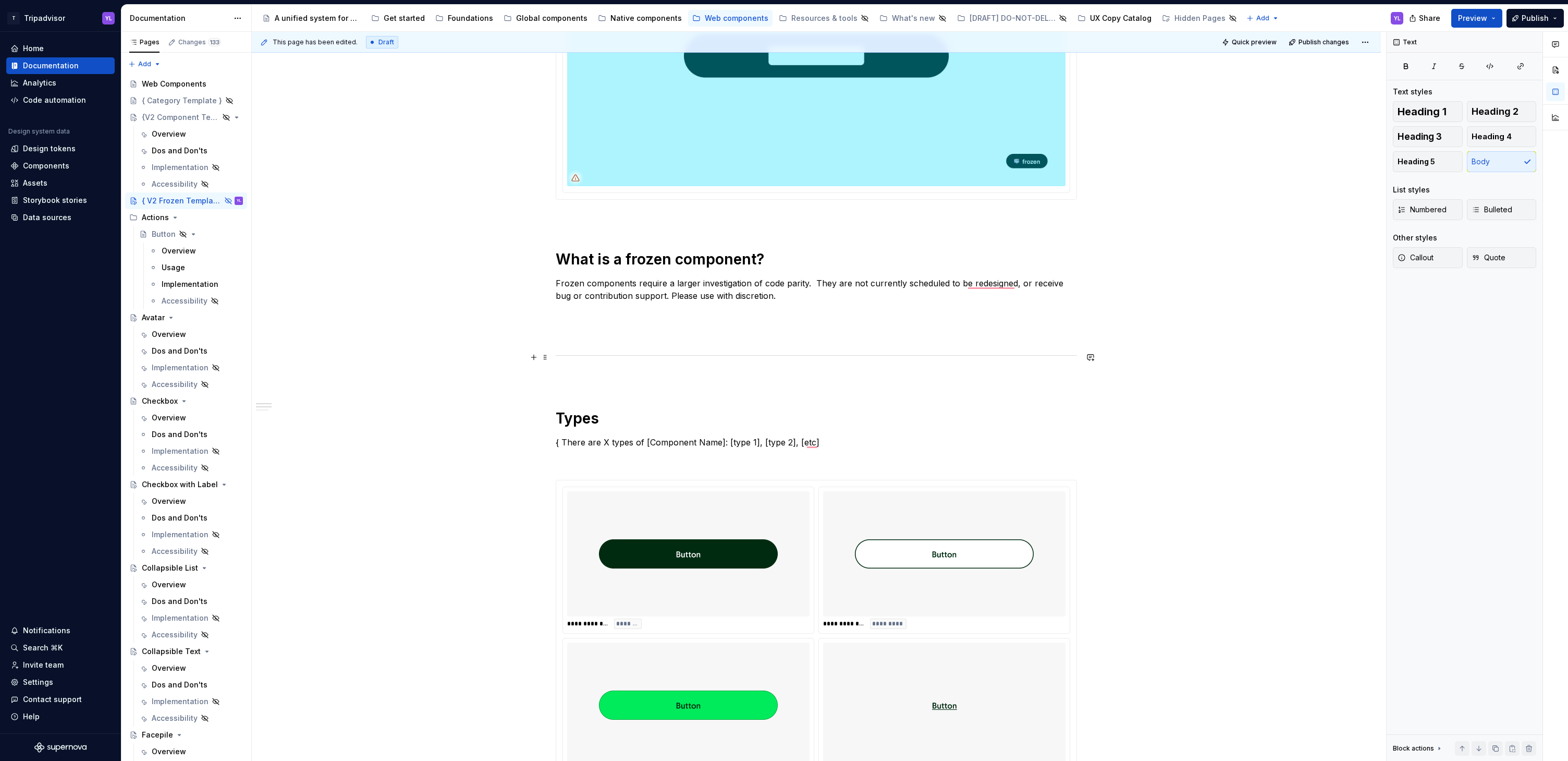
click at [1206, 354] on div "**********" at bounding box center [816, 764] width 1129 height 1751
click at [413, 405] on div "**********" at bounding box center [816, 764] width 1129 height 1751
click at [369, 210] on div "**********" at bounding box center [816, 764] width 1129 height 1751
click at [337, 290] on div "**********" at bounding box center [816, 764] width 1129 height 1751
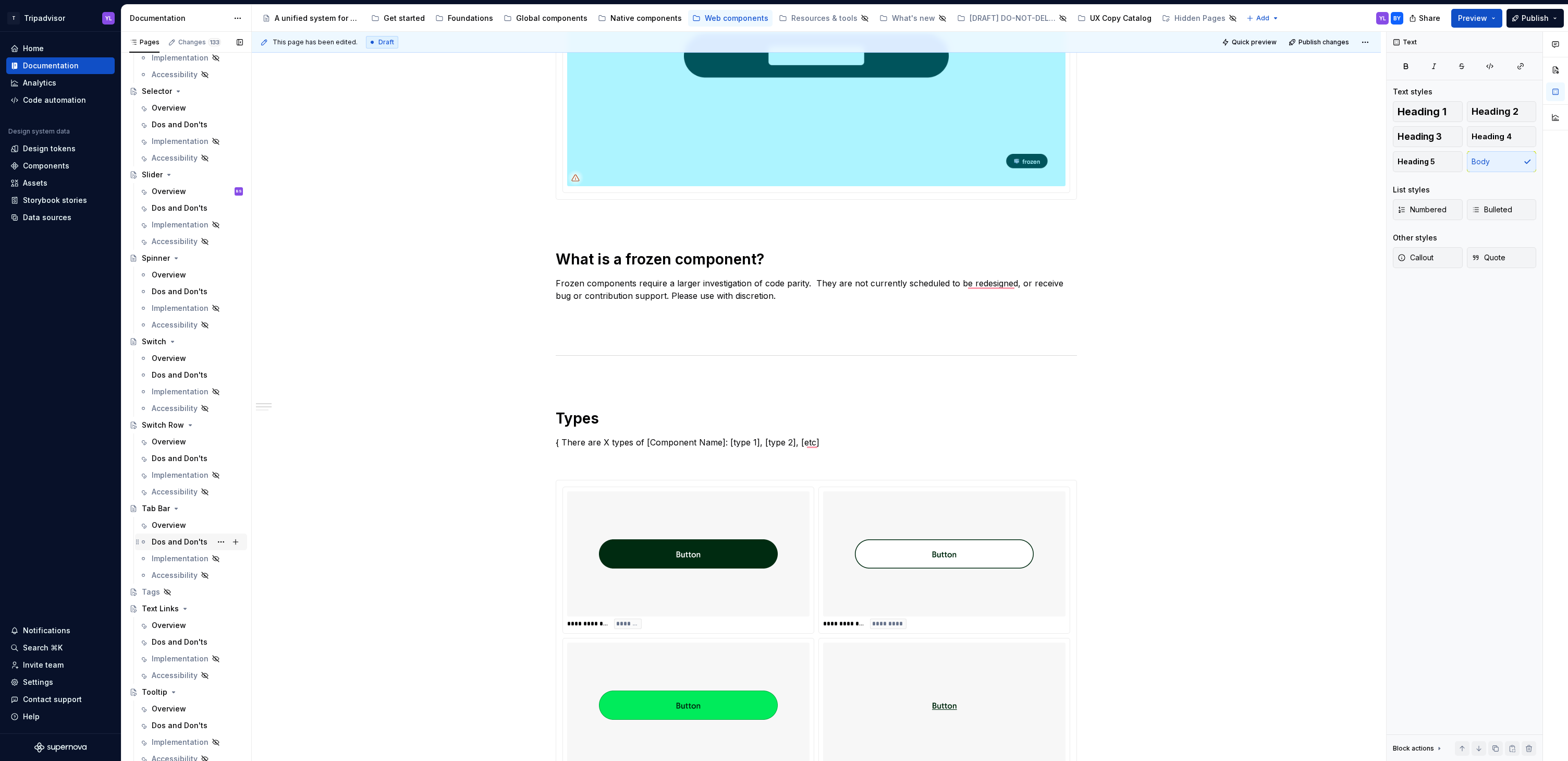
scroll to position [1141, 0]
click at [147, 595] on div "Tags" at bounding box center [151, 595] width 18 height 10
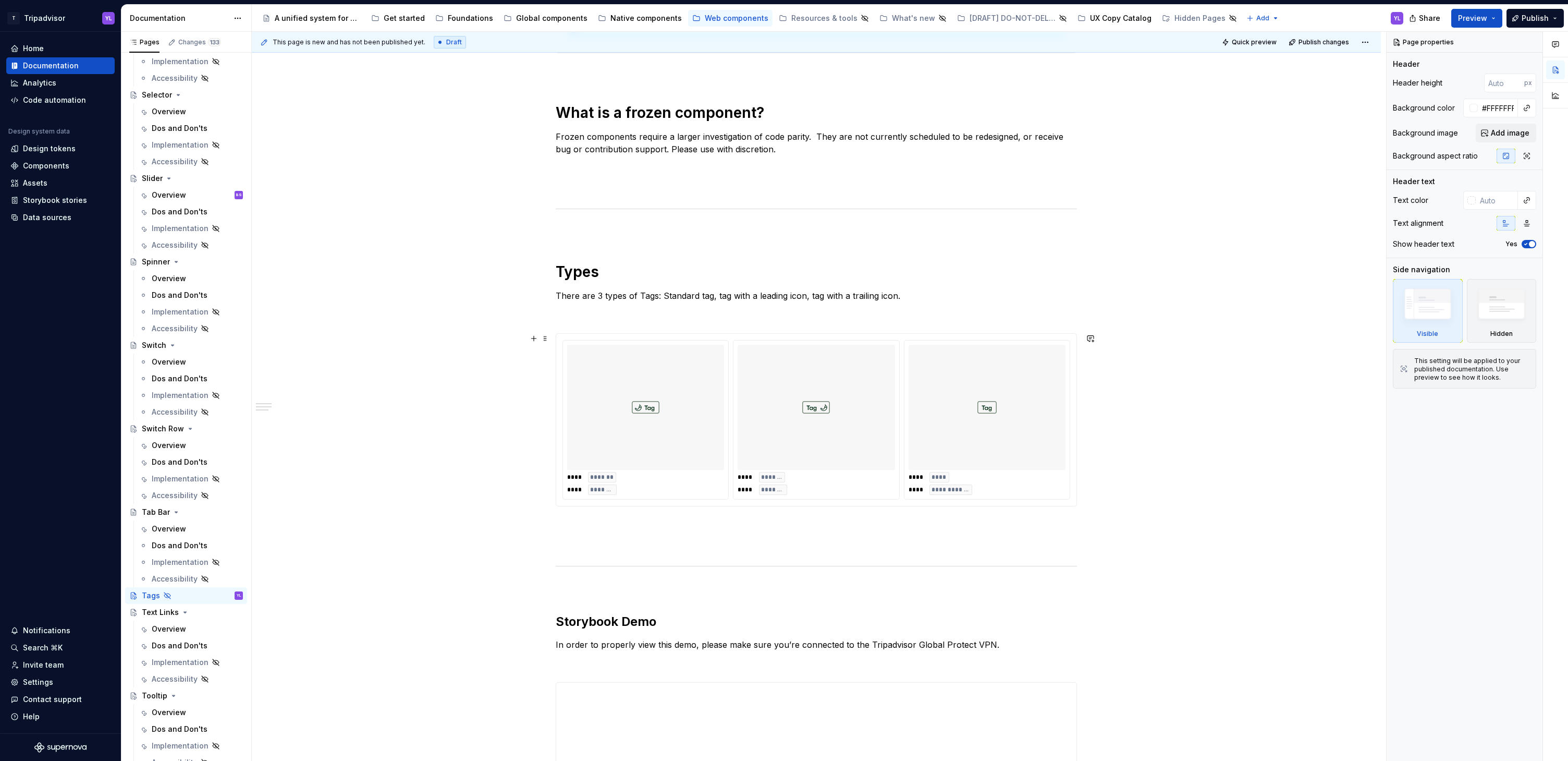
scroll to position [457, 0]
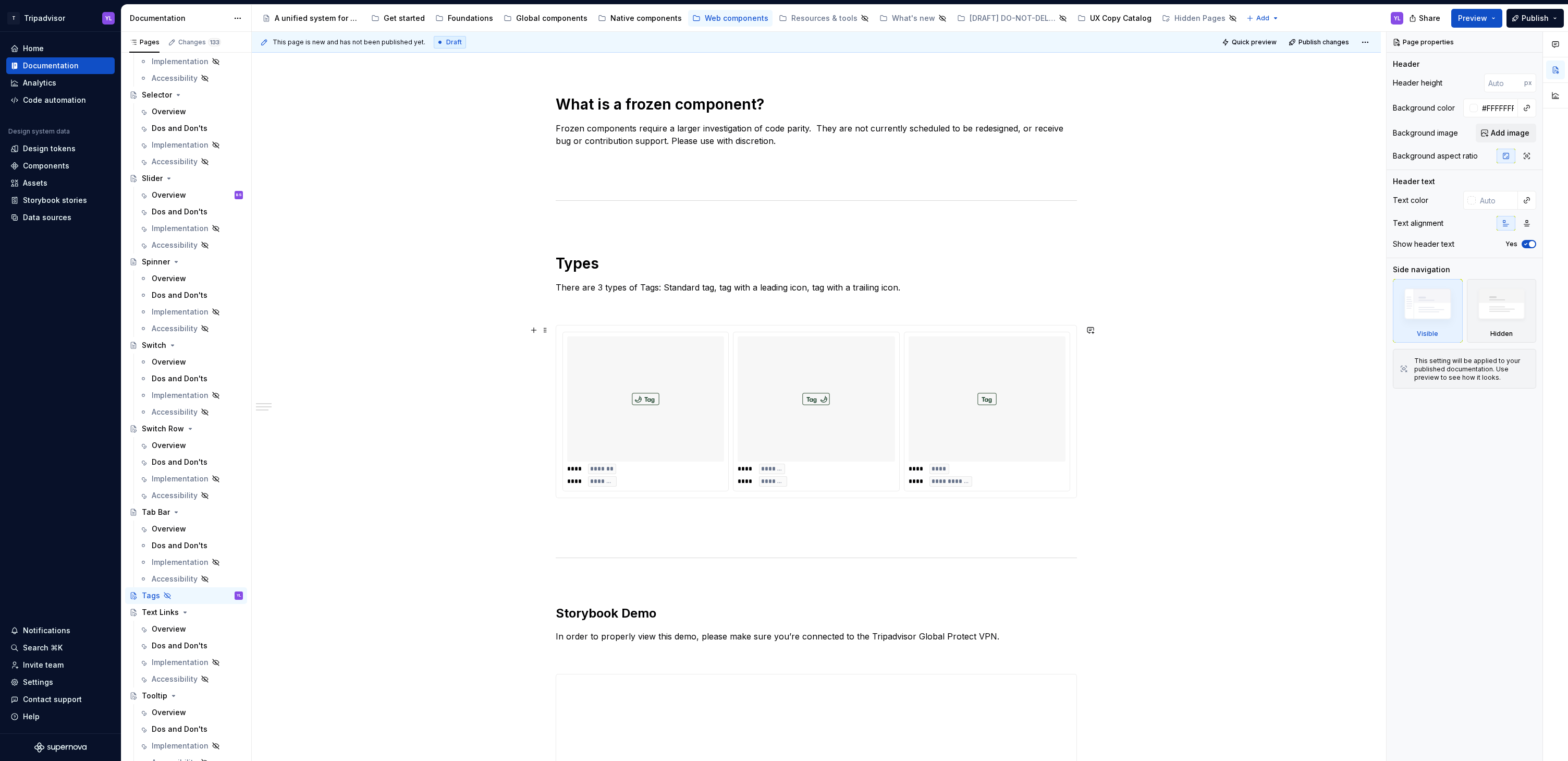
click at [407, 323] on div "**********" at bounding box center [816, 540] width 1129 height 1611
click at [196, 592] on div "Tags YL" at bounding box center [193, 595] width 101 height 10
click at [339, 570] on div "**********" at bounding box center [816, 540] width 1129 height 1611
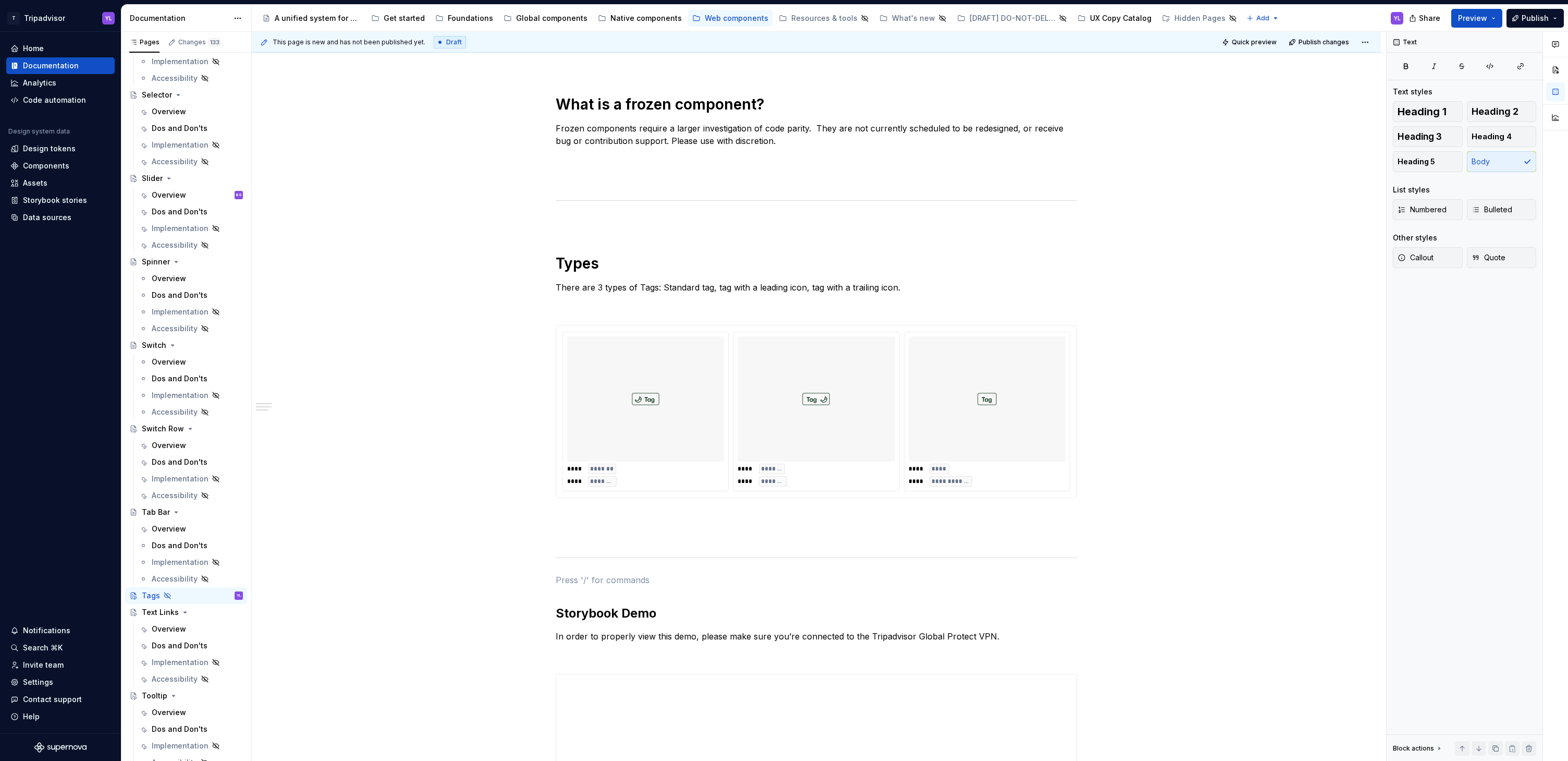
scroll to position [1148, 0]
click at [149, 589] on div "Tags" at bounding box center [151, 588] width 18 height 10
click at [214, 587] on button "Page tree" at bounding box center [221, 589] width 15 height 15
click at [291, 651] on div "Show page" at bounding box center [278, 652] width 102 height 10
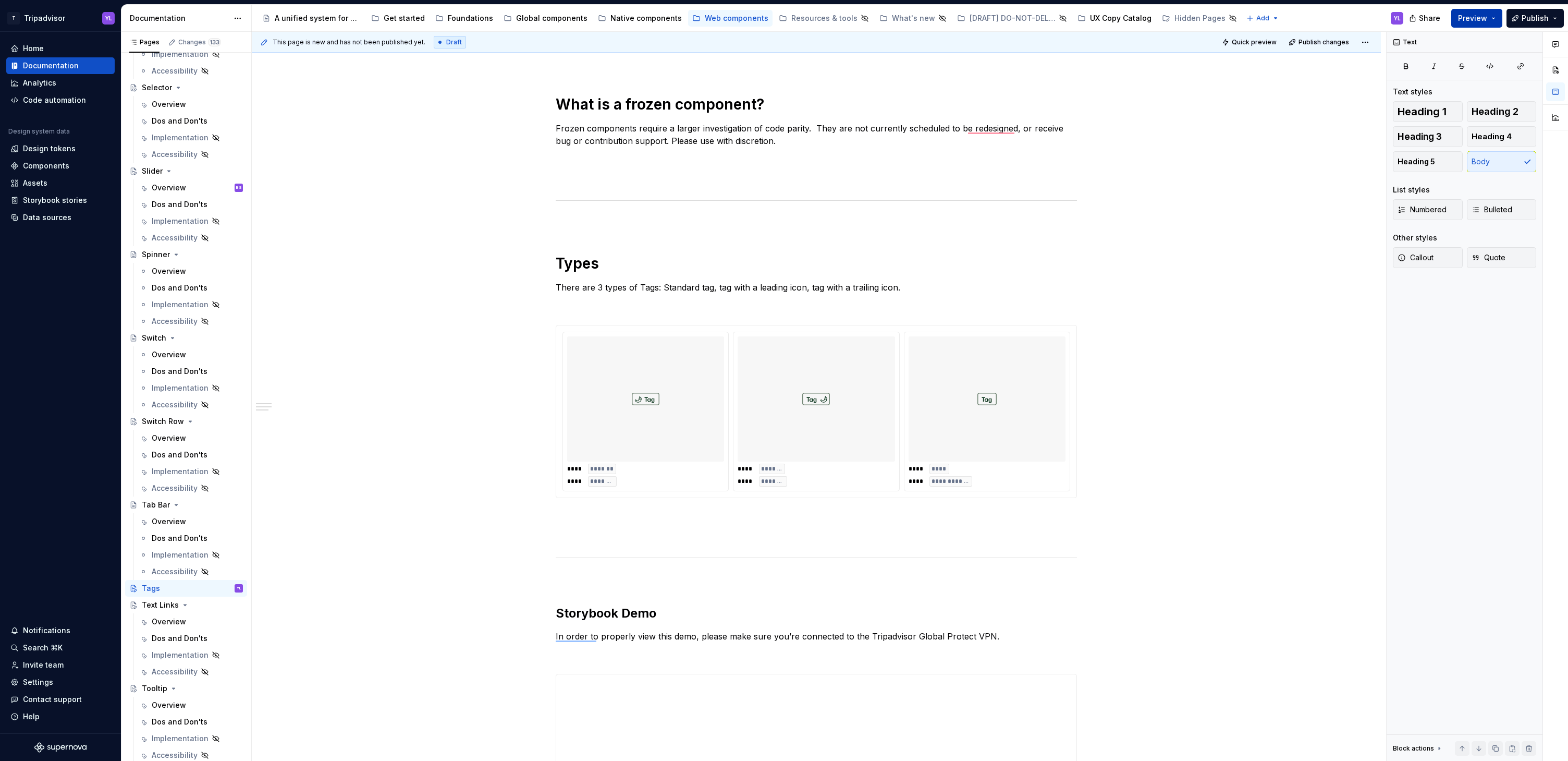
click at [1496, 19] on button "Preview" at bounding box center [1477, 18] width 51 height 19
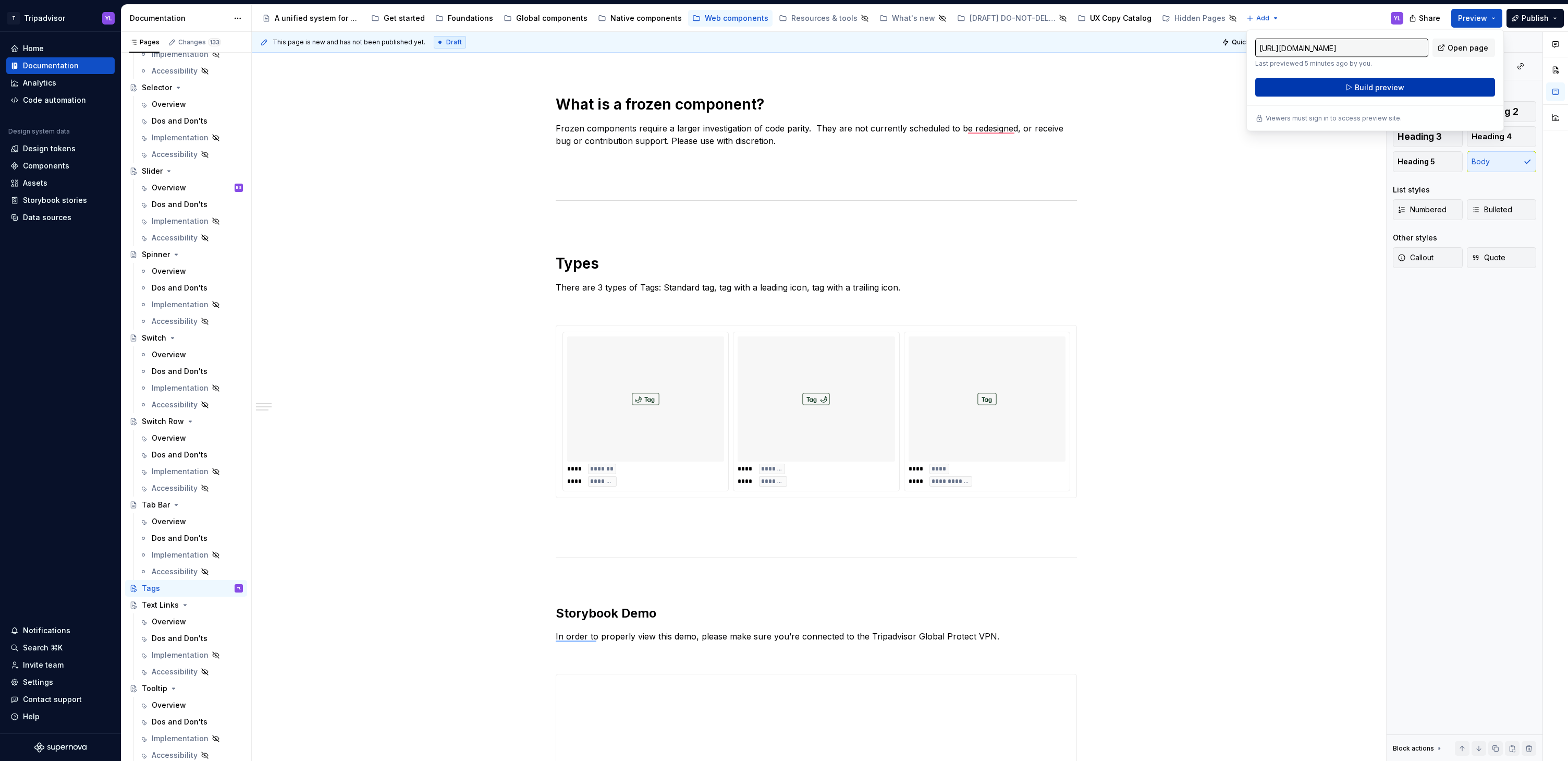
click at [1408, 87] on button "Build preview" at bounding box center [1375, 88] width 240 height 19
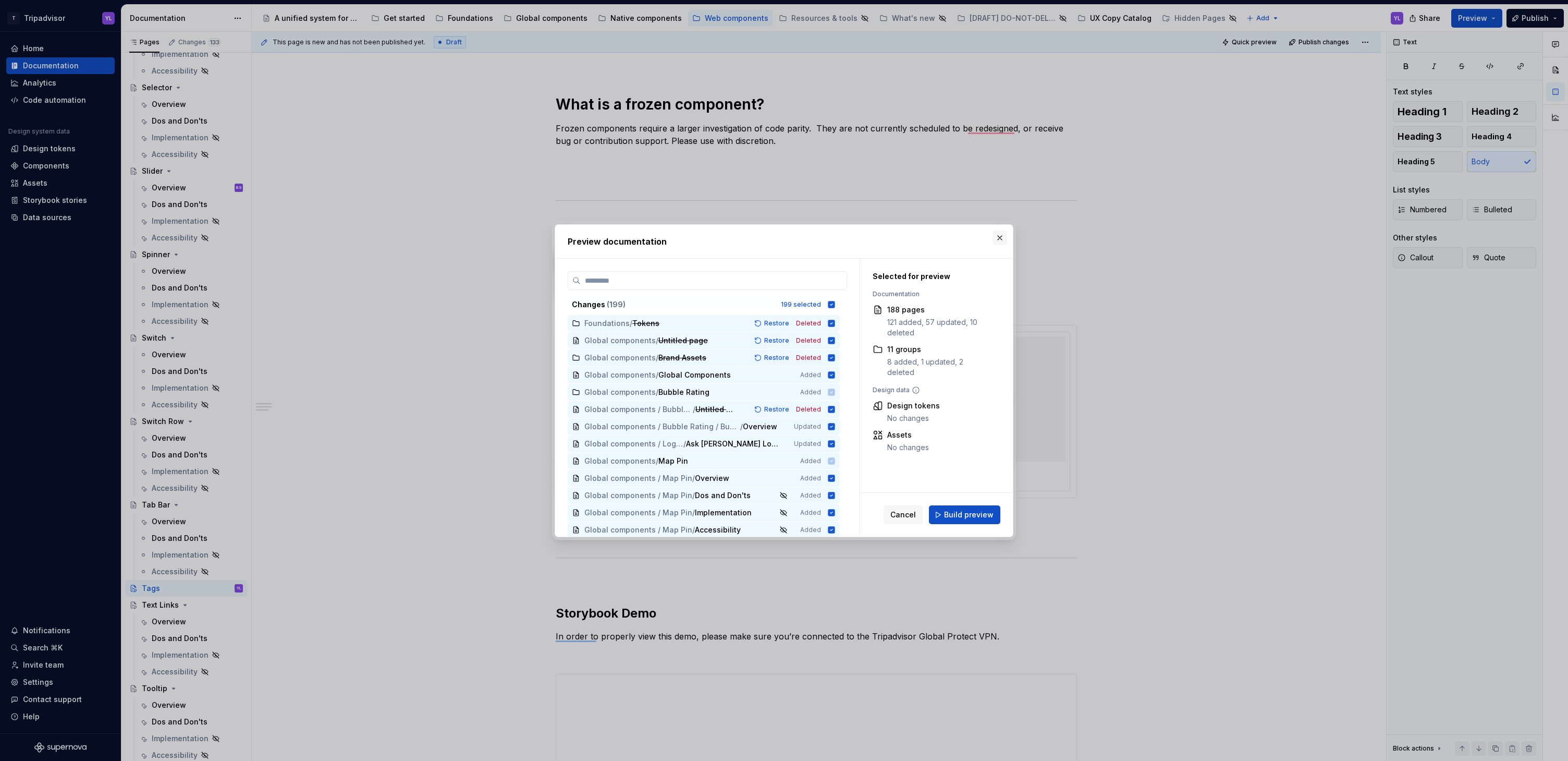
click at [1002, 240] on button "button" at bounding box center [1000, 238] width 15 height 15
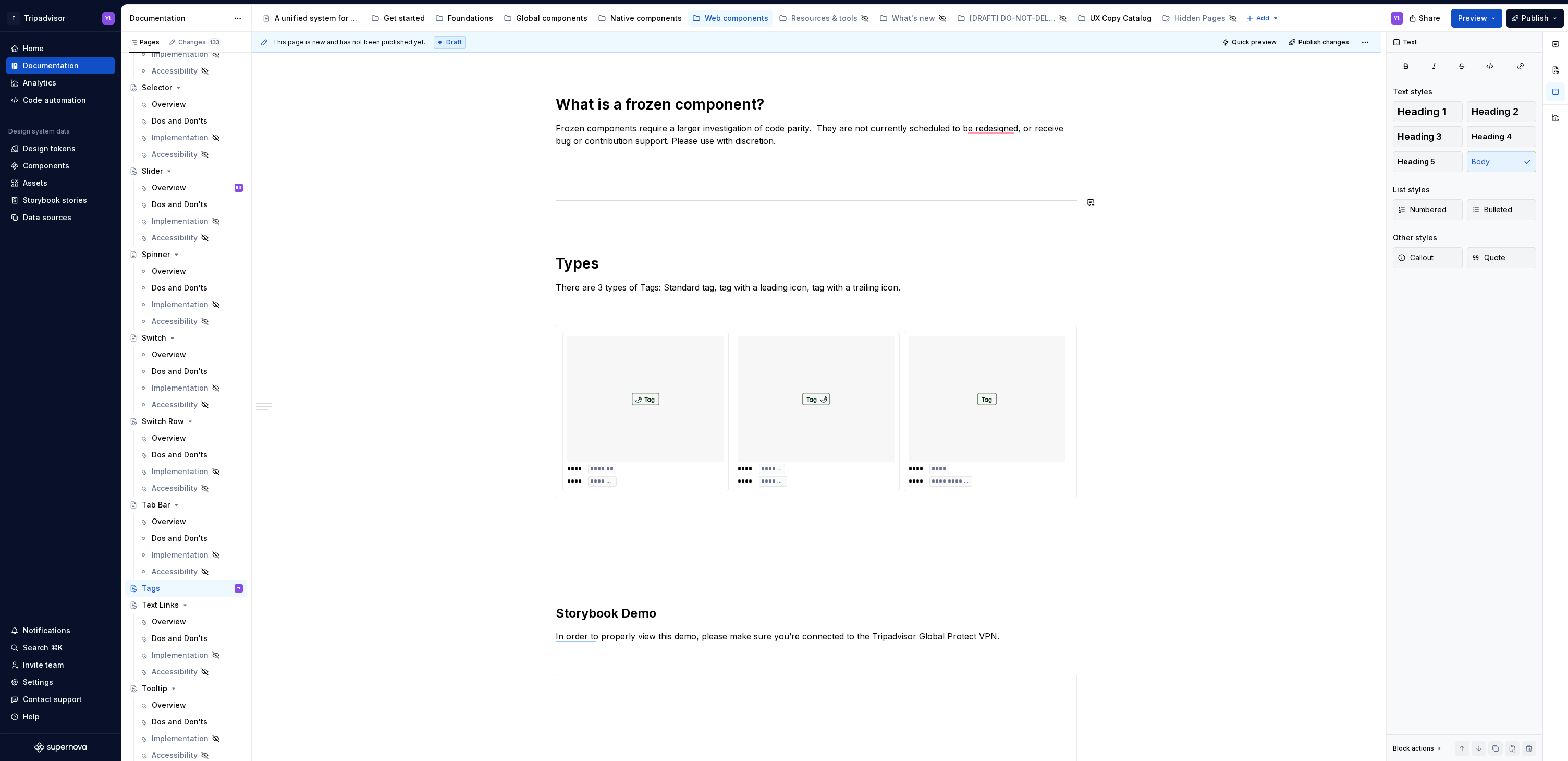
click at [1221, 185] on div "**********" at bounding box center [816, 540] width 1129 height 1611
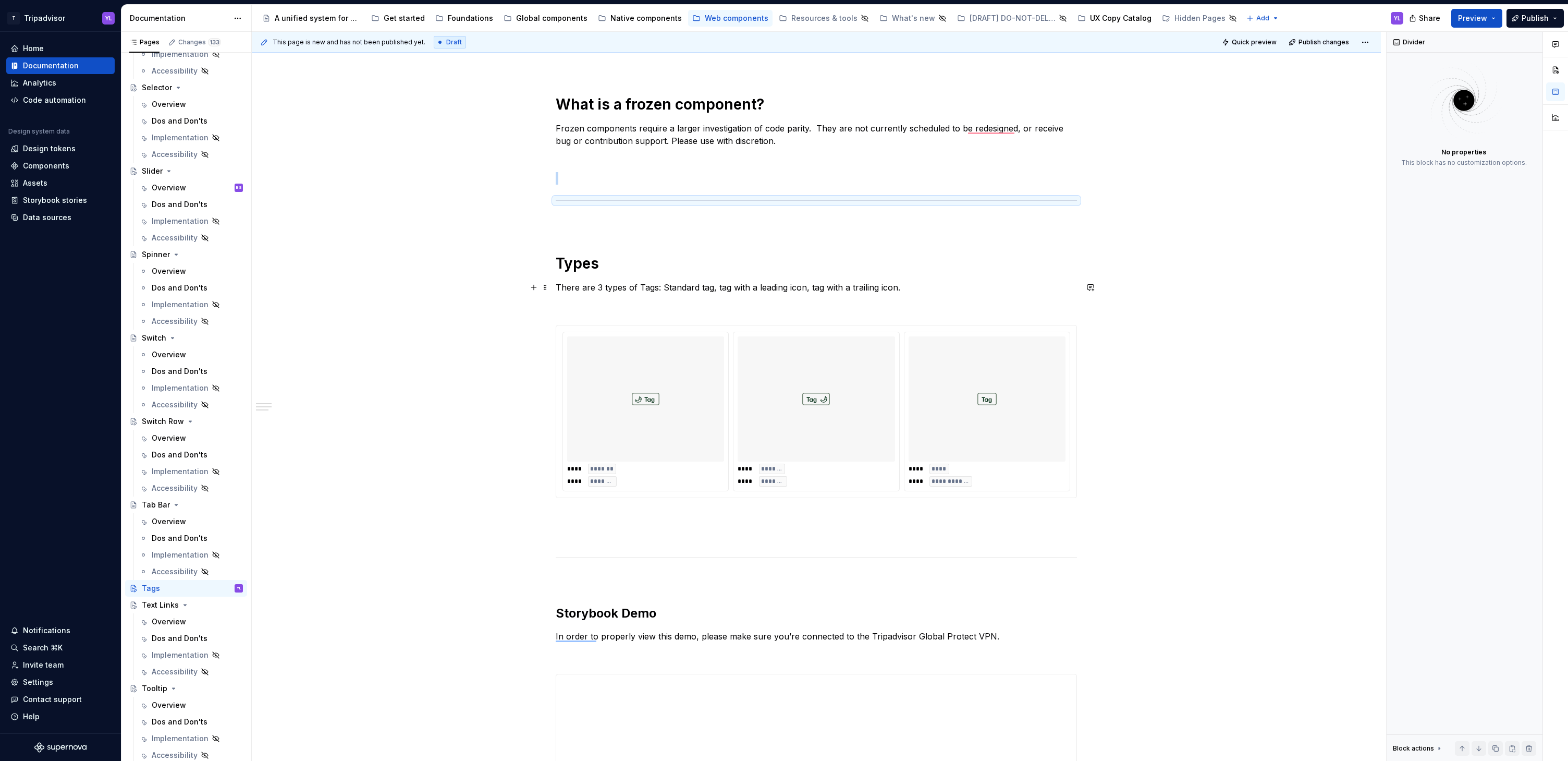
click at [1240, 284] on div "**********" at bounding box center [816, 540] width 1129 height 1611
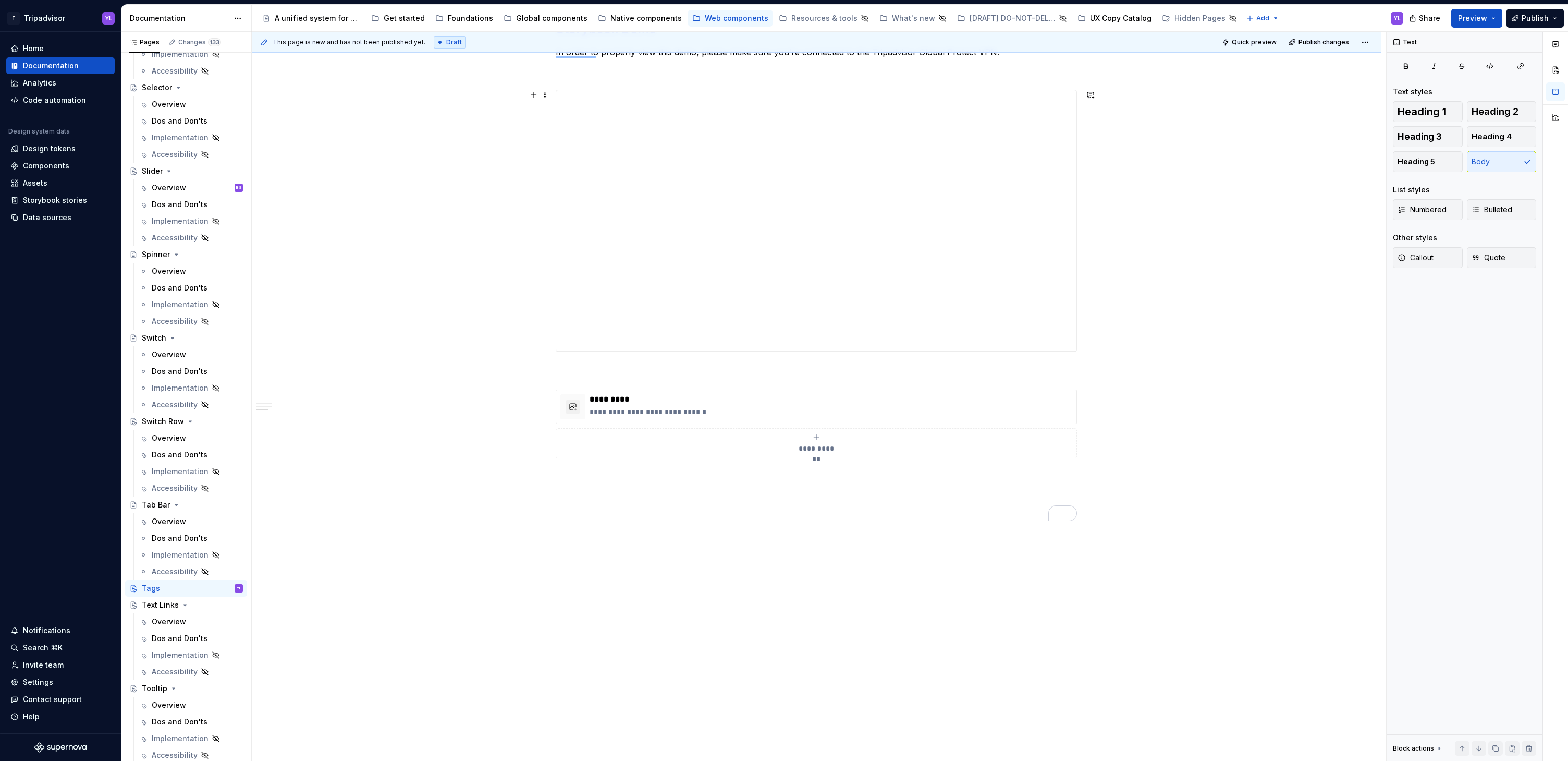
scroll to position [0, 0]
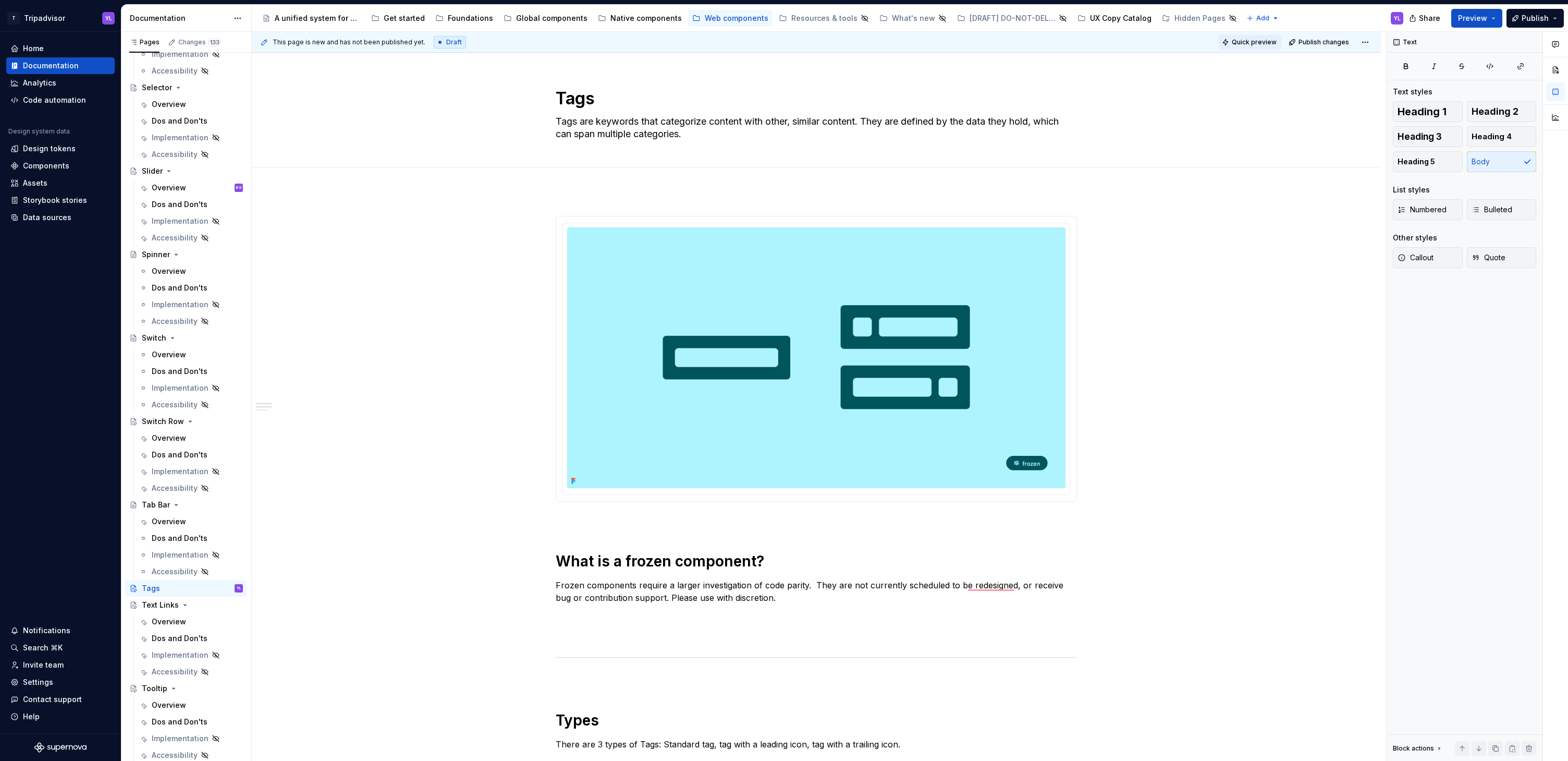
click at [1260, 42] on span "Quick preview" at bounding box center [1254, 42] width 45 height 8
click at [1516, 738] on span "Open page" at bounding box center [1513, 735] width 35 height 8
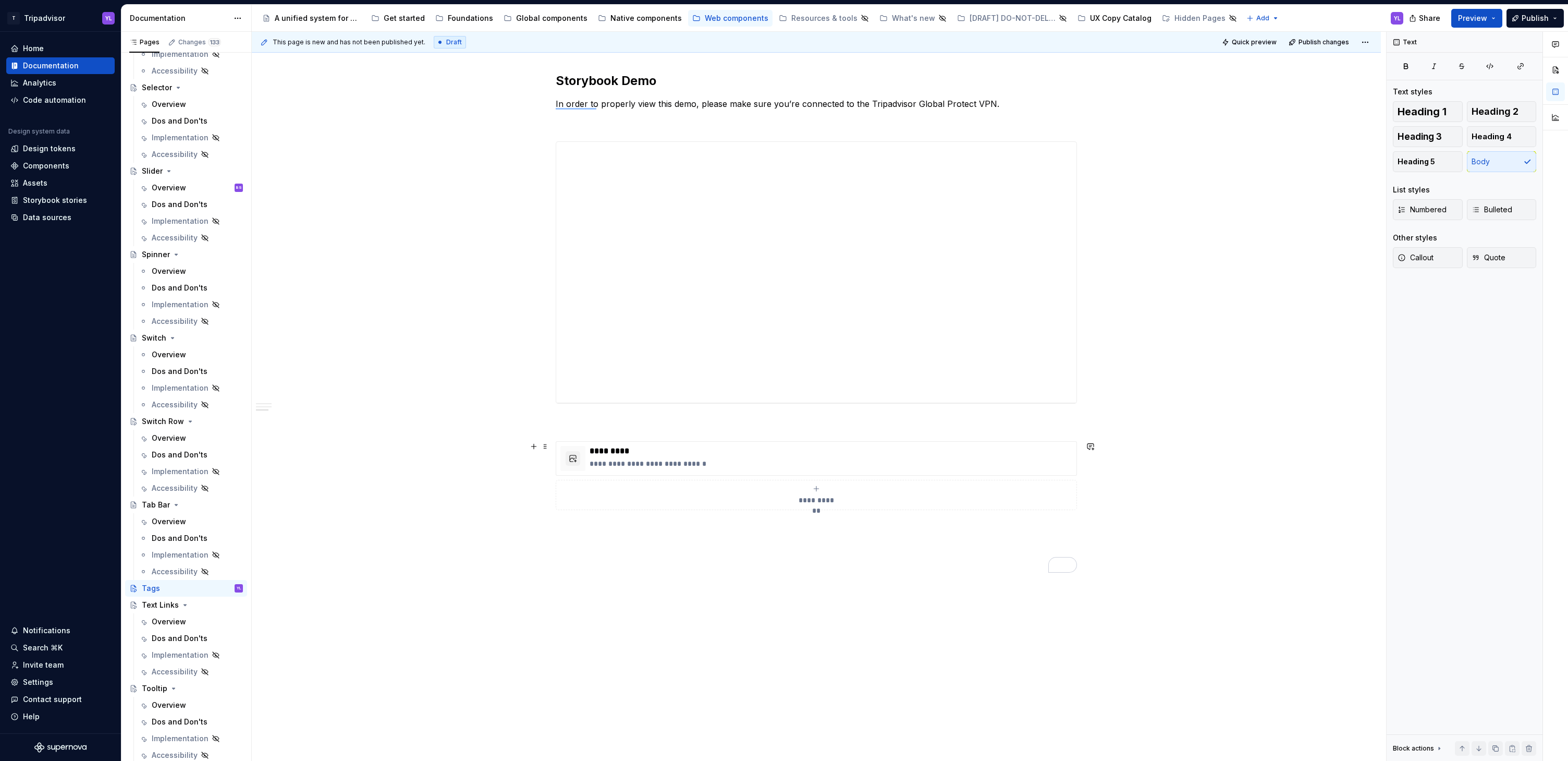
scroll to position [1015, 0]
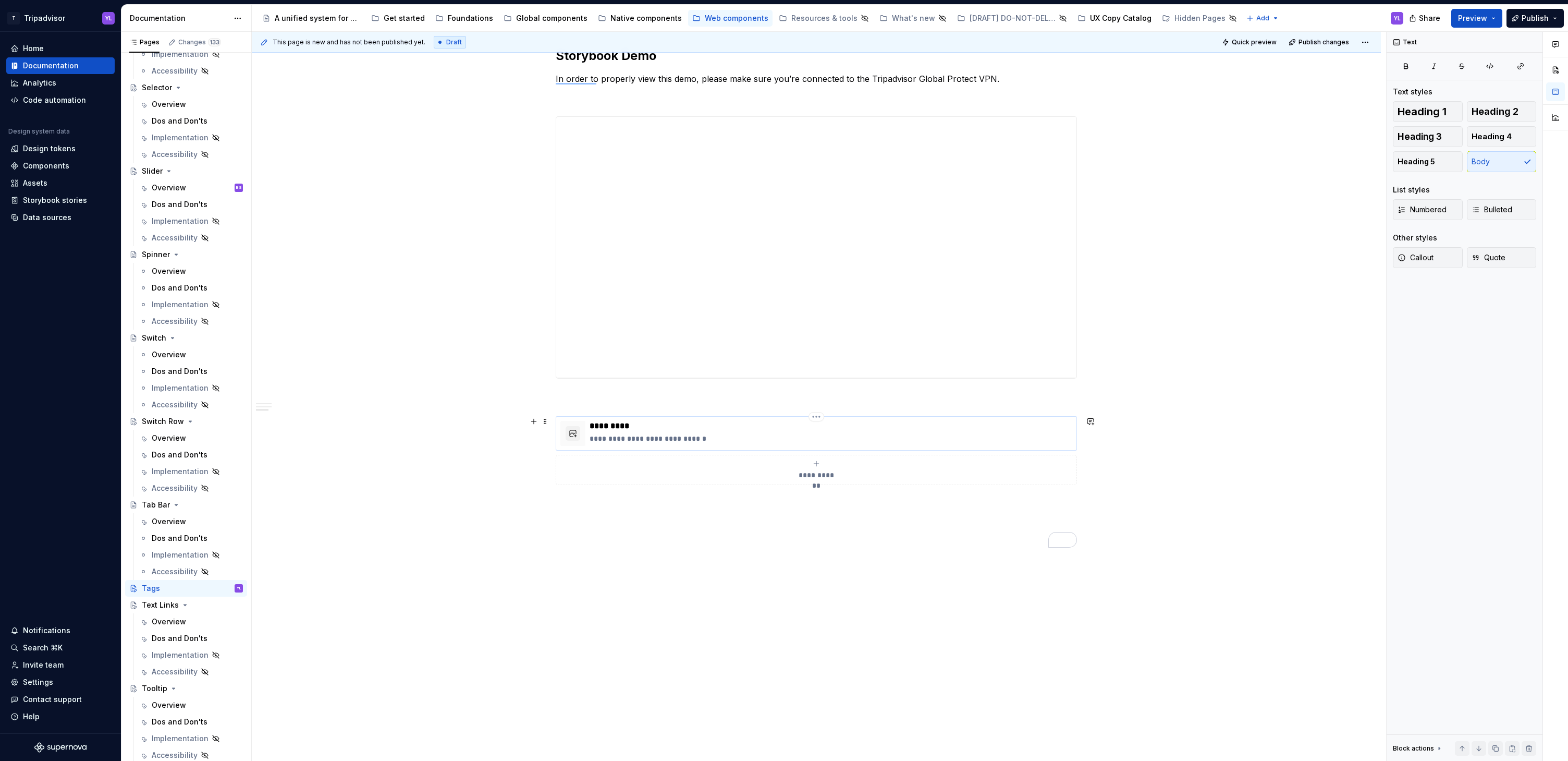
click at [751, 431] on div "**********" at bounding box center [831, 433] width 483 height 25
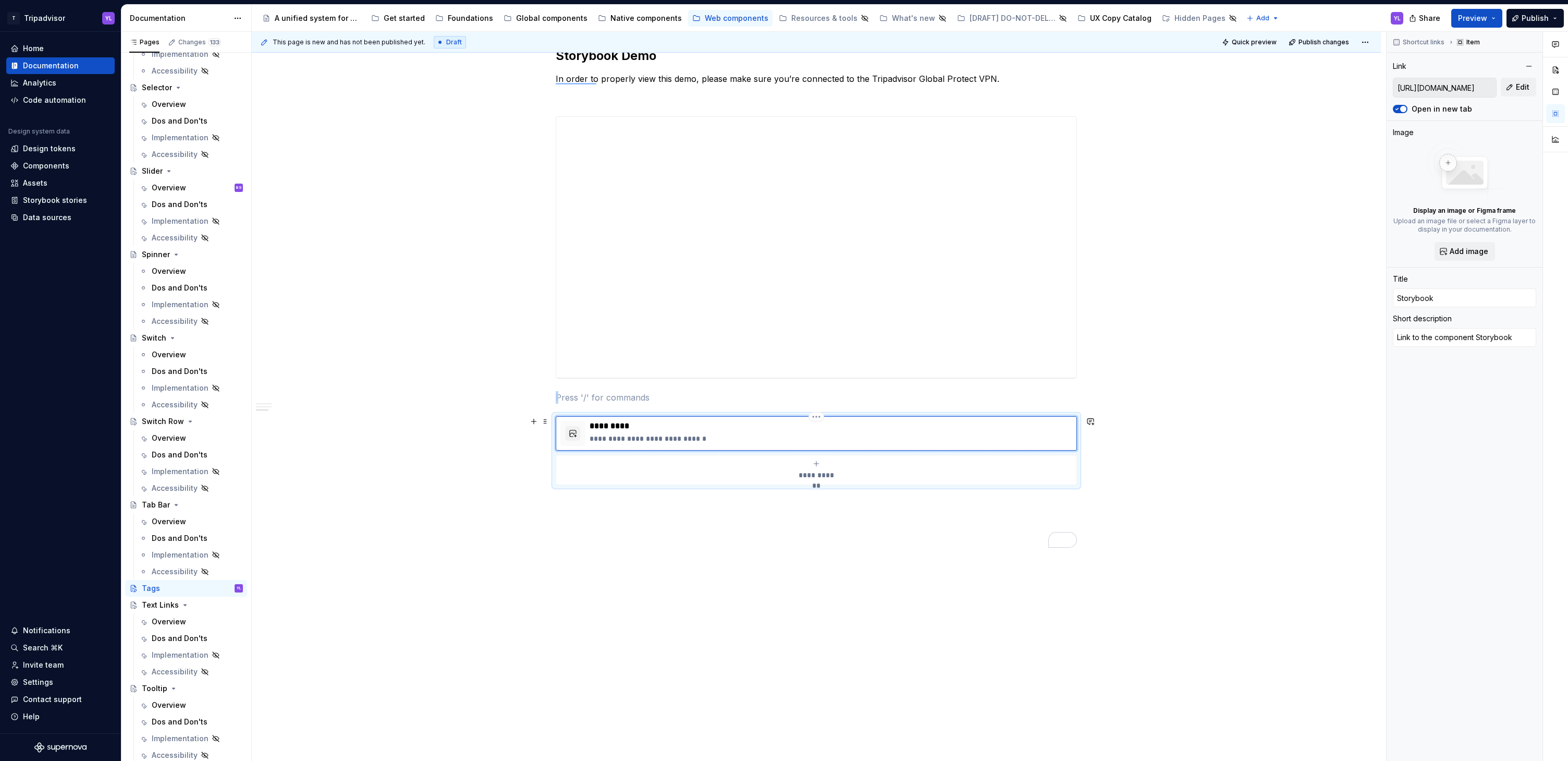
click at [868, 429] on p "*********" at bounding box center [831, 426] width 483 height 10
click at [1525, 88] on span "Edit" at bounding box center [1523, 87] width 13 height 10
type textarea "*"
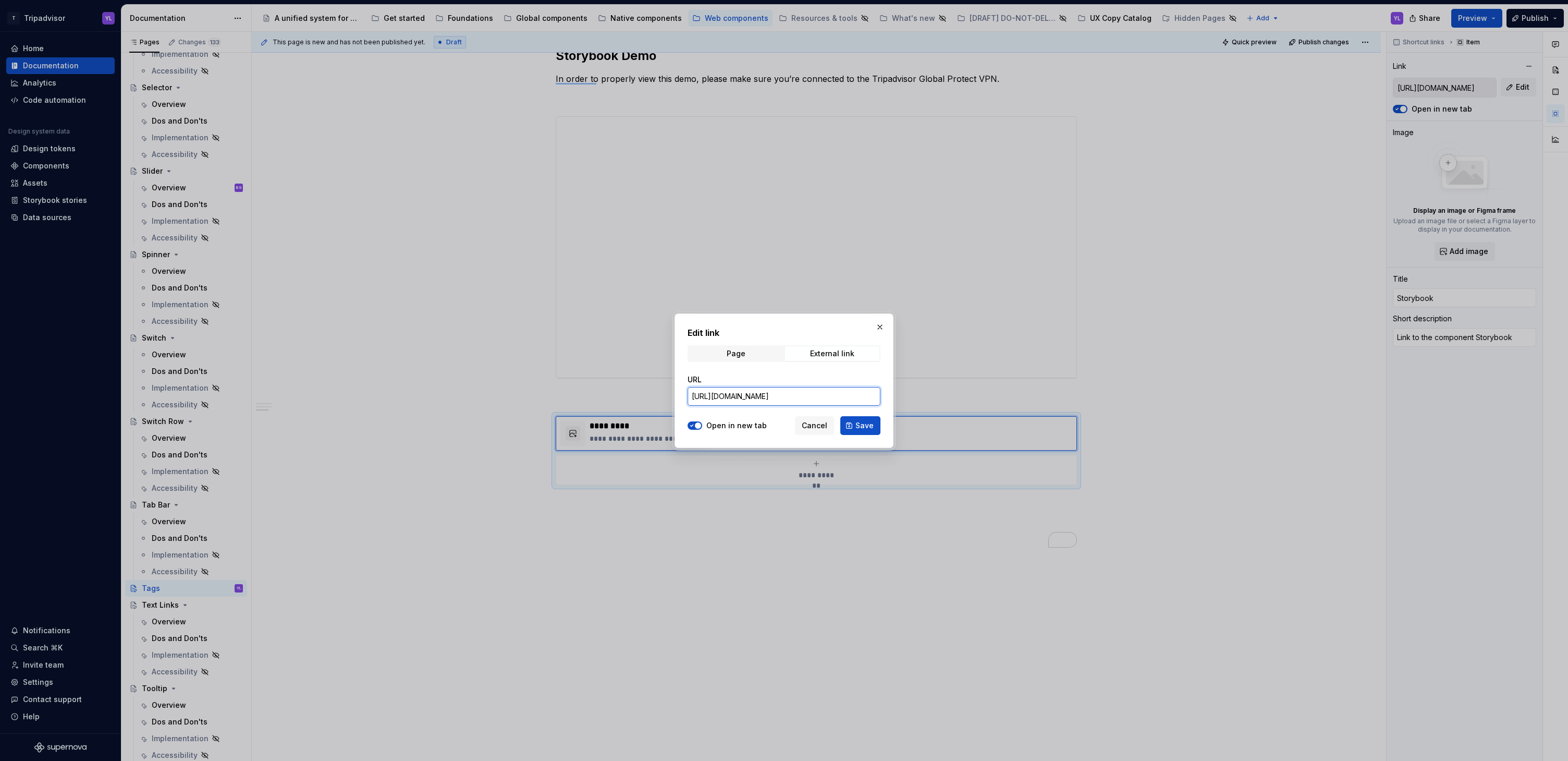
click at [772, 392] on input "https://webml.dev.tripadvisor.com/Storybook#@ta-atlas-design-system.bubble-rati…" at bounding box center [783, 397] width 193 height 19
paste input "design-system.tag_packages_design-system_tag_Ta"
type input "https://webml.dev.tripadvisor.com/Storybook#@ta-design-system.tag_packages_desi…"
click at [862, 427] on span "Save" at bounding box center [864, 425] width 18 height 10
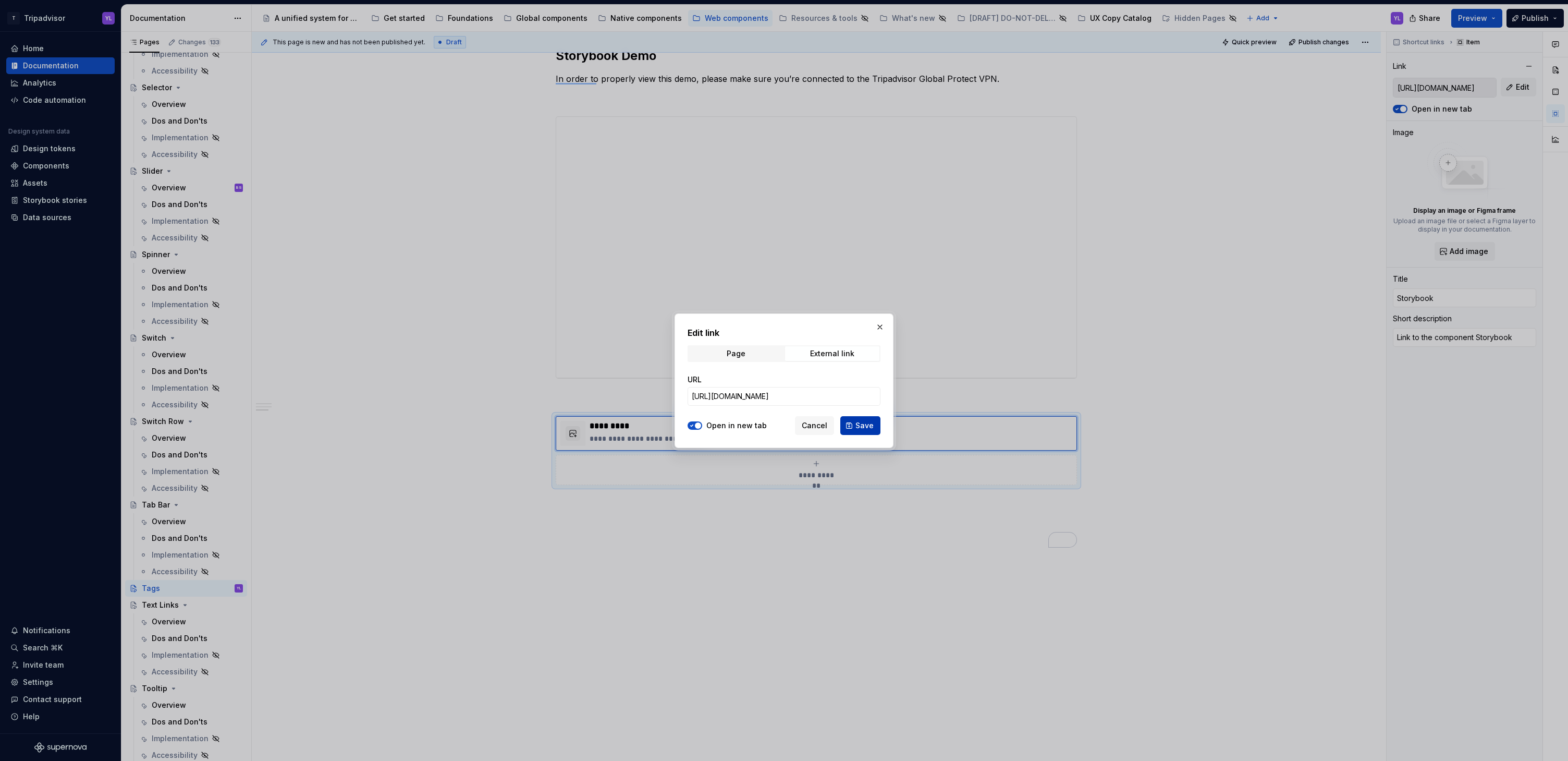
type textarea "*"
type input "https://webml.dev.tripadvisor.com/Storybook#@ta-design-system.tag_packages_desi…"
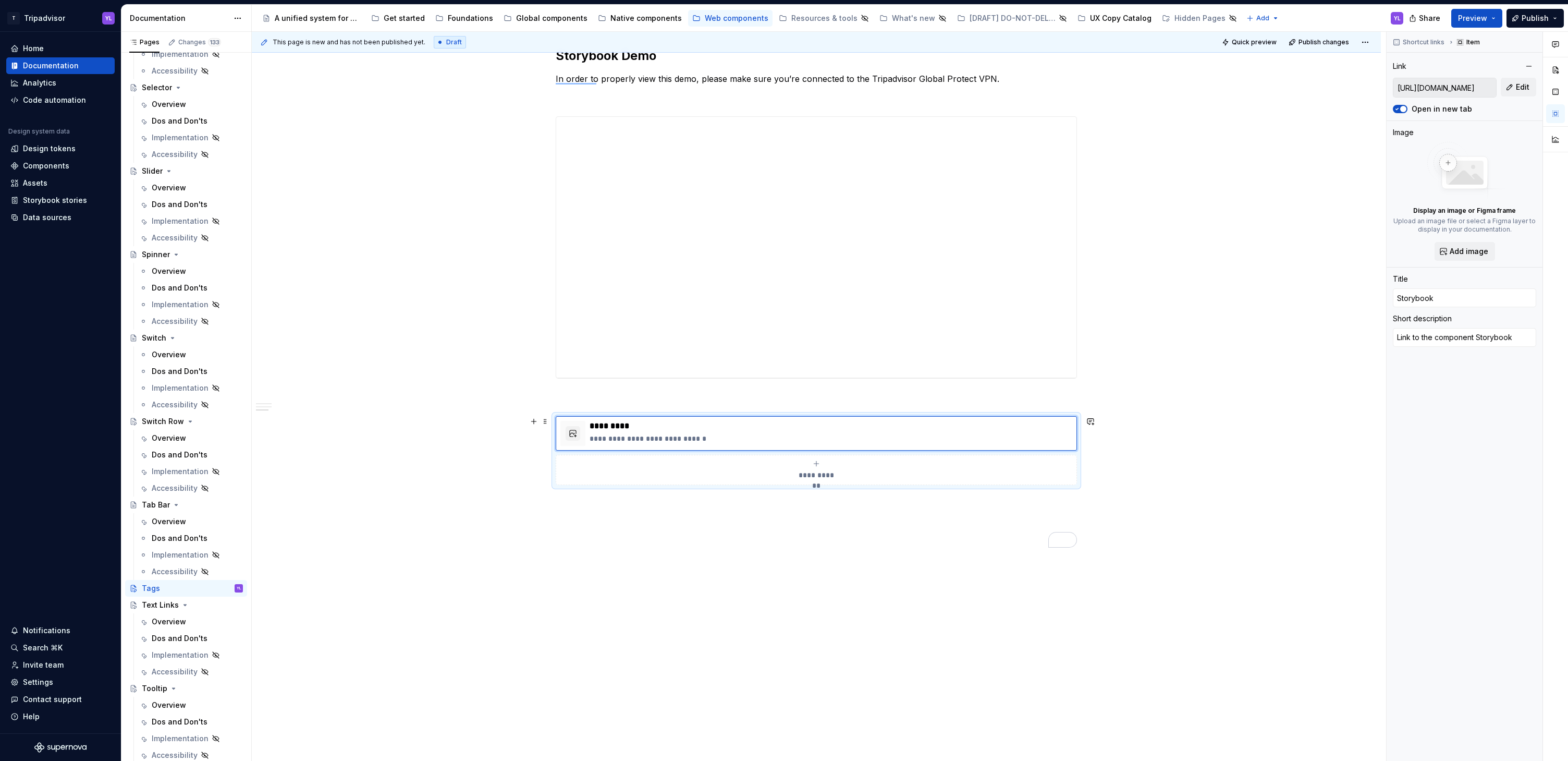
click at [1251, 39] on span "Quick preview" at bounding box center [1254, 42] width 45 height 8
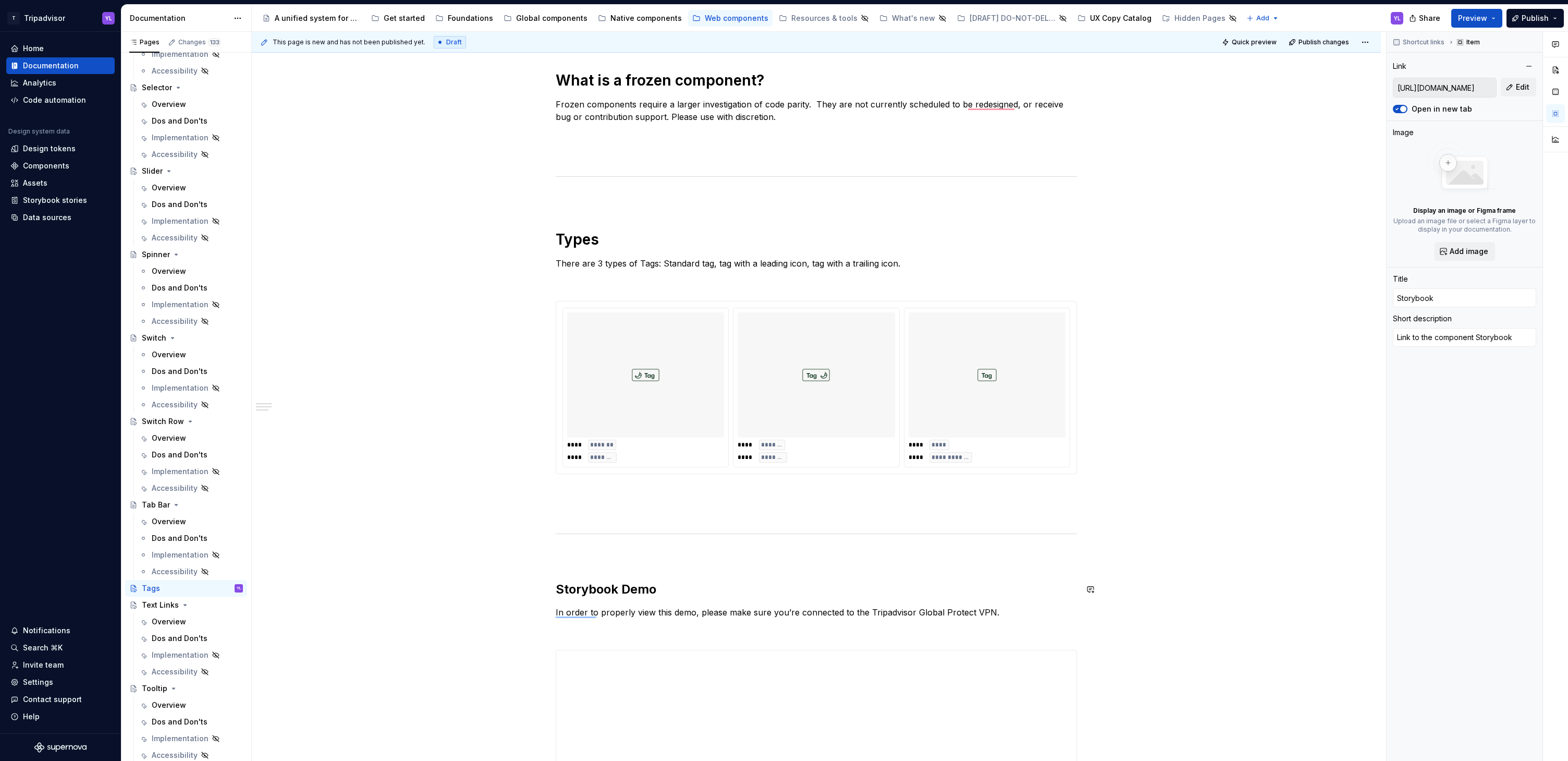
scroll to position [380, 0]
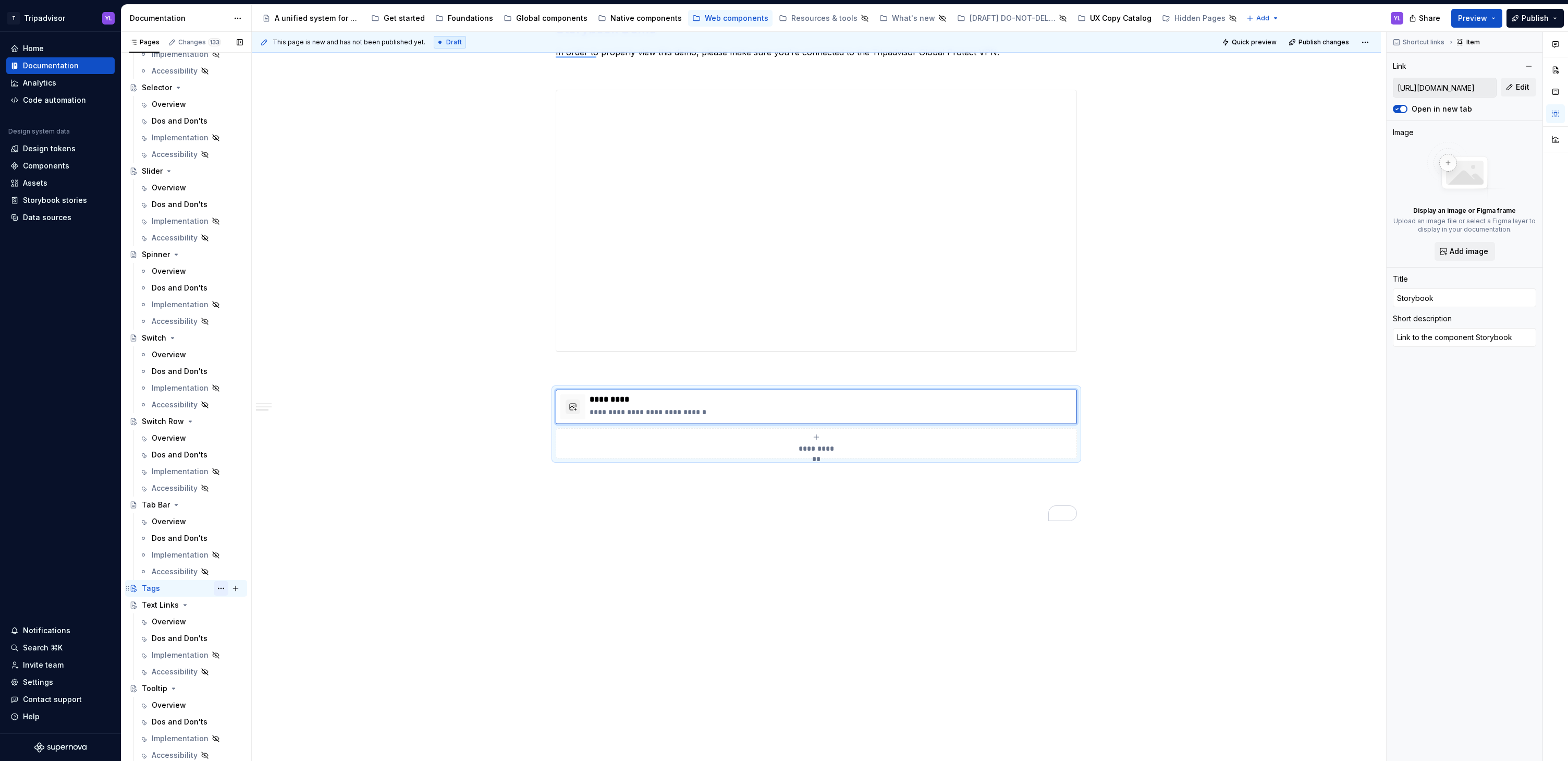
click at [214, 589] on button "Page tree" at bounding box center [221, 589] width 15 height 15
click at [281, 615] on div "Duplicate page" at bounding box center [278, 614] width 102 height 10
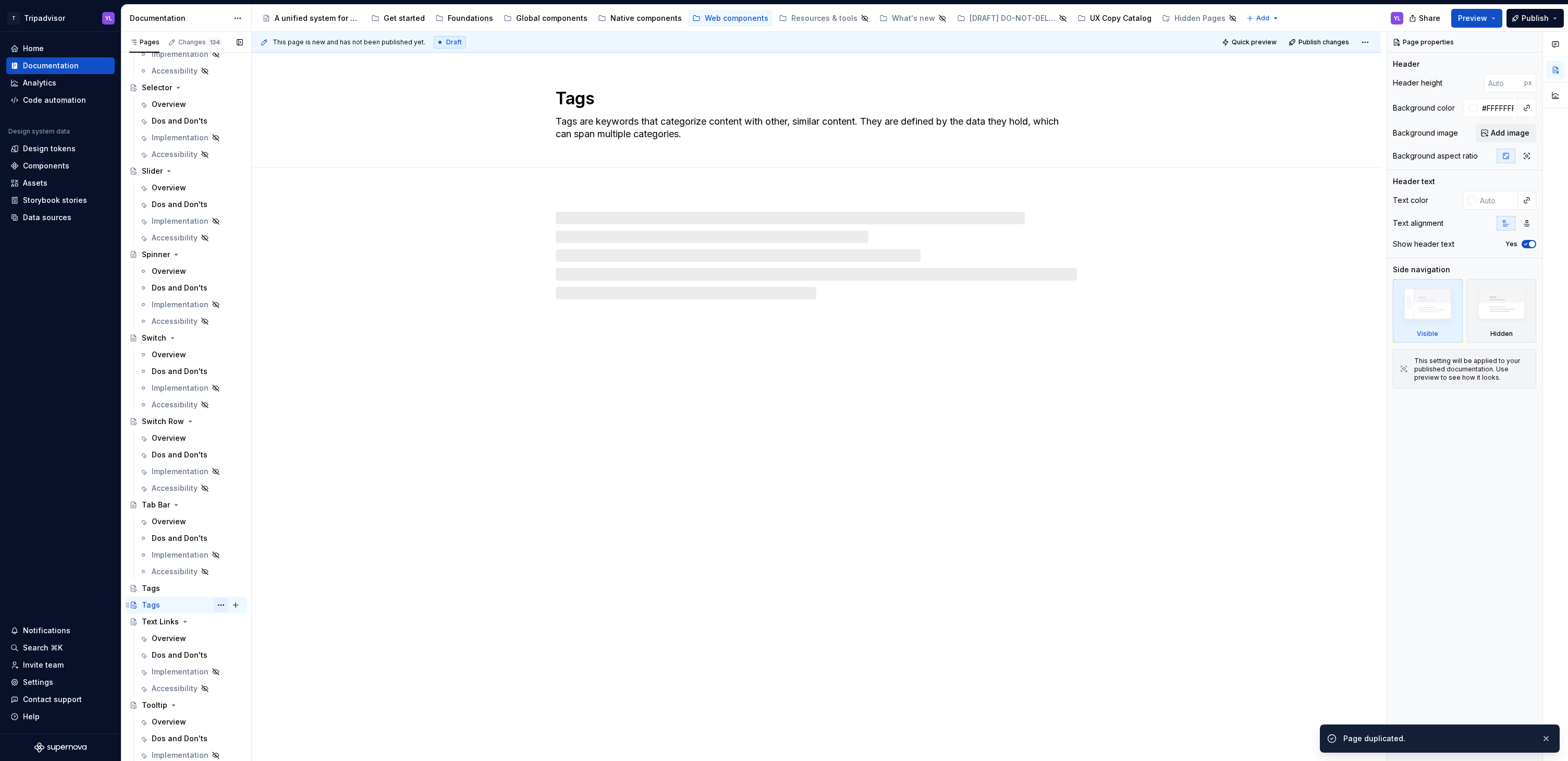
click at [214, 605] on button "Page tree" at bounding box center [221, 605] width 15 height 15
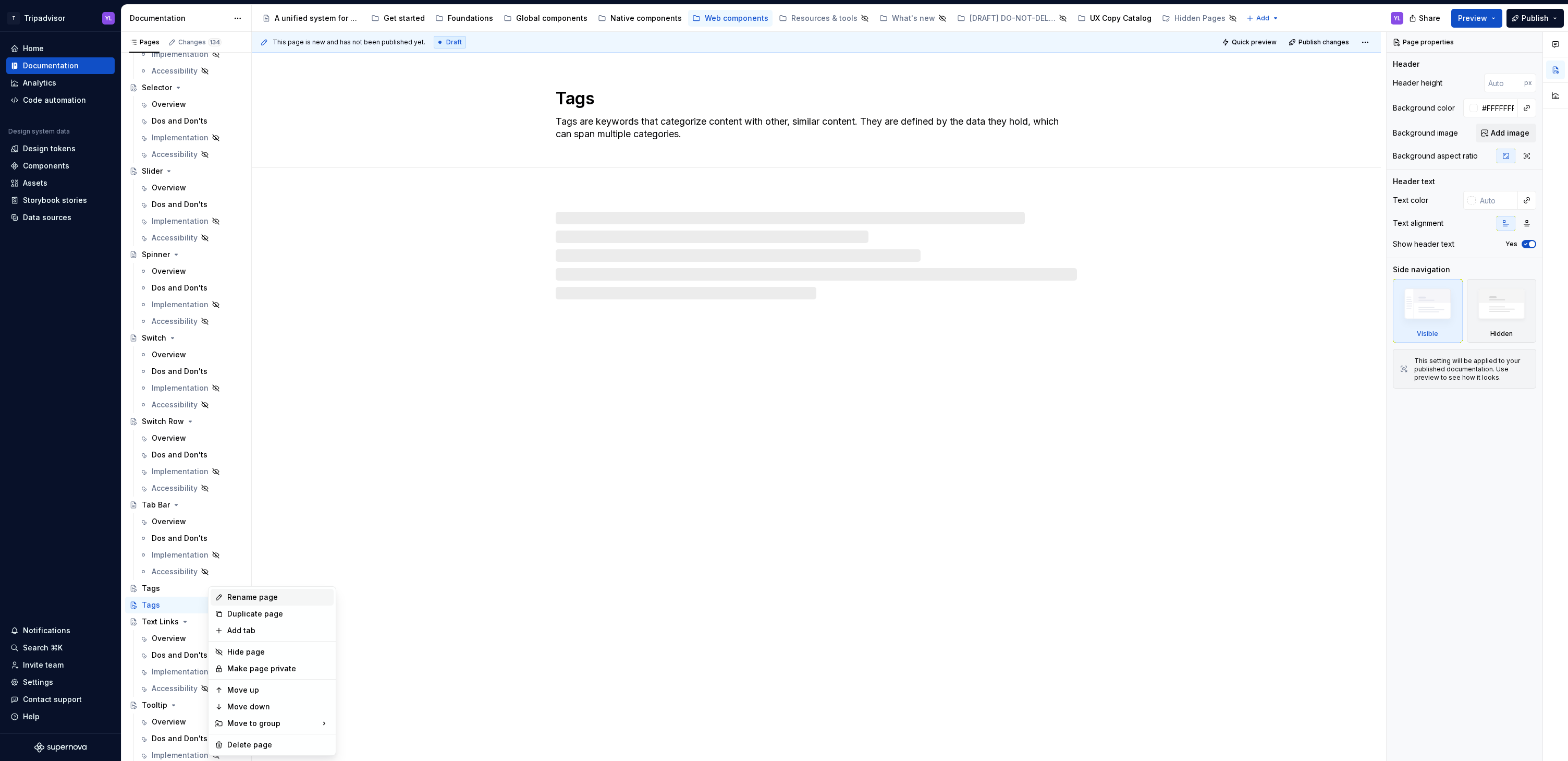
click at [248, 594] on div "Rename page" at bounding box center [278, 597] width 102 height 10
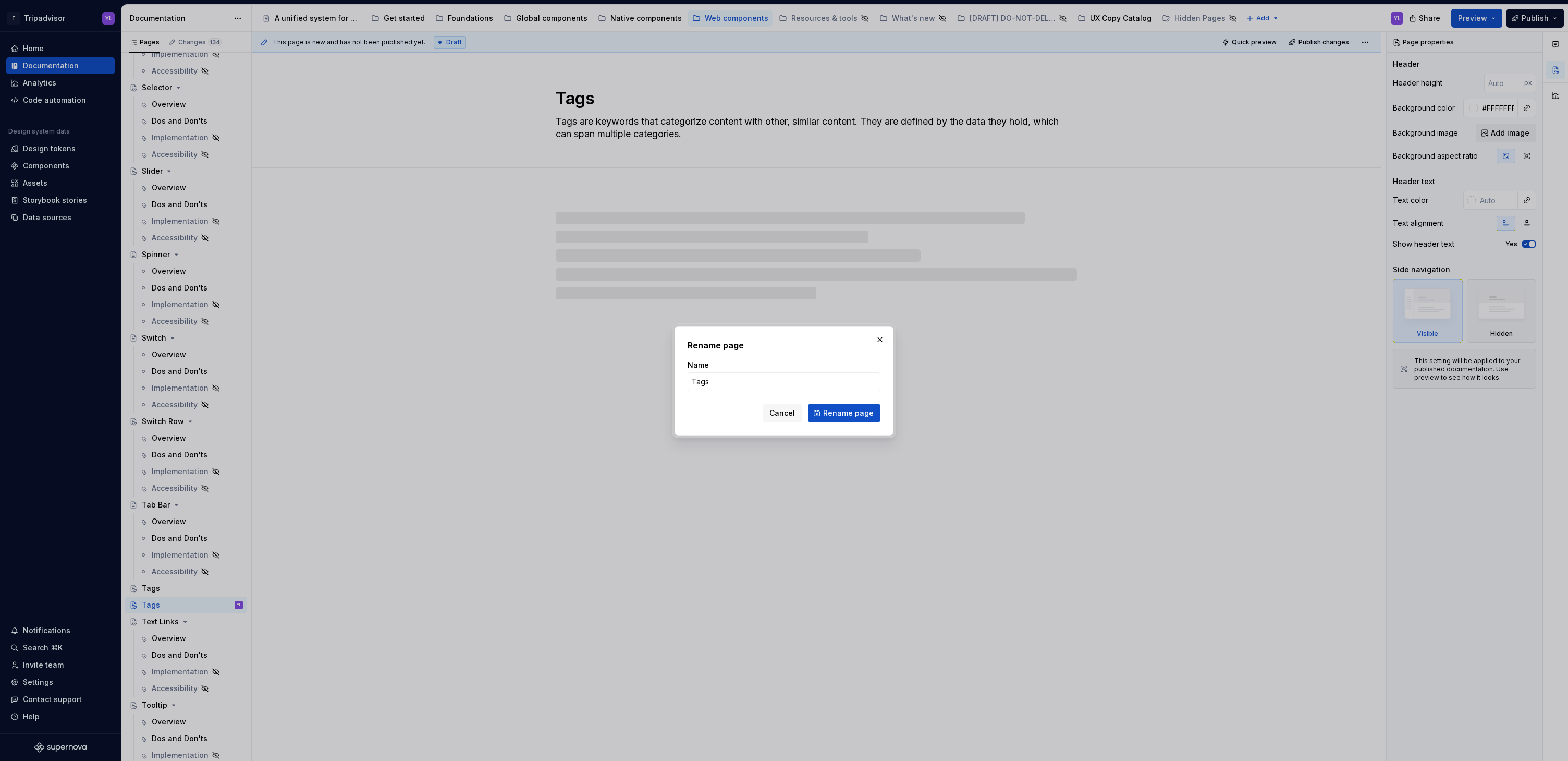
type textarea "*"
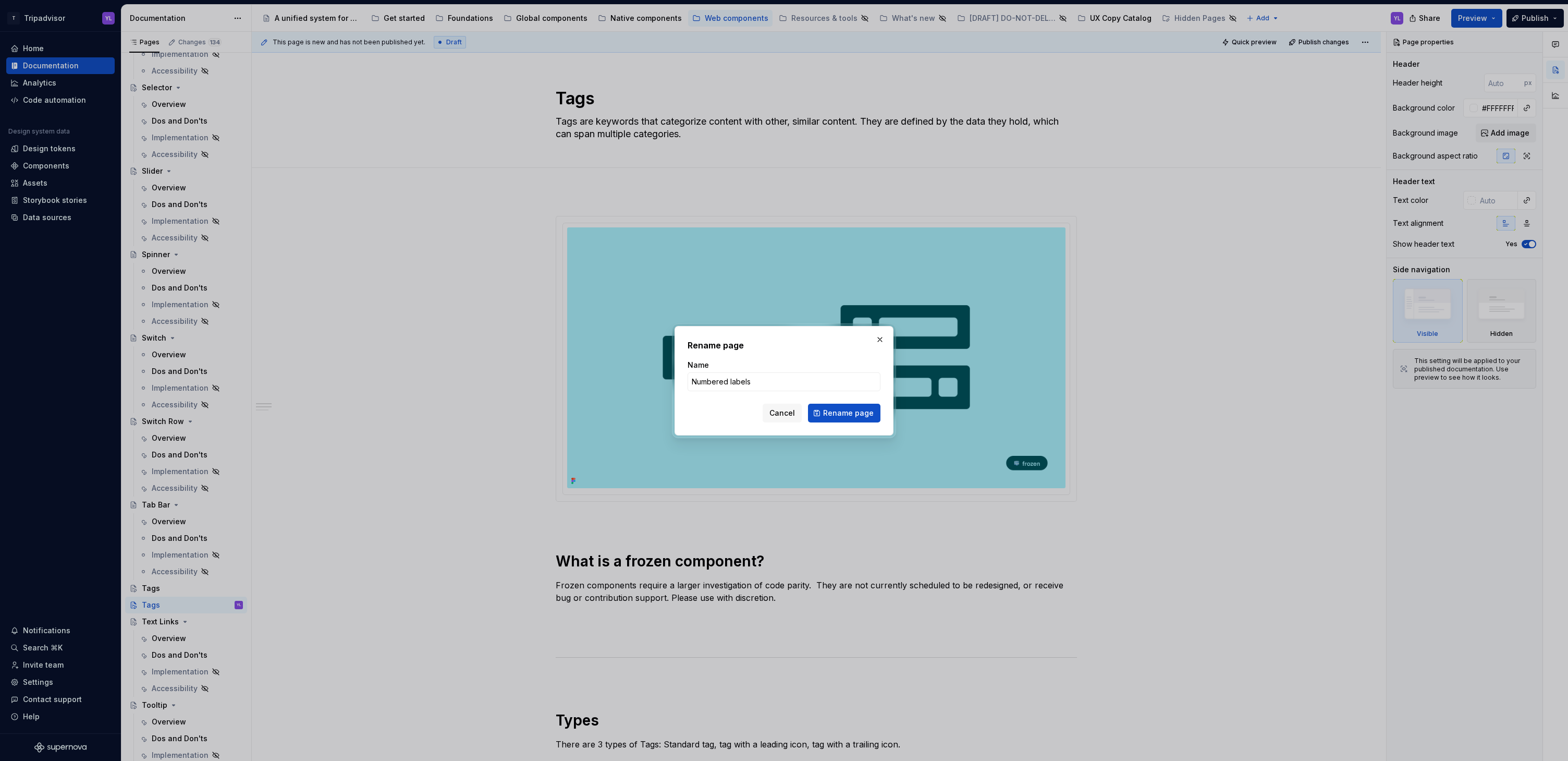
type input "Numbered labels"
type textarea "*"
click at [728, 380] on input "Numbered labels" at bounding box center [783, 382] width 193 height 19
type input "Number labels"
click at [866, 408] on span "Rename page" at bounding box center [848, 413] width 51 height 10
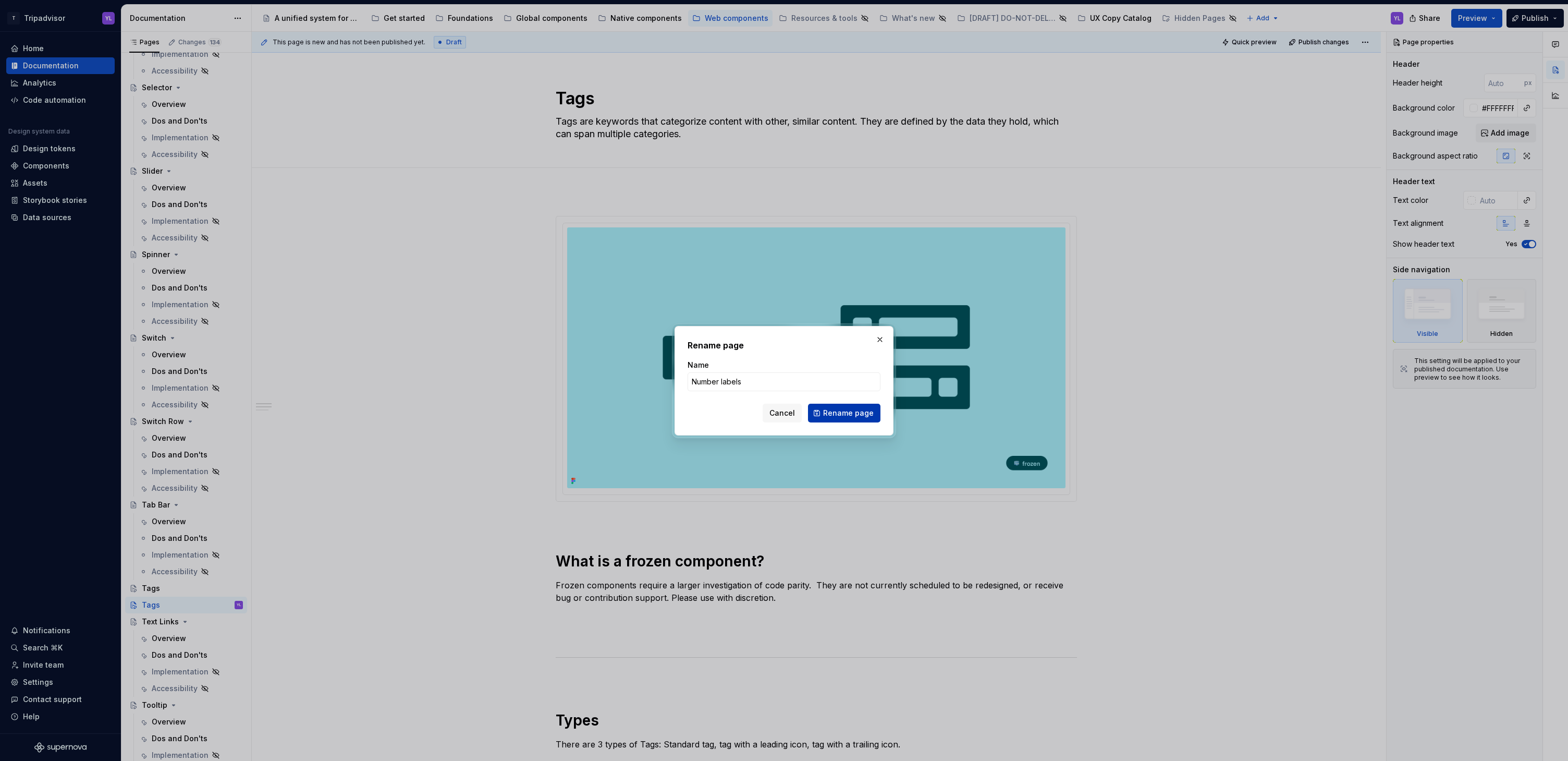
type textarea "*"
type textarea "Number labels"
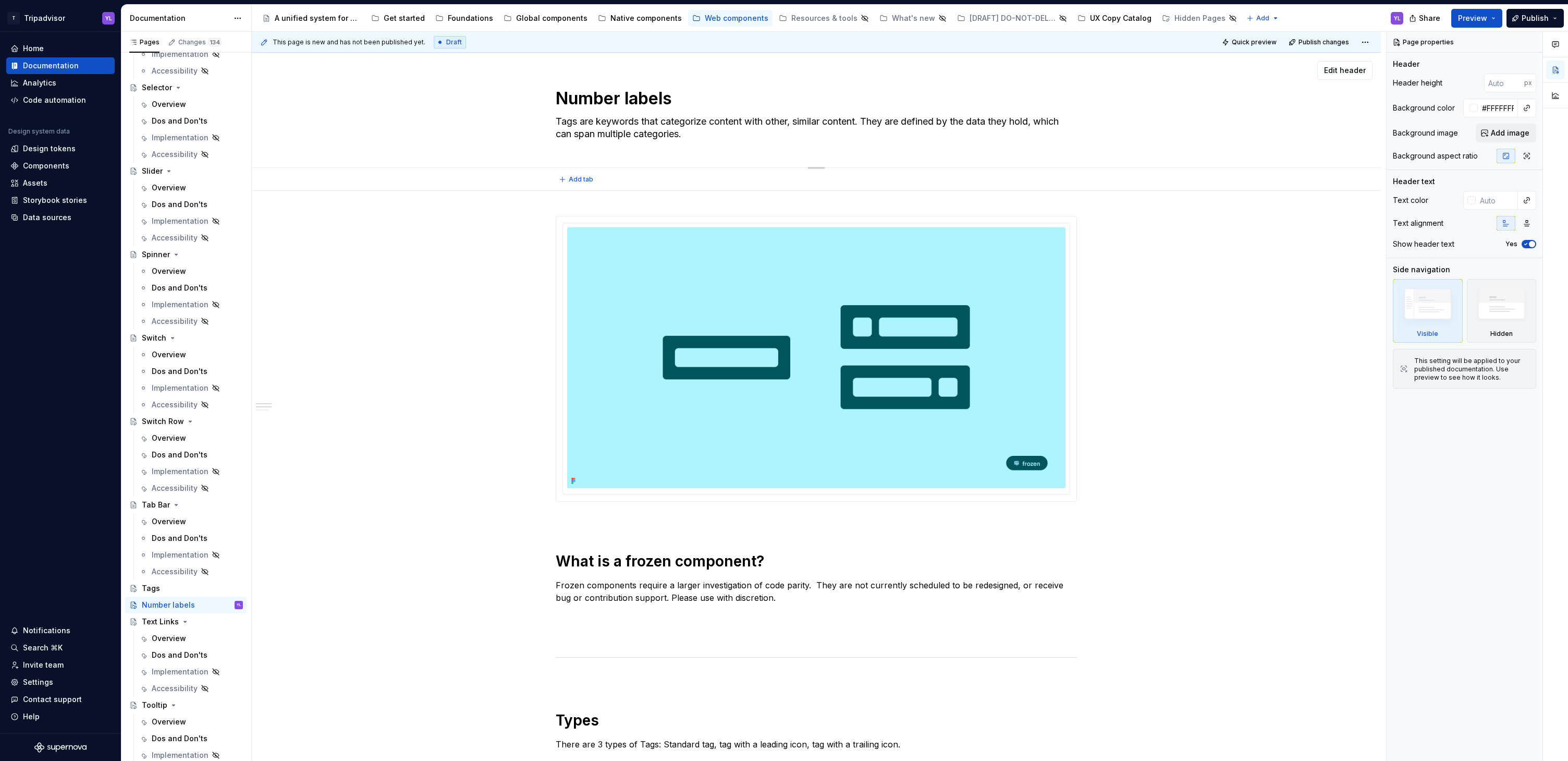
click at [722, 131] on textarea "Tags are keywords that categorize content with other, similar content. They are…" at bounding box center [814, 128] width 521 height 29
click at [672, 129] on textarea "Tags are keywords that categorize content with other, similar content. They are…" at bounding box center [814, 128] width 521 height 29
click at [709, 130] on textarea "Tags are keywords that categorize content with other, similar content. They are…" at bounding box center [814, 128] width 521 height 29
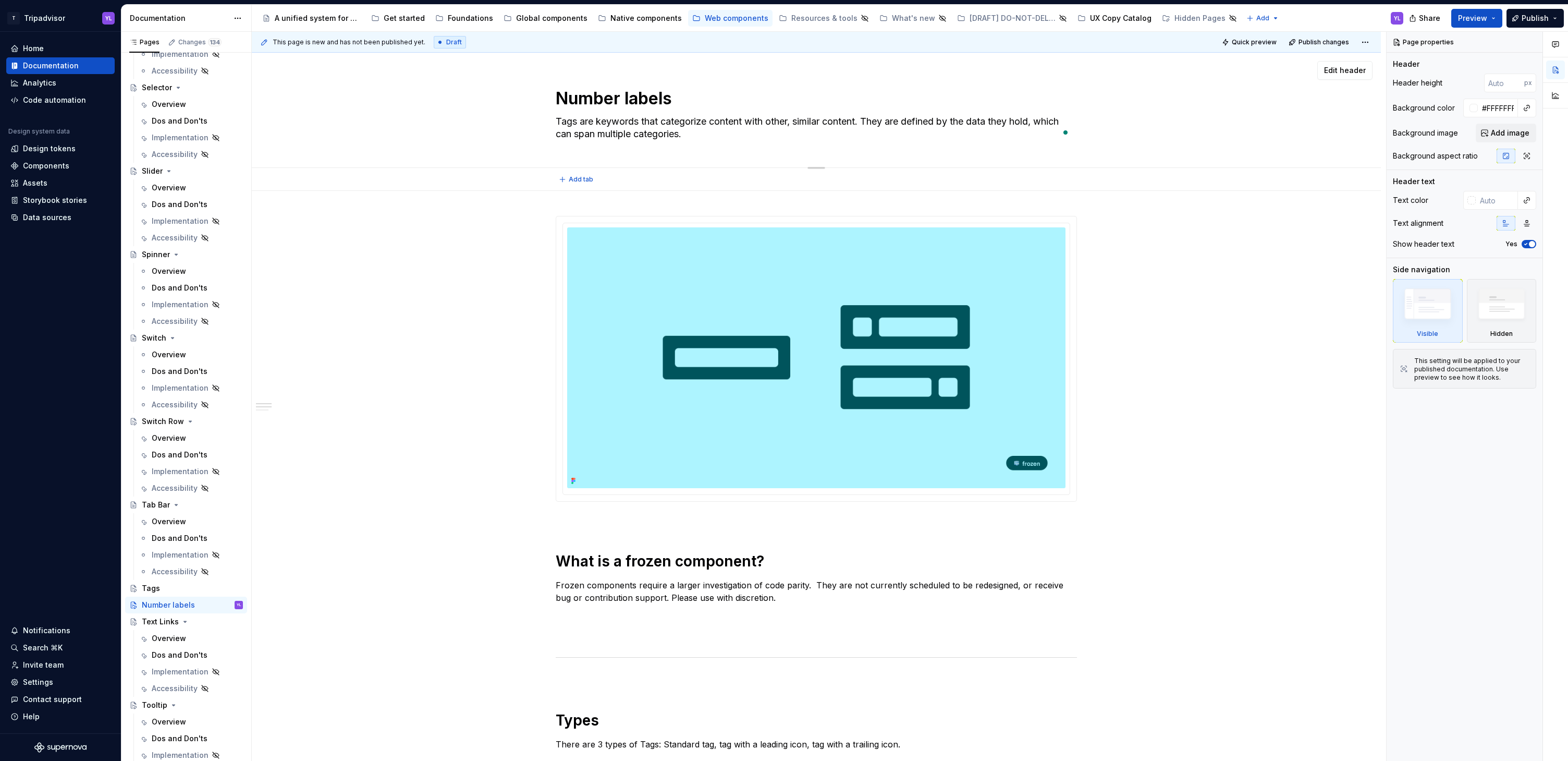
paste textarea "Number labels can be found on cards and on itinerary pages on Experiences. They…"
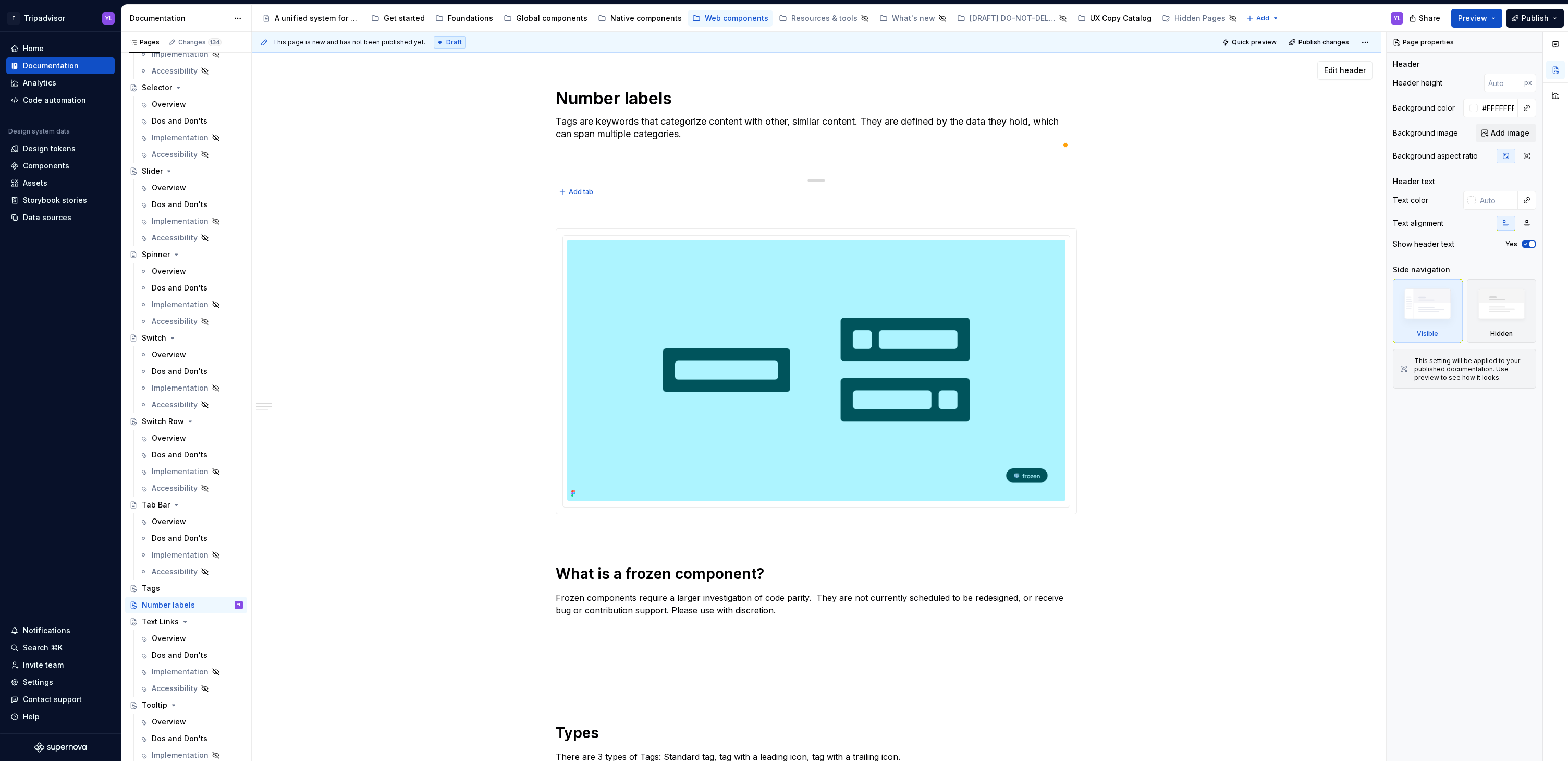
type textarea "*"
type textarea "Tags are keywords that categorize content with other, similar content. They are…"
type textarea "*"
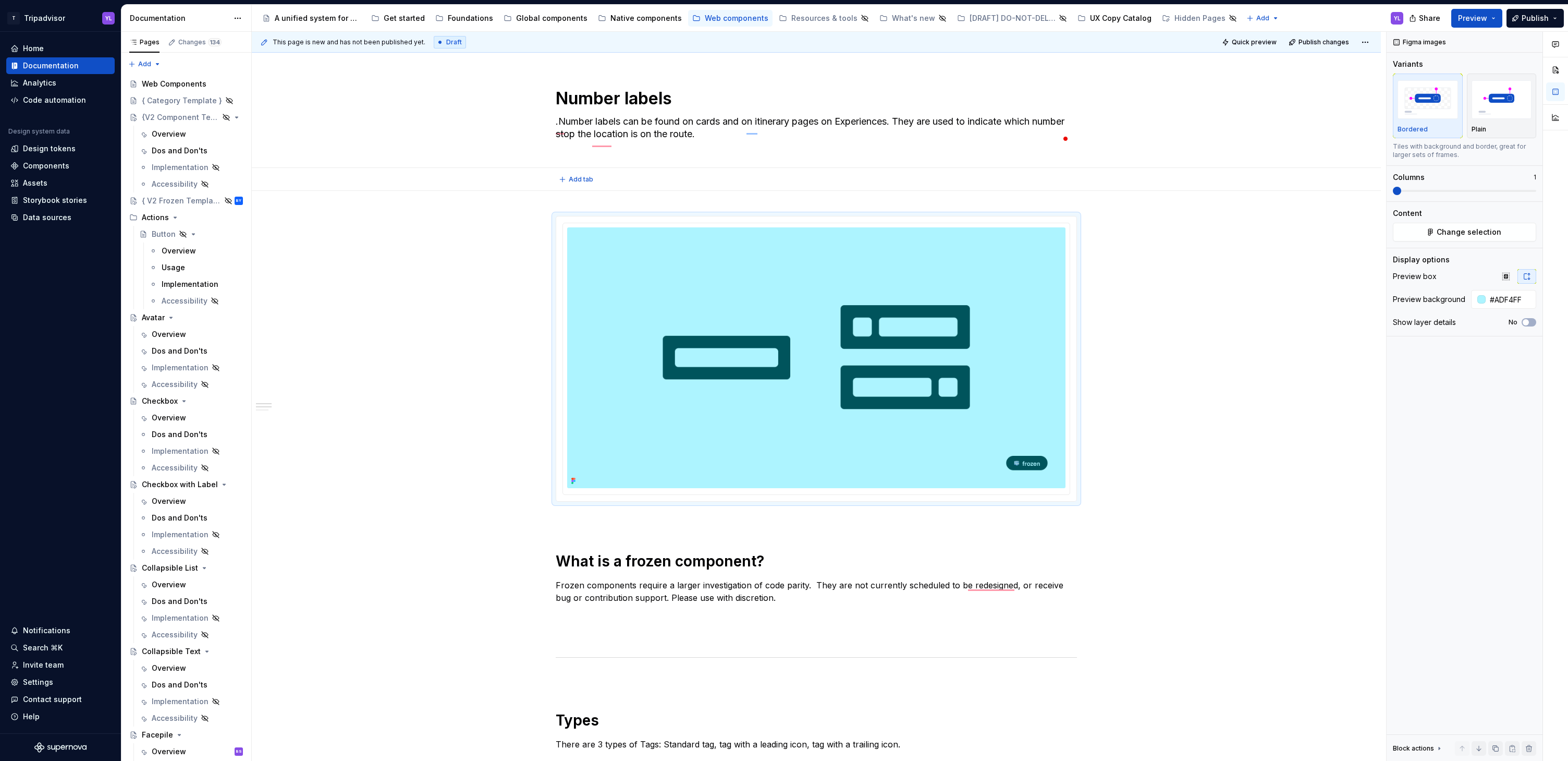
scroll to position [1148, 0]
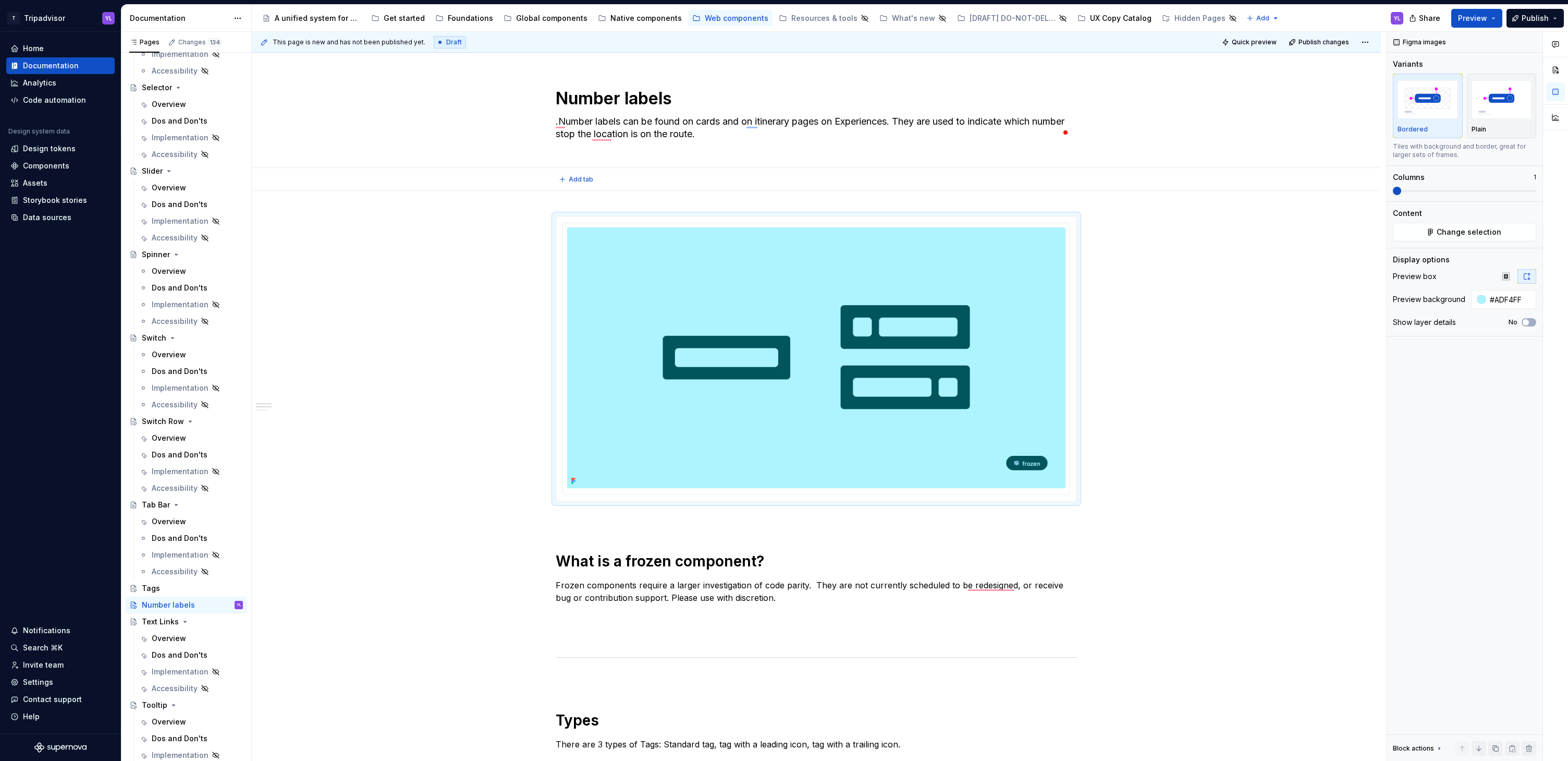
type textarea "Number labels can be found on cards and on itinerary pages on Experiences. They…"
type textarea "*"
type textarea "Number labels can be found on cards and on itinerary pages on Experiences. They…"
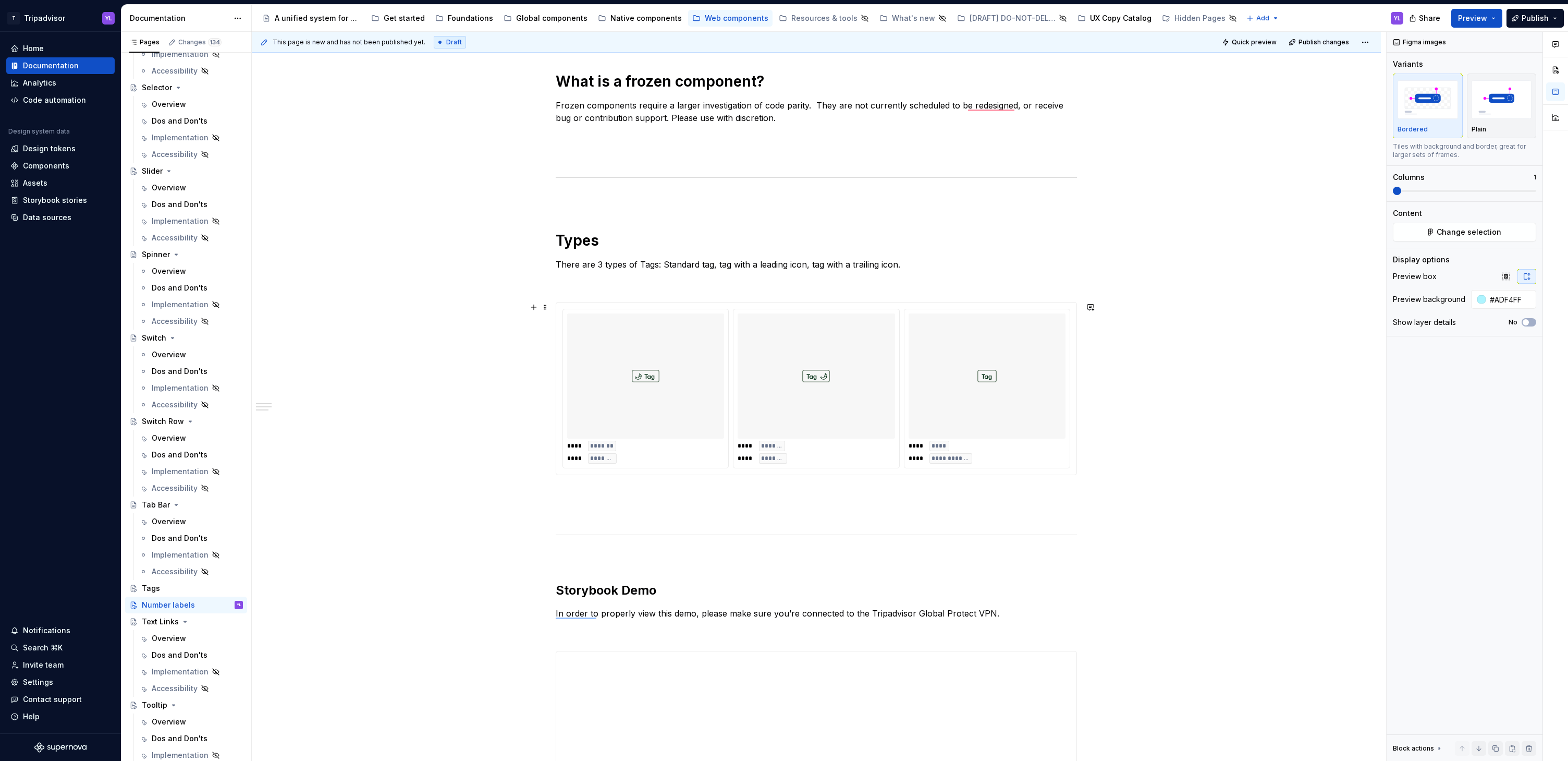
scroll to position [480, 0]
click at [706, 348] on div "To enrich screen reader interactions, please activate Accessibility in Grammarl…" at bounding box center [646, 375] width 157 height 125
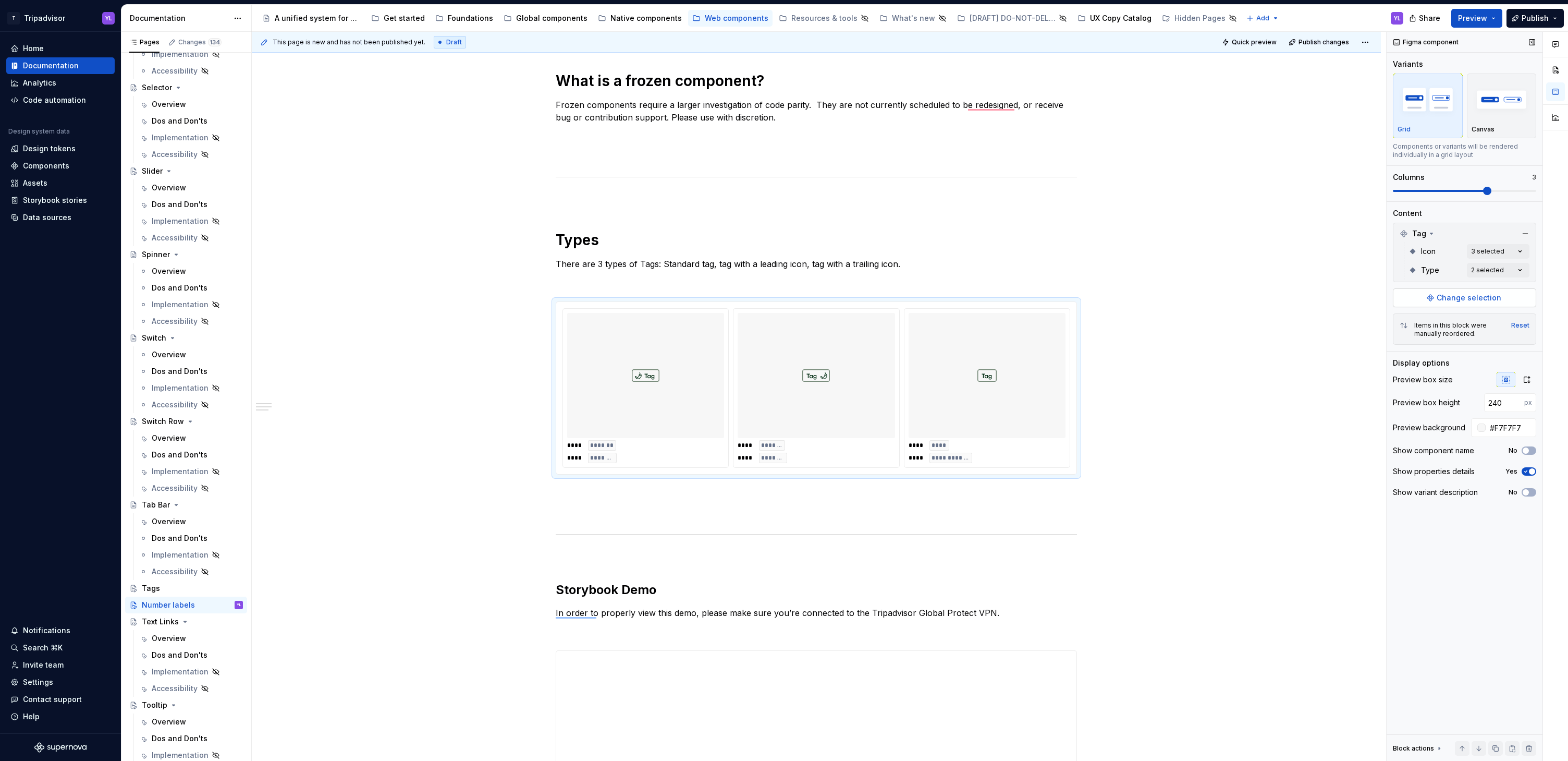
click at [1476, 300] on span "Change selection" at bounding box center [1469, 298] width 64 height 10
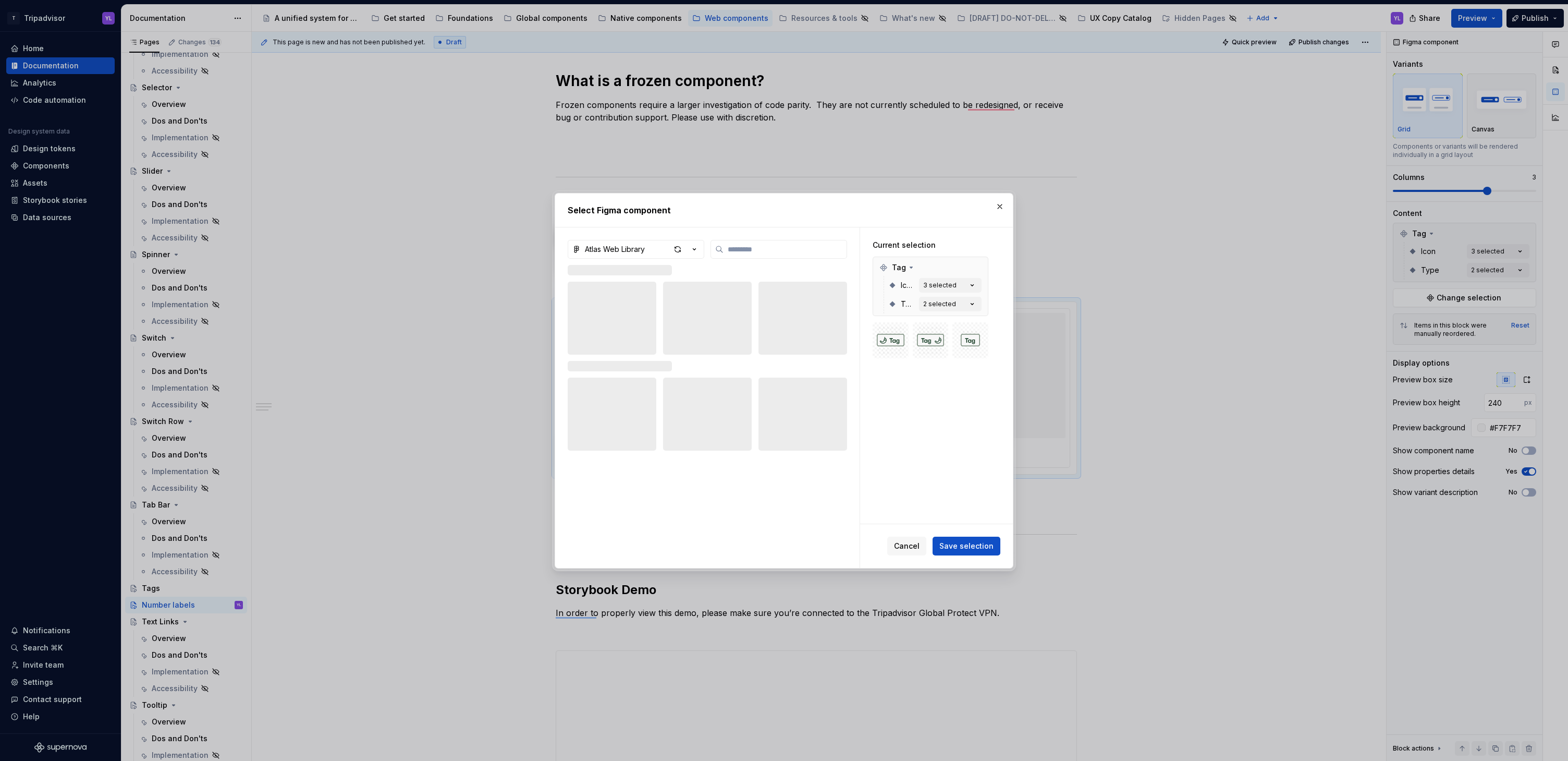
type textarea "*"
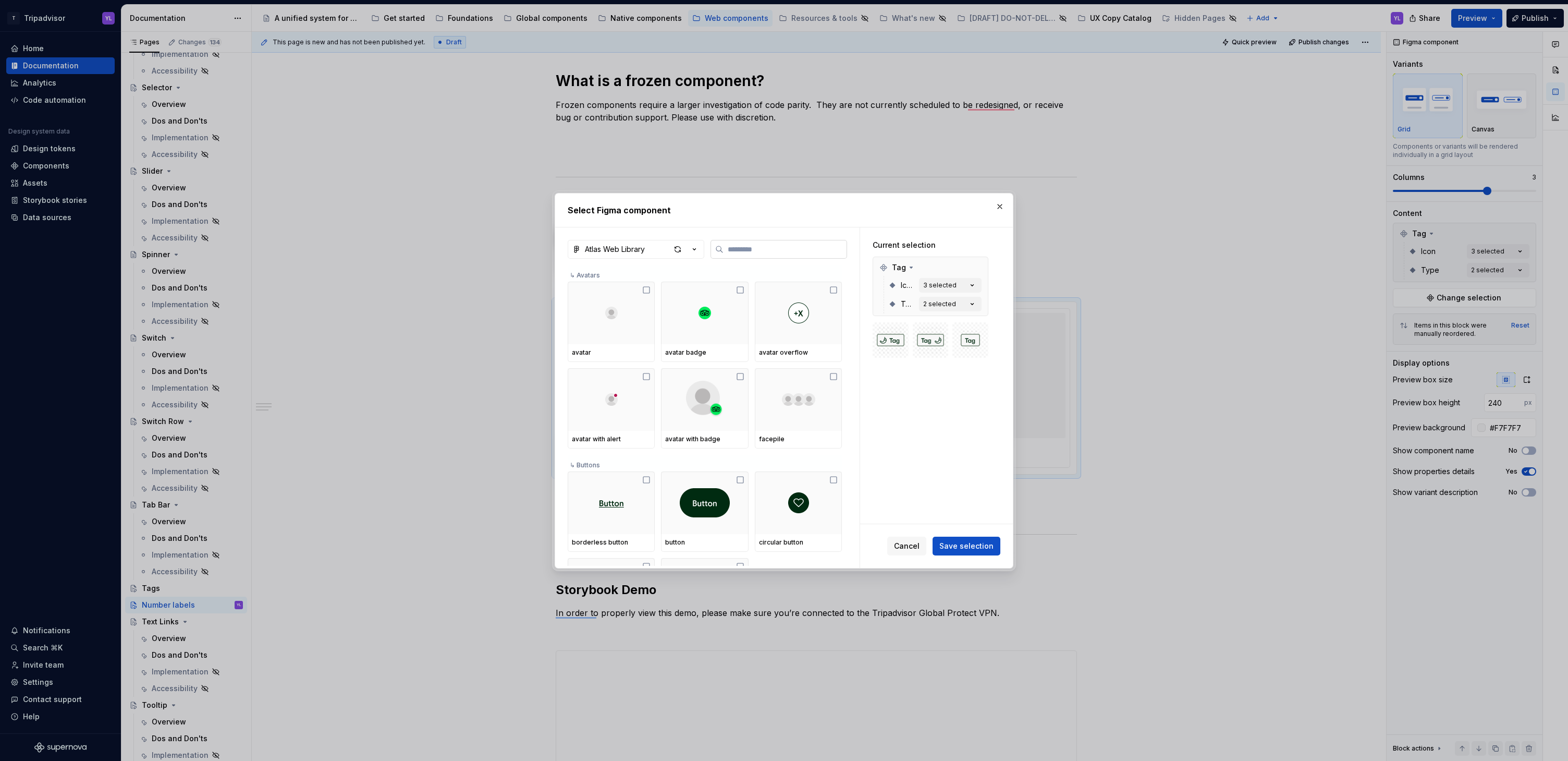
click at [763, 250] on input "search" at bounding box center [785, 249] width 123 height 10
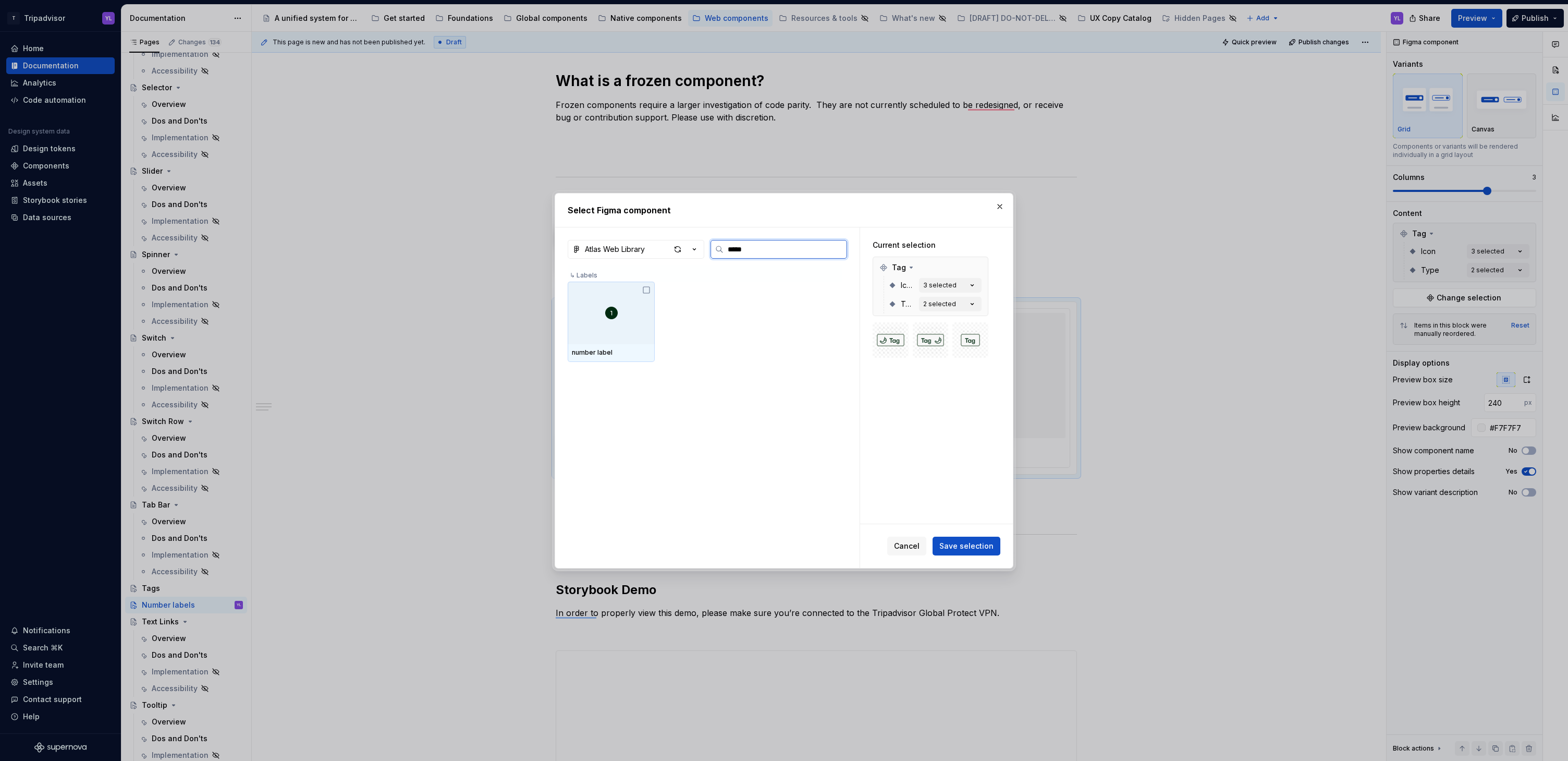
type input "******"
click at [648, 288] on icon at bounding box center [646, 290] width 8 height 8
click at [977, 267] on button "button" at bounding box center [977, 268] width 15 height 15
click at [958, 286] on div "standard [default]" at bounding box center [945, 284] width 44 height 8
click at [972, 287] on icon "button" at bounding box center [972, 285] width 10 height 10
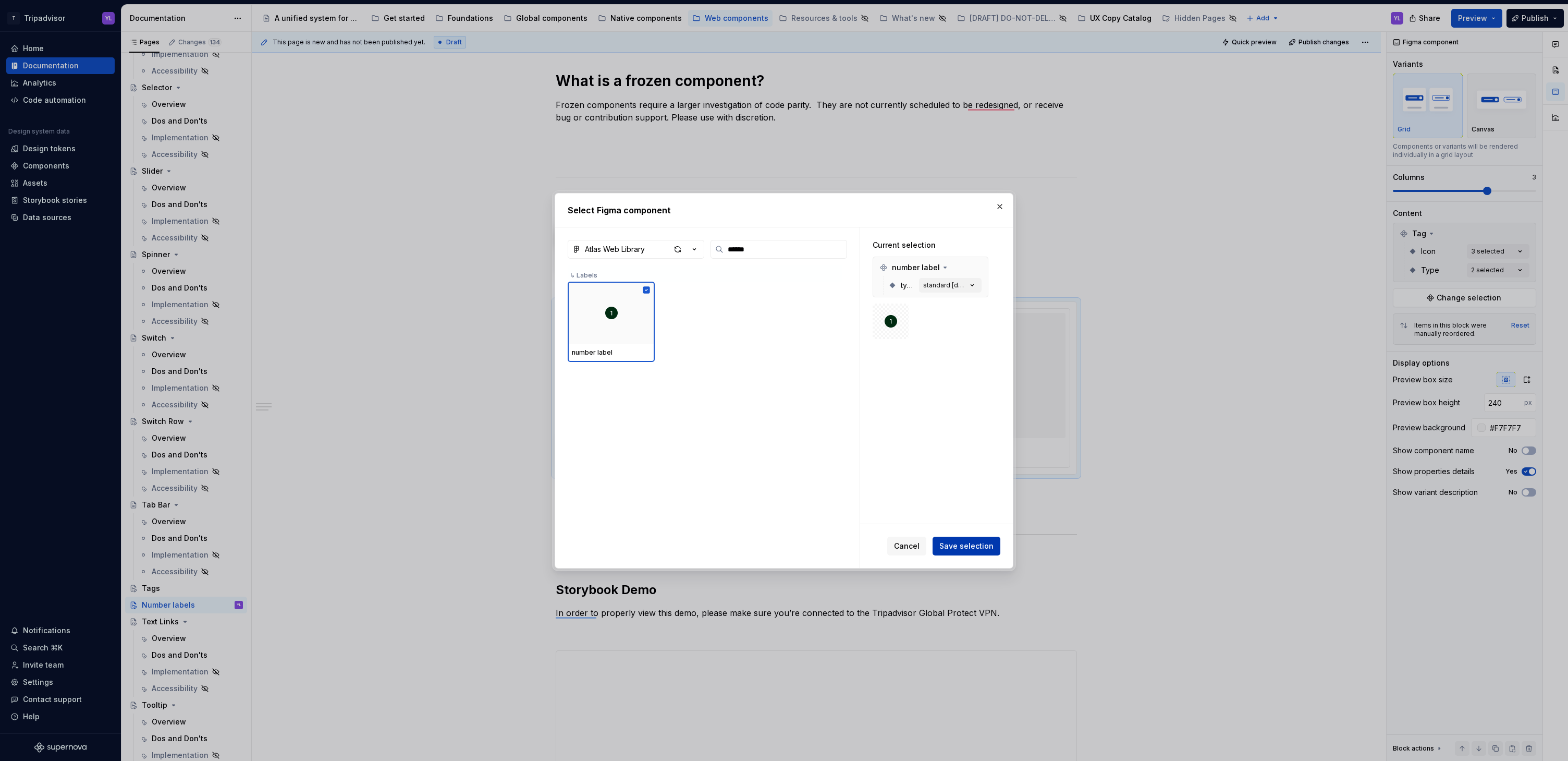
click at [968, 543] on span "Save selection" at bounding box center [966, 546] width 54 height 10
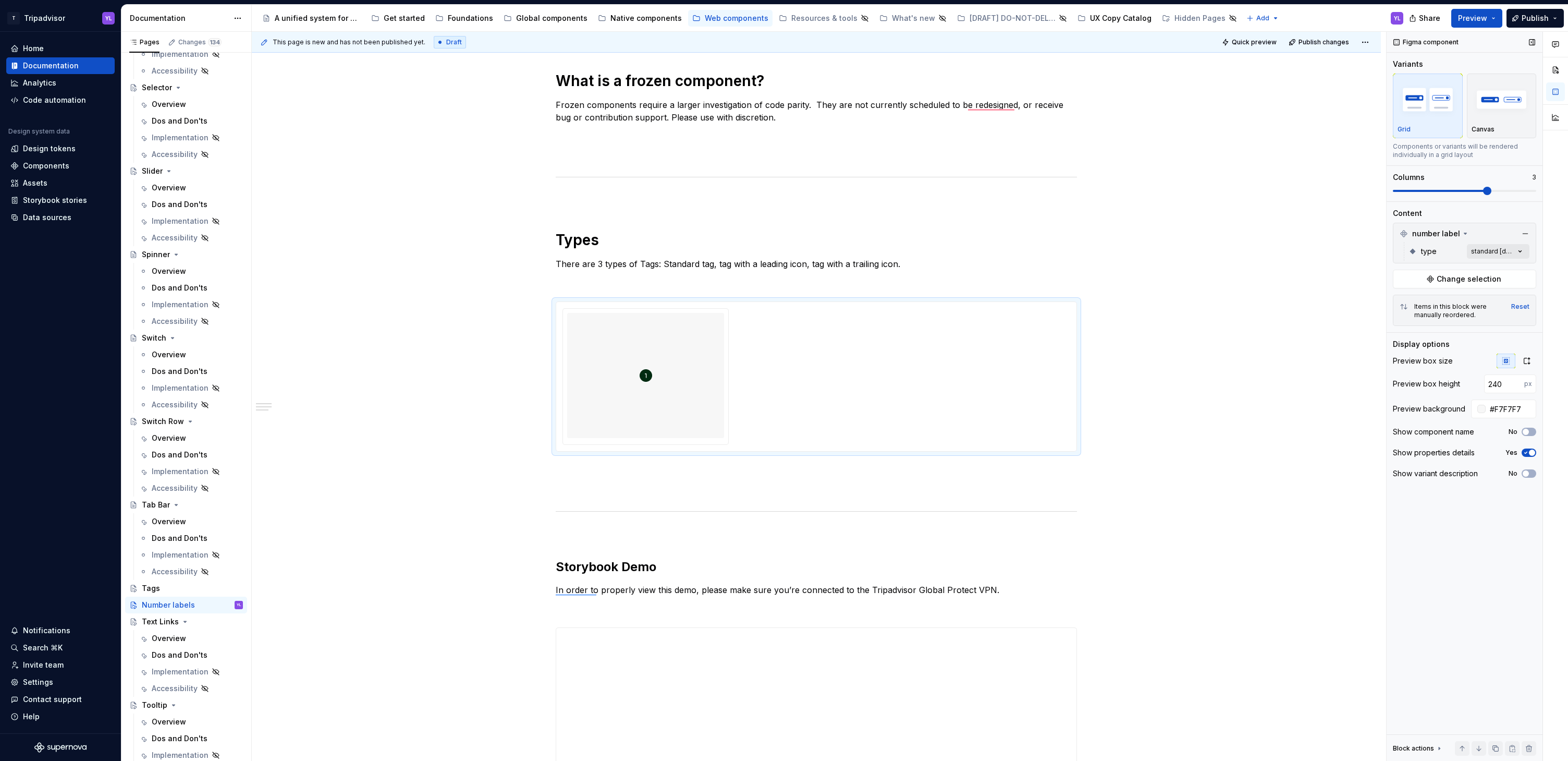
click at [1504, 252] on div "Comments Open comments No comments yet Select ‘Comment’ from the block context …" at bounding box center [1477, 396] width 182 height 729
click at [1518, 267] on button "button" at bounding box center [1515, 269] width 15 height 8
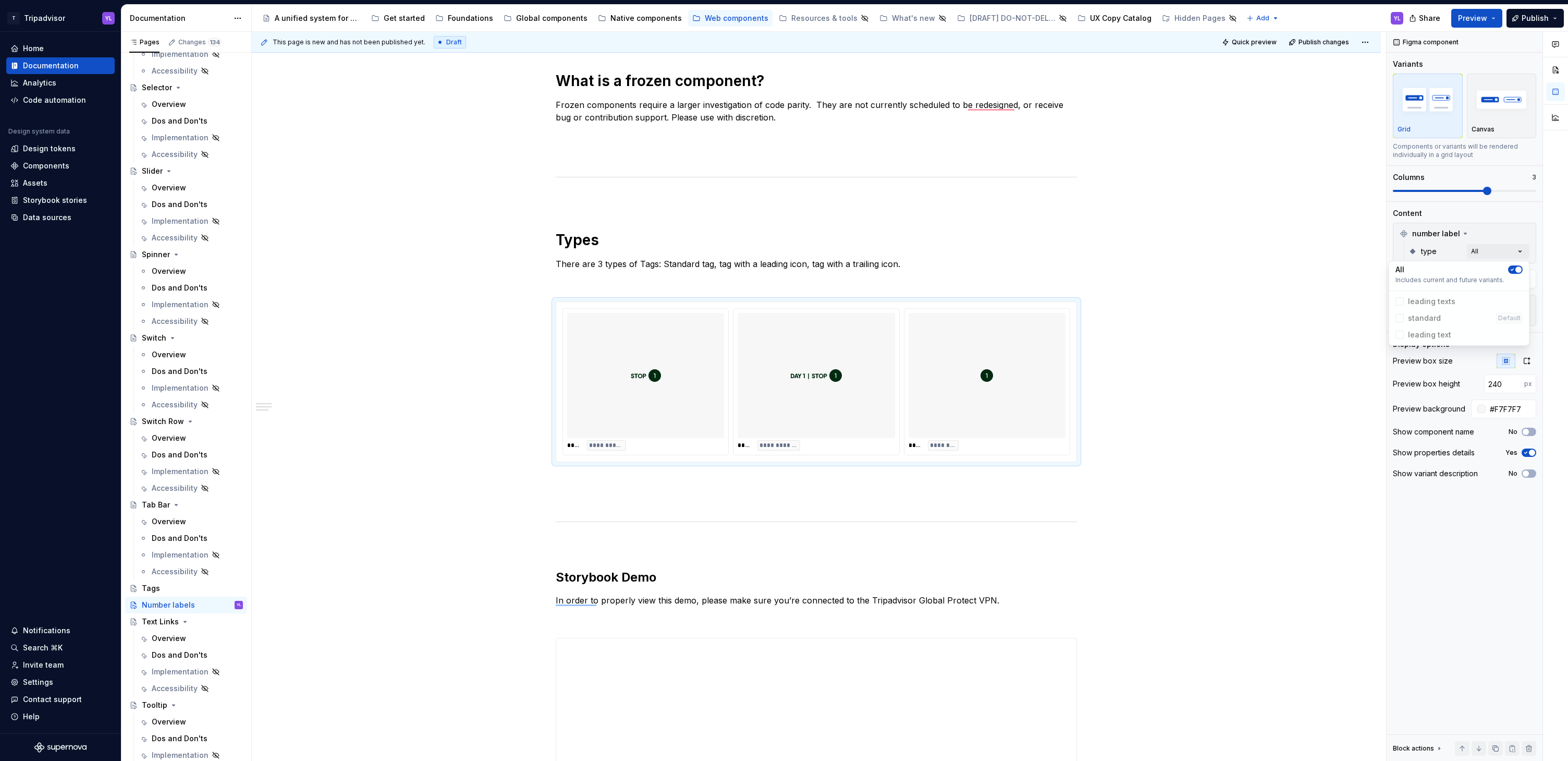
click at [1253, 314] on html "T Tripadvisor YL Home Documentation Analytics Code automation Design system dat…" at bounding box center [784, 380] width 1568 height 761
click at [1020, 416] on div "To enrich screen reader interactions, please activate Accessibility in Grammarl…" at bounding box center [987, 375] width 157 height 125
click at [1408, 306] on icon at bounding box center [1403, 306] width 8 height 8
click at [1403, 306] on icon at bounding box center [1403, 306] width 8 height 8
click at [985, 344] on img "To enrich screen reader interactions, please activate Accessibility in Grammarl…" at bounding box center [986, 375] width 12 height 117
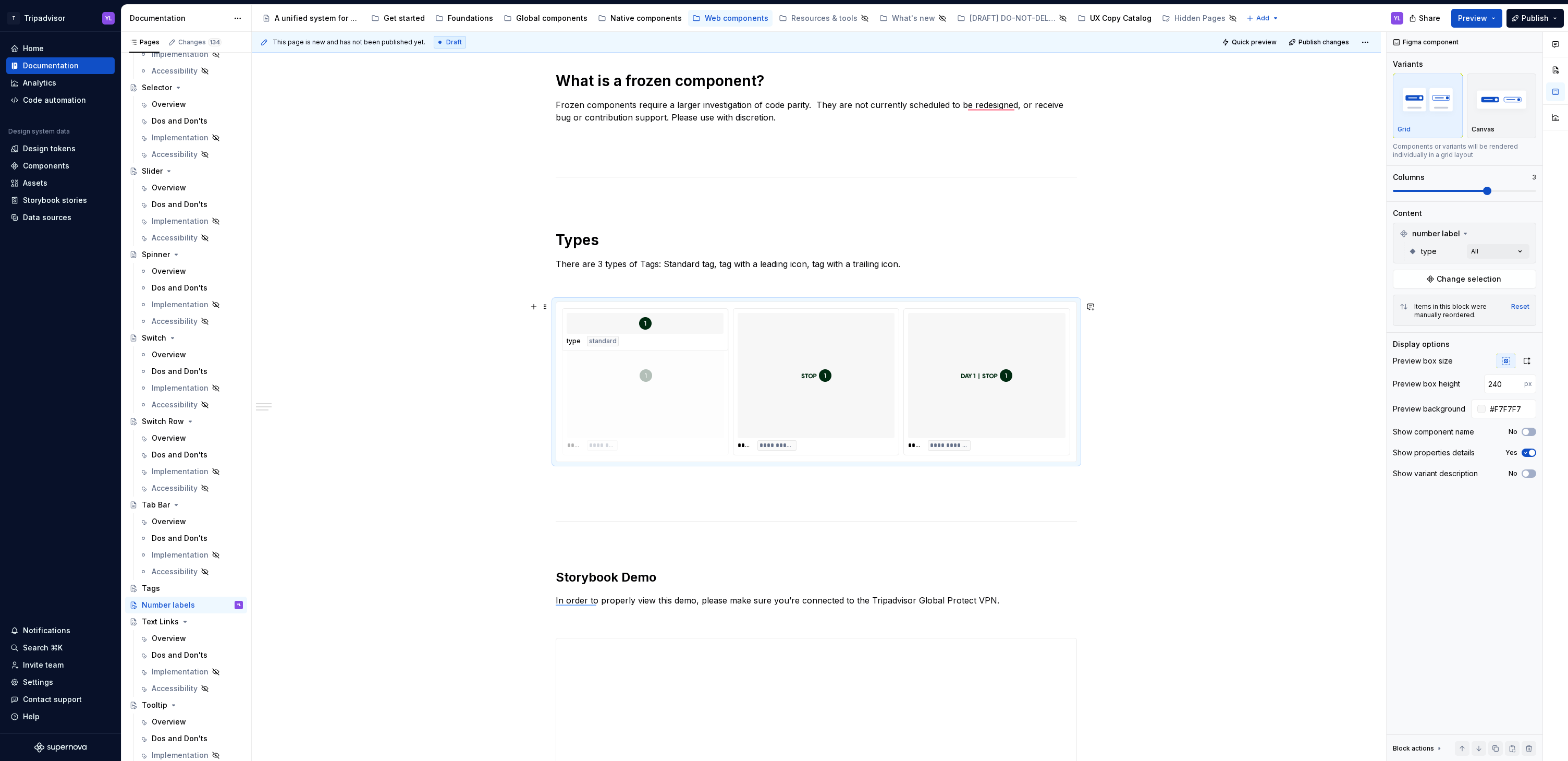
drag, startPoint x: 980, startPoint y: 344, endPoint x: 669, endPoint y: 353, distance: 311.1
click at [669, 353] on body "T Tripadvisor YL Home Documentation Analytics Code automation Design system dat…" at bounding box center [784, 380] width 1568 height 761
click at [1210, 405] on div "**********" at bounding box center [816, 510] width 1129 height 1599
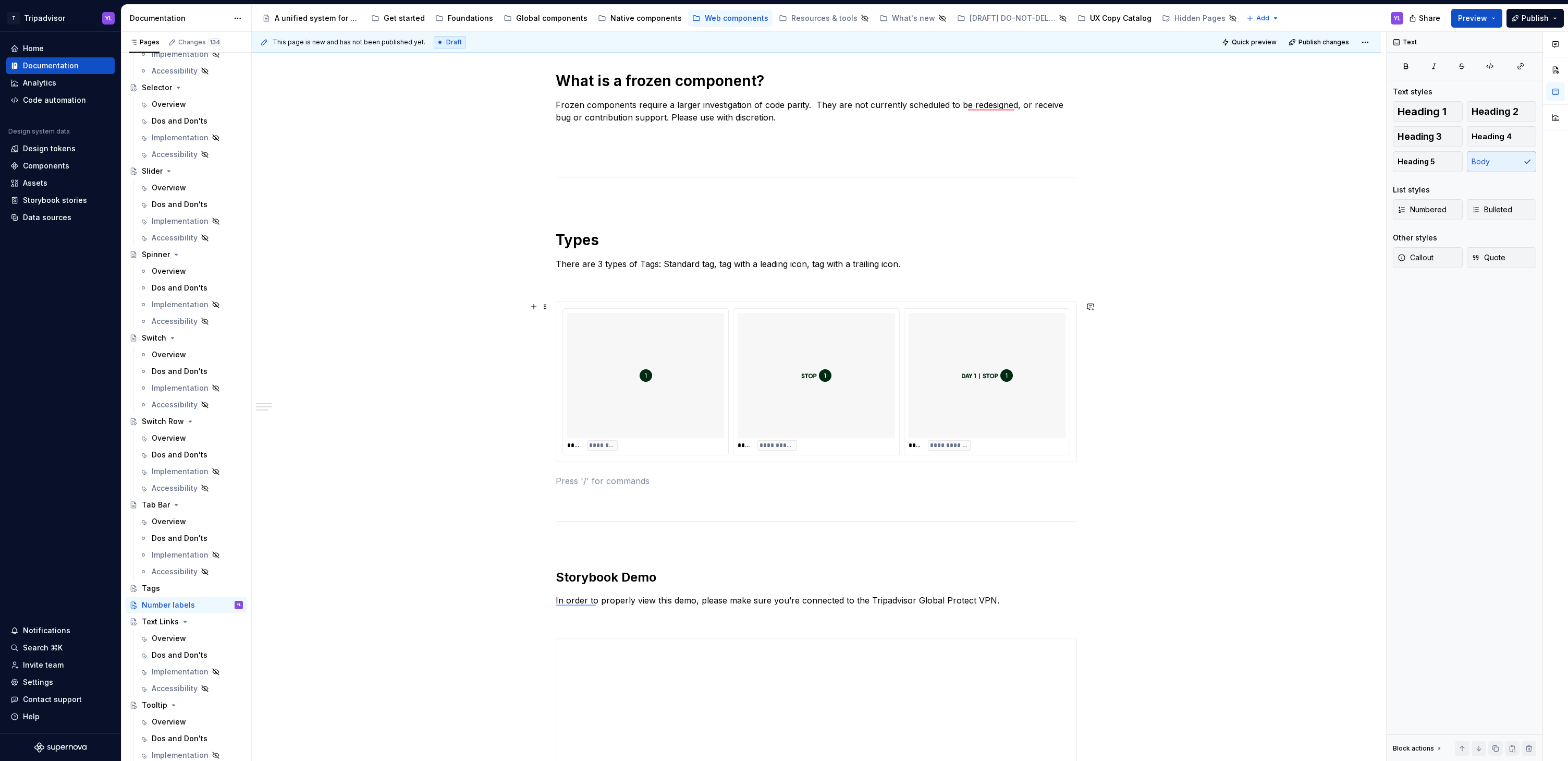
click at [1210, 405] on div "**********" at bounding box center [816, 510] width 1129 height 1599
type textarea "*"
click at [1220, 401] on div "**********" at bounding box center [816, 510] width 1129 height 1599
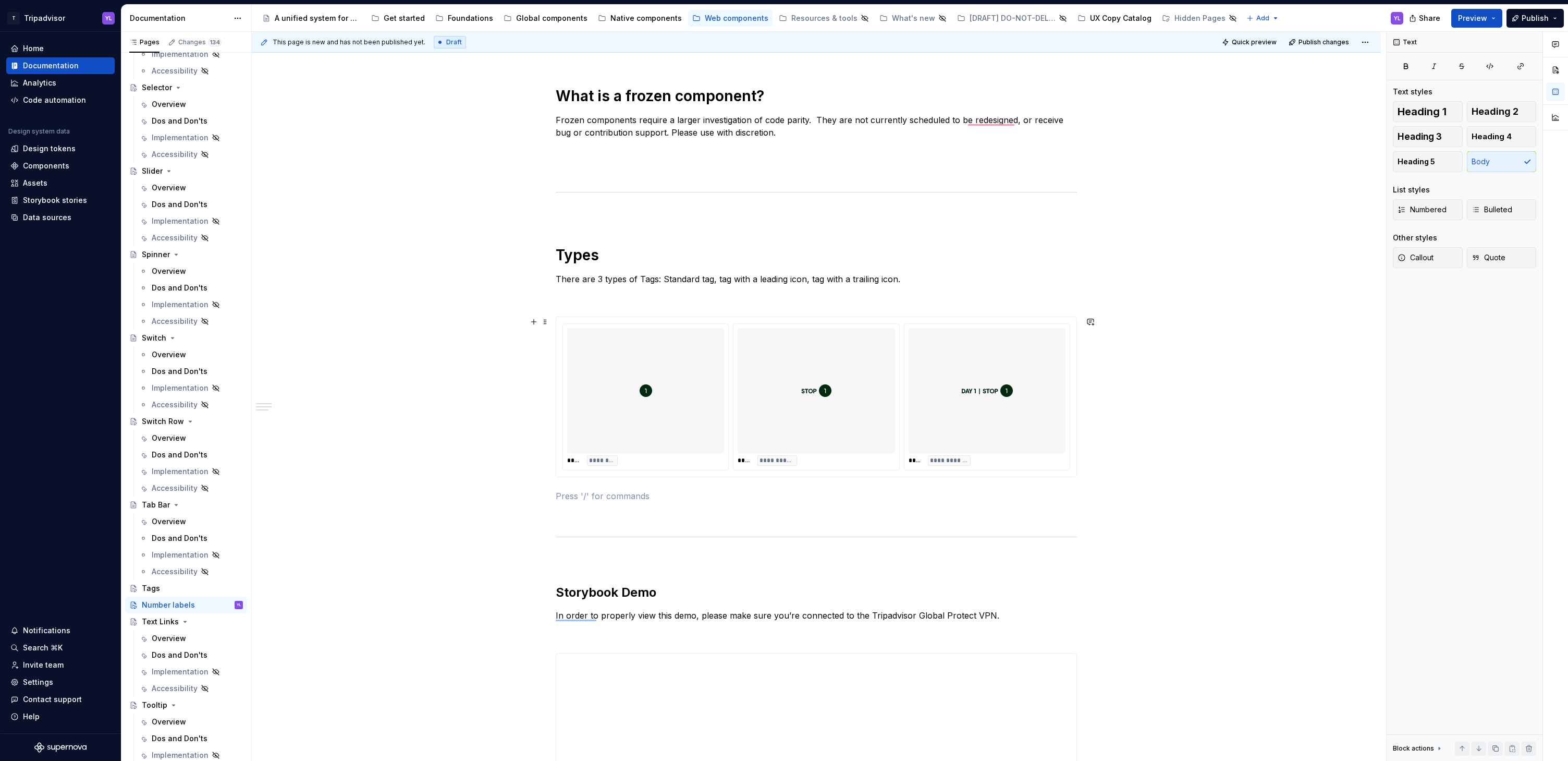
scroll to position [462, 0]
click at [647, 282] on p "There are 3 types of Tags: Standard tag, tag with a leading icon, tag with a tr…" at bounding box center [816, 282] width 521 height 12
click at [1176, 399] on div "**********" at bounding box center [816, 528] width 1129 height 1599
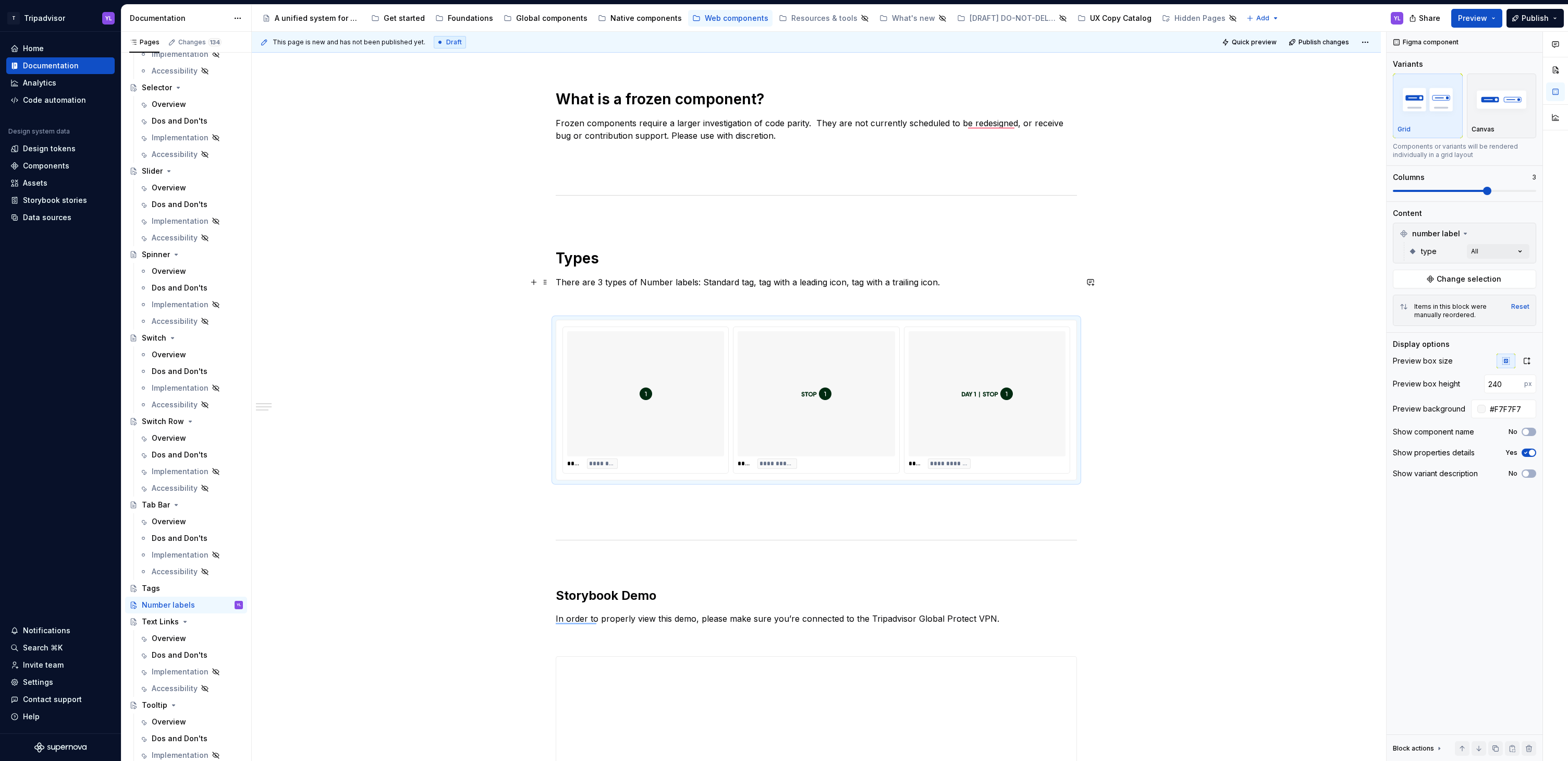
click at [745, 281] on p "There are 3 types of Number labels: Standard tag, tag with a leading icon, tag …" at bounding box center [816, 282] width 521 height 12
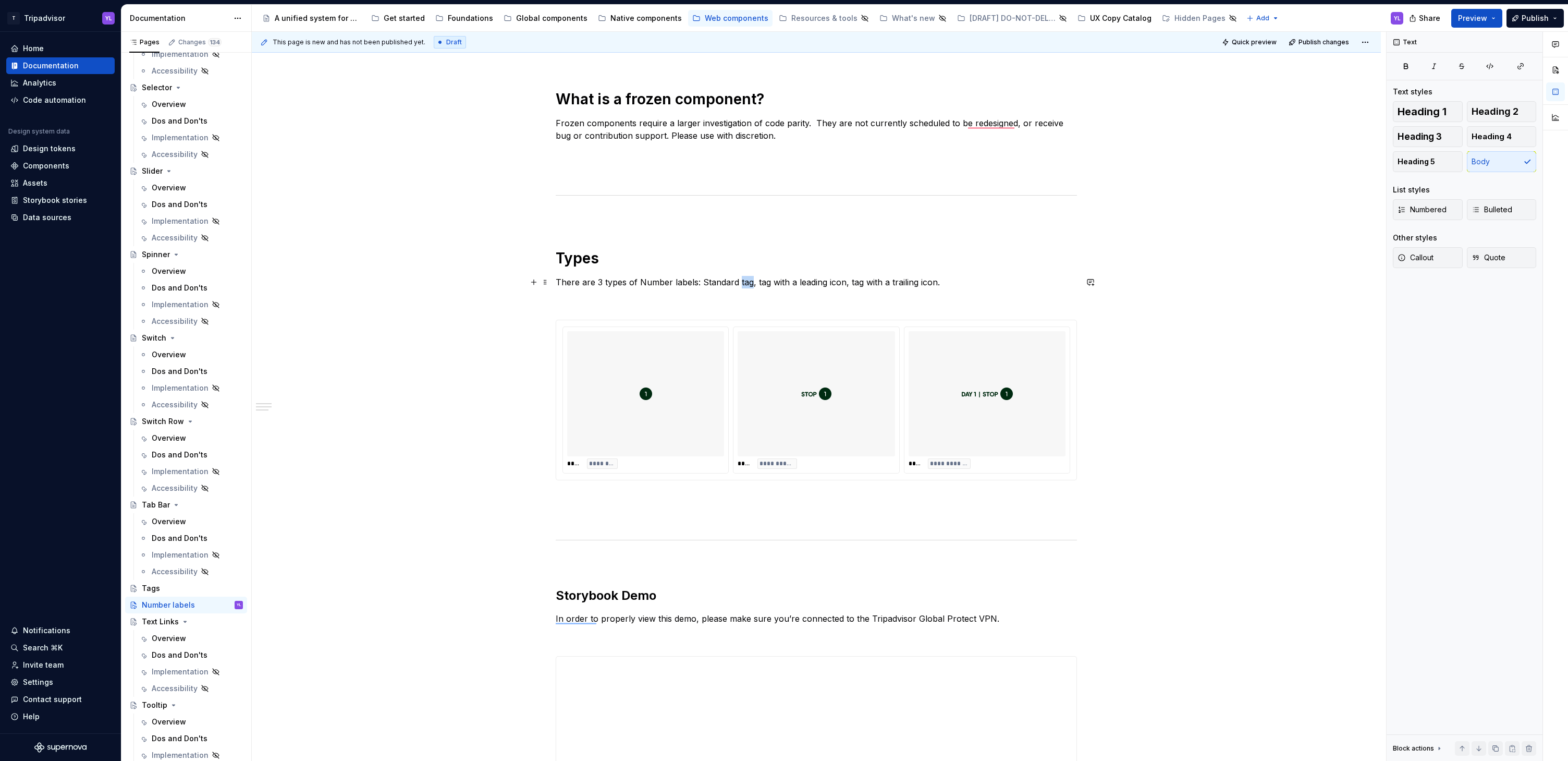
click at [745, 281] on p "There are 3 types of Number labels: Standard tag, tag with a leading icon, tag …" at bounding box center [816, 282] width 521 height 12
click at [1246, 361] on div "**********" at bounding box center [816, 528] width 1129 height 1599
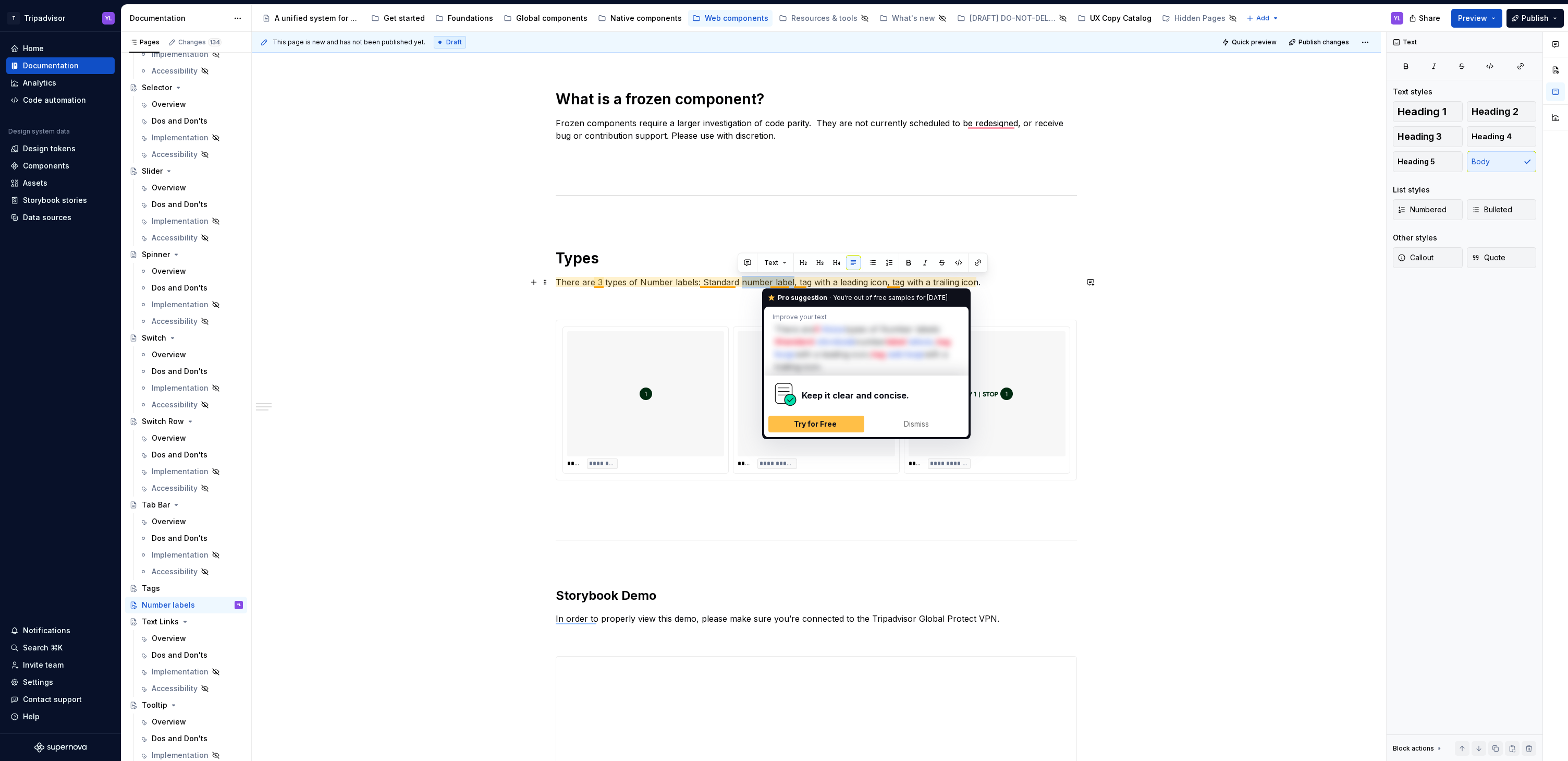
drag, startPoint x: 737, startPoint y: 282, endPoint x: 788, endPoint y: 282, distance: 51.0
click at [788, 282] on p "There are 3 types of Number labels: Standard number label, tag with a leading i…" at bounding box center [816, 282] width 521 height 12
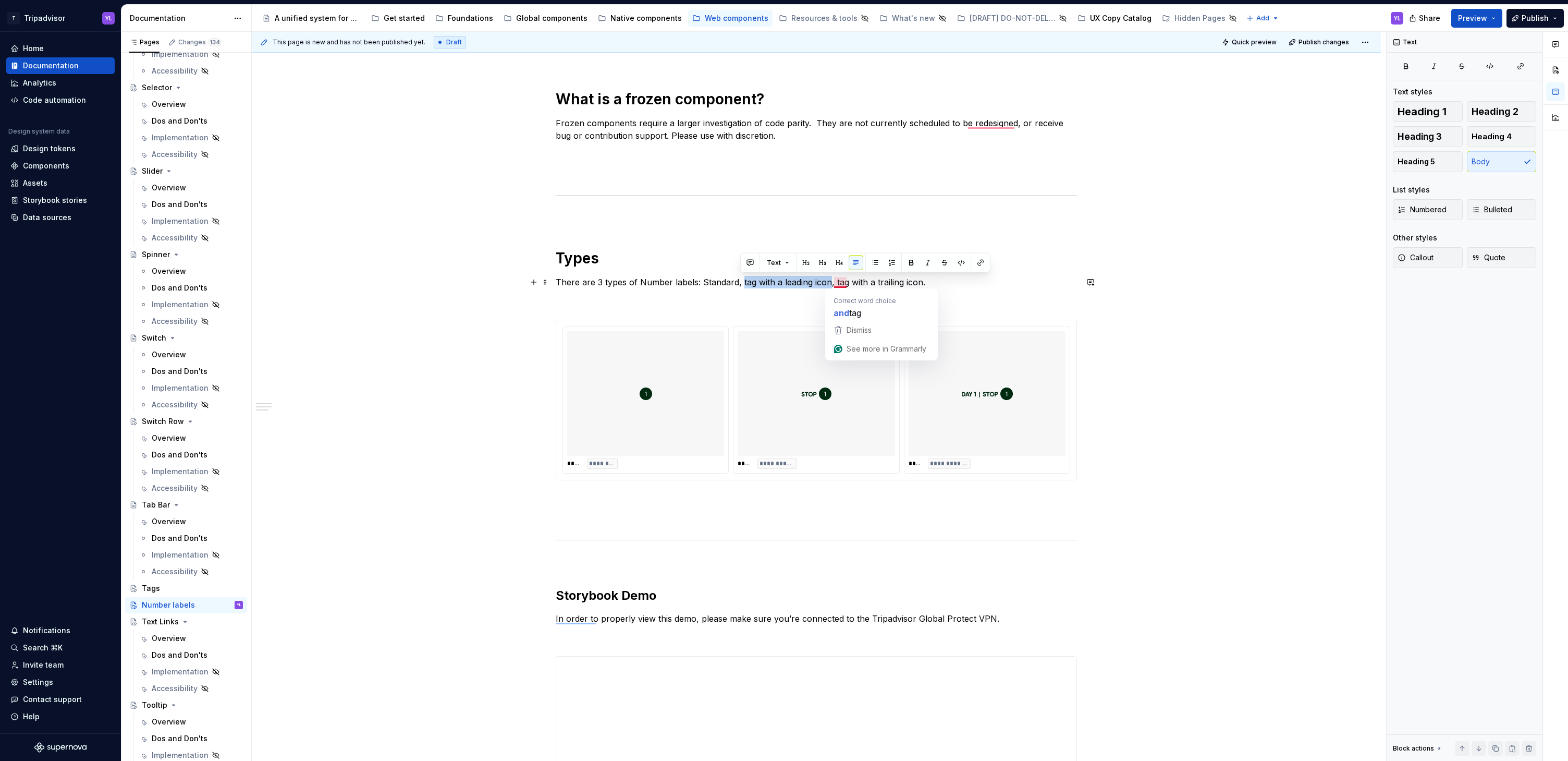
drag, startPoint x: 740, startPoint y: 282, endPoint x: 829, endPoint y: 282, distance: 89.0
click at [829, 282] on p "There are 3 types of Number labels: Standard, tag with a leading icon, tag with…" at bounding box center [816, 282] width 521 height 12
drag, startPoint x: 791, startPoint y: 282, endPoint x: 875, endPoint y: 278, distance: 84.1
click at [875, 278] on p "There are 3 types of Number labels: Standard, leading text, tag with a trailing…" at bounding box center [816, 282] width 521 height 12
click at [1208, 323] on div "**********" at bounding box center [816, 528] width 1129 height 1599
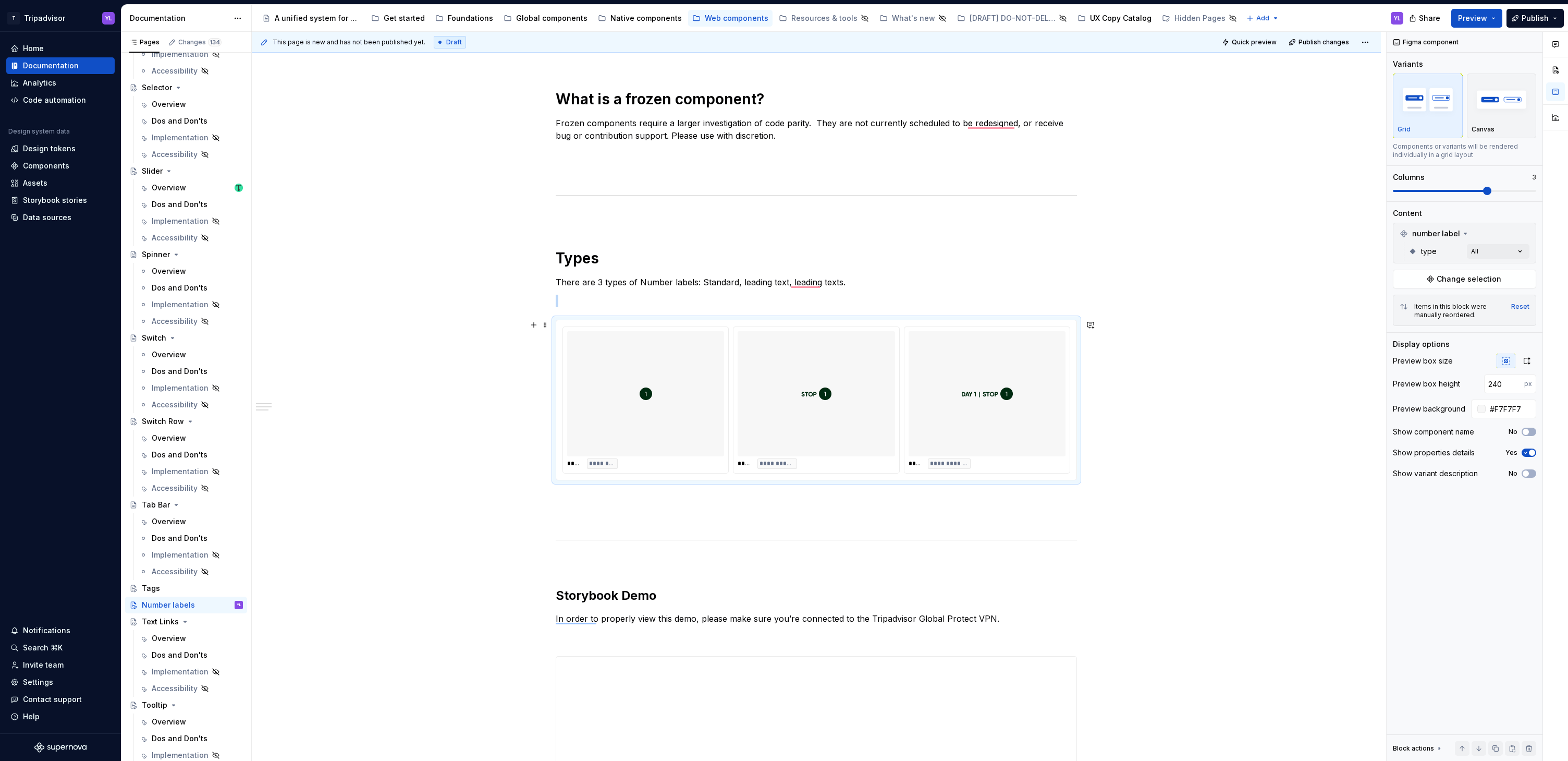
click at [1208, 323] on div "**********" at bounding box center [816, 528] width 1129 height 1599
click at [1208, 326] on div "**********" at bounding box center [816, 528] width 1129 height 1599
click at [1210, 327] on div "**********" at bounding box center [816, 528] width 1129 height 1599
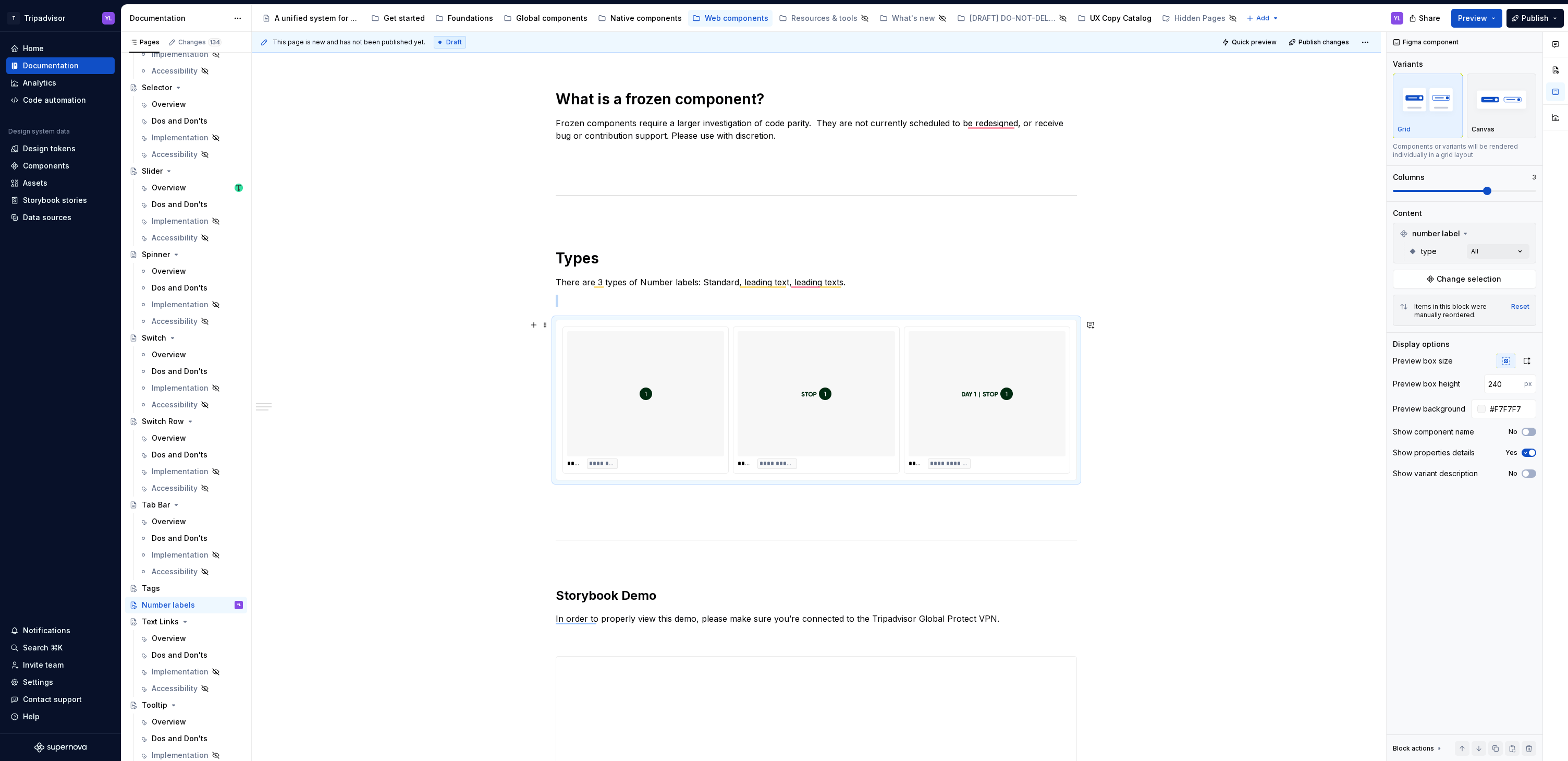
click at [1205, 391] on div "**********" at bounding box center [816, 528] width 1129 height 1599
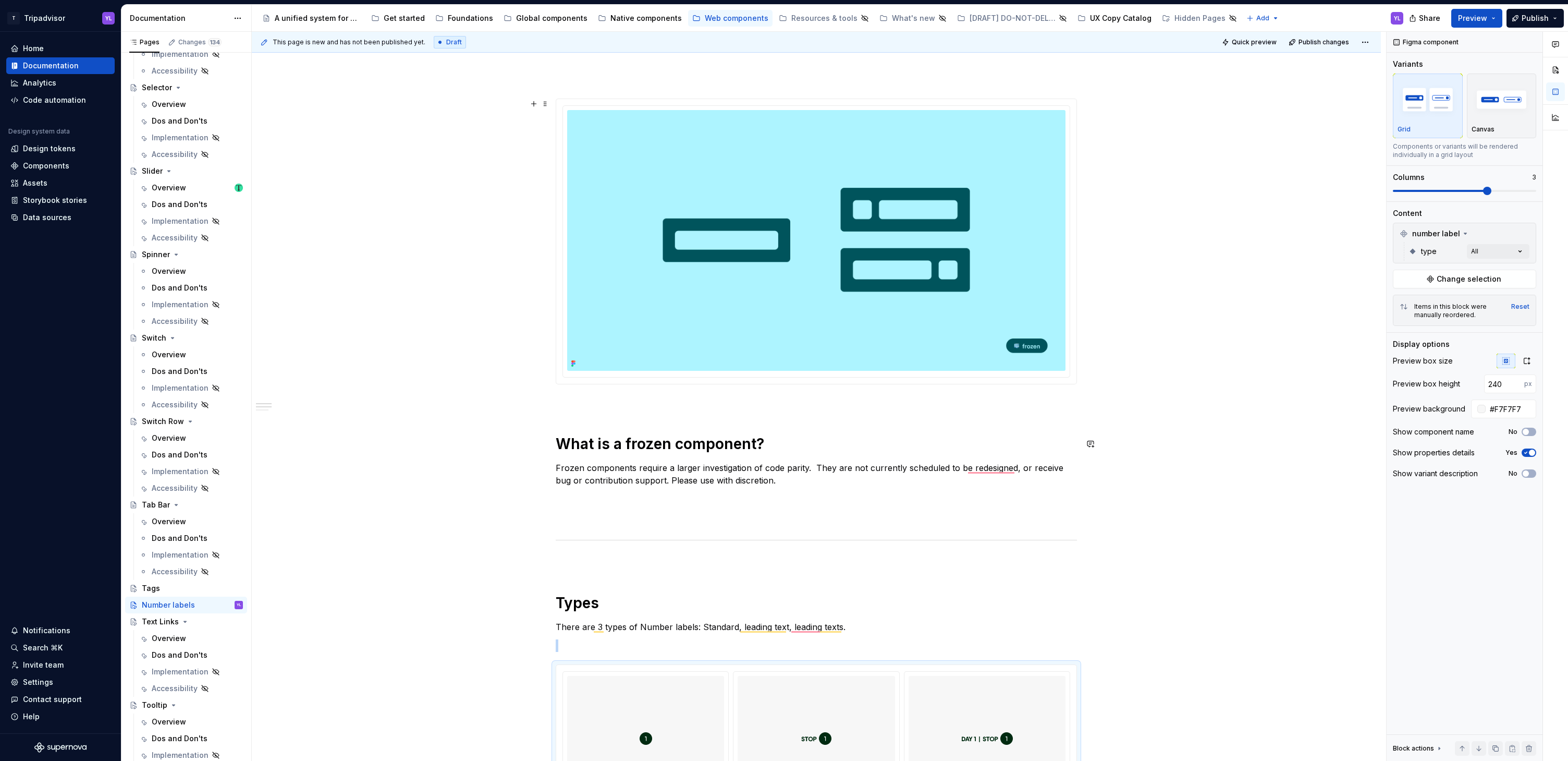
scroll to position [100, 0]
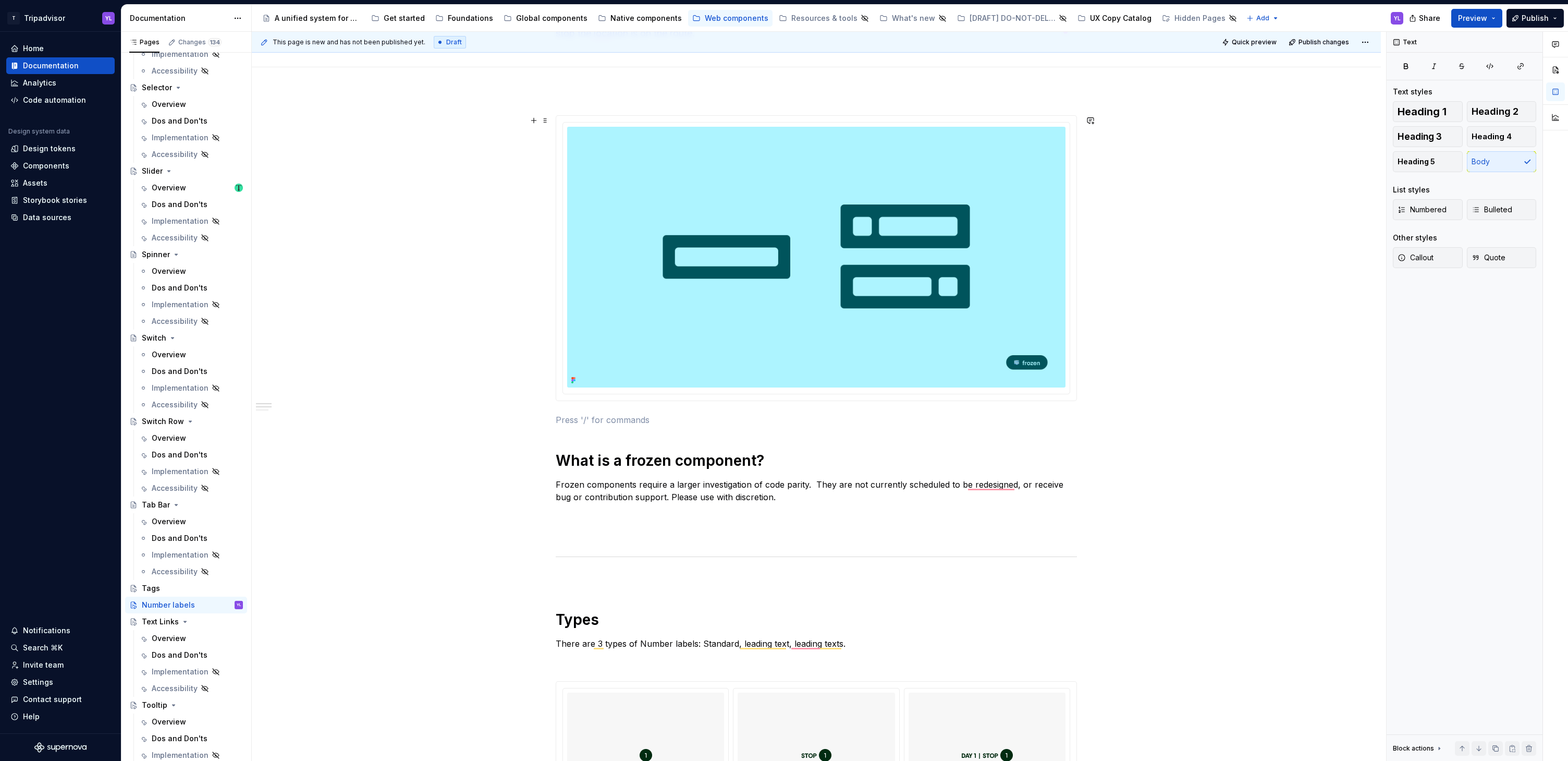
scroll to position [323, 0]
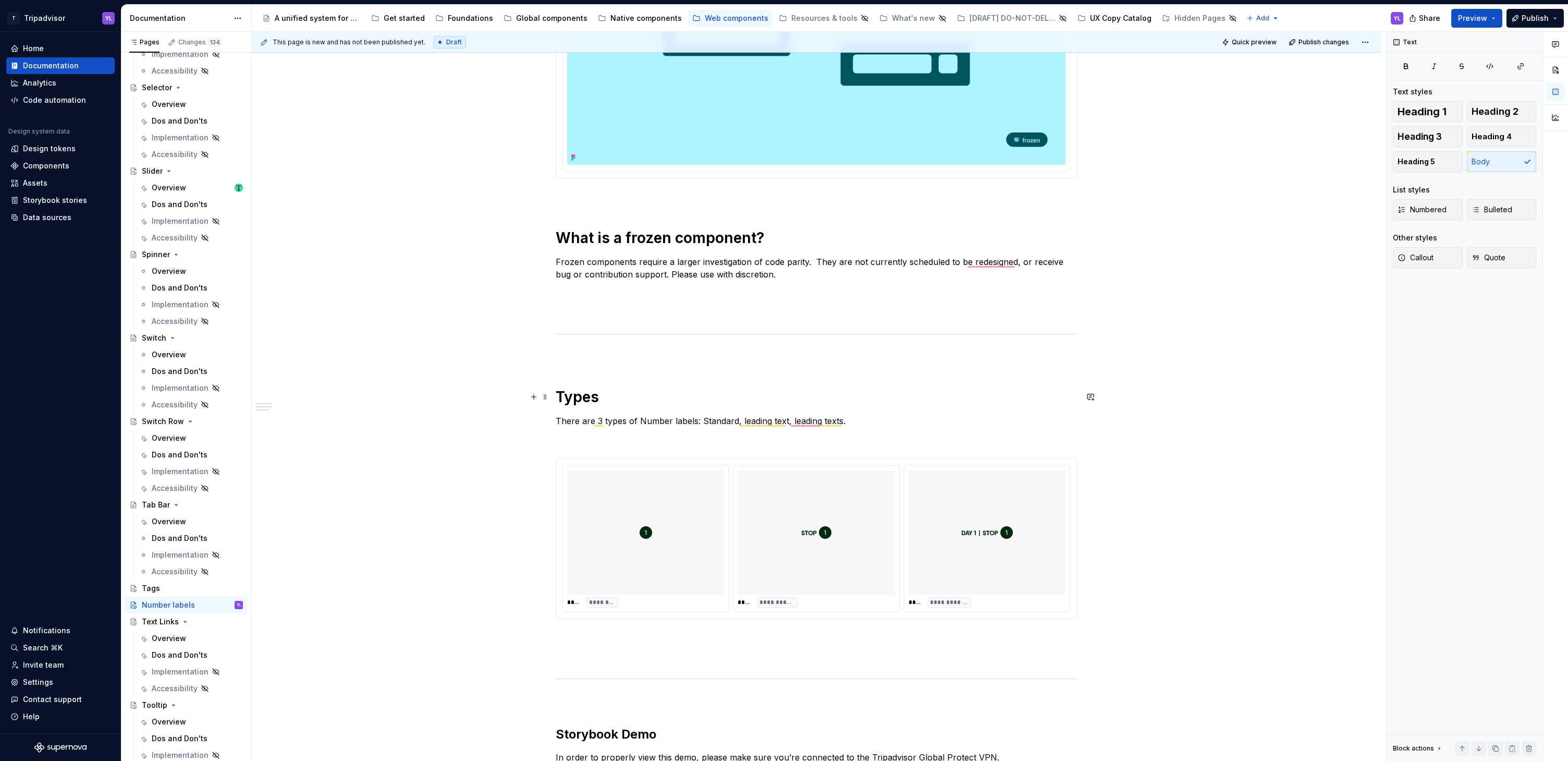
click at [1205, 391] on div "**********" at bounding box center [816, 666] width 1129 height 1599
click at [434, 495] on div "**********" at bounding box center [816, 666] width 1129 height 1599
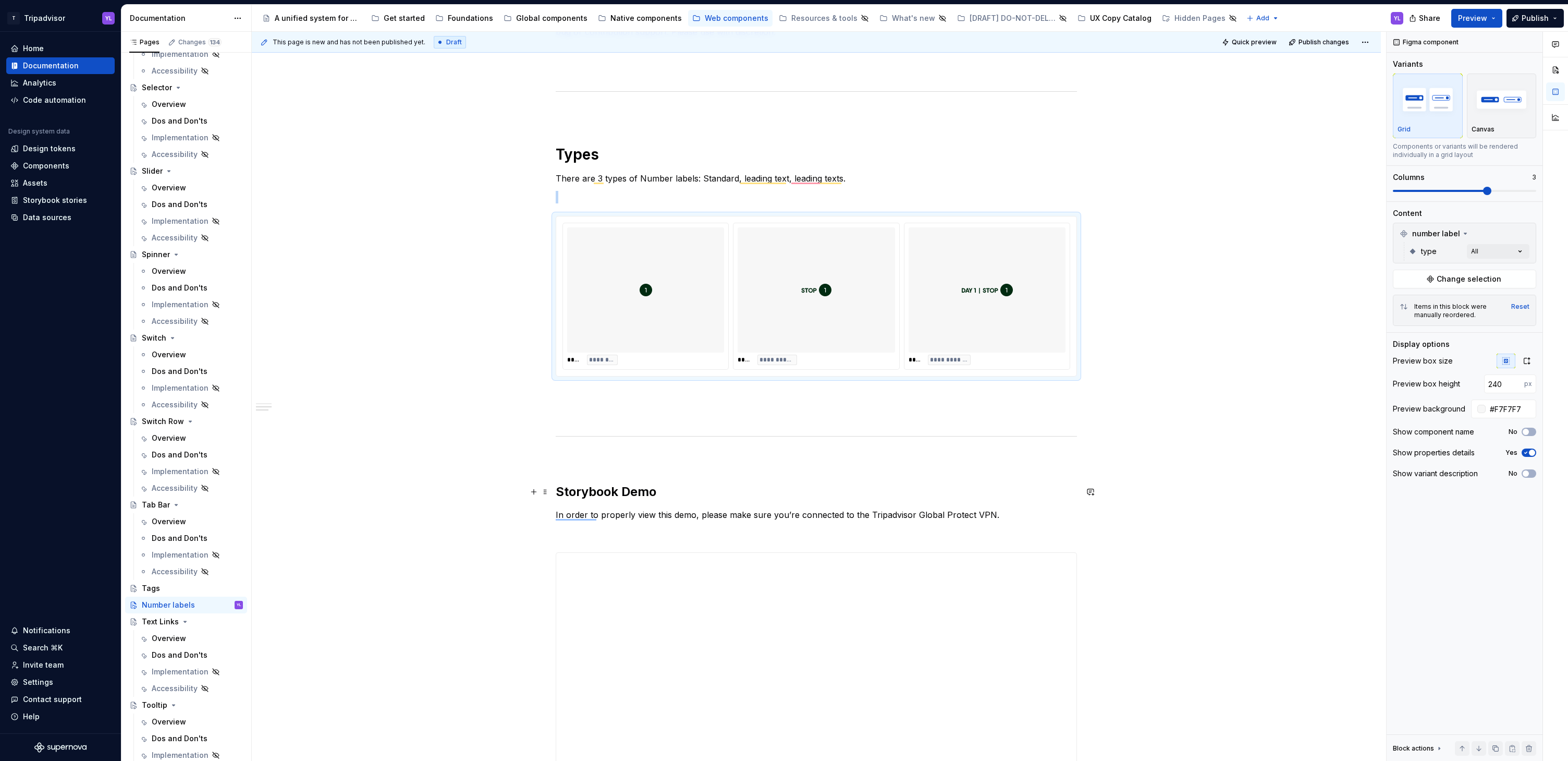
scroll to position [691, 0]
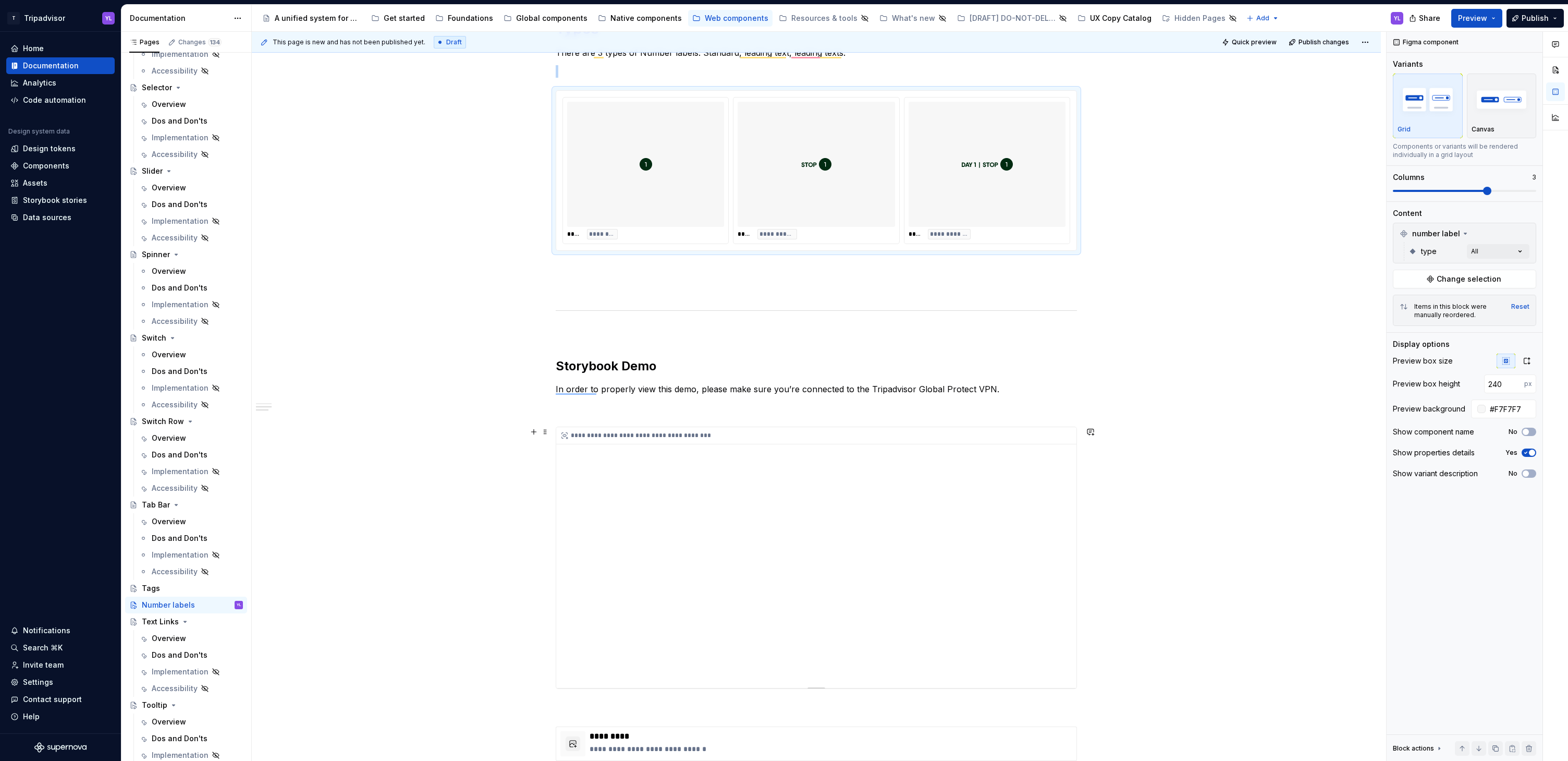
click at [646, 497] on div "**********" at bounding box center [816, 558] width 520 height 261
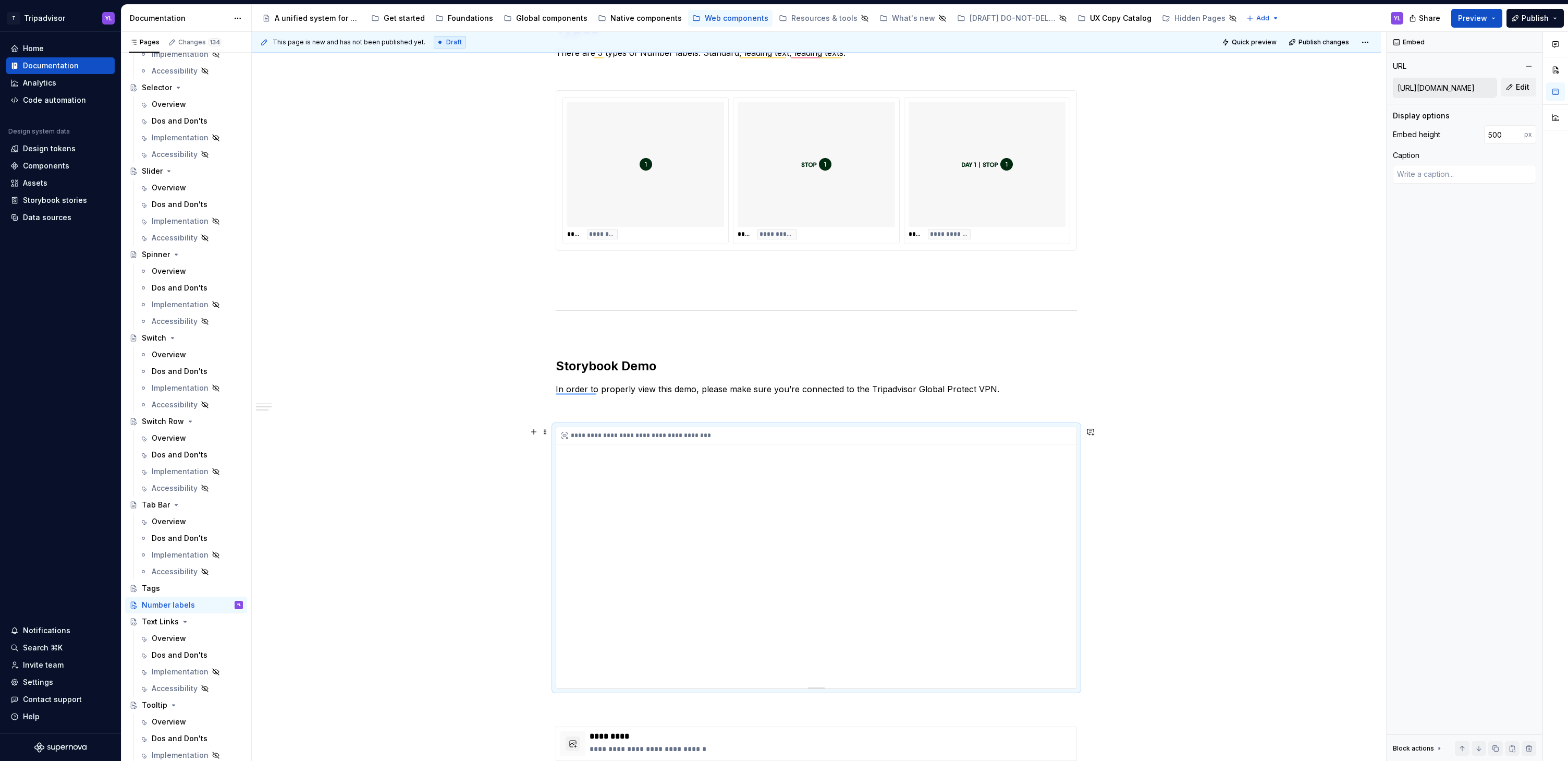
scroll to position [762, 0]
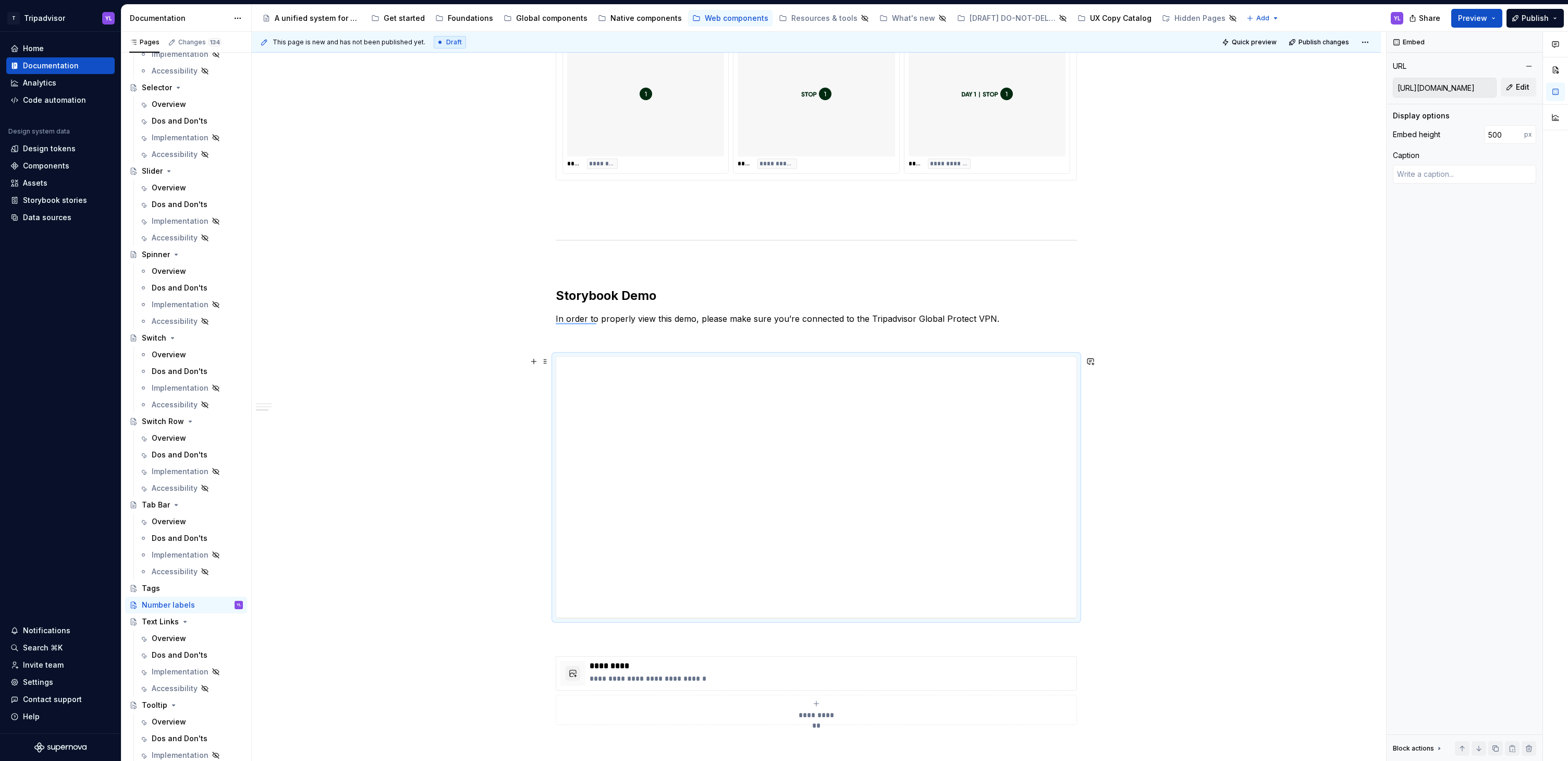
click at [1213, 447] on div "**********" at bounding box center [816, 228] width 1129 height 1599
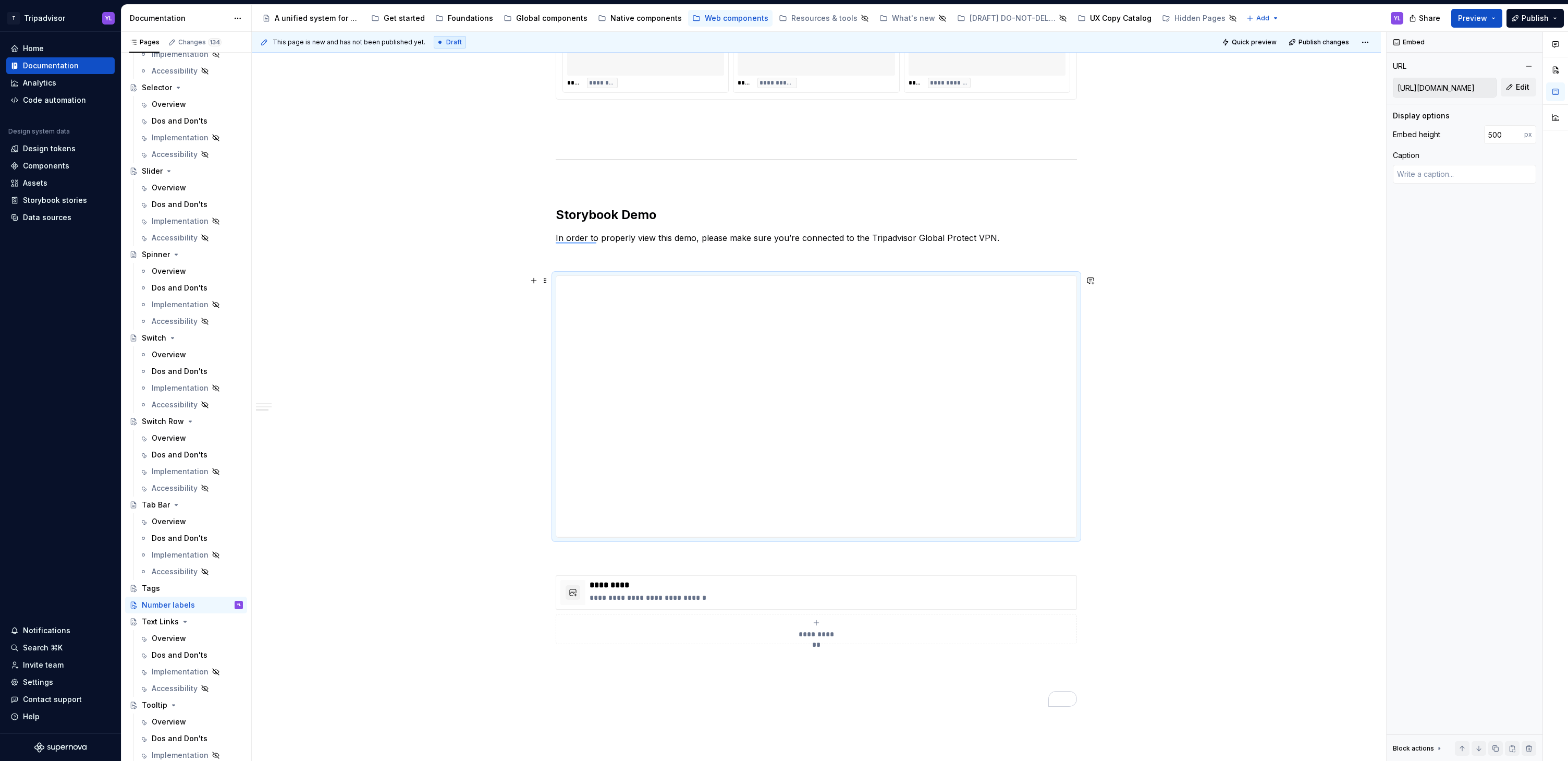
scroll to position [842, 0]
click at [1205, 440] on div "**********" at bounding box center [816, 149] width 1129 height 1599
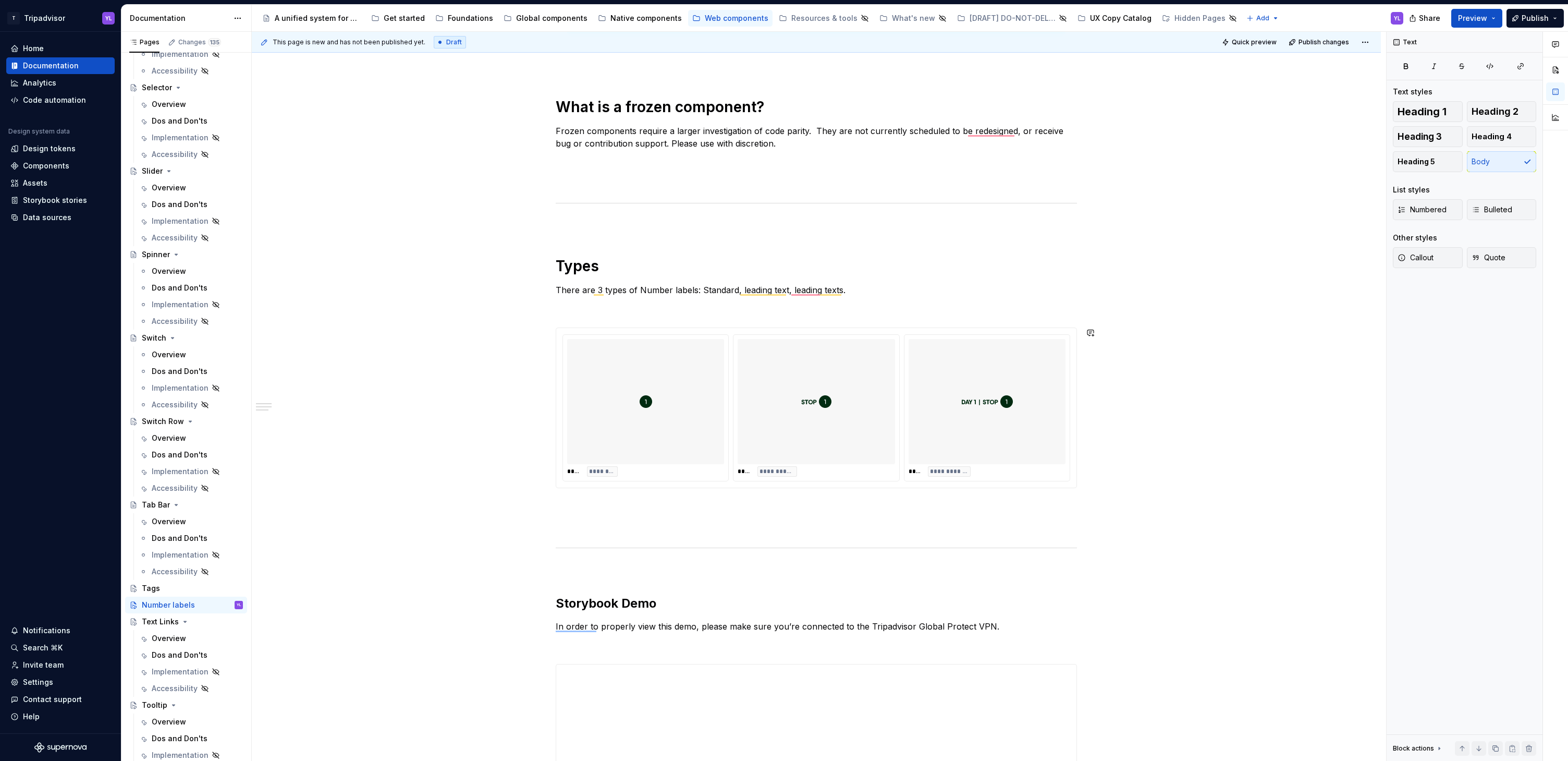
scroll to position [0, 0]
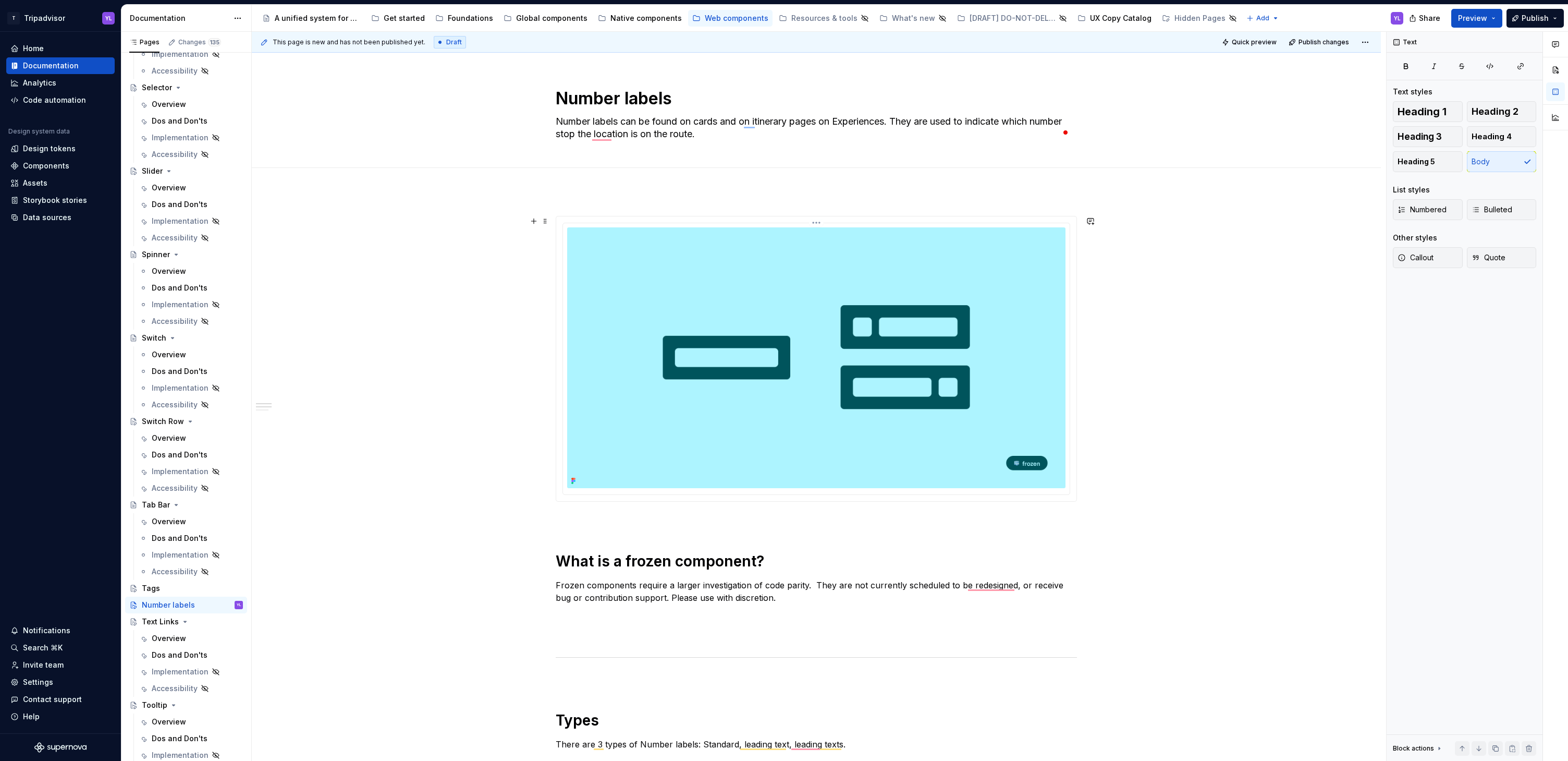
click at [797, 292] on img "To enrich screen reader interactions, please activate Accessibility in Grammarl…" at bounding box center [816, 358] width 498 height 261
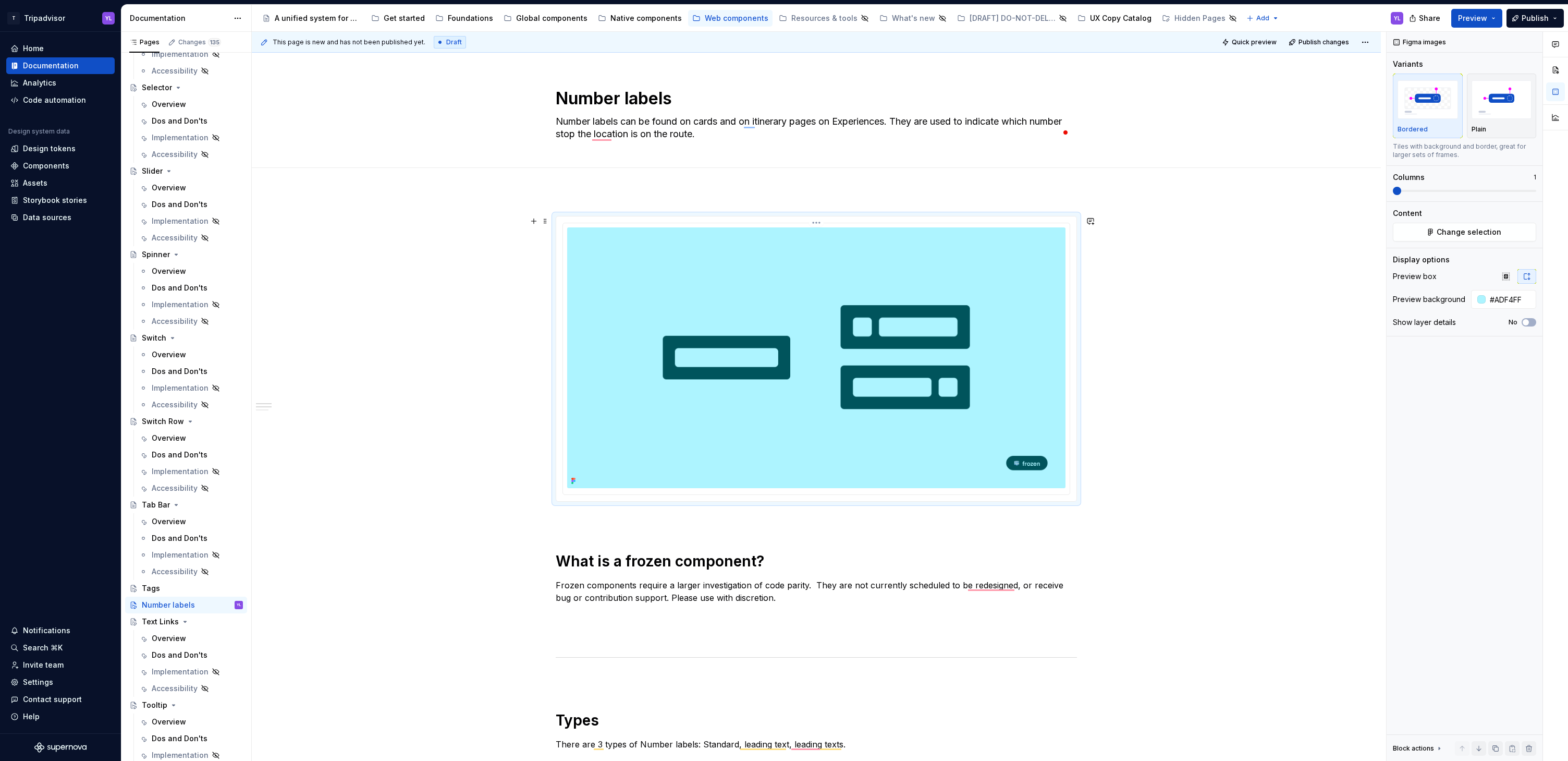
click at [815, 221] on html "T Tripadvisor YL Home Documentation Analytics Code automation Design system dat…" at bounding box center [784, 380] width 1568 height 761
click at [996, 300] on html "T Tripadvisor YL Home Documentation Analytics Code automation Design system dat…" at bounding box center [784, 380] width 1568 height 761
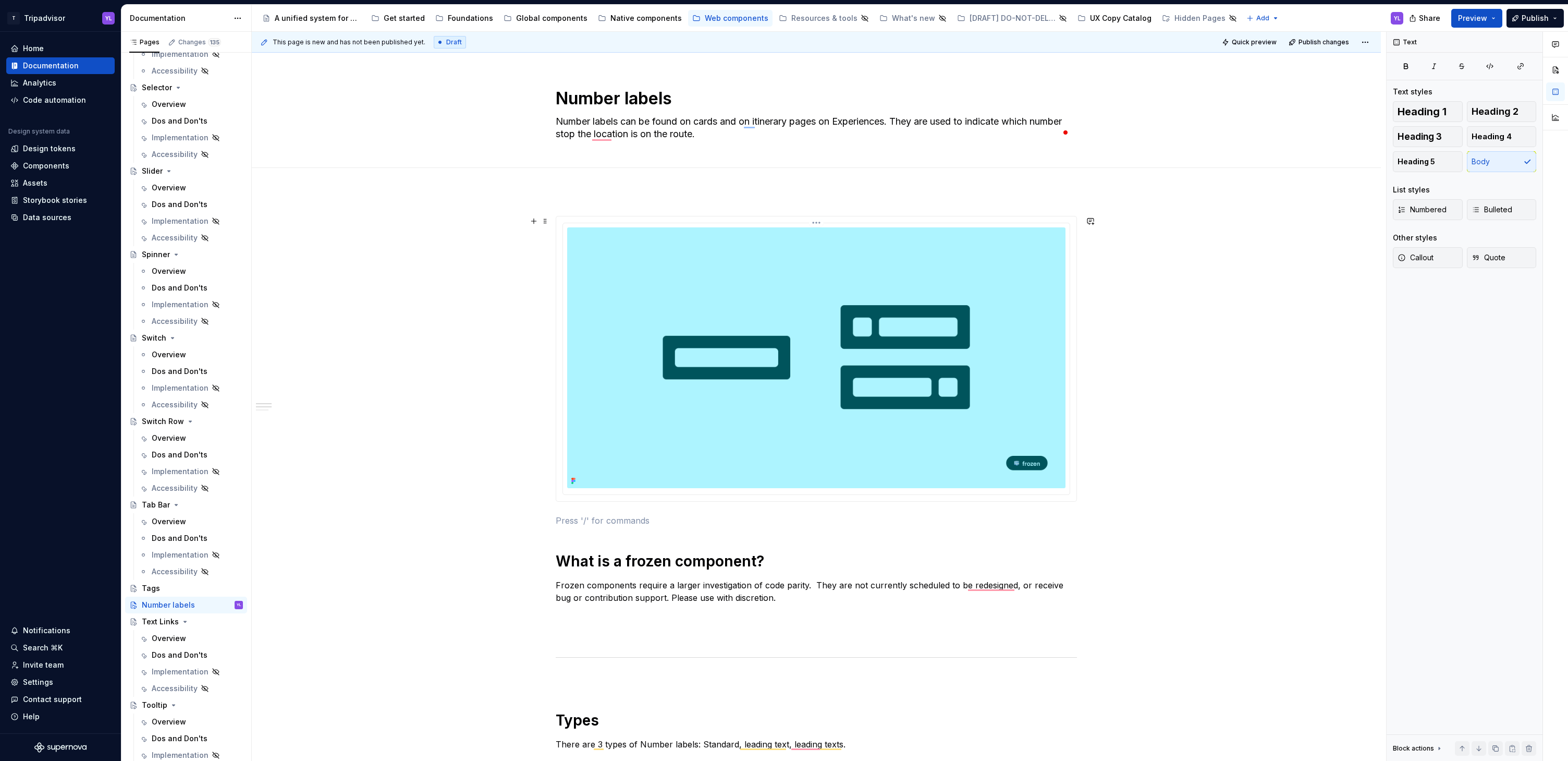
click at [1040, 279] on img "To enrich screen reader interactions, please activate Accessibility in Grammarl…" at bounding box center [816, 358] width 498 height 261
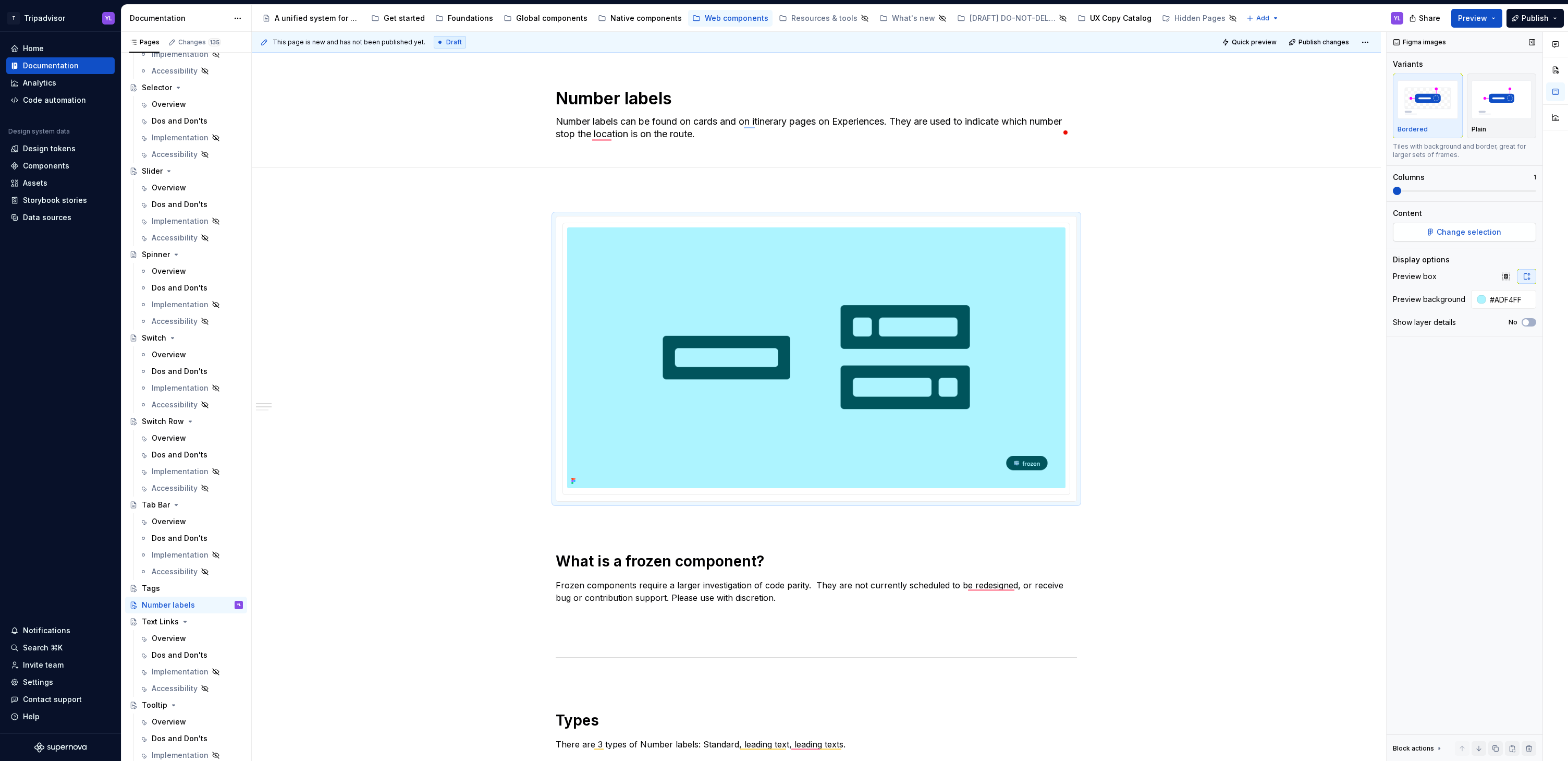
click at [1477, 234] on span "Change selection" at bounding box center [1469, 232] width 64 height 10
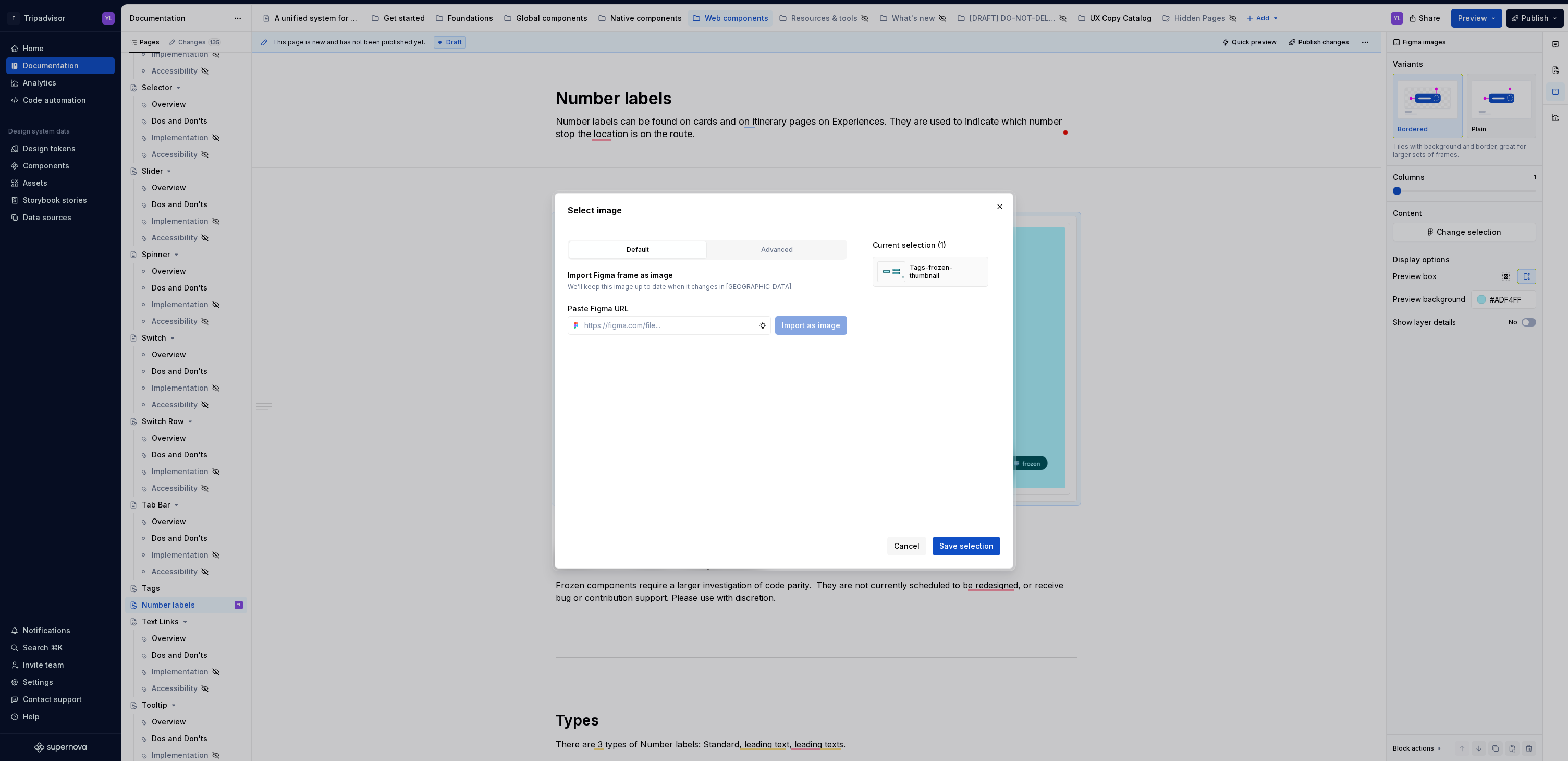
type textarea "*"
click at [761, 251] on div "Advanced" at bounding box center [777, 250] width 131 height 10
type input "******"
click at [908, 543] on span "Cancel" at bounding box center [906, 546] width 26 height 10
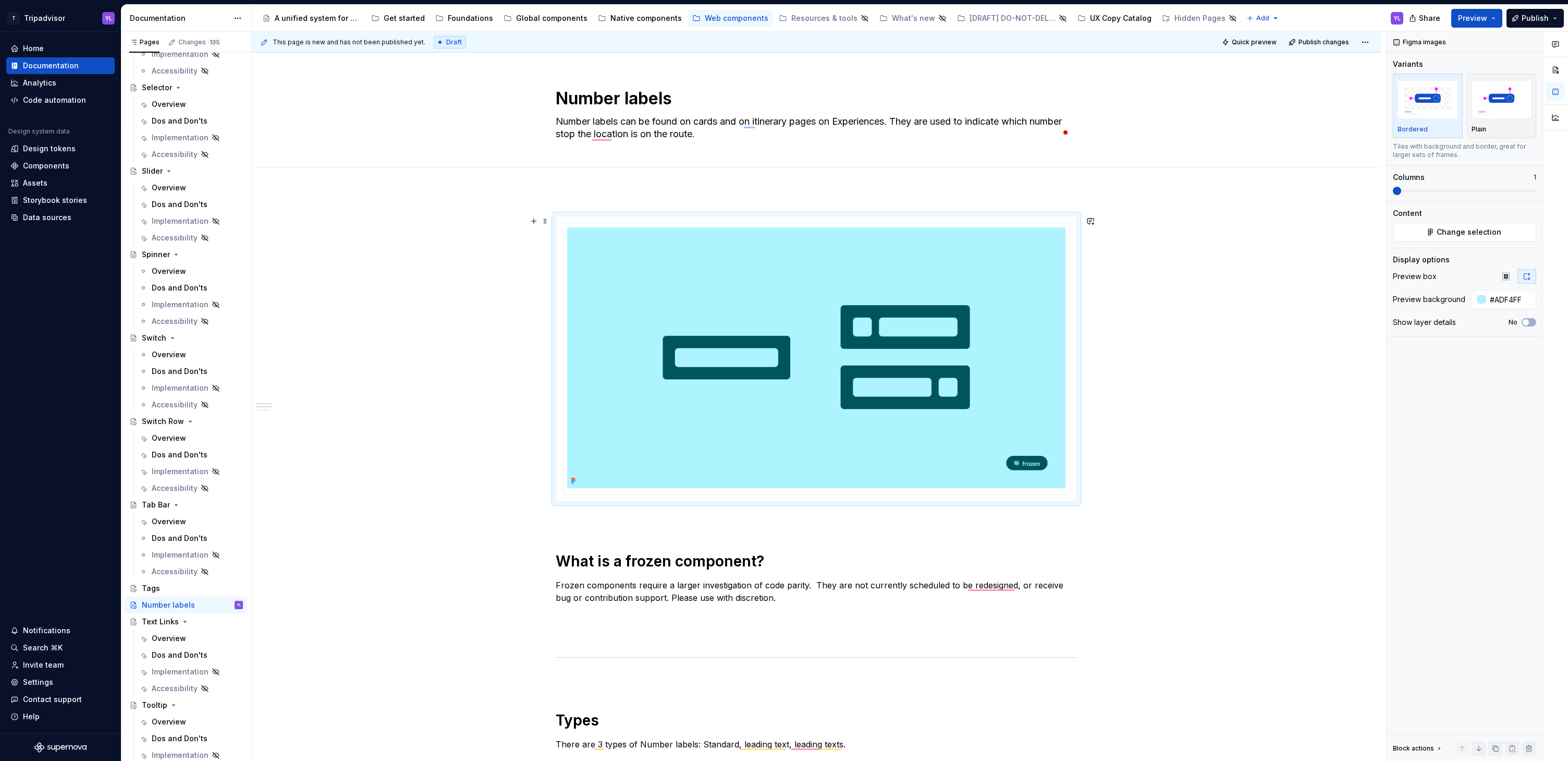
type textarea "*"
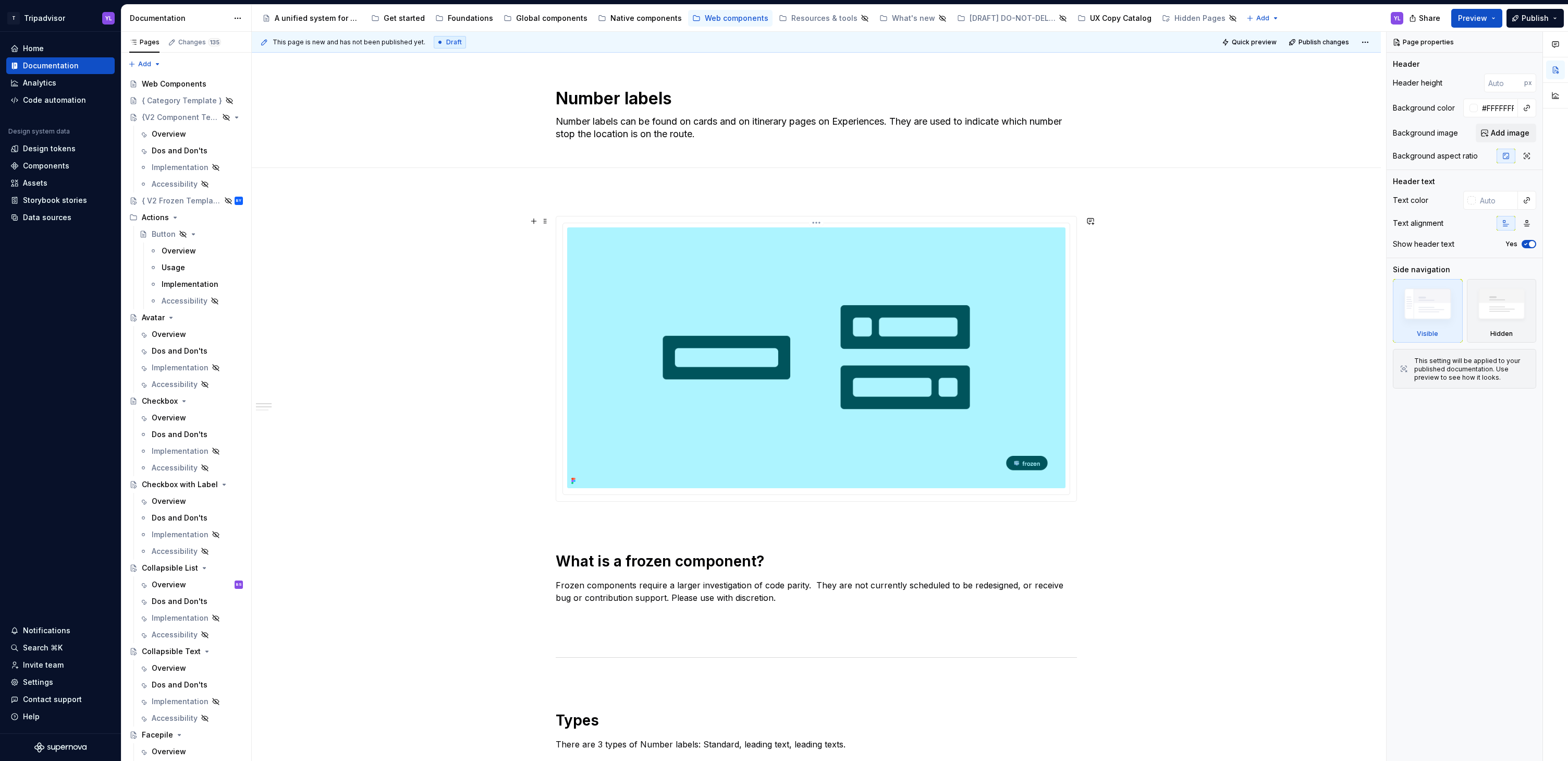
click at [607, 443] on img at bounding box center [816, 358] width 498 height 261
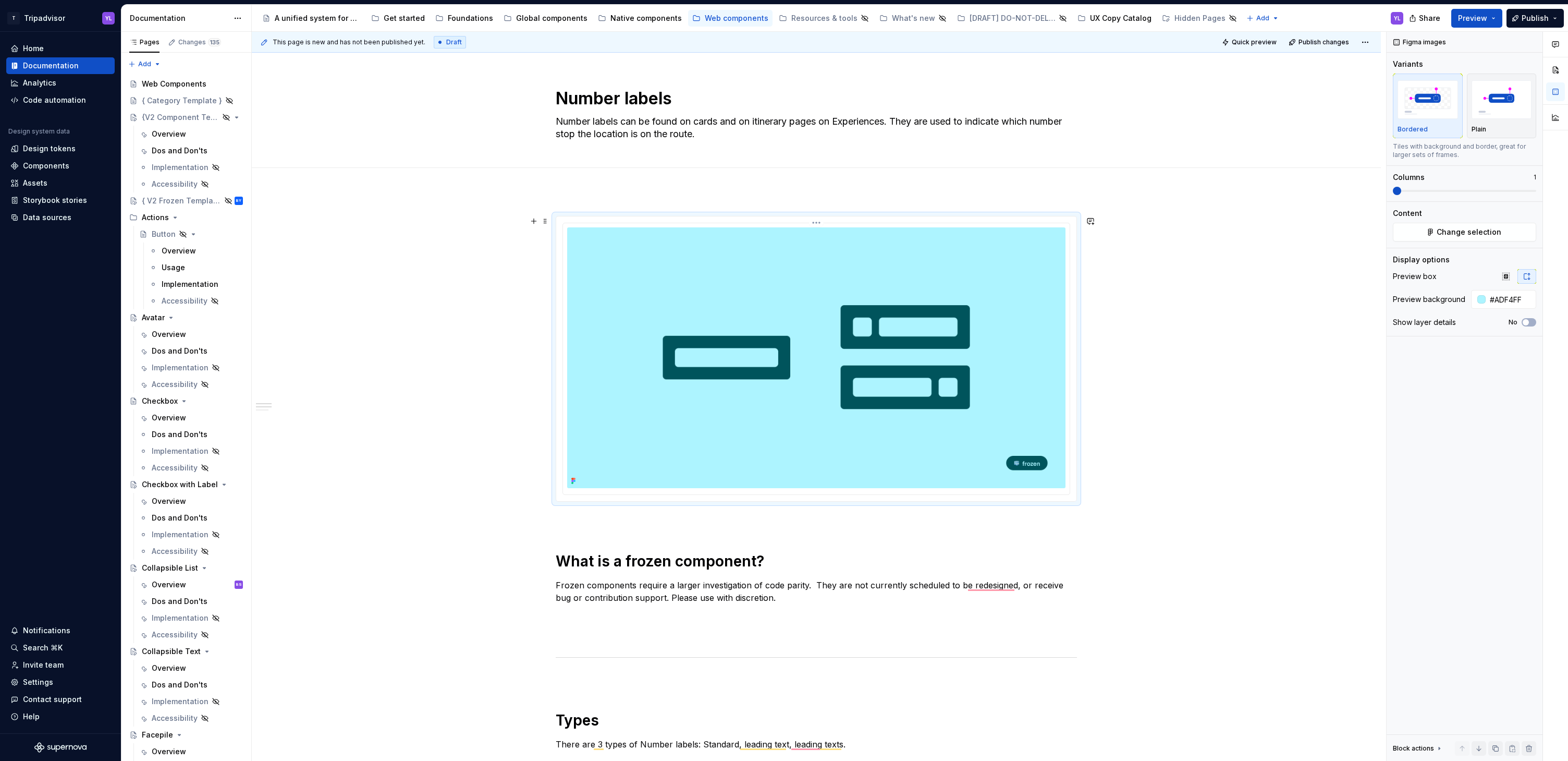
click at [1000, 365] on img "To enrich screen reader interactions, please activate Accessibility in Grammarl…" at bounding box center [816, 358] width 498 height 261
click at [1470, 232] on span "Change selection" at bounding box center [1469, 232] width 64 height 10
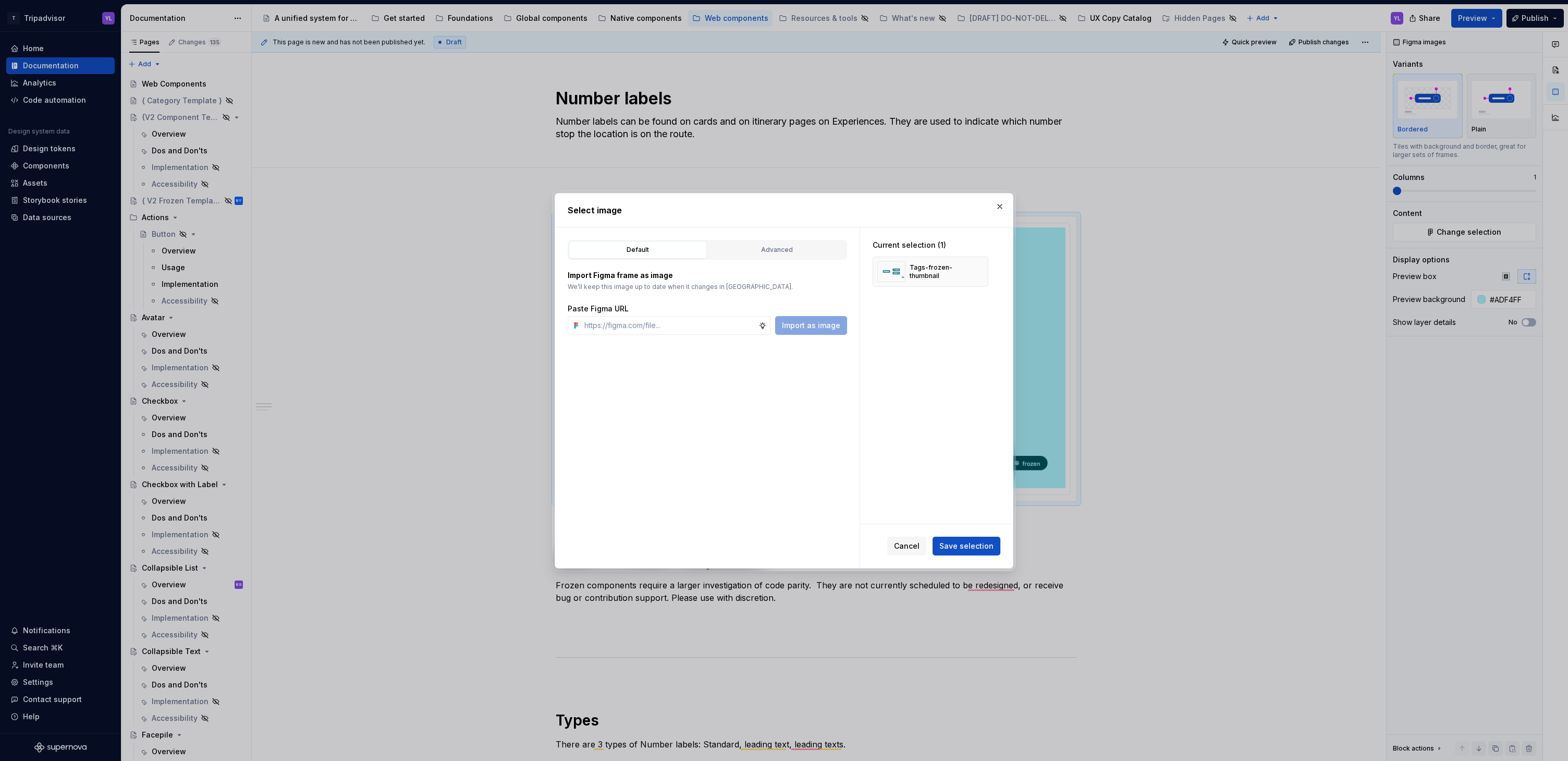
type textarea "*"
click at [794, 251] on div "Advanced" at bounding box center [777, 250] width 131 height 10
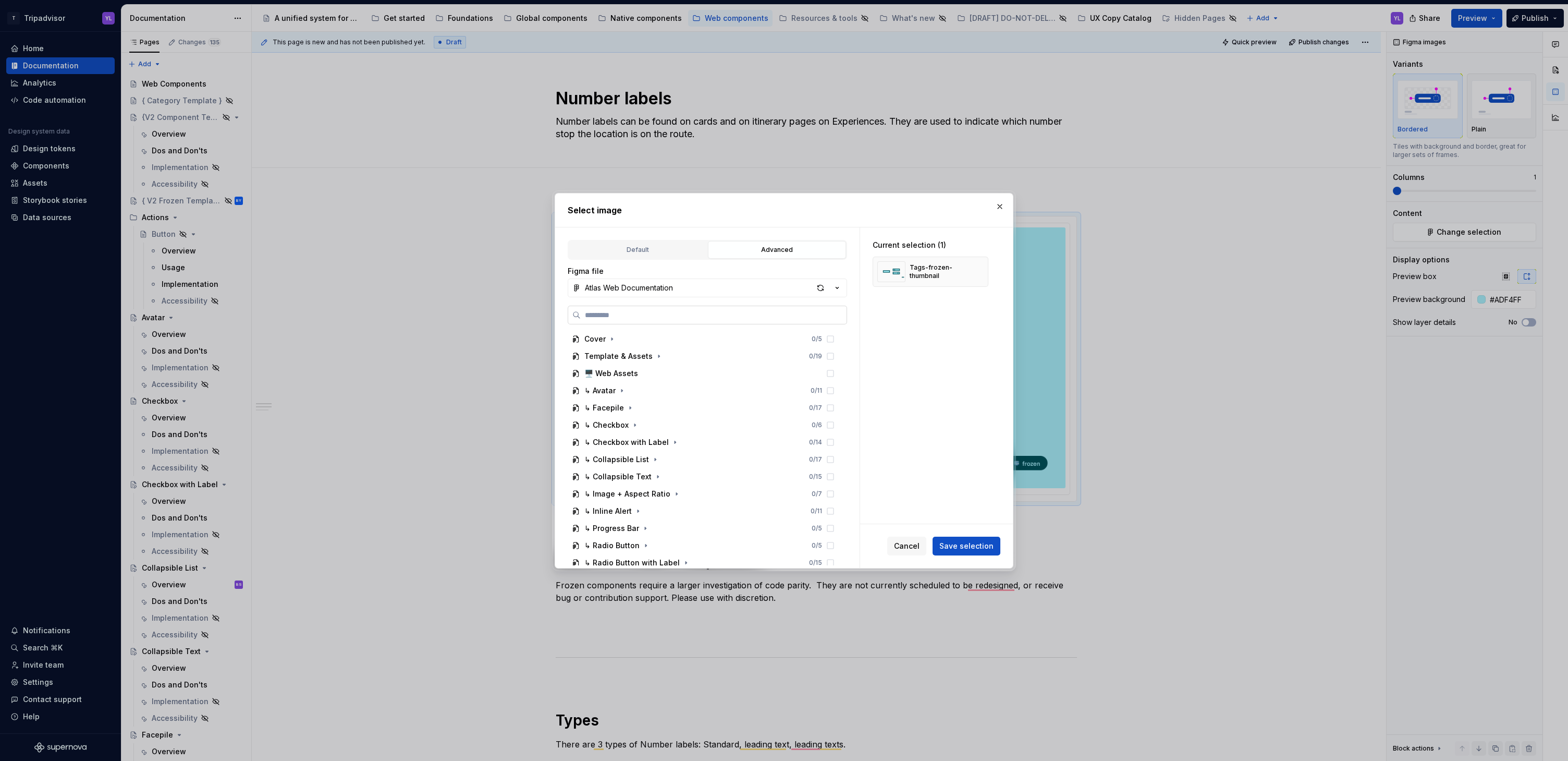
click at [725, 323] on label at bounding box center [707, 315] width 279 height 19
click at [725, 320] on input "search" at bounding box center [714, 315] width 266 height 10
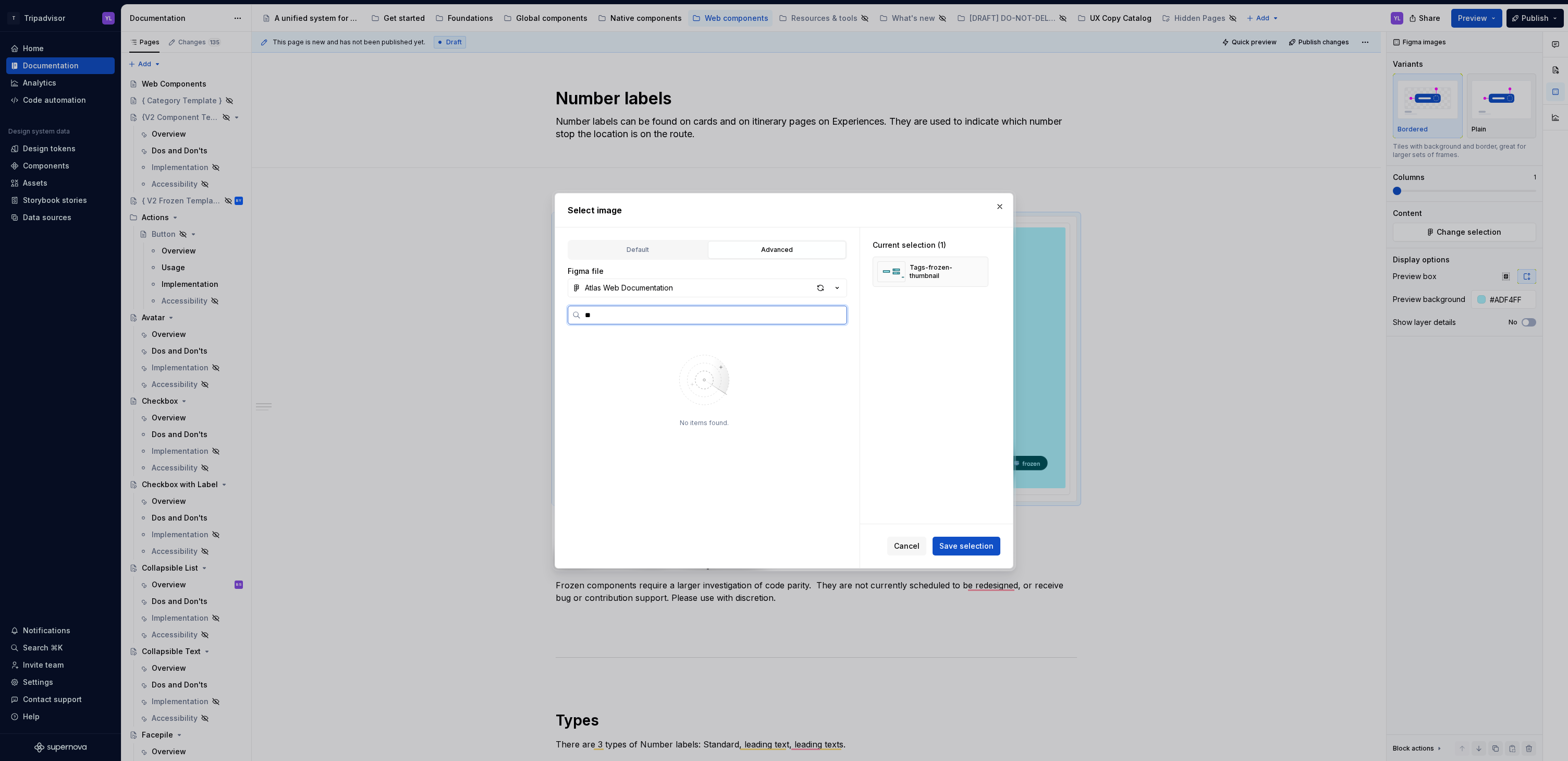
type input "*"
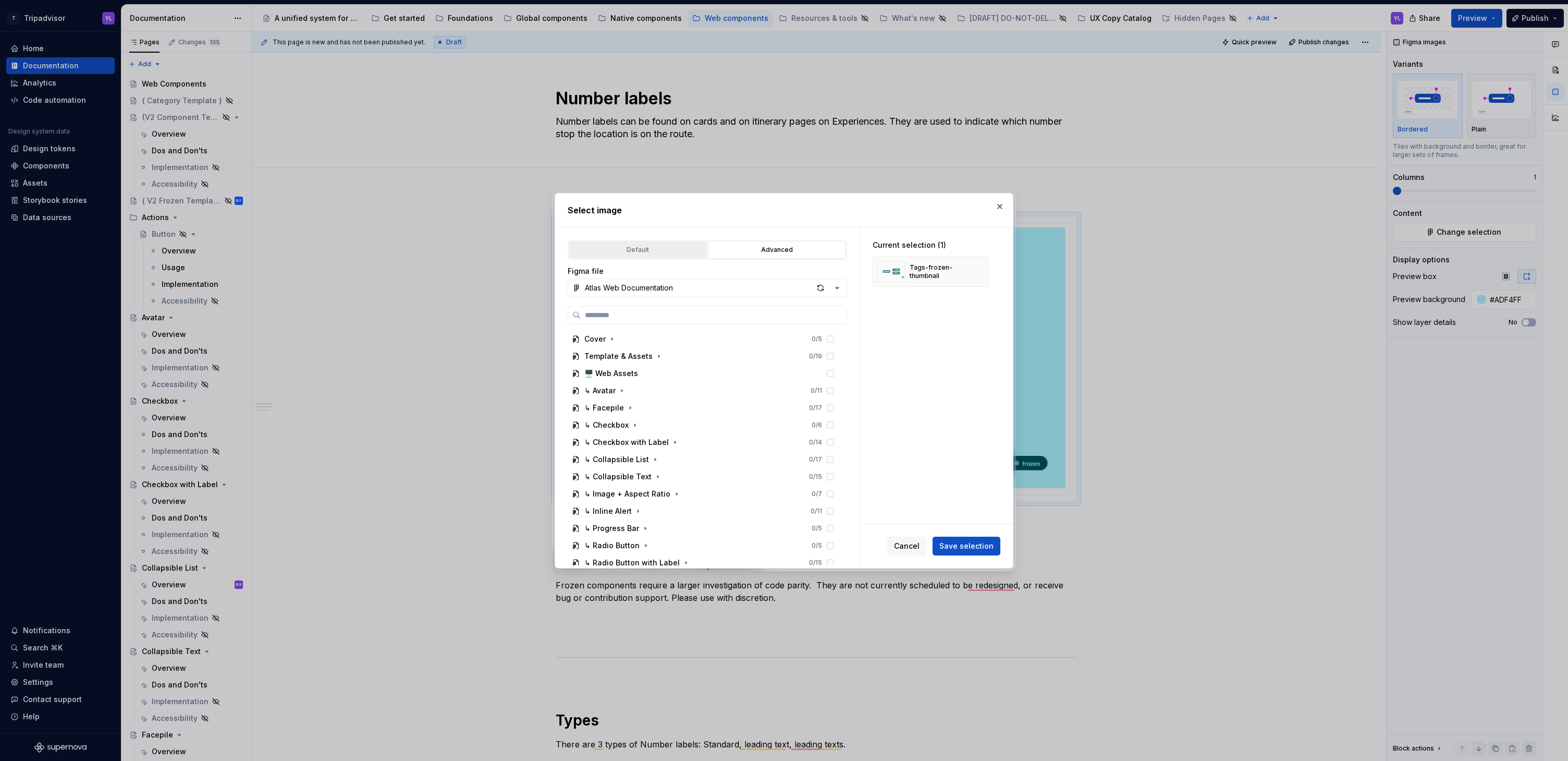
click at [676, 249] on div "Default" at bounding box center [637, 250] width 131 height 10
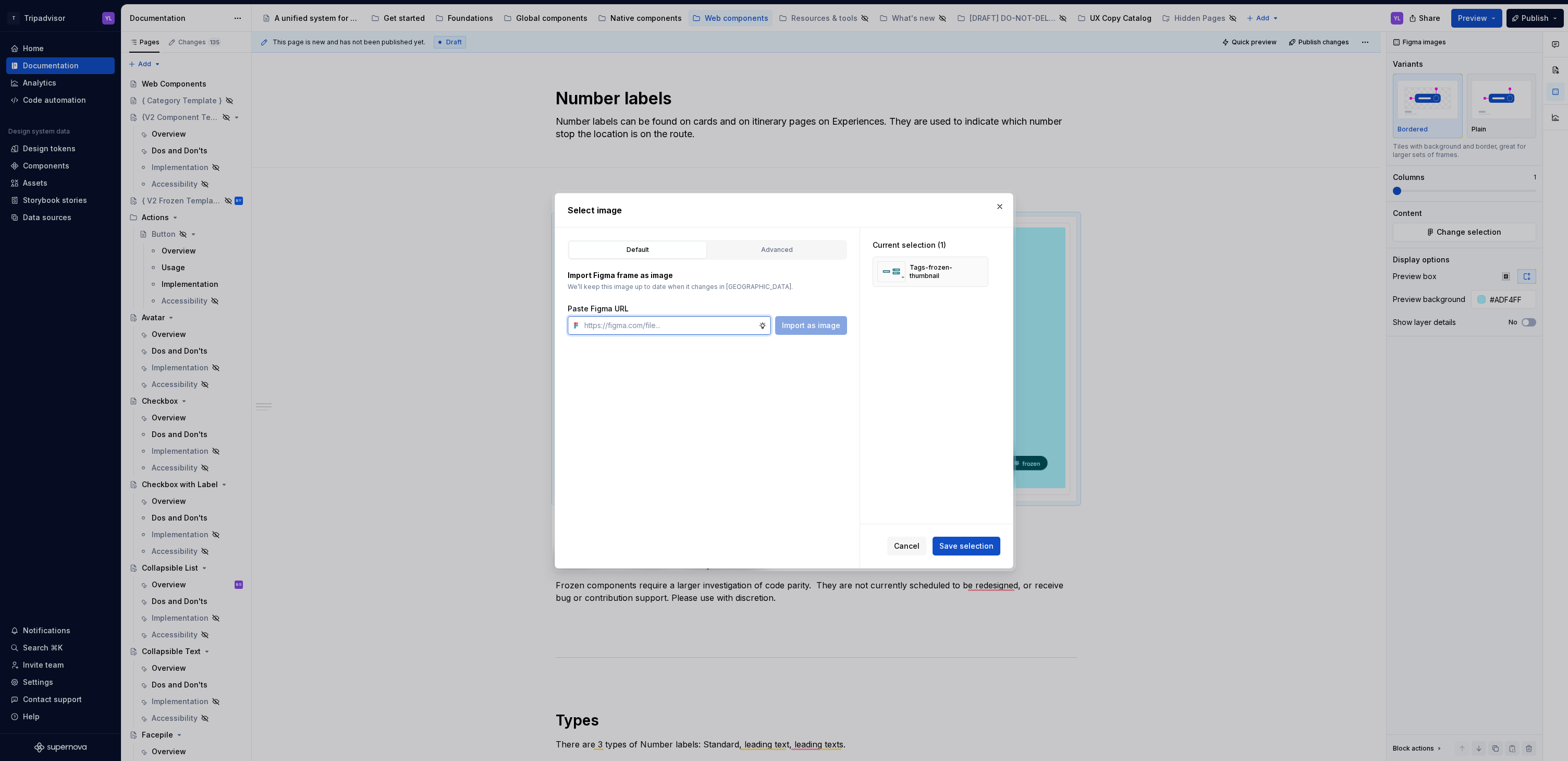
click at [682, 324] on input "text" at bounding box center [669, 326] width 178 height 19
paste input "[URL][DOMAIN_NAME]"
type input "[URL][DOMAIN_NAME]"
click at [975, 271] on button "button" at bounding box center [977, 272] width 15 height 15
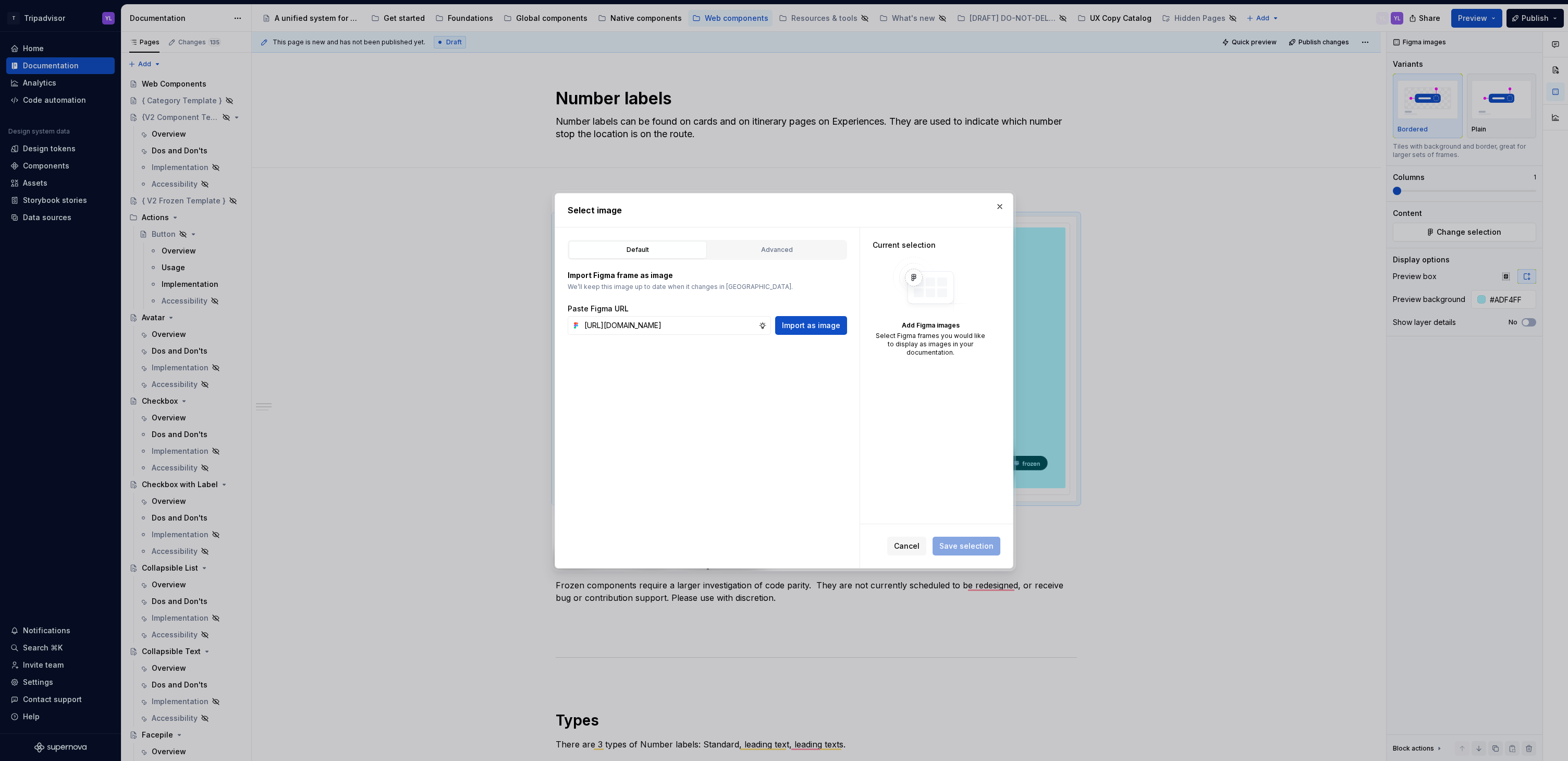
scroll to position [0, 0]
click at [821, 326] on span "Import as image" at bounding box center [811, 326] width 59 height 10
click at [962, 548] on span "Save selection" at bounding box center [966, 546] width 54 height 10
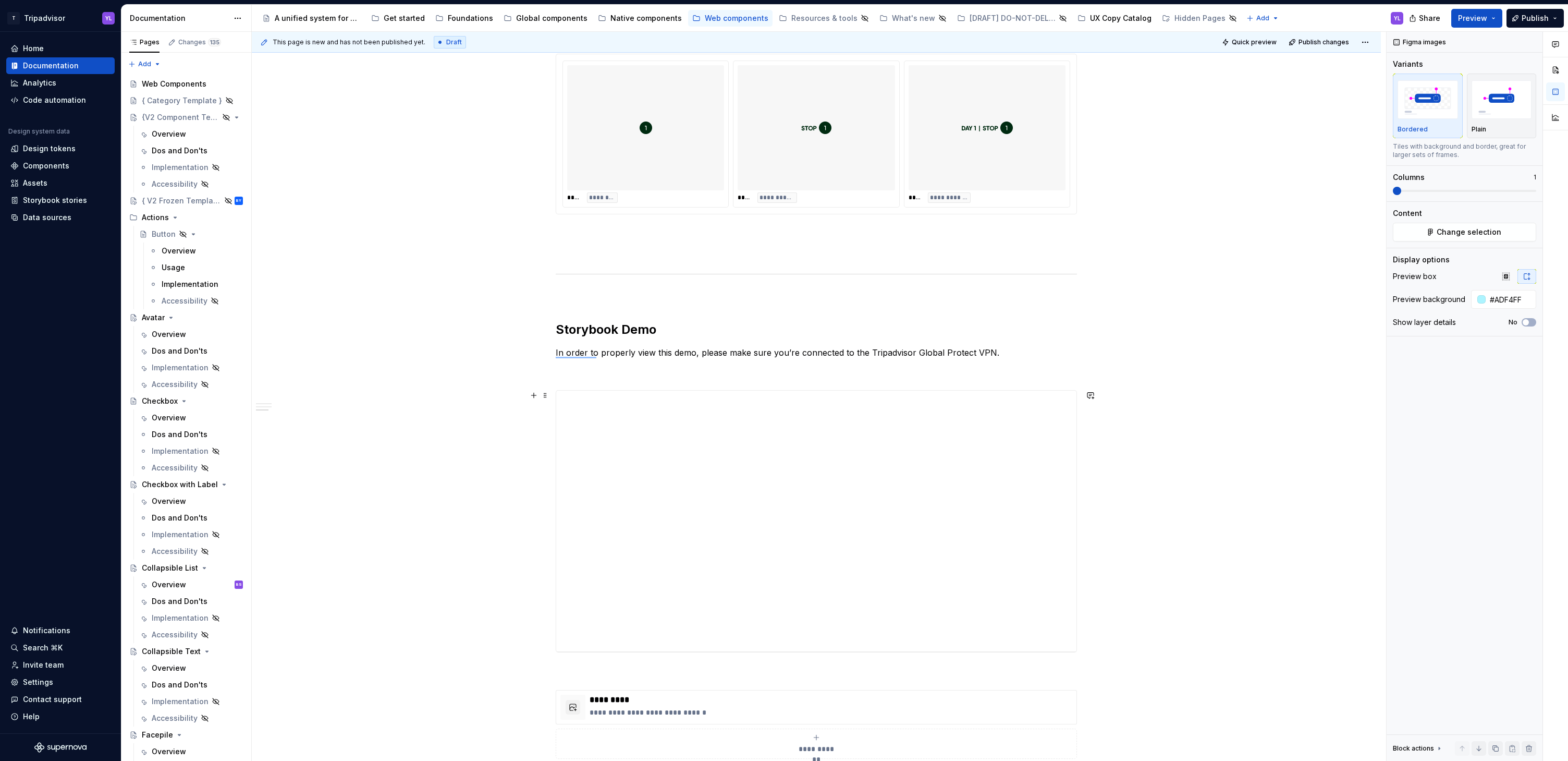
scroll to position [774, 0]
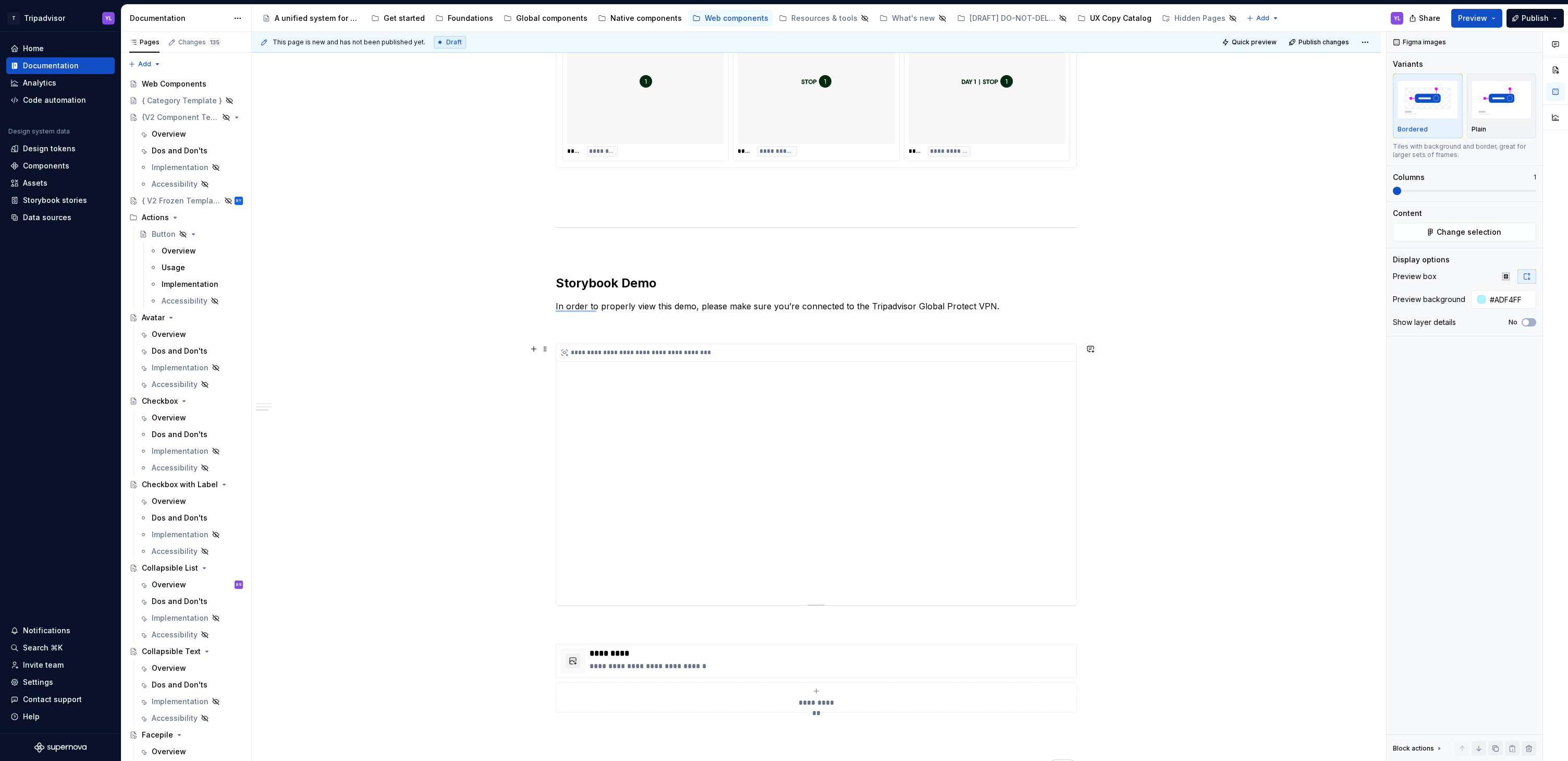
click at [922, 431] on div "**********" at bounding box center [816, 475] width 520 height 261
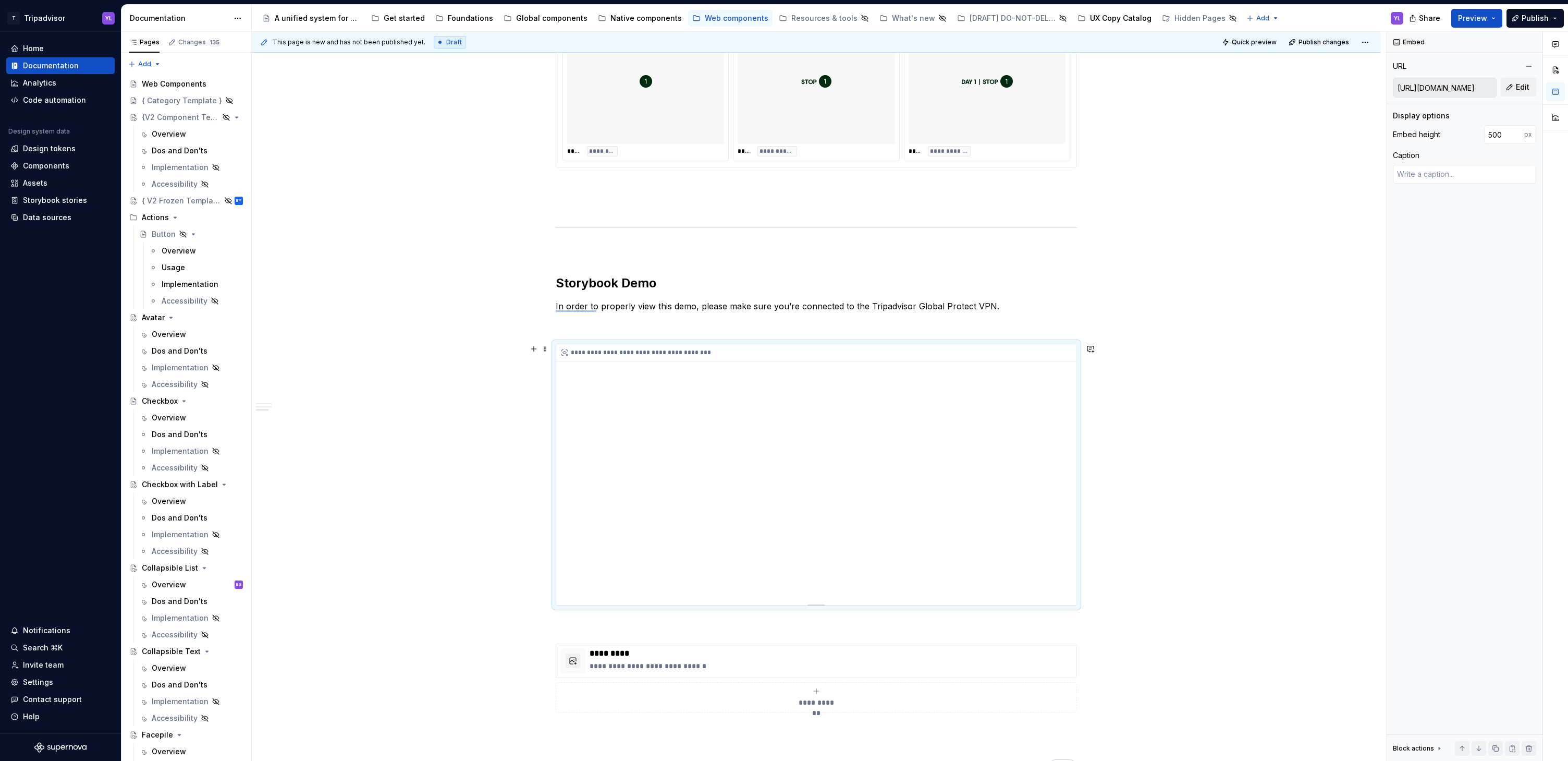
click at [717, 433] on div "**********" at bounding box center [816, 475] width 520 height 261
click at [1294, 461] on div "**********" at bounding box center [816, 216] width 1129 height 1599
click at [427, 301] on div "**********" at bounding box center [816, 216] width 1129 height 1599
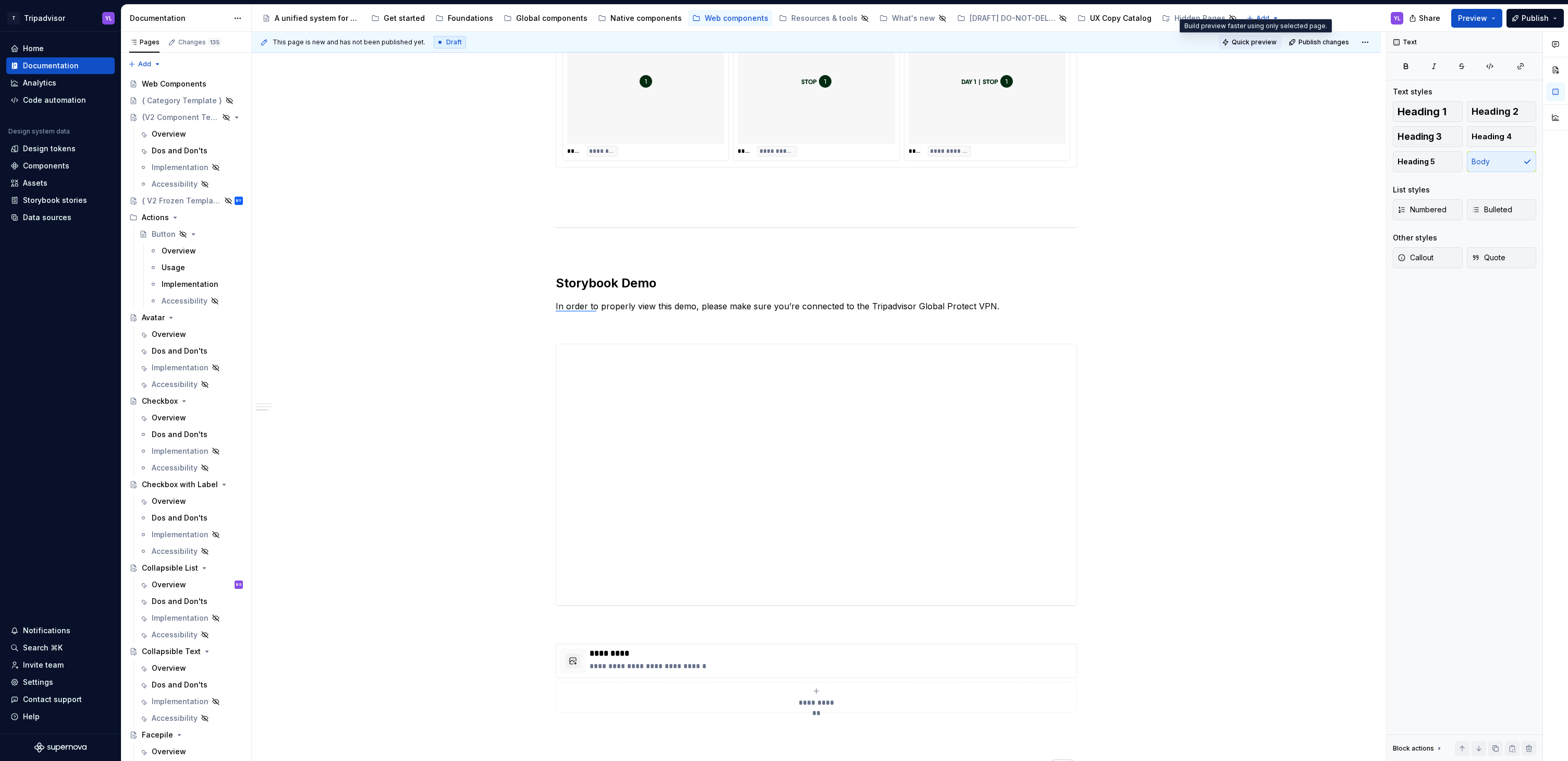
click at [1257, 40] on span "Quick preview" at bounding box center [1254, 42] width 45 height 8
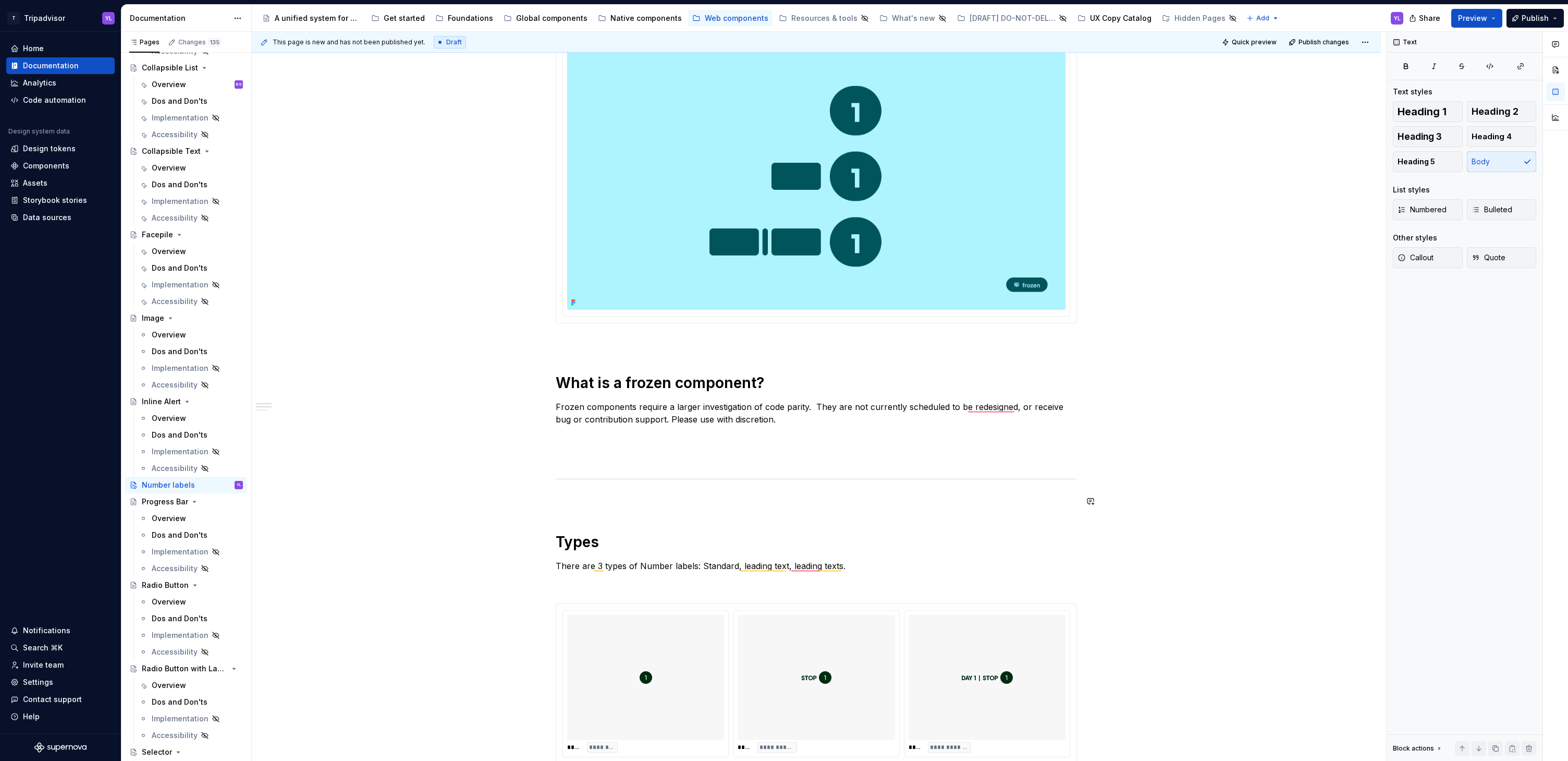
scroll to position [0, 0]
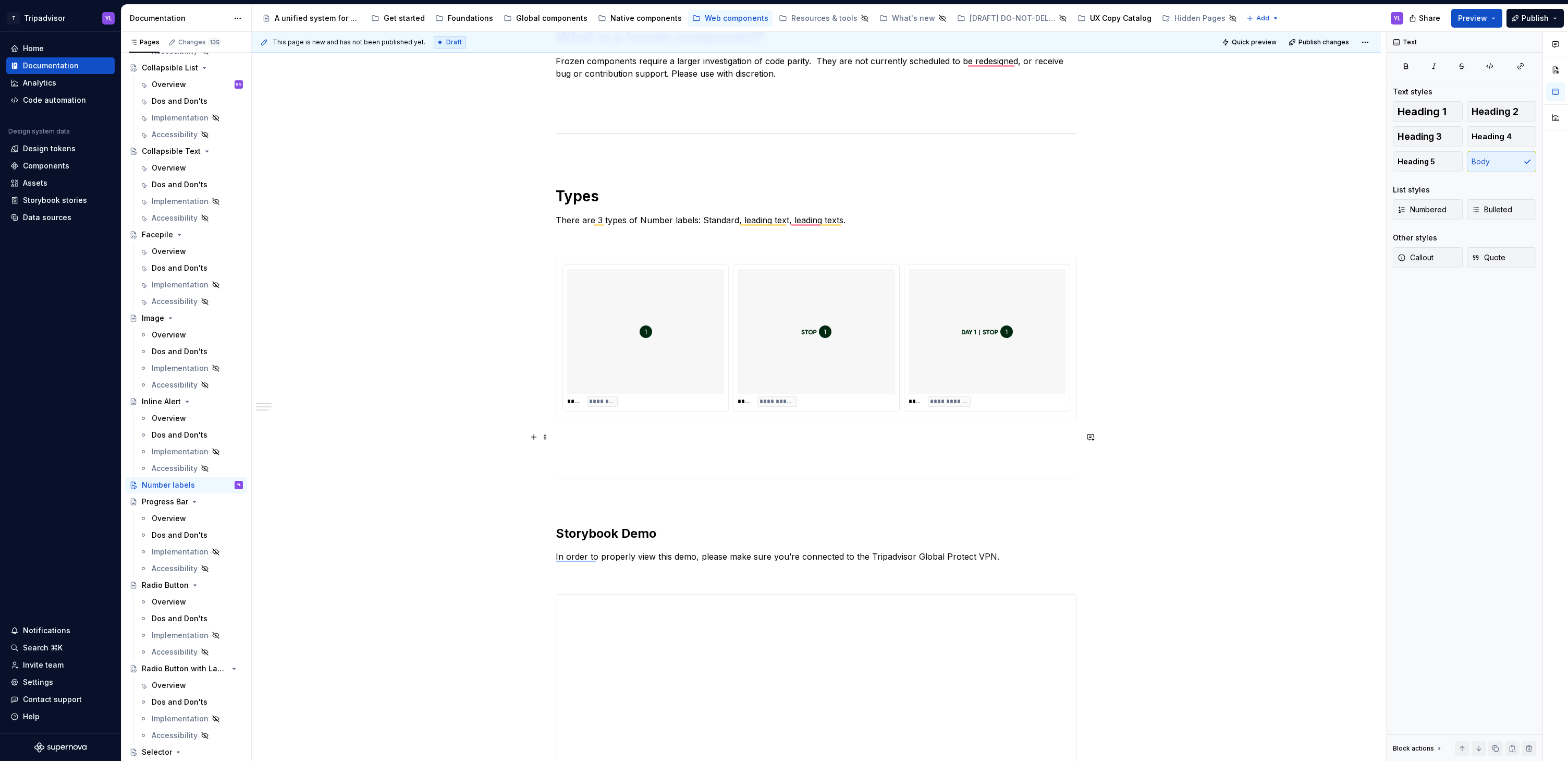
scroll to position [583, 0]
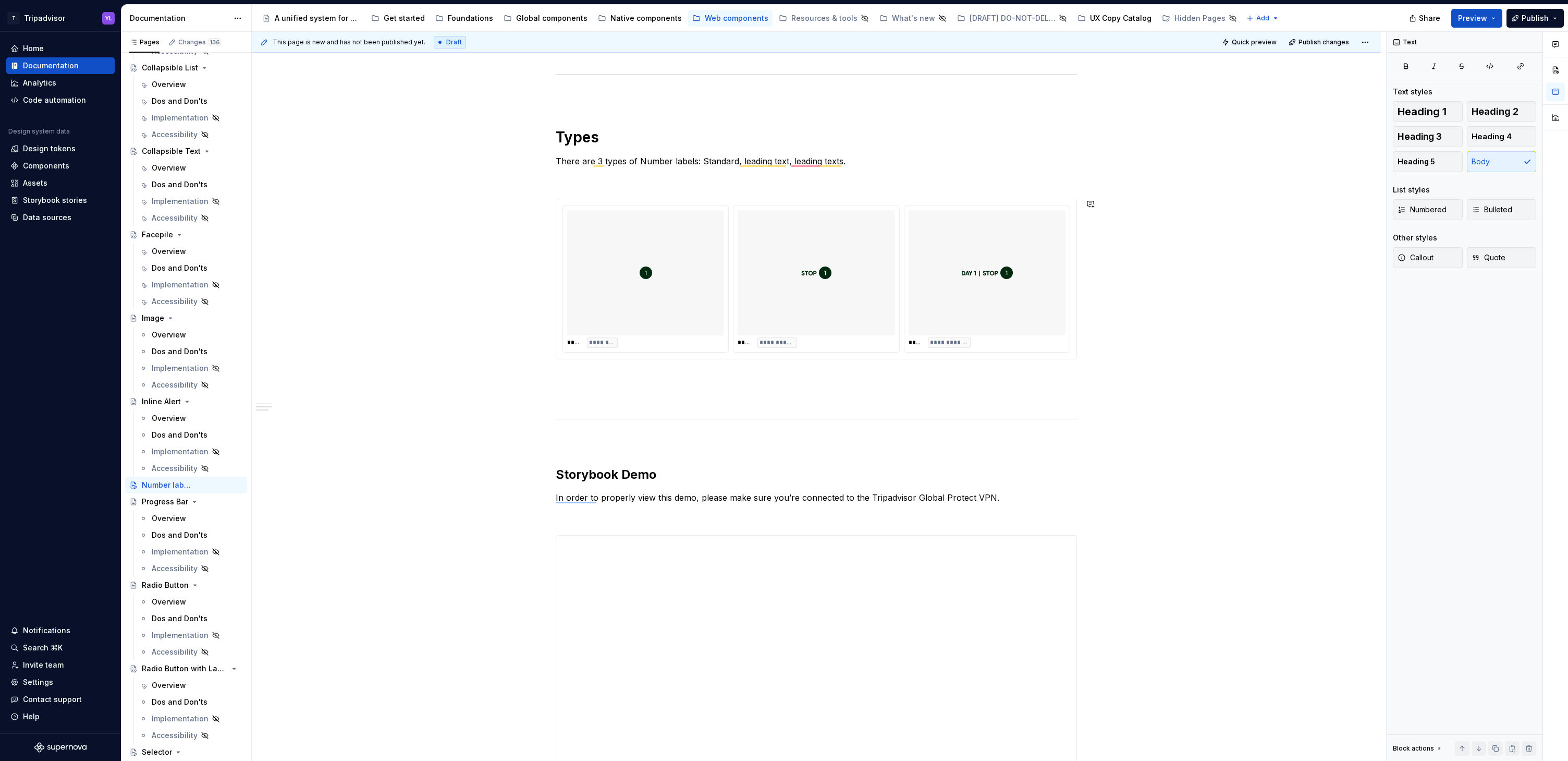
type textarea "*"
